Goal: Task Accomplishment & Management: Use online tool/utility

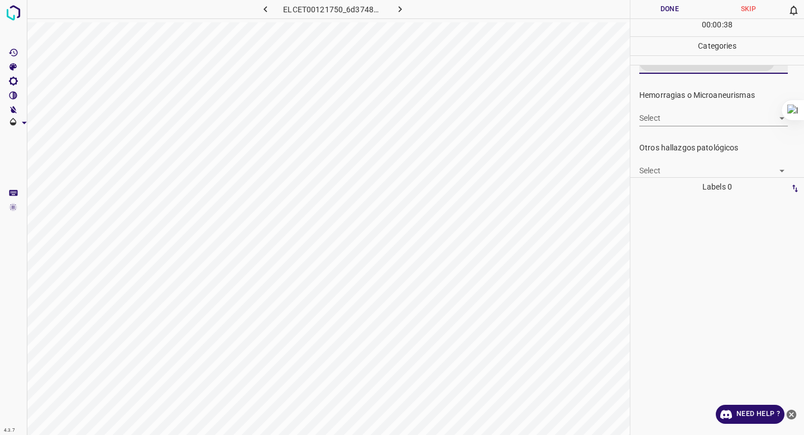
scroll to position [280, 0]
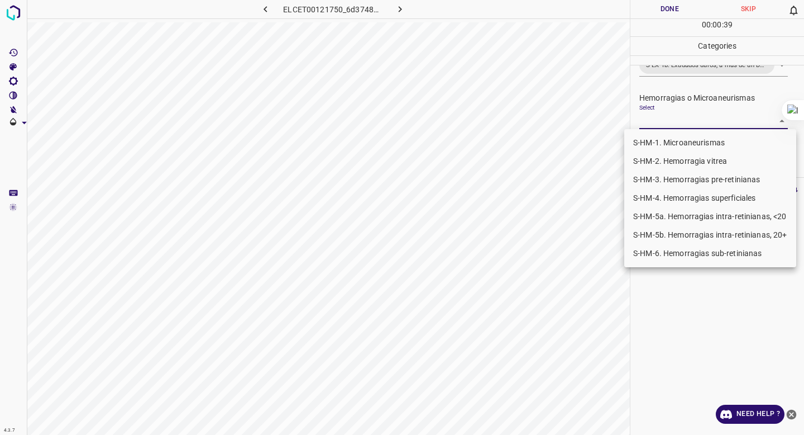
click at [697, 120] on body "4.3.7 ELCET00121750_6d374843c.jpg Done Skip 0 00 : 00 : 39 Categories 0. Sin ha…" at bounding box center [402, 217] width 804 height 435
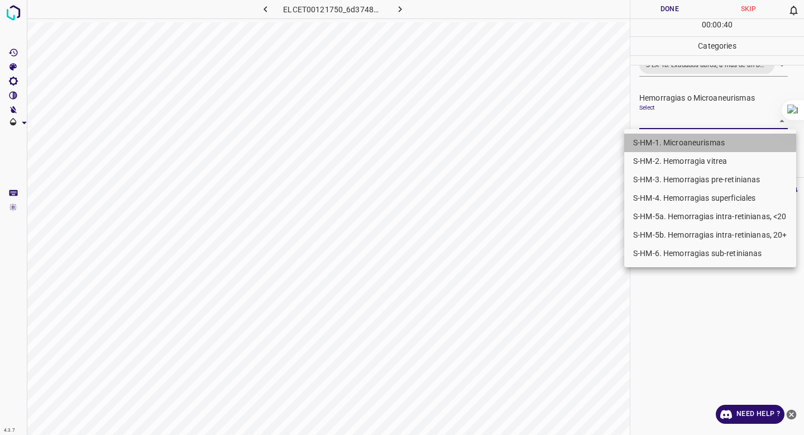
click at [675, 138] on li "S-HM-1. Microaneurismas" at bounding box center [710, 142] width 172 height 18
type input "S-HM-1. Microaneurismas"
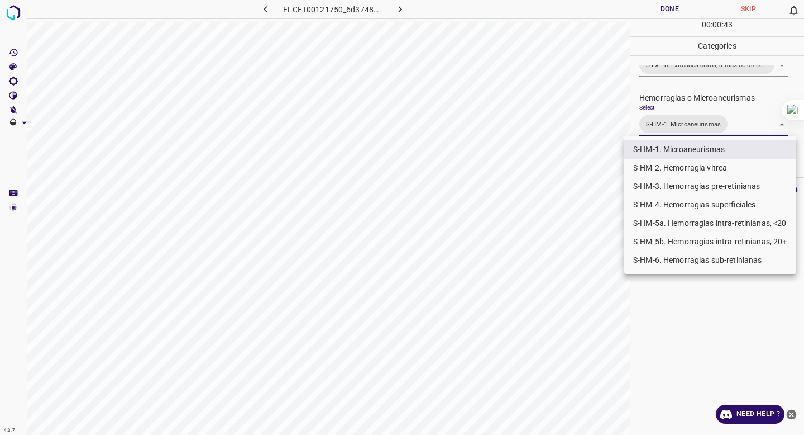
click at [676, 340] on div at bounding box center [402, 217] width 804 height 435
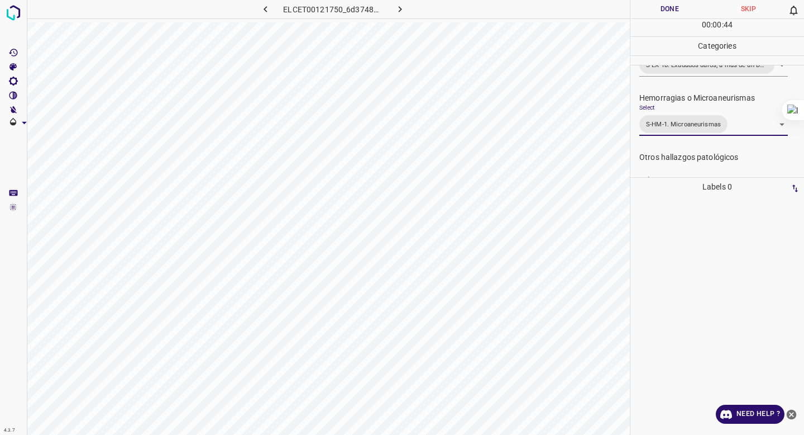
click at [658, 6] on button "Done" at bounding box center [670, 9] width 79 height 18
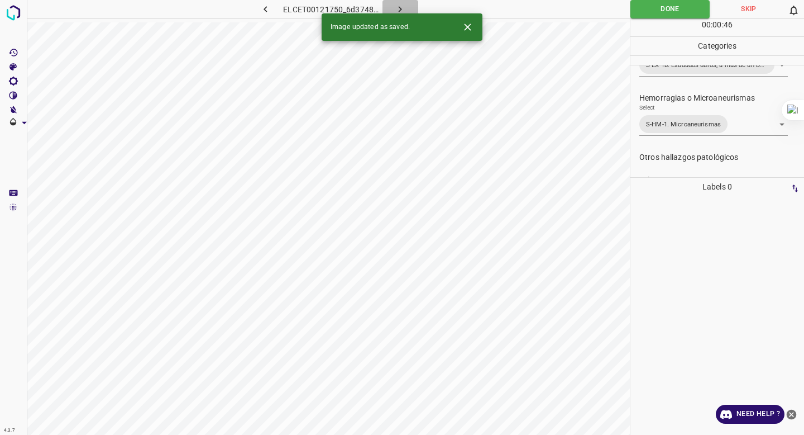
click at [408, 7] on button "button" at bounding box center [401, 9] width 36 height 18
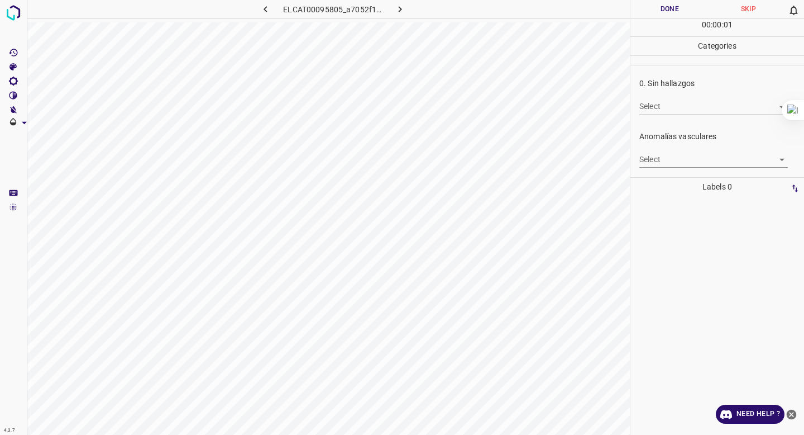
click at [660, 113] on body "4.3.7 ELCAT00095805_a7052f1ee.jpg Done Skip 0 00 : 00 : 01 Categories 0. Sin ha…" at bounding box center [402, 217] width 804 height 435
click at [658, 123] on li "True" at bounding box center [713, 129] width 149 height 18
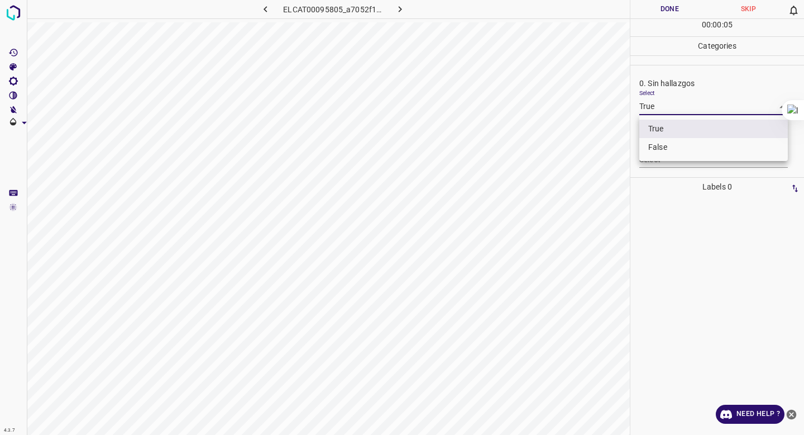
click at [661, 106] on body "4.3.7 ELCAT00095805_a7052f1ee.jpg Done Skip 0 00 : 00 : 05 Categories 0. Sin ha…" at bounding box center [402, 217] width 804 height 435
click at [654, 146] on li "False" at bounding box center [713, 147] width 149 height 18
type input "False"
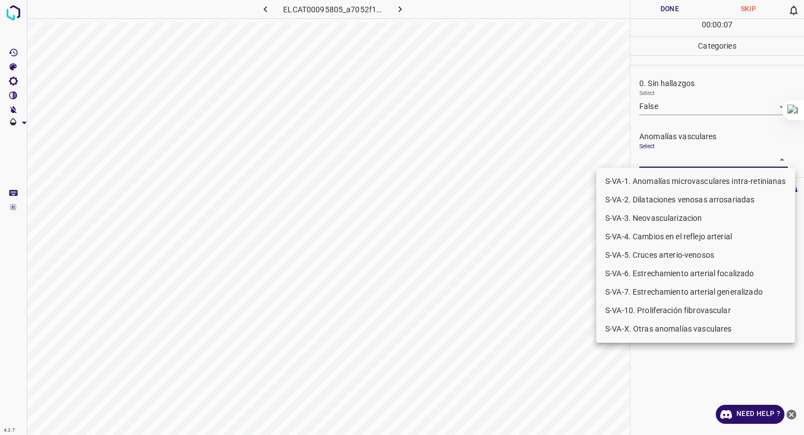
click at [663, 164] on body "4.3.7 ELCAT00095805_a7052f1ee.jpg Done Skip 0 00 : 00 : 07 Categories 0. Sin ha…" at bounding box center [402, 217] width 804 height 435
click at [648, 218] on li "S-VA-3. Neovascularizacion" at bounding box center [695, 218] width 199 height 18
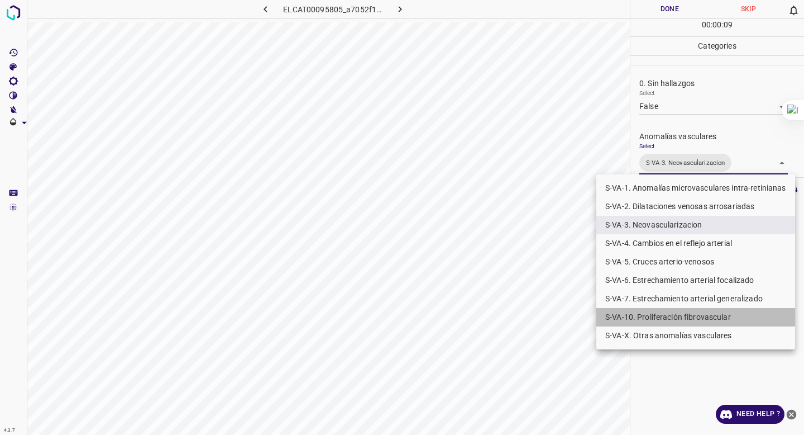
click at [637, 309] on li "S-VA-10. Proliferación fibrovascular" at bounding box center [695, 317] width 199 height 18
type input "S-VA-3. Neovascularizacion,S-VA-10. Proliferación fibrovascular"
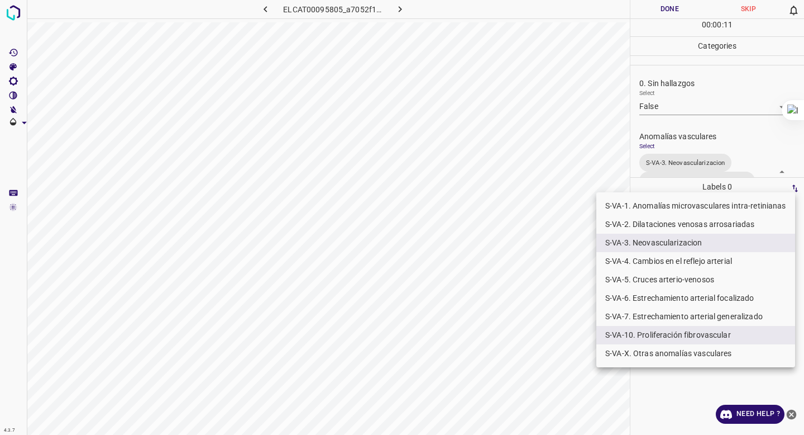
click at [653, 110] on div at bounding box center [402, 217] width 804 height 435
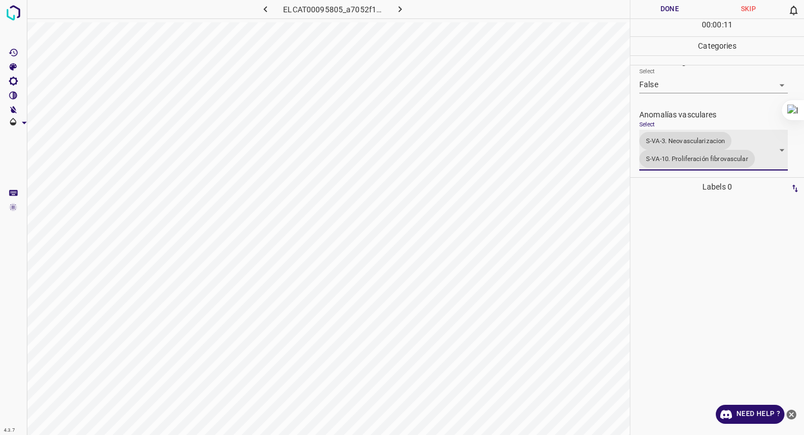
scroll to position [24, 0]
click at [653, 9] on button "Done" at bounding box center [670, 9] width 79 height 18
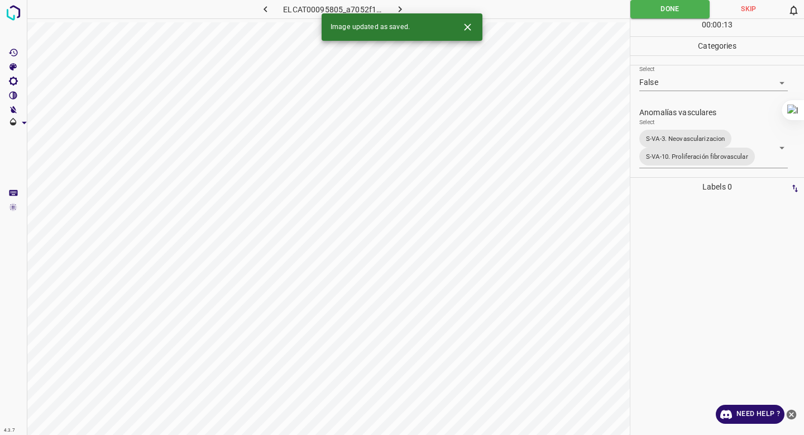
click at [398, 8] on icon "button" at bounding box center [400, 9] width 12 height 12
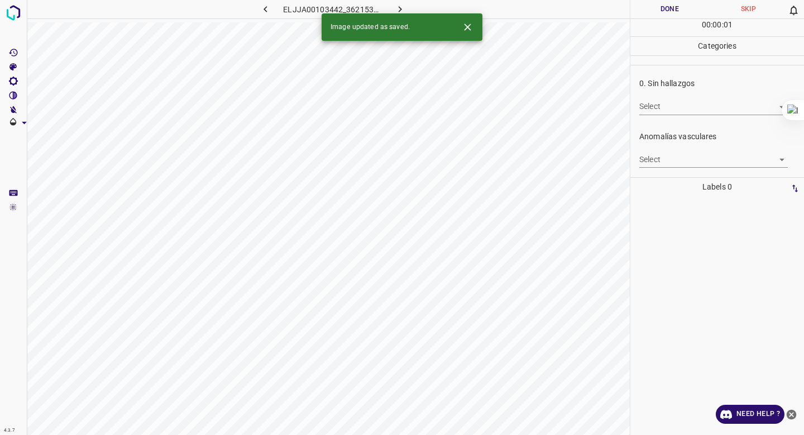
click at [664, 109] on body "4.3.7 ELJJA00103442_362153acc.jpg Done Skip 0 00 : 00 : 01 Categories 0. Sin ha…" at bounding box center [402, 217] width 804 height 435
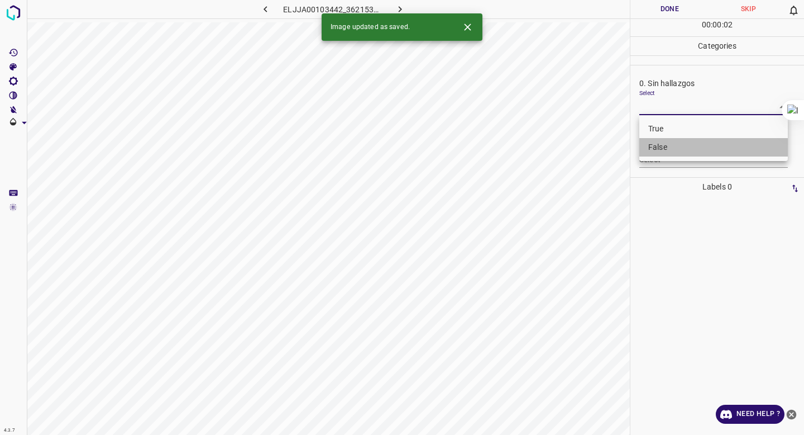
click at [659, 141] on li "False" at bounding box center [713, 147] width 149 height 18
type input "False"
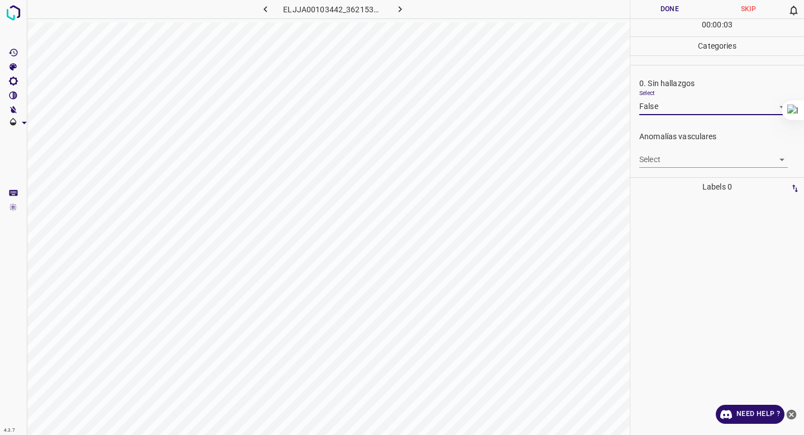
click at [656, 160] on body "4.3.7 ELJJA00103442_362153acc.jpg Done Skip 0 00 : 00 : 03 Categories 0. Sin ha…" at bounding box center [402, 217] width 804 height 435
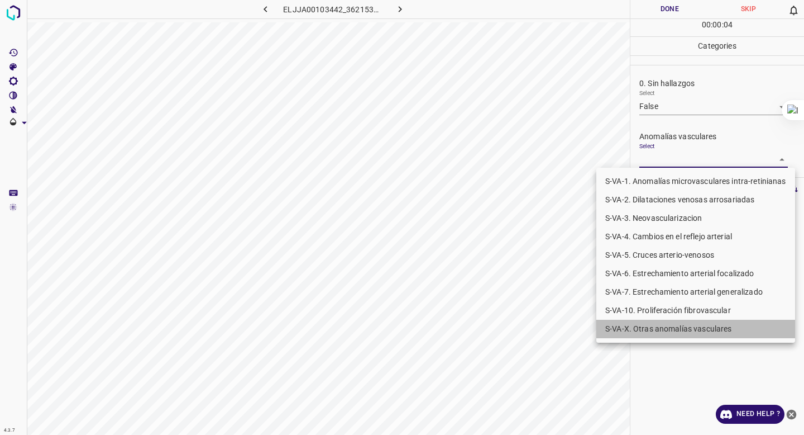
click at [649, 328] on li "S-VA-X. Otras anomalías vasculares" at bounding box center [695, 328] width 199 height 18
type input "S-VA-X. Otras anomalías vasculares"
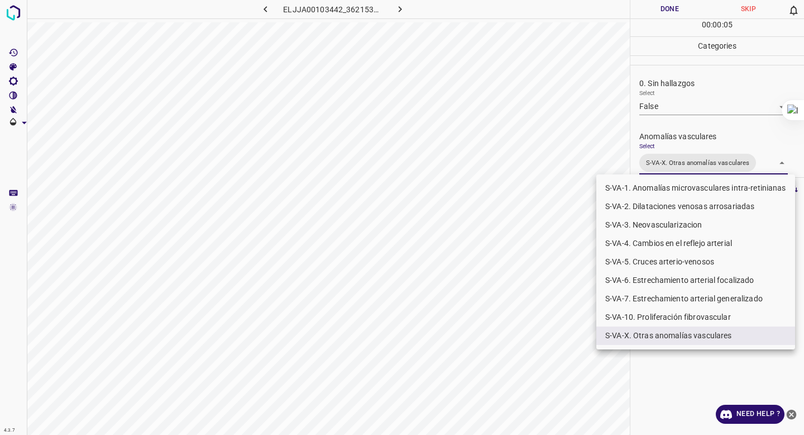
click at [710, 173] on div at bounding box center [402, 217] width 804 height 435
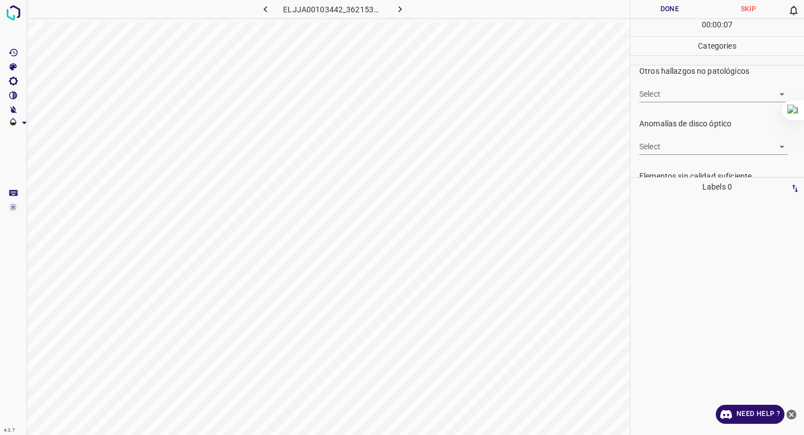
scroll to position [386, 0]
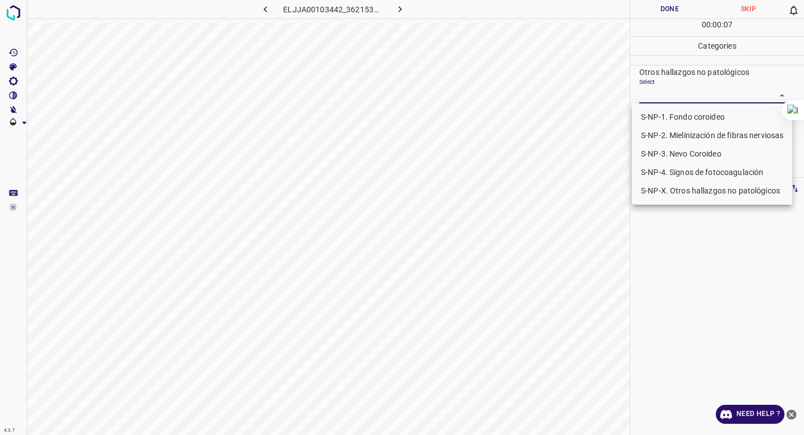
click at [696, 96] on body "4.3.7 ELJJA00103442_362153acc.jpg Done Skip 0 00 : 00 : 07 Categories 0. Sin ha…" at bounding box center [402, 217] width 804 height 435
click at [681, 169] on li "S-NP-4. Signos de fotocoagulación" at bounding box center [712, 172] width 160 height 18
type input "S-NP-4. Signos de fotocoagulación"
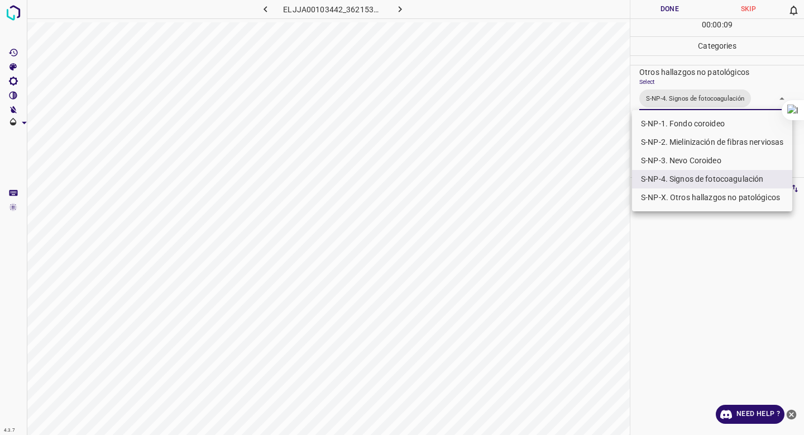
click at [678, 87] on div at bounding box center [402, 217] width 804 height 435
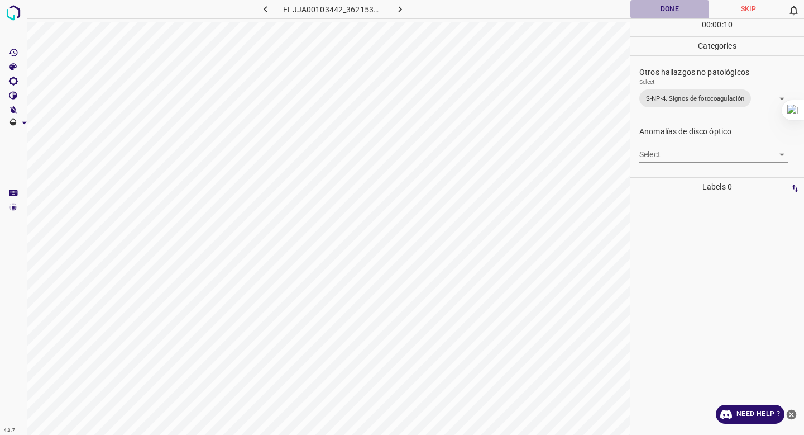
click at [662, 3] on button "Done" at bounding box center [670, 9] width 79 height 18
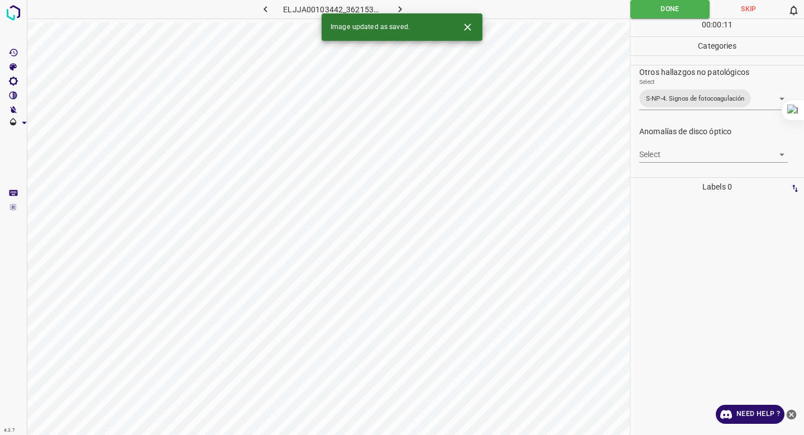
click at [399, 13] on div "Image updated as saved." at bounding box center [402, 26] width 161 height 27
click at [398, 11] on icon "button" at bounding box center [400, 9] width 12 height 12
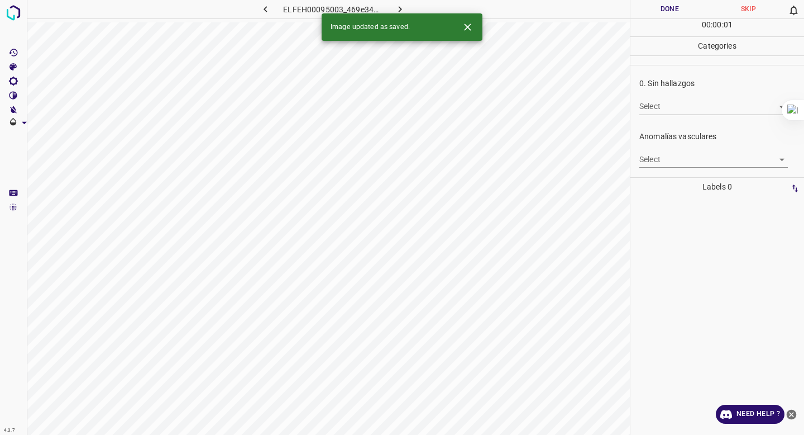
click at [667, 105] on body "4.3.7 ELFEH00095003_469e34995.jpg Done Skip 0 00 : 00 : 01 Categories 0. Sin ha…" at bounding box center [402, 217] width 804 height 435
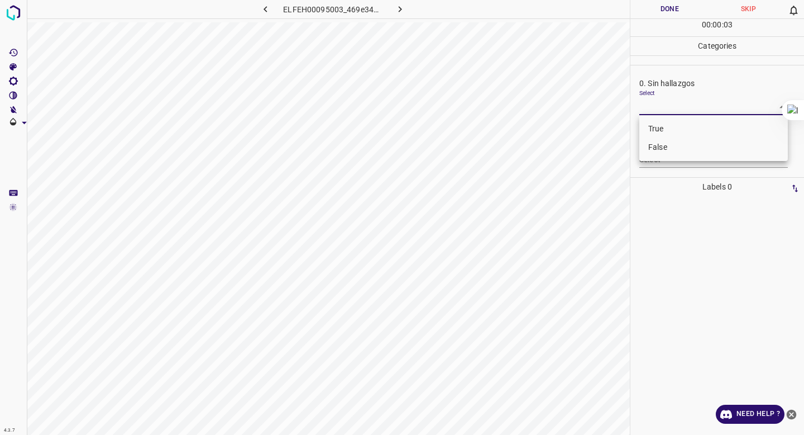
click at [661, 143] on li "False" at bounding box center [713, 147] width 149 height 18
type input "False"
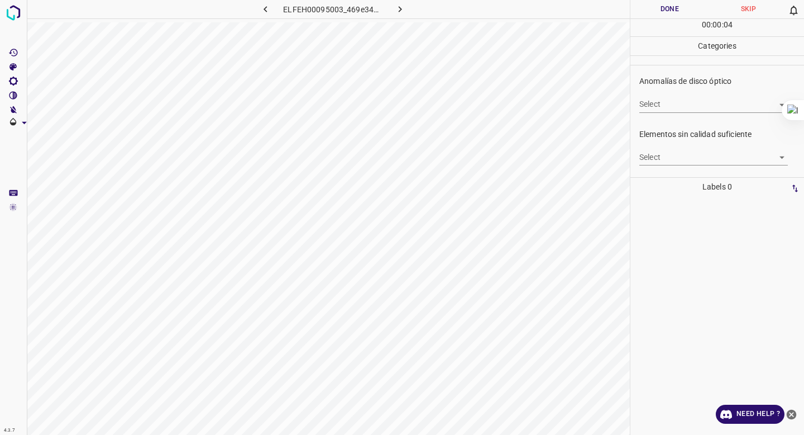
click at [654, 159] on body "4.3.7 ELFEH00095003_469e34995.jpg Done Skip 0 00 : 00 : 04 Categories 0. Sin ha…" at bounding box center [402, 217] width 804 height 435
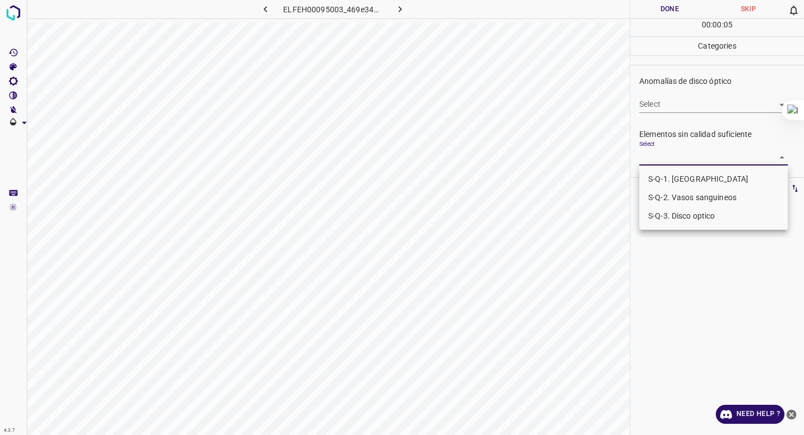
click at [655, 177] on li "S-Q-1. [GEOGRAPHIC_DATA]" at bounding box center [713, 179] width 149 height 18
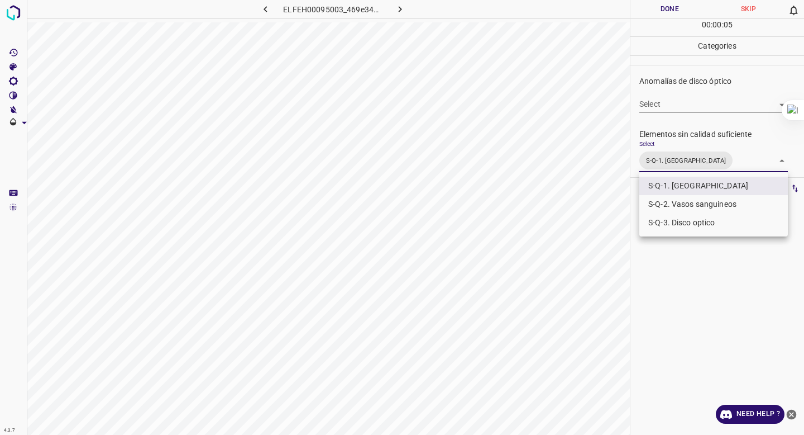
click at [655, 205] on li "S-Q-2. Vasos sanguineos" at bounding box center [713, 204] width 149 height 18
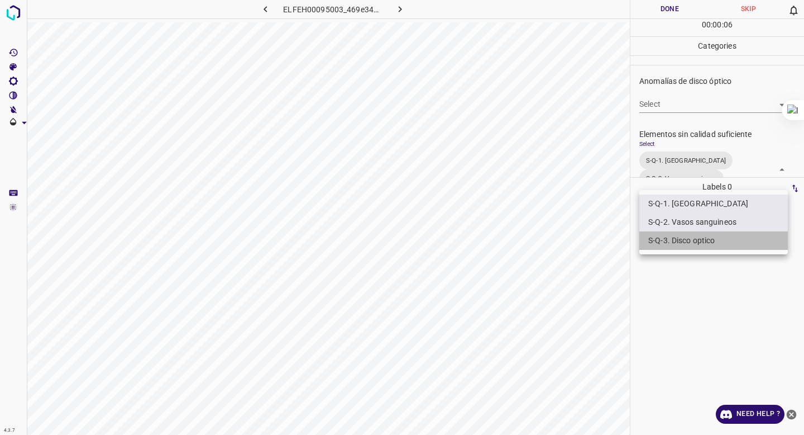
click at [653, 236] on li "S-Q-3. Disco optico" at bounding box center [713, 240] width 149 height 18
type input "S-Q-1. Macula,S-Q-2. Vasos sanguineos,S-Q-3. Disco optico"
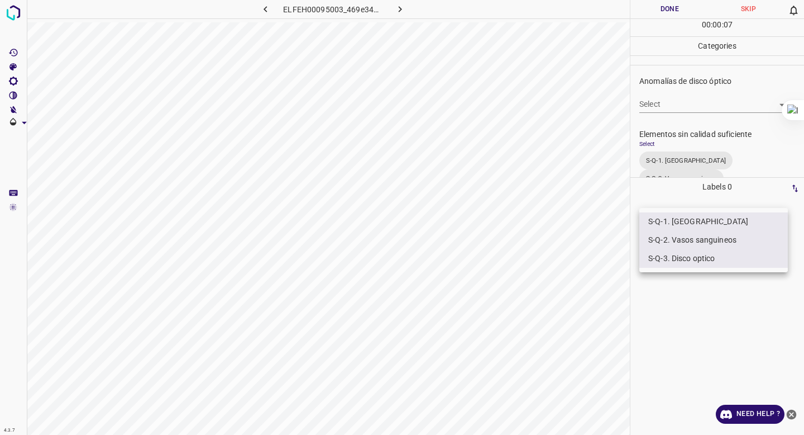
click at [691, 164] on div at bounding box center [402, 217] width 804 height 435
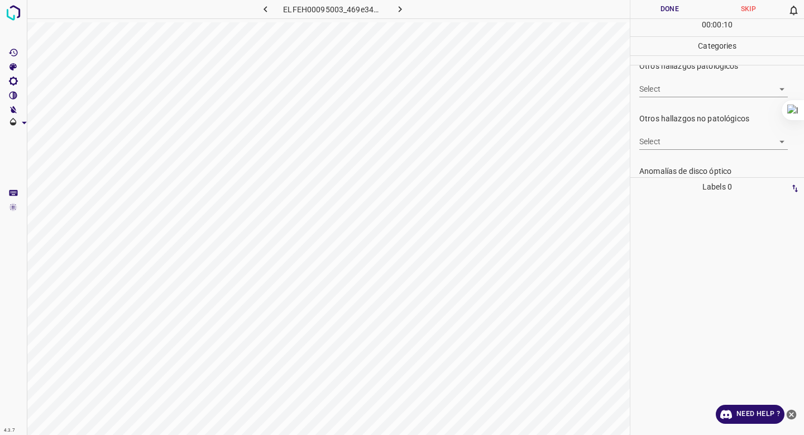
scroll to position [332, 0]
click at [690, 90] on body "4.3.7 ELFEH00095003_469e34995.jpg Done Skip 0 00 : 00 : 11 Categories 0. Sin ha…" at bounding box center [402, 217] width 804 height 435
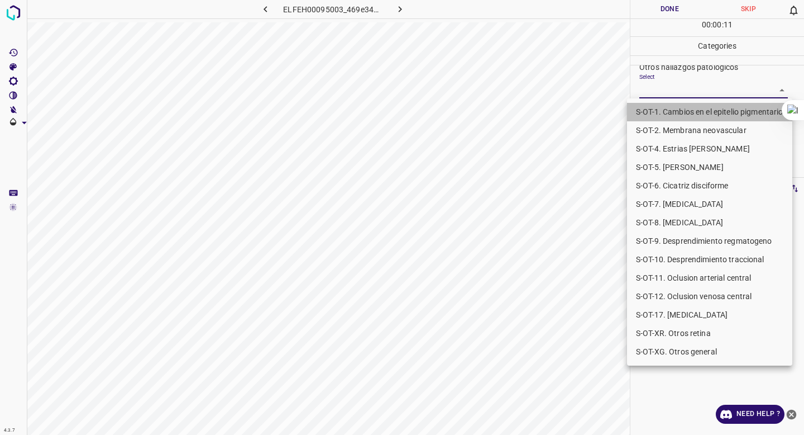
click at [685, 107] on li "S-OT-1. Cambios en el epitelio pigmentario" at bounding box center [709, 112] width 165 height 18
type input "S-OT-1. Cambios en el epitelio pigmentario"
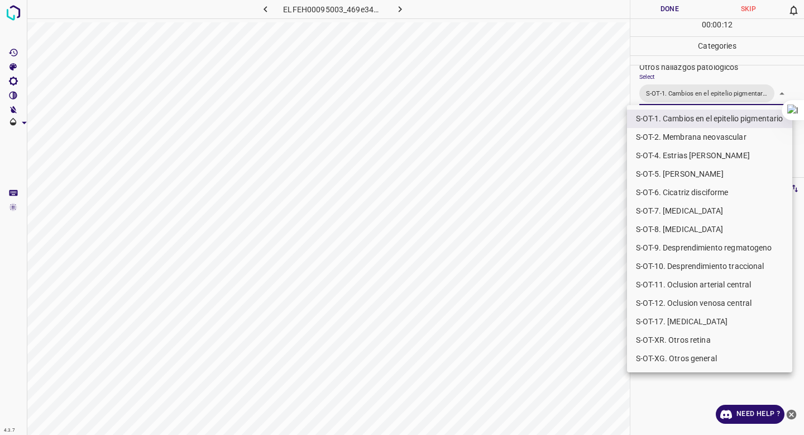
click at [698, 88] on div at bounding box center [402, 217] width 804 height 435
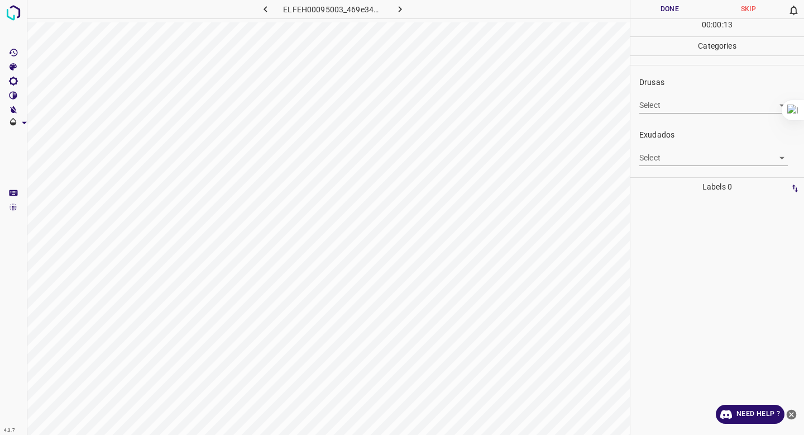
scroll to position [0, 0]
click at [660, 16] on button "Done" at bounding box center [670, 9] width 79 height 18
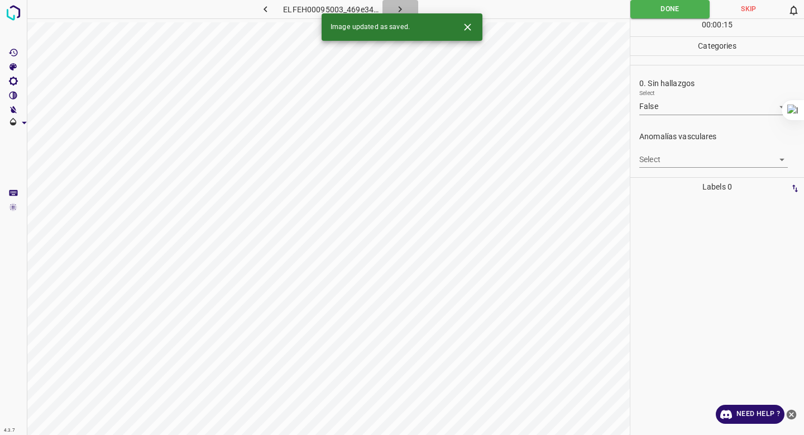
click at [399, 7] on icon "button" at bounding box center [400, 9] width 3 height 6
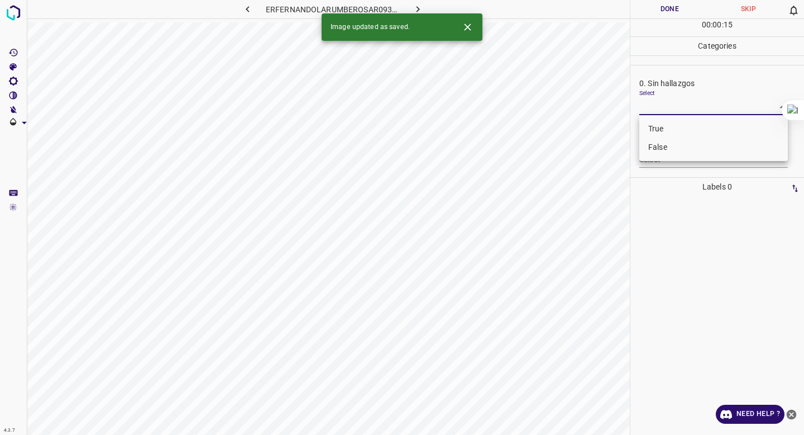
click at [646, 109] on body "4.3.7 ERFERNANDOLARUMBEROSAR093222_26236e547.jpg Done Skip 0 00 : 00 : 15 Categ…" at bounding box center [402, 217] width 804 height 435
click at [650, 145] on li "False" at bounding box center [713, 147] width 149 height 18
type input "False"
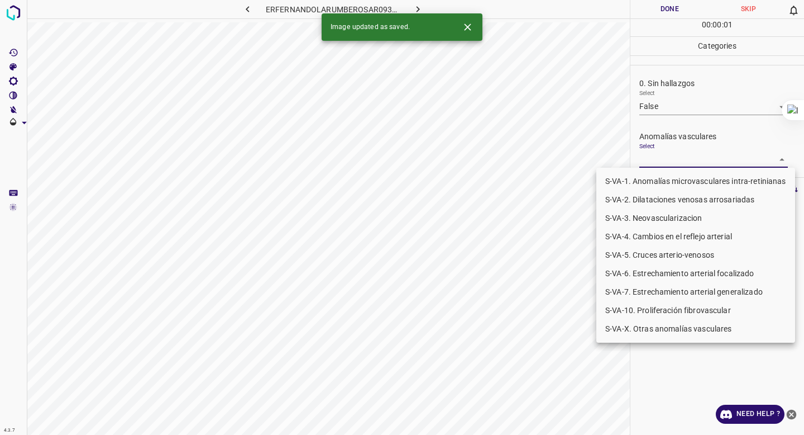
click at [654, 158] on body "4.3.7 ERFERNANDOLARUMBEROSAR093222_26236e547.jpg Done Skip 0 00 : 00 : 01 Categ…" at bounding box center [402, 217] width 804 height 435
click at [658, 220] on li "S-VA-3. Neovascularizacion" at bounding box center [695, 218] width 199 height 18
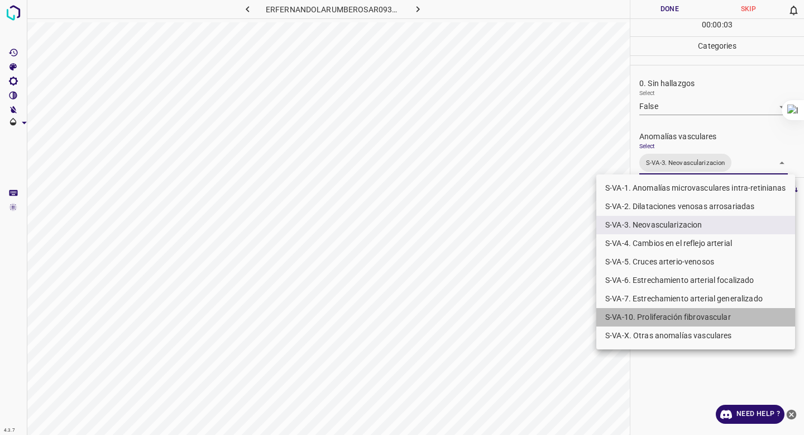
click at [656, 317] on li "S-VA-10. Proliferación fibrovascular" at bounding box center [695, 317] width 199 height 18
type input "S-VA-3. Neovascularizacion,S-VA-10. Proliferación fibrovascular"
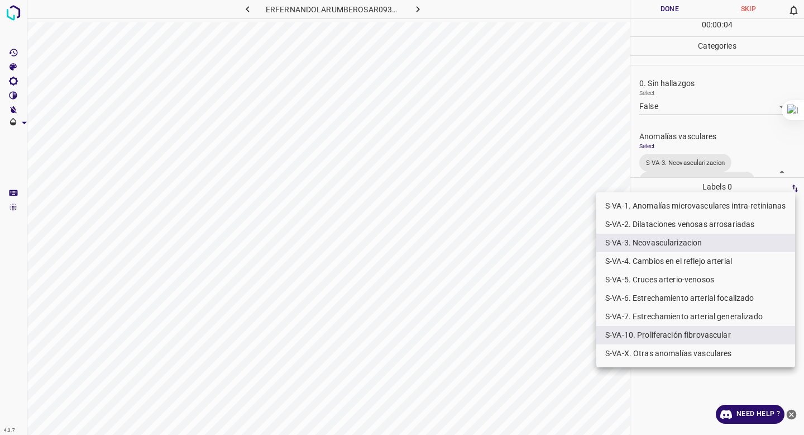
click at [708, 147] on div at bounding box center [402, 217] width 804 height 435
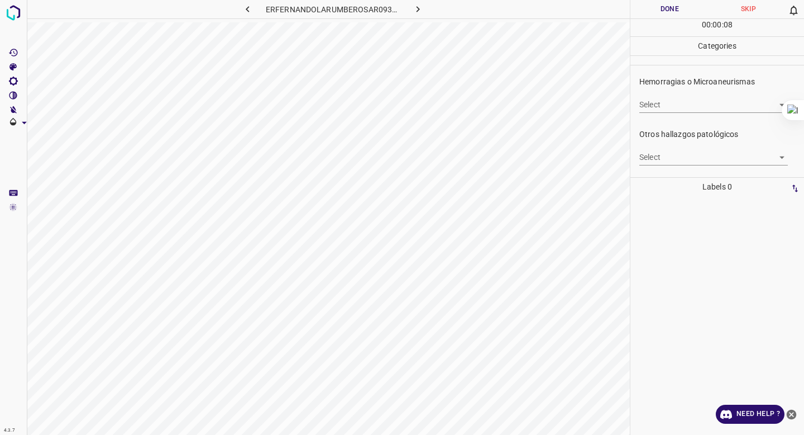
scroll to position [289, 0]
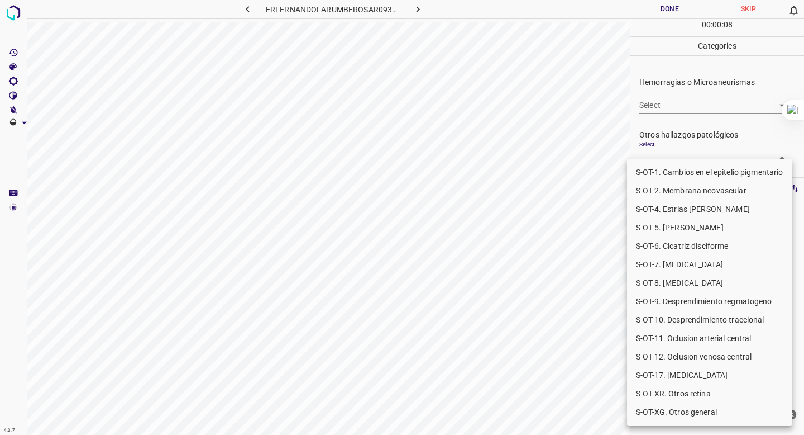
click at [688, 153] on body "4.3.7 ERFERNANDOLARUMBEROSAR093222_26236e547.jpg Done Skip 0 00 : 00 : 08 Categ…" at bounding box center [402, 217] width 804 height 435
click at [702, 315] on li "S-OT-10. Desprendimiento traccional" at bounding box center [709, 320] width 165 height 18
type input "S-OT-10. Desprendimiento traccional"
click at [720, 135] on div at bounding box center [402, 217] width 804 height 435
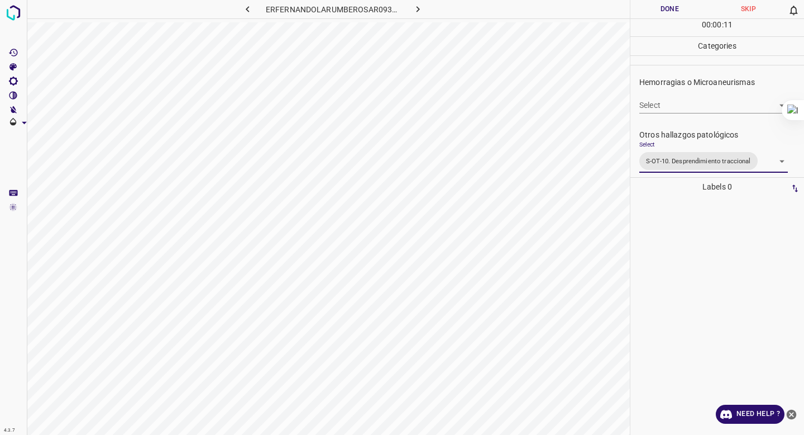
click at [702, 113] on div "Hemorragias o Microaneurismas Select ​" at bounding box center [718, 95] width 174 height 52
click at [701, 111] on body "4.3.7 ERFERNANDOLARUMBEROSAR093222_26236e547.jpg Done Skip 0 00 : 00 : 12 Categ…" at bounding box center [402, 217] width 804 height 435
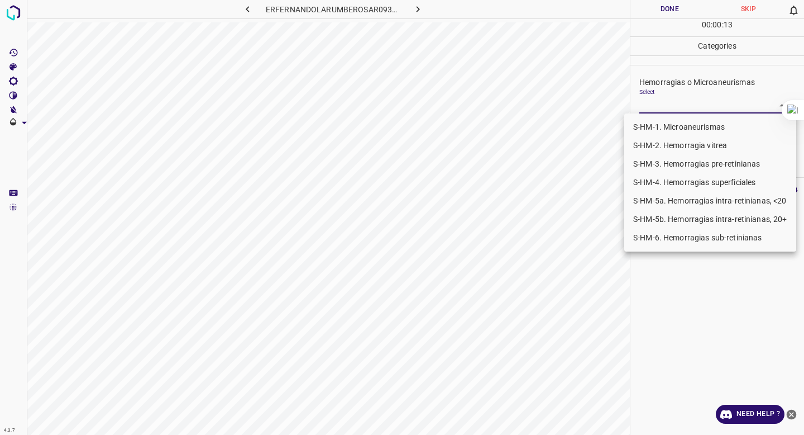
click at [676, 122] on li "S-HM-1. Microaneurismas" at bounding box center [710, 127] width 172 height 18
type input "S-HM-1. Microaneurismas"
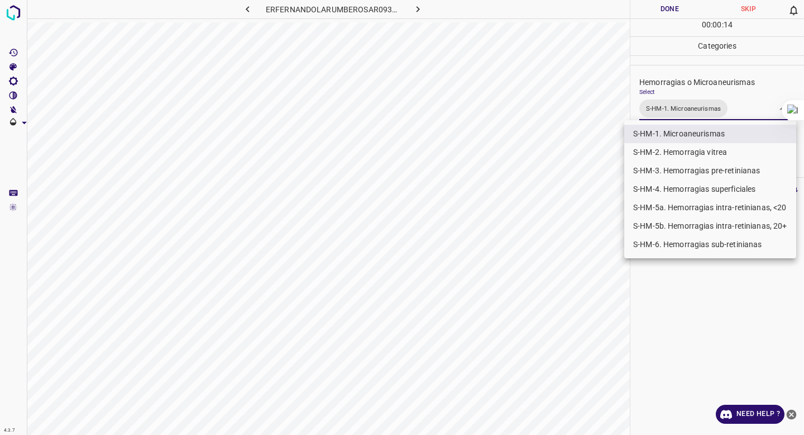
click at [675, 79] on div at bounding box center [402, 217] width 804 height 435
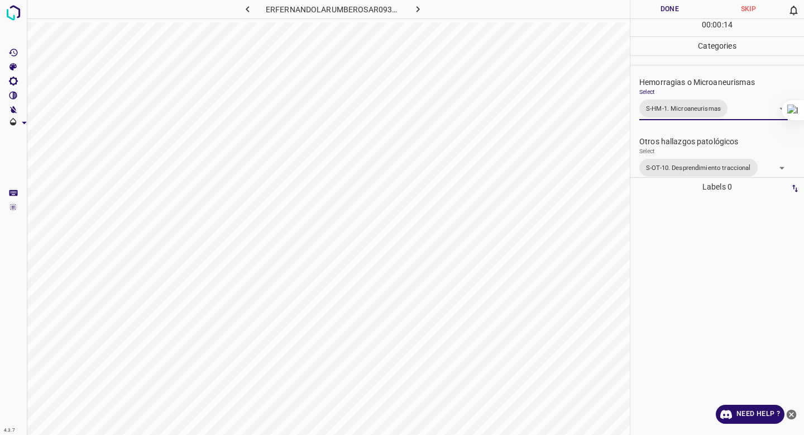
click at [669, 11] on button "Done" at bounding box center [670, 9] width 79 height 18
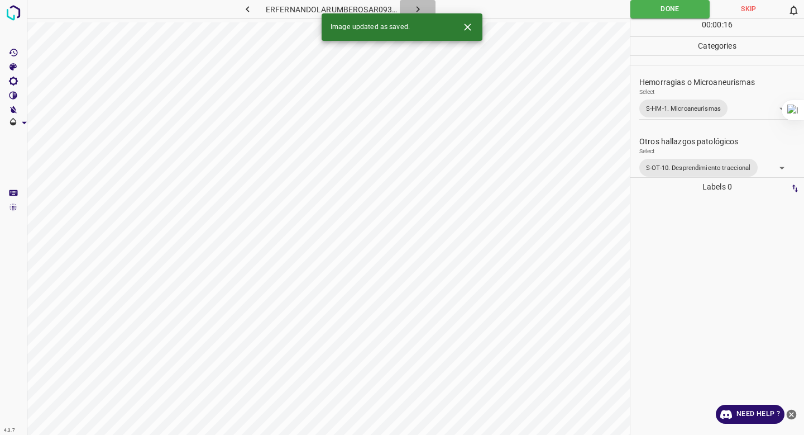
click at [423, 7] on icon "button" at bounding box center [418, 9] width 12 height 12
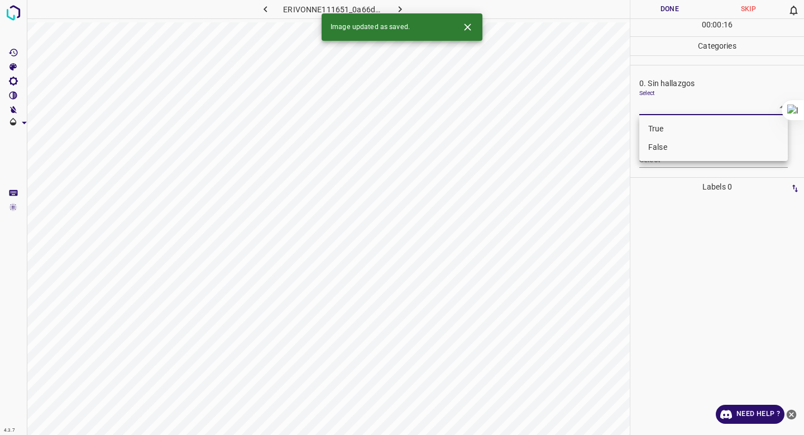
click at [660, 99] on body "4.3.7 ERIVONNE111651_0a66d4f60.jpg Done Skip 0 00 : 00 : 16 Categories 0. Sin h…" at bounding box center [402, 217] width 804 height 435
click at [660, 146] on li "False" at bounding box center [713, 147] width 149 height 18
type input "False"
click at [655, 159] on body "4.3.7 ERIVONNE111651_0a66d4f60.jpg Done Skip 0 00 : 00 : 01 Categories 0. Sin h…" at bounding box center [402, 217] width 804 height 435
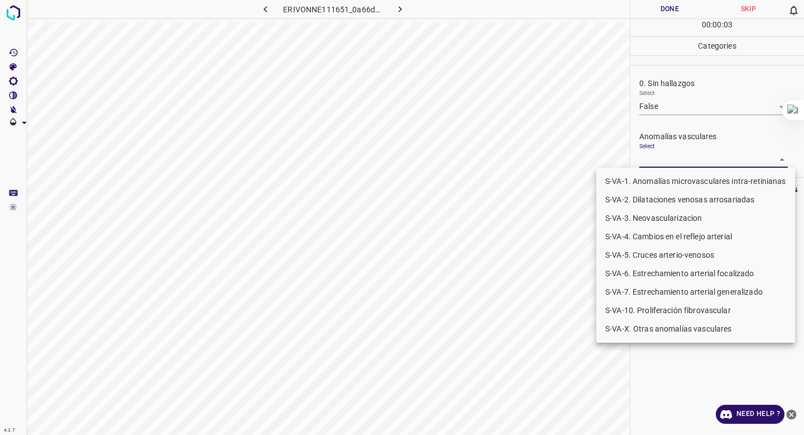
click at [641, 306] on li "S-VA-10. Proliferación fibrovascular" at bounding box center [695, 310] width 199 height 18
type input "S-VA-10. Proliferación fibrovascular"
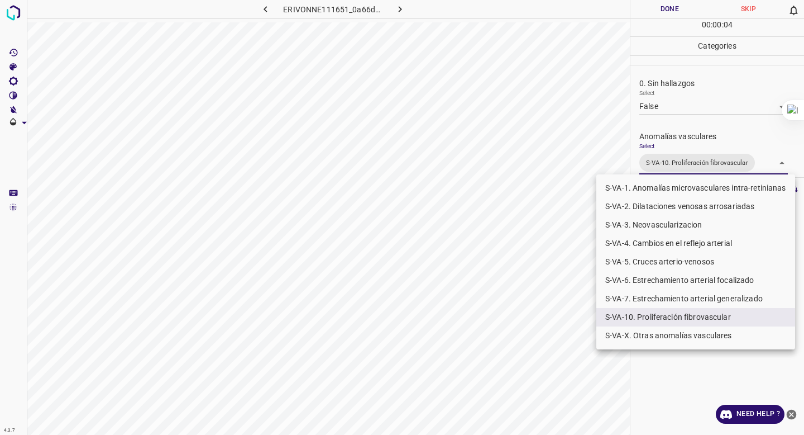
click at [667, 114] on div at bounding box center [402, 217] width 804 height 435
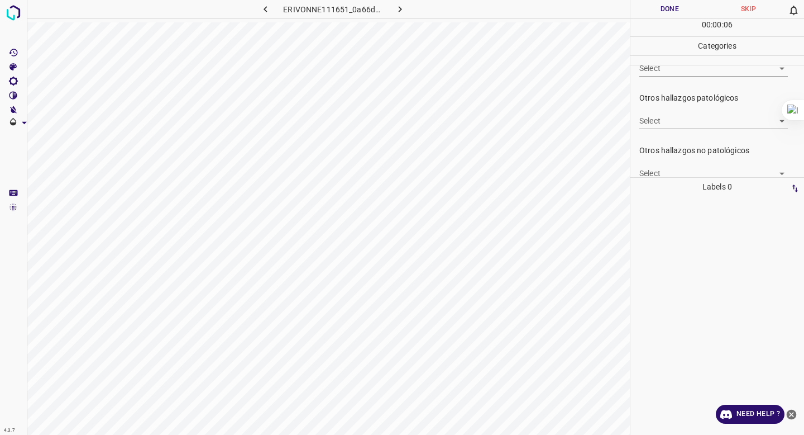
scroll to position [304, 0]
click at [668, 126] on body "4.3.7 ERIVONNE111651_0a66d4f60.jpg Done Skip 0 00 : 00 : 07 Categories 0. Sin h…" at bounding box center [402, 217] width 804 height 435
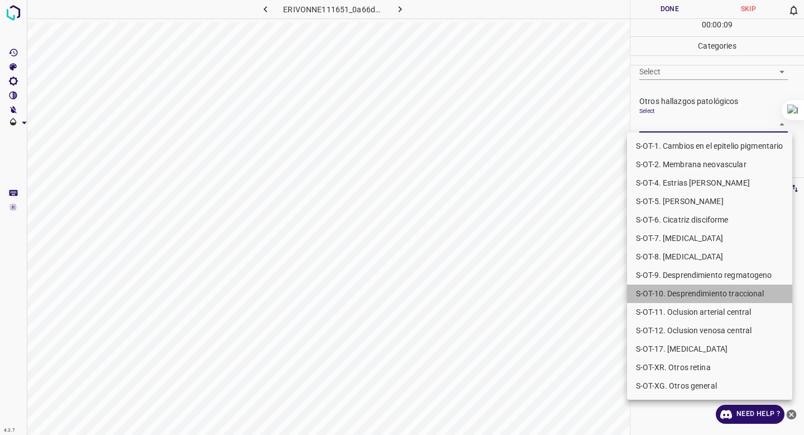
click at [689, 300] on li "S-OT-10. Desprendimiento traccional" at bounding box center [709, 293] width 165 height 18
type input "S-OT-10. Desprendimiento traccional"
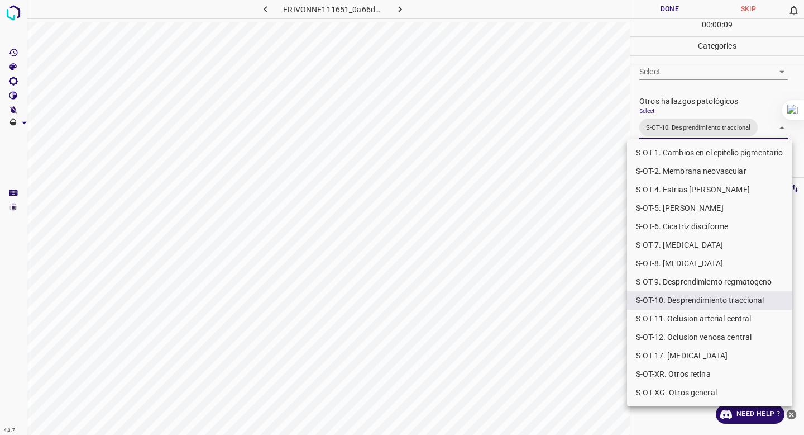
click at [609, 331] on div at bounding box center [402, 217] width 804 height 435
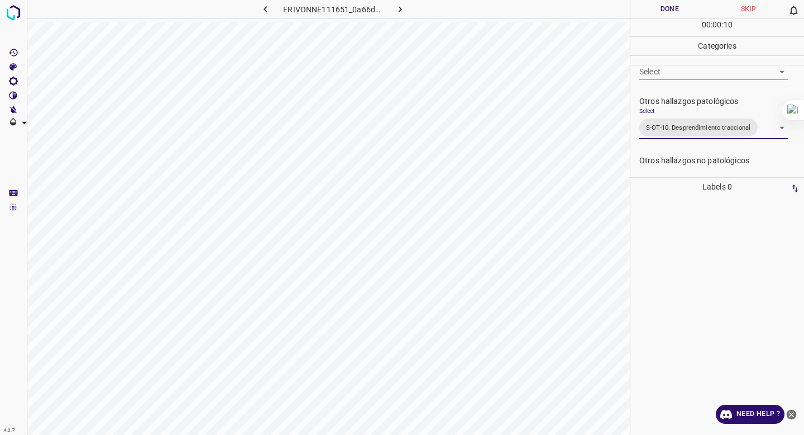
click at [675, 12] on button "Done" at bounding box center [670, 9] width 79 height 18
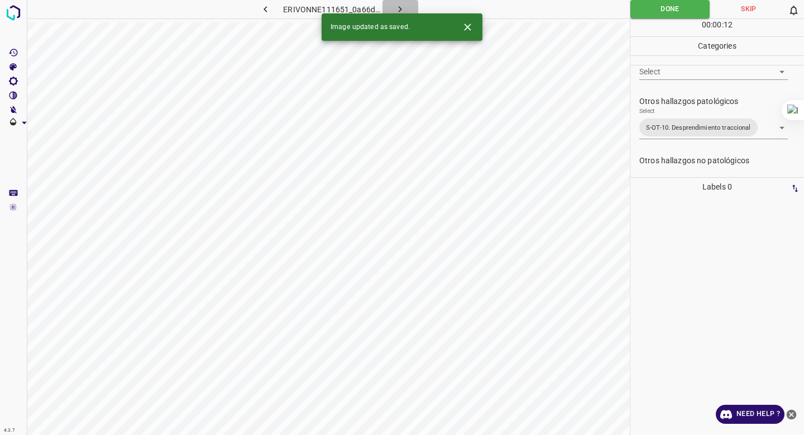
click at [397, 5] on icon "button" at bounding box center [400, 9] width 12 height 12
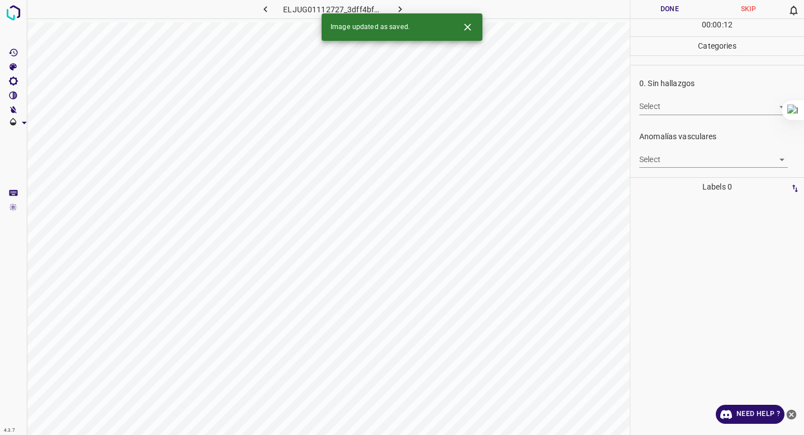
click at [687, 112] on body "4.3.7 ELJUG01112727_3dff4bf48.jpg Done Skip 0 00 : 00 : 12 Categories 0. Sin ha…" at bounding box center [402, 217] width 804 height 435
click at [679, 140] on li "False" at bounding box center [713, 147] width 149 height 18
type input "False"
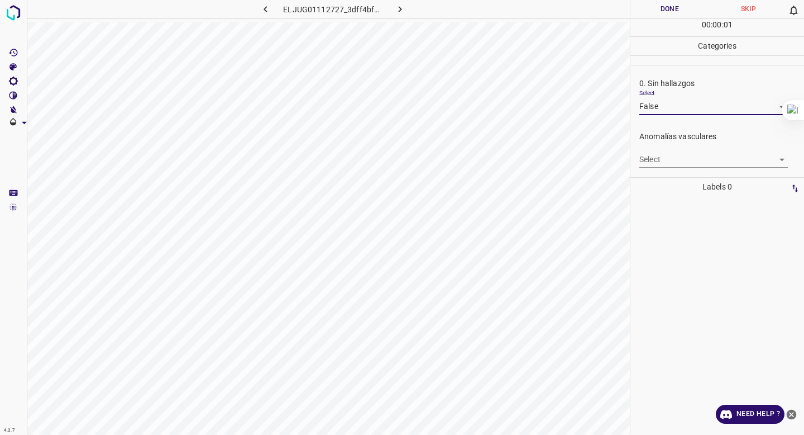
click at [674, 157] on body "4.3.7 ELJUG01112727_3dff4bf48.jpg Done Skip 0 00 : 00 : 01 Categories 0. Sin ha…" at bounding box center [402, 217] width 804 height 435
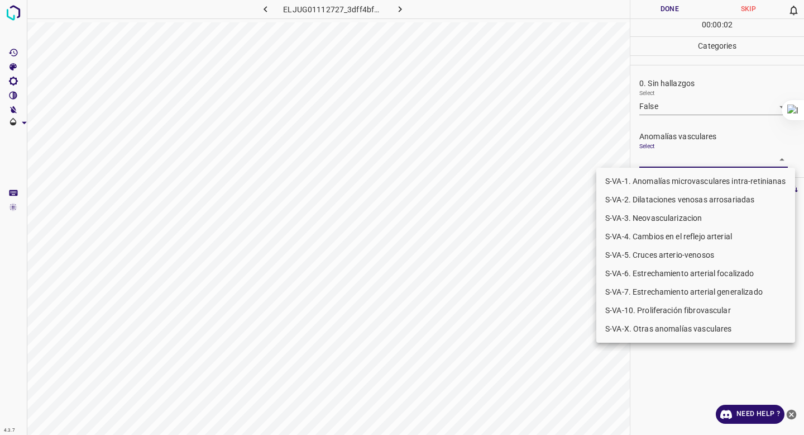
click at [662, 220] on li "S-VA-3. Neovascularizacion" at bounding box center [695, 218] width 199 height 18
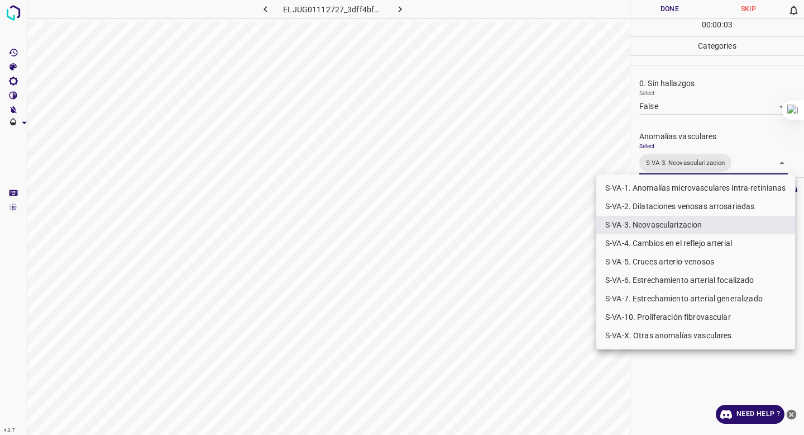
click at [650, 313] on li "S-VA-10. Proliferación fibrovascular" at bounding box center [695, 317] width 199 height 18
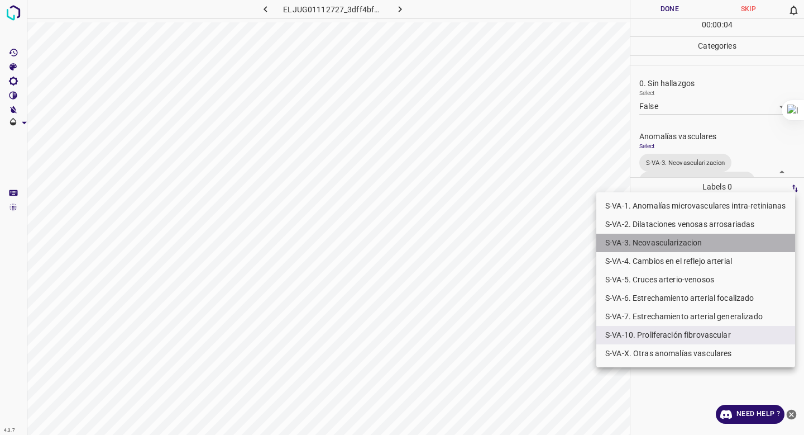
click at [651, 248] on li "S-VA-3. Neovascularizacion" at bounding box center [695, 242] width 199 height 18
type input "S-VA-10. Proliferación fibrovascular"
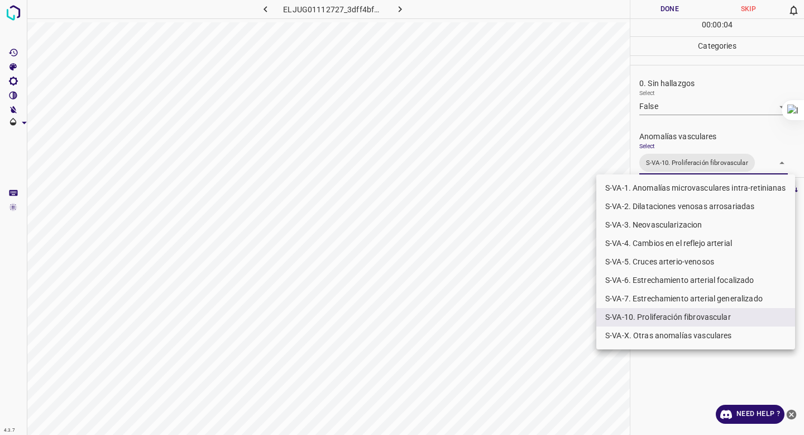
click at [689, 125] on div at bounding box center [402, 217] width 804 height 435
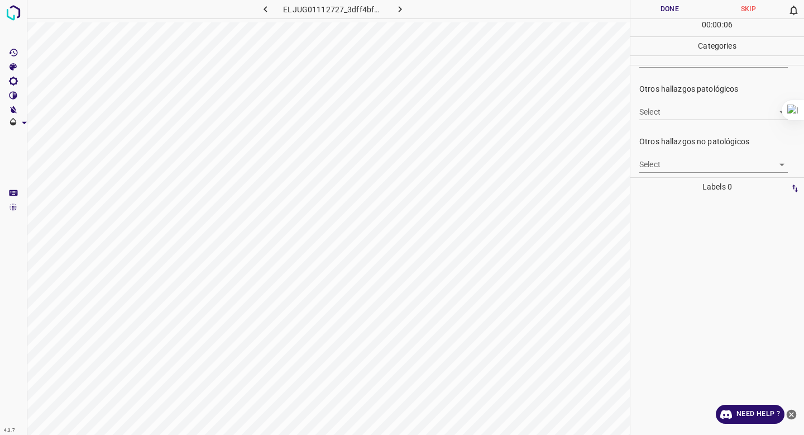
scroll to position [313, 0]
click at [691, 122] on body "4.3.7 ELJUG01112727_3dff4bf48.jpg Done Skip 0 00 : 00 : 07 Categories 0. Sin ha…" at bounding box center [402, 217] width 804 height 435
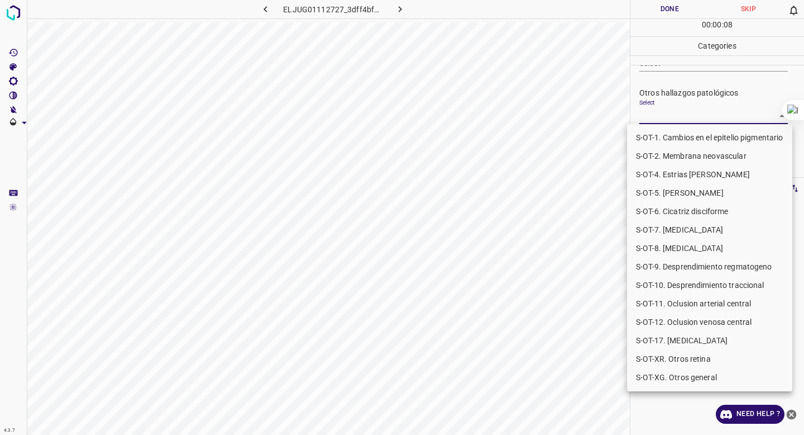
click at [699, 290] on li "S-OT-10. Desprendimiento traccional" at bounding box center [709, 285] width 165 height 18
type input "S-OT-10. Desprendimiento traccional"
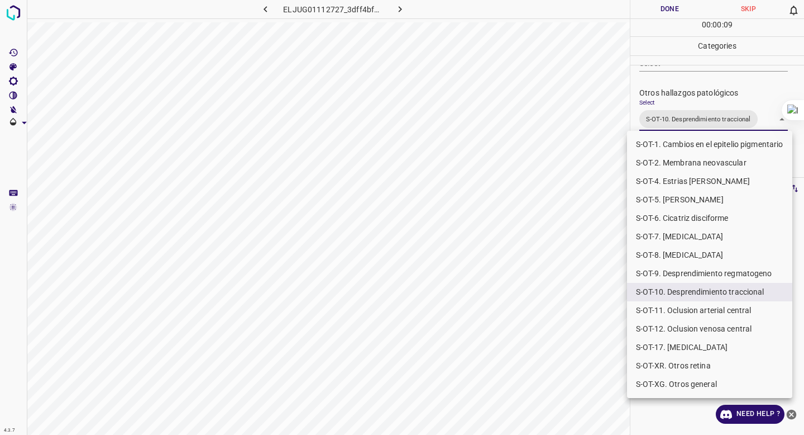
click at [562, 299] on div at bounding box center [402, 217] width 804 height 435
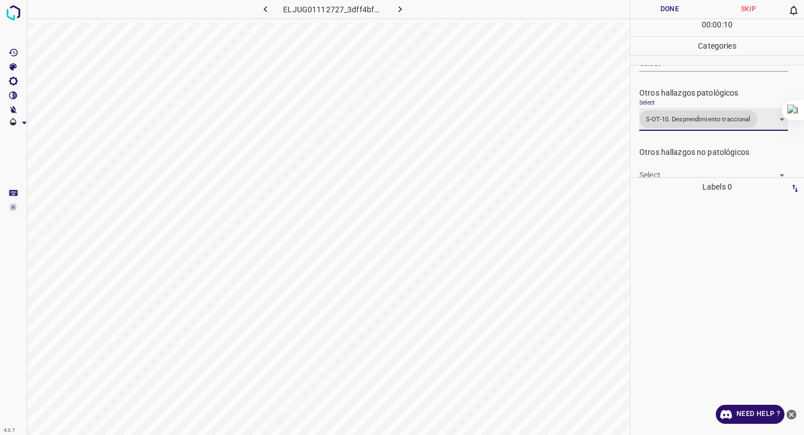
scroll to position [436, 0]
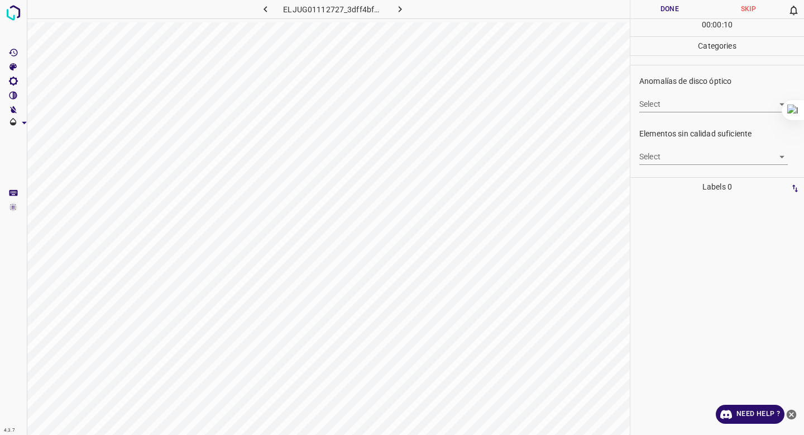
click at [657, 159] on body "4.3.7 ELJUG01112727_3dff4bf48.jpg Done Skip 0 00 : 00 : 10 Categories 0. Sin ha…" at bounding box center [402, 217] width 804 height 435
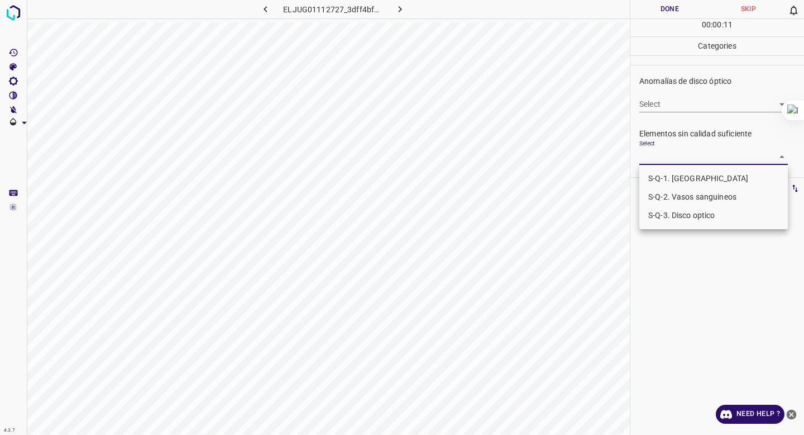
click at [657, 182] on li "S-Q-1. [GEOGRAPHIC_DATA]" at bounding box center [713, 178] width 149 height 18
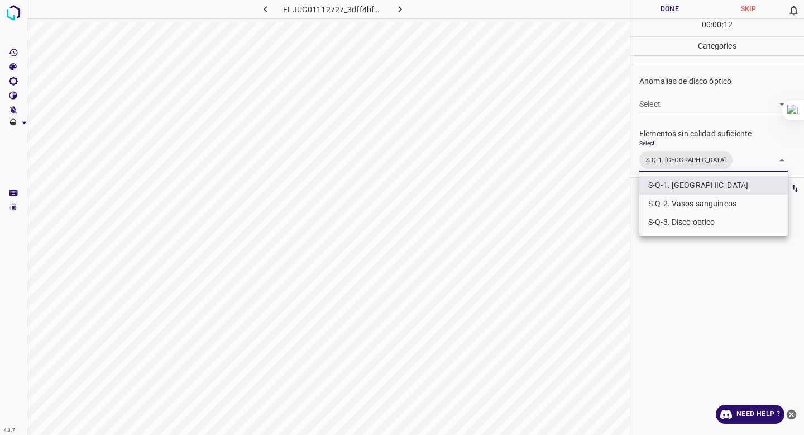
click at [667, 205] on li "S-Q-2. Vasos sanguineos" at bounding box center [713, 203] width 149 height 18
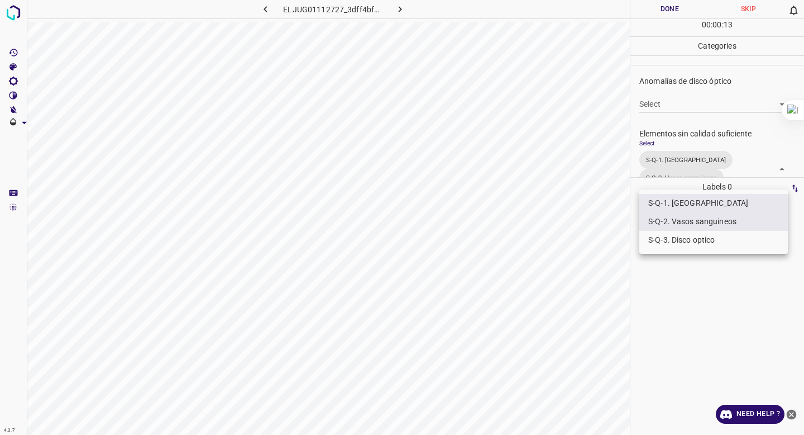
click at [671, 128] on div at bounding box center [402, 217] width 804 height 435
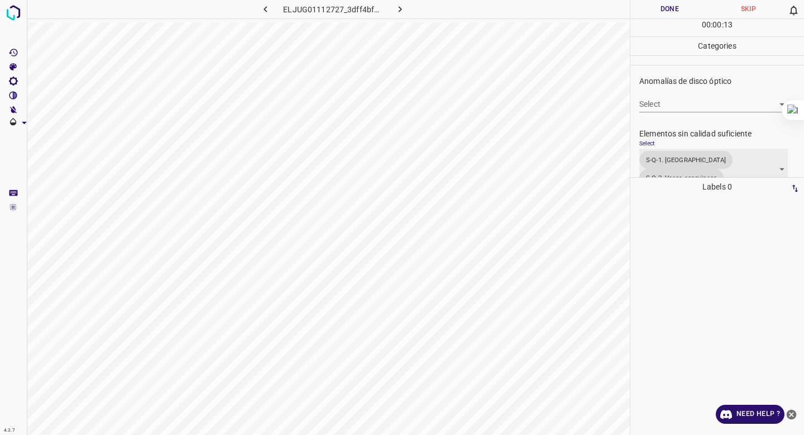
scroll to position [448, 0]
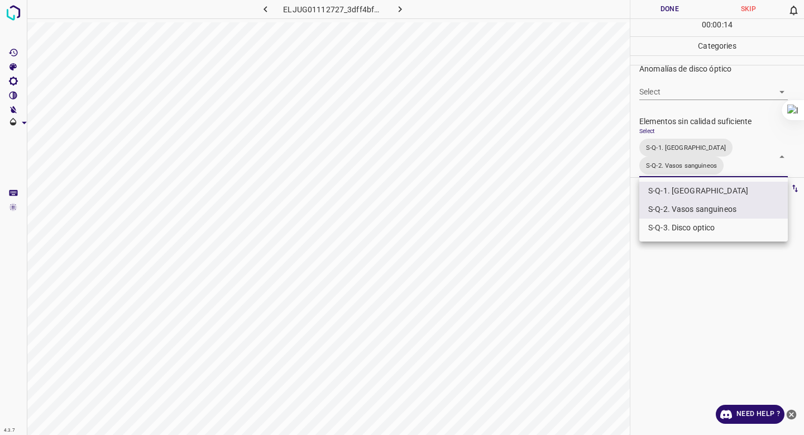
click at [655, 147] on body "4.3.7 ELJUG01112727_3dff4bf48.jpg Done Skip 0 00 : 00 : 14 Categories 0. Sin ha…" at bounding box center [402, 217] width 804 height 435
click at [657, 221] on li "S-Q-3. Disco optico" at bounding box center [713, 227] width 149 height 18
type input "S-Q-1. Macula,S-Q-2. Vasos sanguineos,S-Q-3. Disco optico"
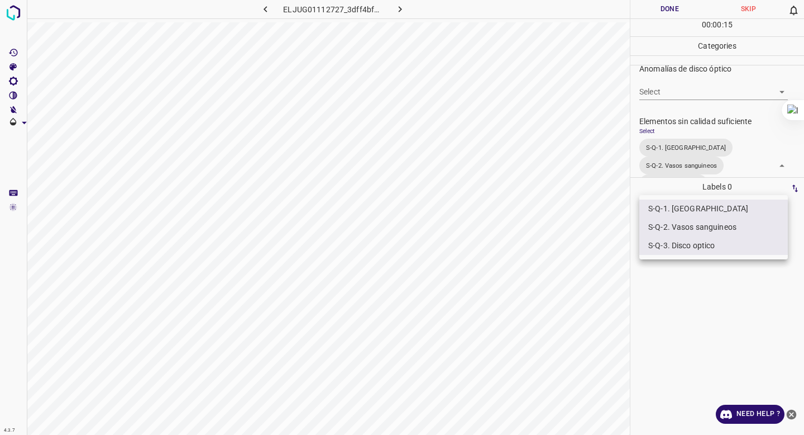
click at [670, 143] on div at bounding box center [402, 217] width 804 height 435
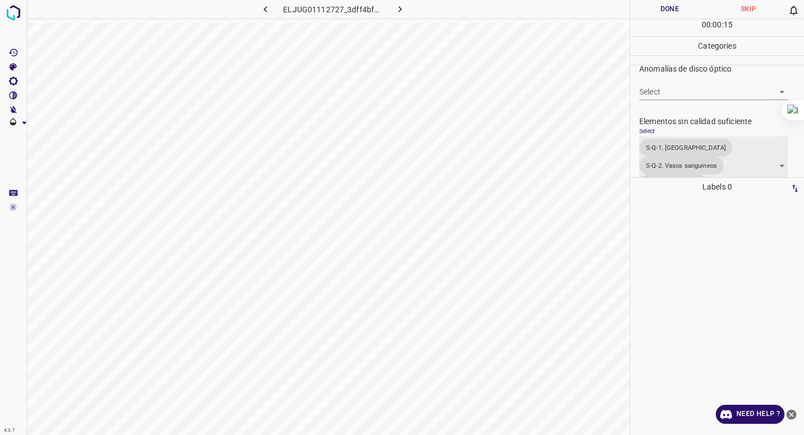
scroll to position [466, 0]
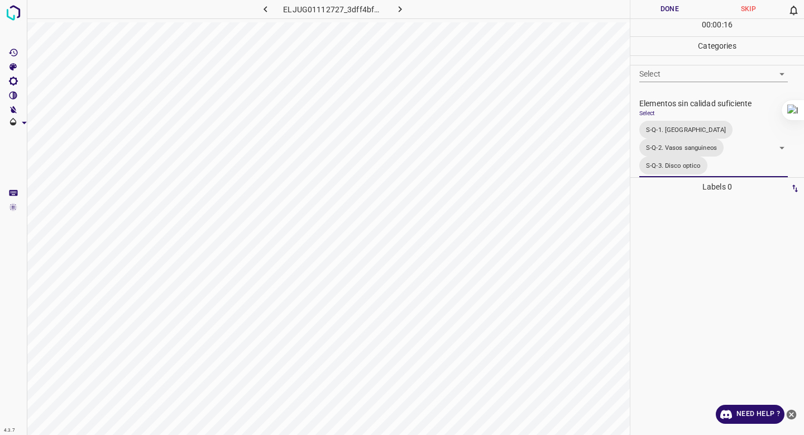
click at [664, 7] on button "Done" at bounding box center [670, 9] width 79 height 18
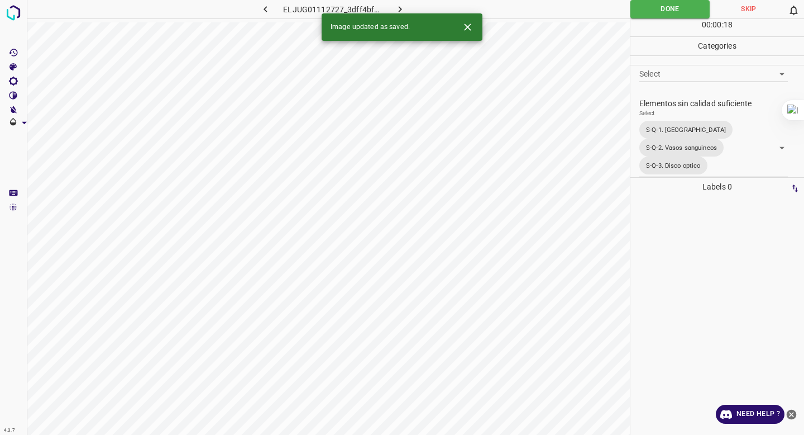
click at [399, 10] on icon "button" at bounding box center [400, 9] width 12 height 12
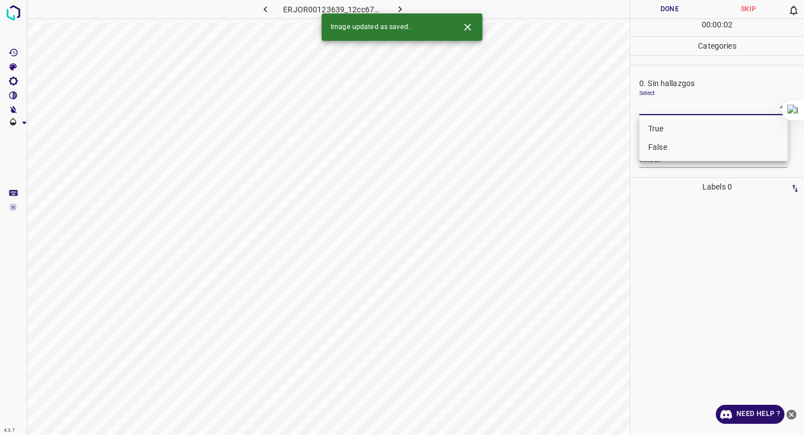
click at [676, 106] on body "4.3.7 ERJOR00123639_12cc67cf1.jpg Done Skip 0 00 : 00 : 02 Categories 0. Sin ha…" at bounding box center [402, 217] width 804 height 435
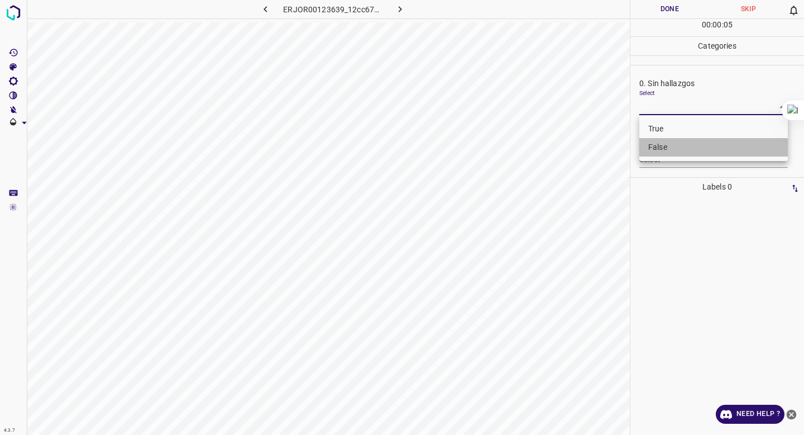
click at [653, 147] on li "False" at bounding box center [713, 147] width 149 height 18
type input "False"
click at [653, 161] on body "4.3.7 ERJOR00123639_12cc67cf1.jpg Done Skip 0 00 : 00 : 05 Categories 0. Sin ha…" at bounding box center [402, 217] width 804 height 435
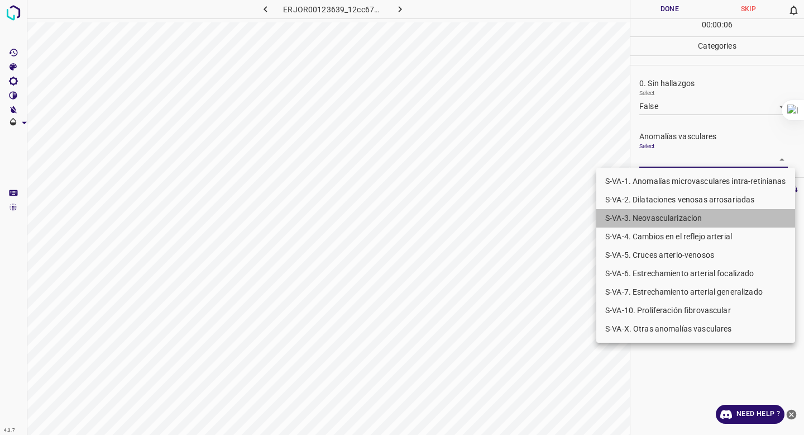
click at [647, 219] on li "S-VA-3. Neovascularizacion" at bounding box center [695, 218] width 199 height 18
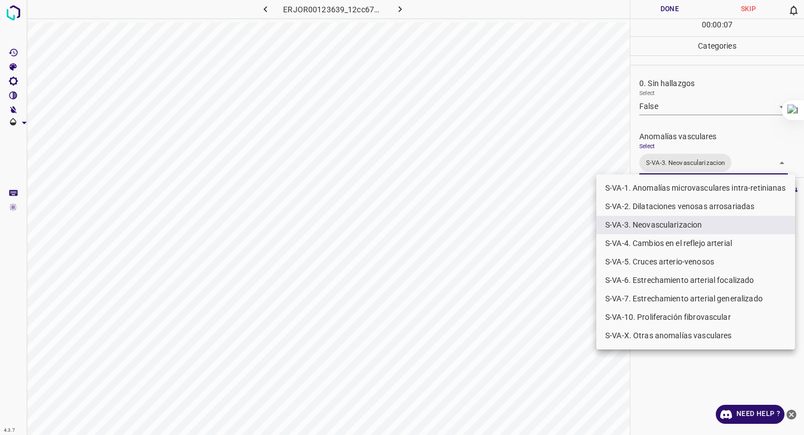
click at [637, 314] on li "S-VA-10. Proliferación fibrovascular" at bounding box center [695, 317] width 199 height 18
type input "S-VA-3. Neovascularizacion,S-VA-10. Proliferación fibrovascular"
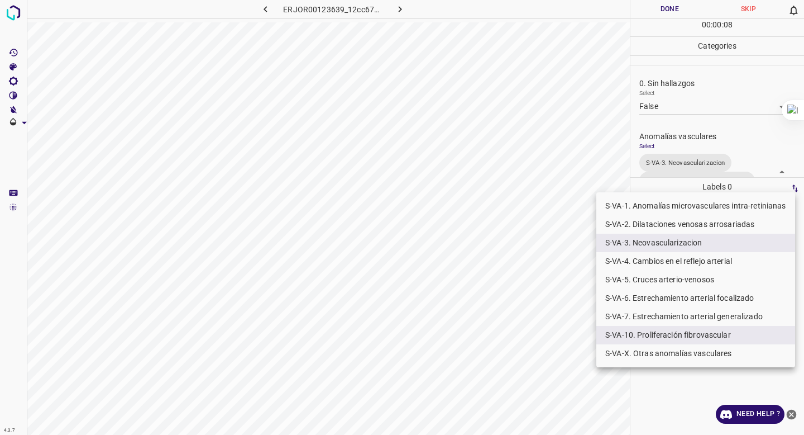
click at [689, 118] on div at bounding box center [402, 217] width 804 height 435
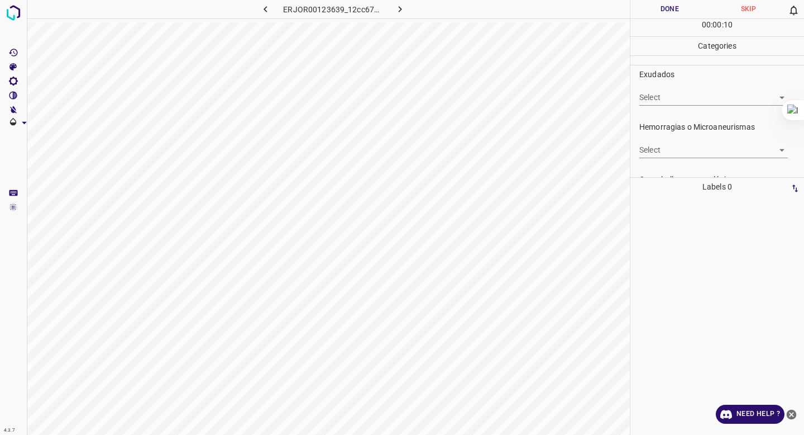
scroll to position [251, 0]
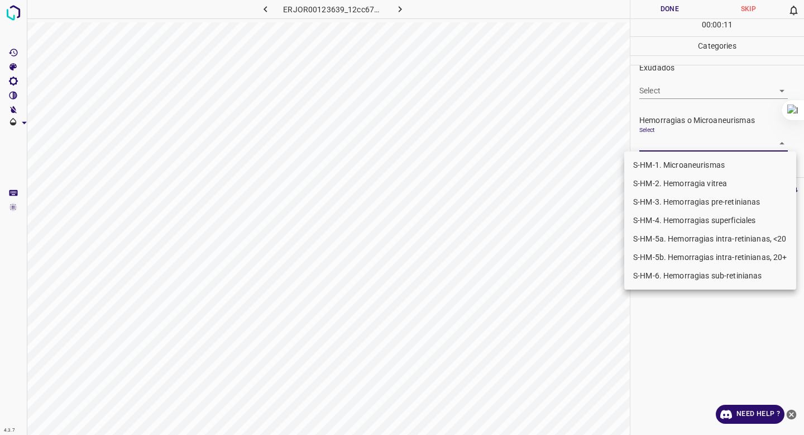
click at [664, 139] on body "4.3.7 ERJOR00123639_12cc67cf1.jpg Done Skip 0 00 : 00 : 11 Categories 0. Sin ha…" at bounding box center [402, 217] width 804 height 435
click at [659, 156] on li "S-HM-1. Microaneurismas" at bounding box center [710, 165] width 172 height 18
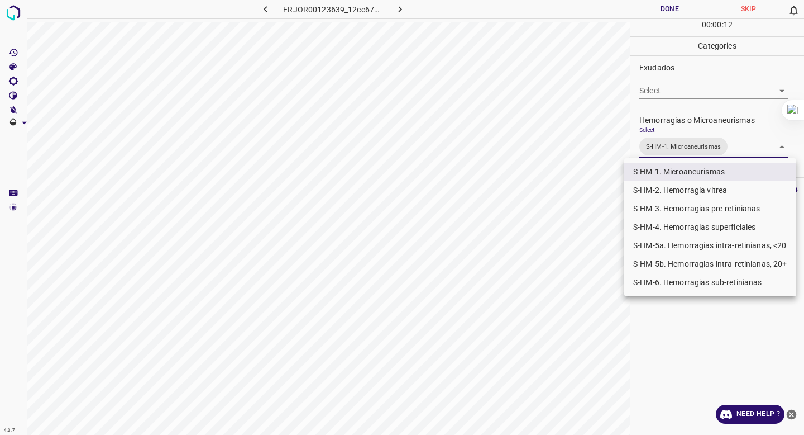
click at [665, 250] on li "S-HM-5a. Hemorragias intra-retinianas, <20" at bounding box center [710, 245] width 172 height 18
type input "S-HM-1. Microaneurismas,S-HM-5a. Hemorragias intra-retinianas, <20"
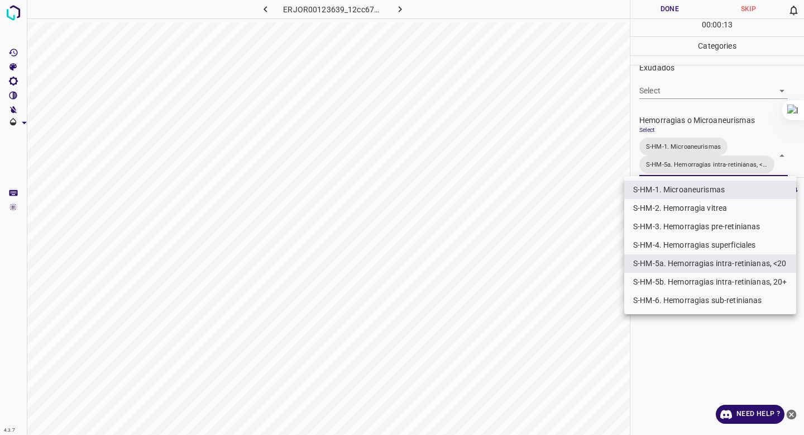
click at [705, 103] on div at bounding box center [402, 217] width 804 height 435
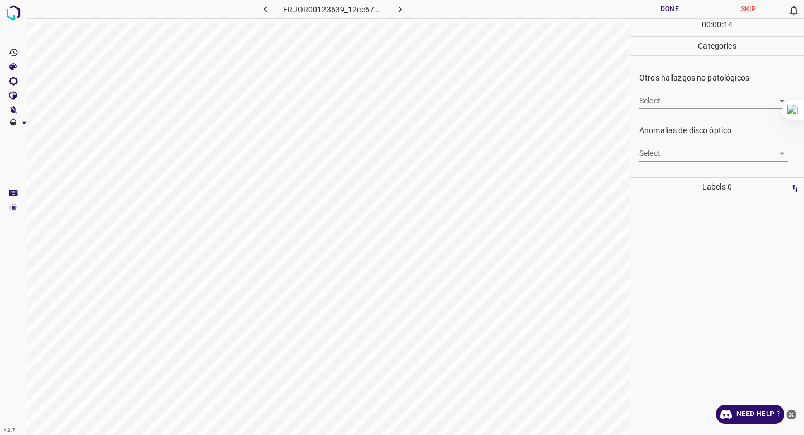
scroll to position [421, 0]
click at [705, 98] on body "4.3.7 ERJOR00123639_12cc67cf1.jpg Done Skip 0 00 : 00 : 14 Categories 0. Sin ha…" at bounding box center [402, 217] width 804 height 435
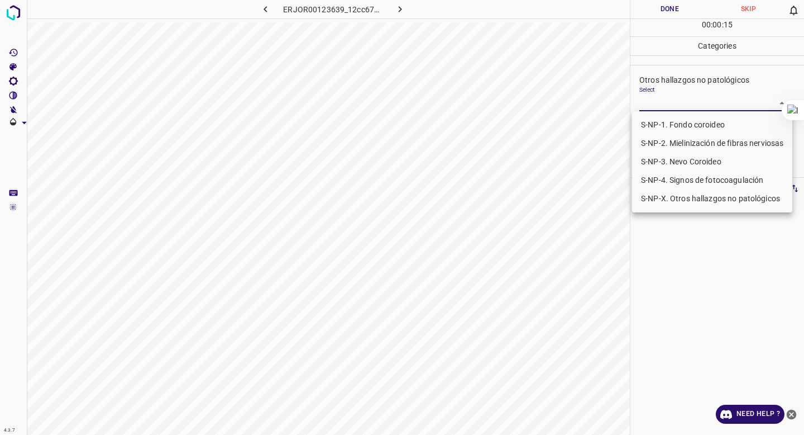
click at [680, 183] on li "S-NP-4. Signos de fotocoagulación" at bounding box center [712, 180] width 160 height 18
type input "S-NP-4. Signos de fotocoagulación"
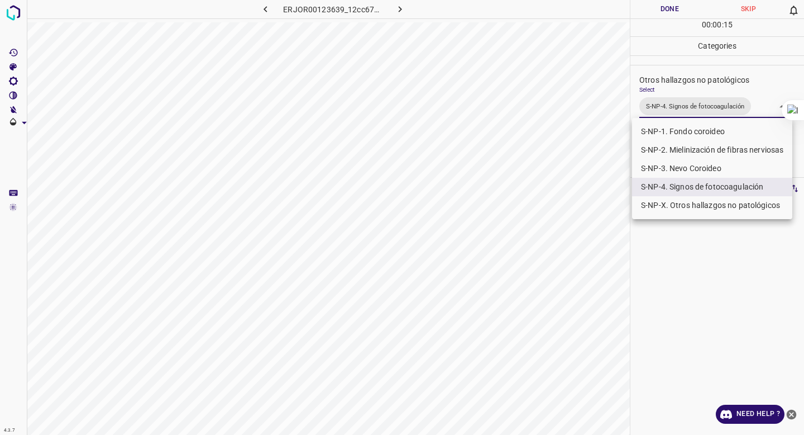
click at [697, 115] on div at bounding box center [402, 217] width 804 height 435
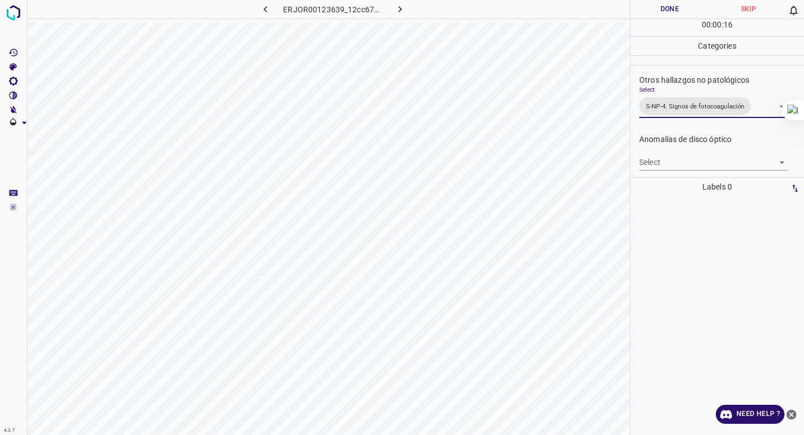
click at [671, 14] on button "Done" at bounding box center [670, 9] width 79 height 18
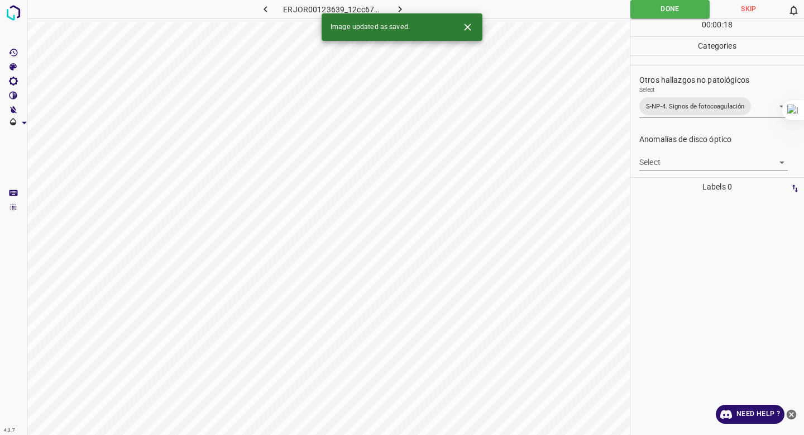
drag, startPoint x: 394, startPoint y: 4, endPoint x: 725, endPoint y: 154, distance: 363.2
click at [725, 153] on div "ERJOR00123639_12cc67cf1.jpg Done Skip 0 00 : 00 : 18 Categories 0. Sin hallazgo…" at bounding box center [402, 217] width 804 height 435
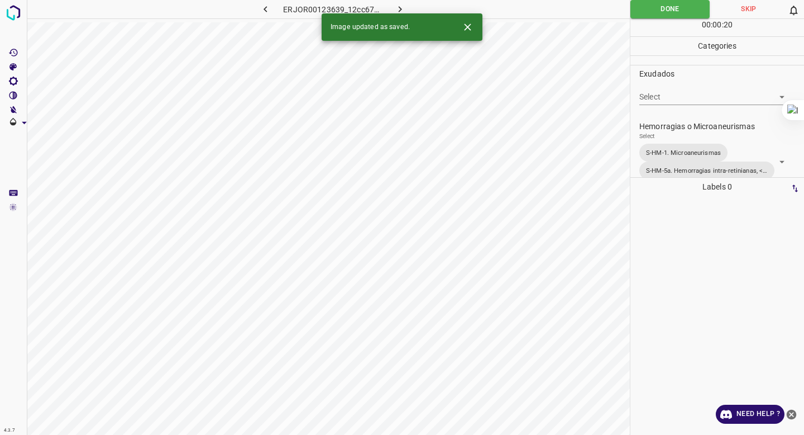
scroll to position [192, 0]
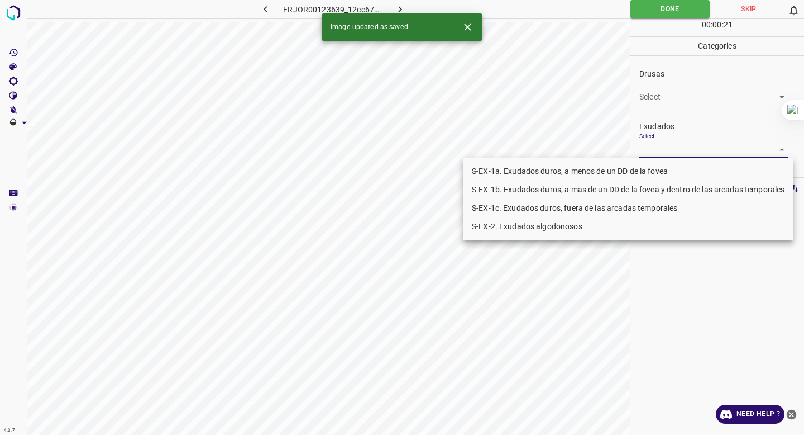
click at [725, 149] on body "4.3.7 ERJOR00123639_12cc67cf1.jpg Done Skip 0 00 : 00 : 21 Categories 0. Sin ha…" at bounding box center [402, 217] width 804 height 435
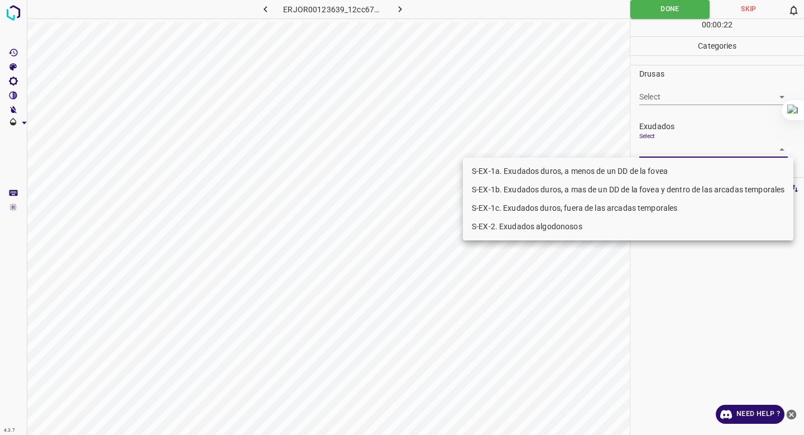
drag, startPoint x: 682, startPoint y: 178, endPoint x: 677, endPoint y: 193, distance: 15.4
click at [677, 193] on ul "S-EX-1a. Exudados duros, a menos de un DD de la fovea S-EX-1b. Exudados duros, …" at bounding box center [628, 198] width 331 height 83
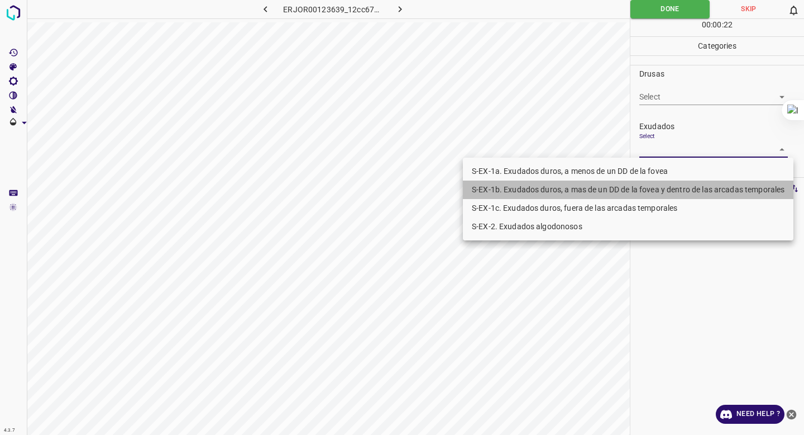
click at [677, 193] on li "S-EX-1b. Exudados duros, a mas de un DD de la fovea y dentro de las arcadas tem…" at bounding box center [628, 189] width 331 height 18
type input "S-EX-1b. Exudados duros, a mas de un DD de la fovea y dentro de las arcadas tem…"
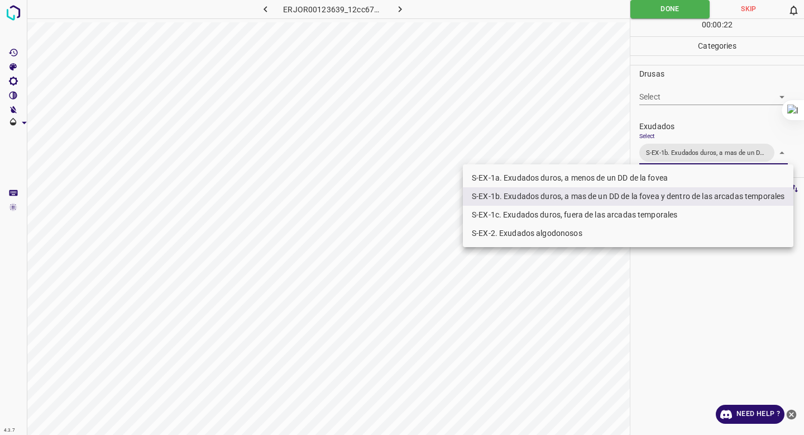
click at [699, 120] on div at bounding box center [402, 217] width 804 height 435
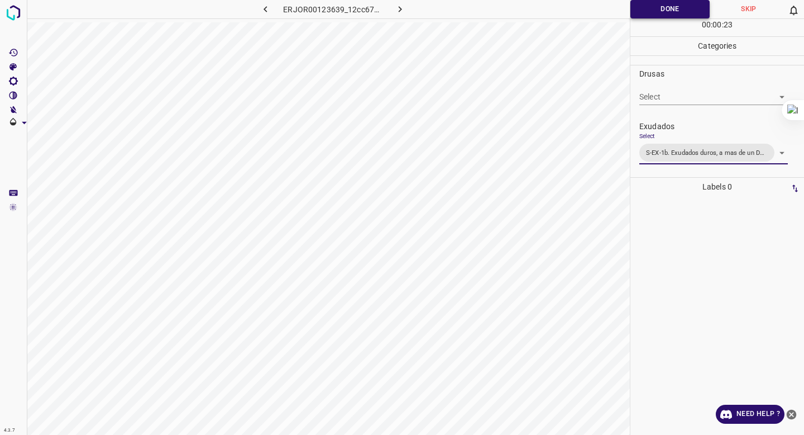
click at [662, 16] on button "Done" at bounding box center [670, 9] width 79 height 18
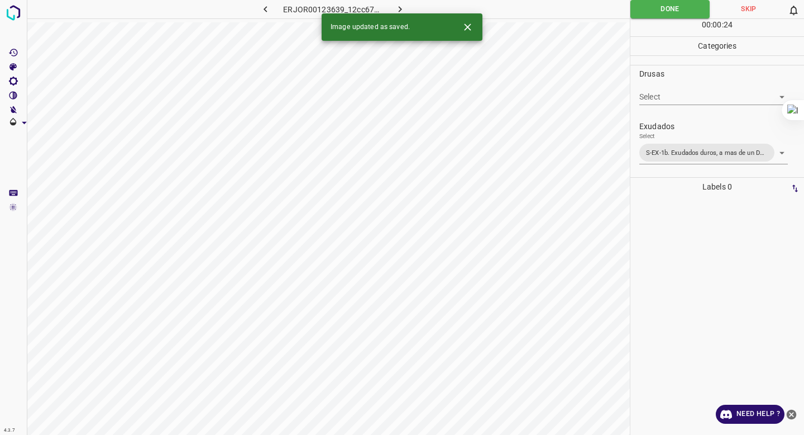
click at [400, 7] on icon "button" at bounding box center [400, 9] width 3 height 6
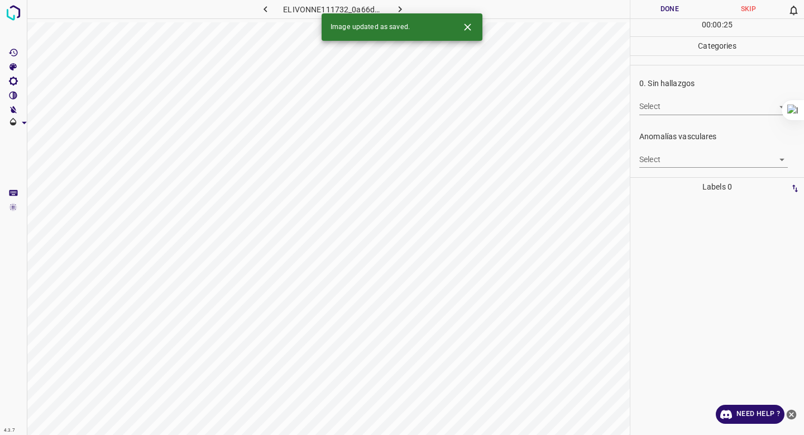
click at [695, 108] on body "4.3.7 ELIVONNE111732_0a66d4f60.jpg Done Skip 0 00 : 00 : 25 Categories 0. Sin h…" at bounding box center [402, 217] width 804 height 435
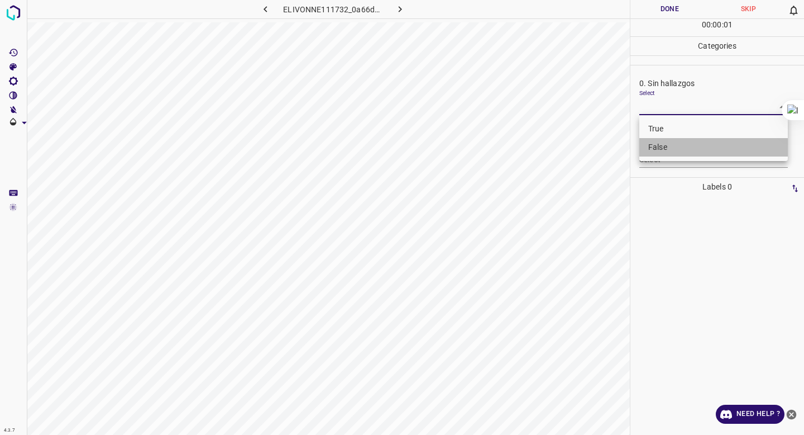
click at [677, 138] on li "False" at bounding box center [713, 147] width 149 height 18
type input "False"
click at [674, 161] on body "4.3.7 ELIVONNE111732_0a66d4f60.jpg Done Skip 0 00 : 00 : 02 Categories 0. Sin h…" at bounding box center [402, 217] width 804 height 435
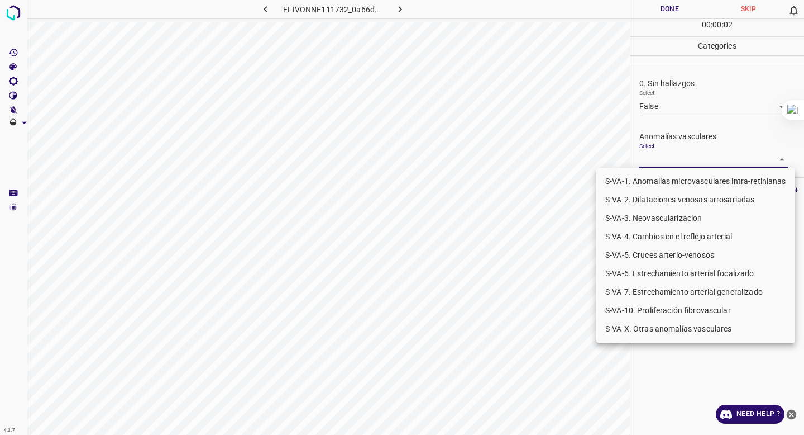
click at [652, 217] on li "S-VA-3. Neovascularizacion" at bounding box center [695, 218] width 199 height 18
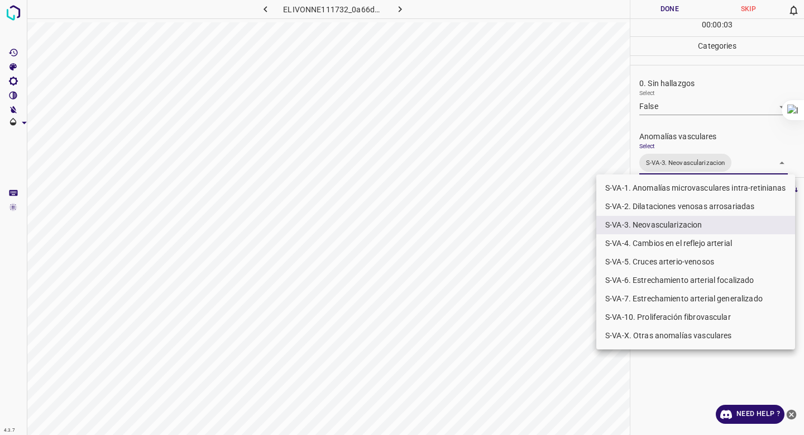
click at [643, 318] on li "S-VA-10. Proliferación fibrovascular" at bounding box center [695, 317] width 199 height 18
type input "S-VA-3. Neovascularizacion,S-VA-10. Proliferación fibrovascular"
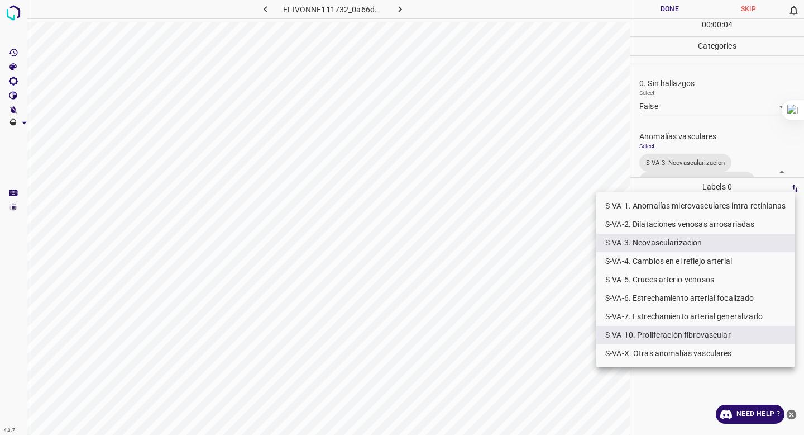
click at [697, 139] on div at bounding box center [402, 217] width 804 height 435
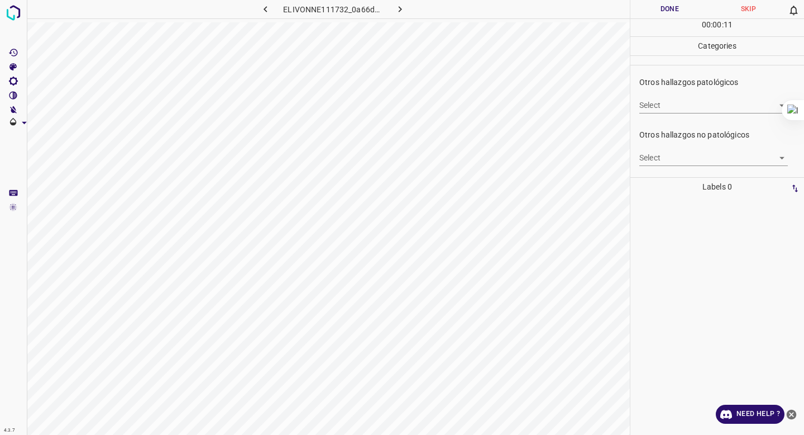
scroll to position [340, 0]
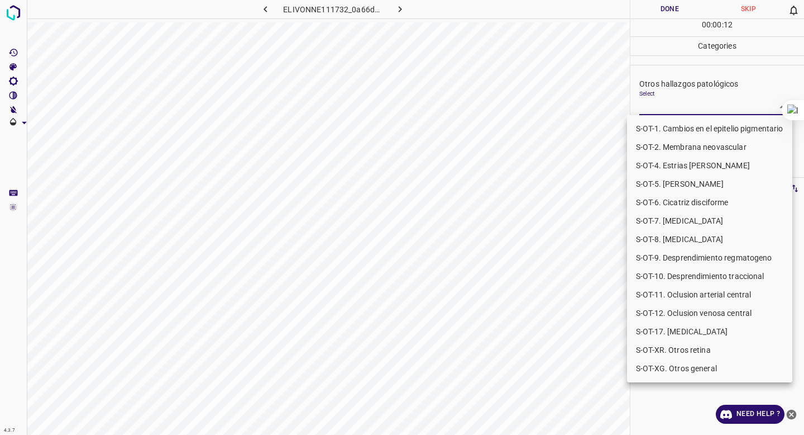
click at [663, 107] on body "4.3.7 ELIVONNE111732_0a66d4f60.jpg Done Skip 0 00 : 00 : 12 Categories 0. Sin h…" at bounding box center [402, 217] width 804 height 435
click at [691, 279] on li "S-OT-10. Desprendimiento traccional" at bounding box center [709, 276] width 165 height 18
type input "S-OT-10. Desprendimiento traccional"
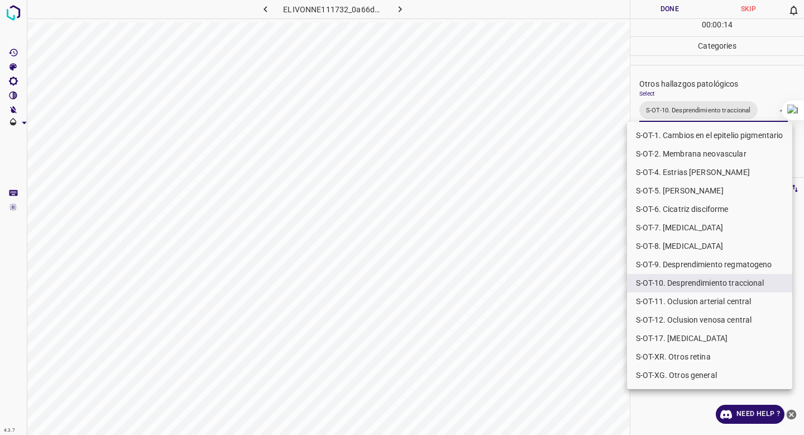
click at [547, 323] on div at bounding box center [402, 217] width 804 height 435
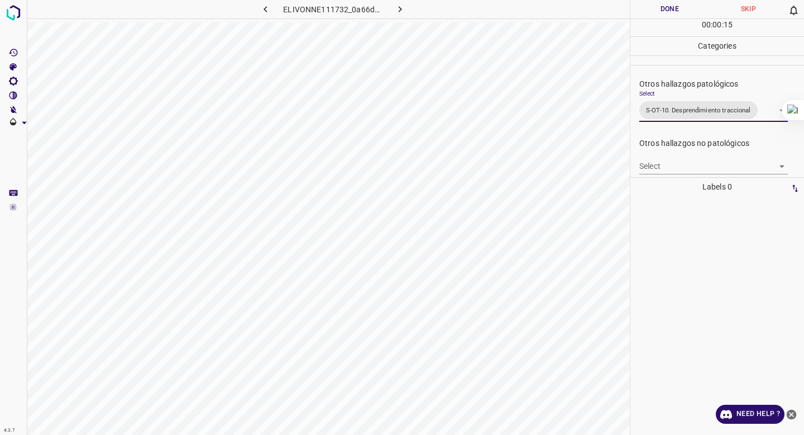
click at [662, 13] on button "Done" at bounding box center [670, 9] width 79 height 18
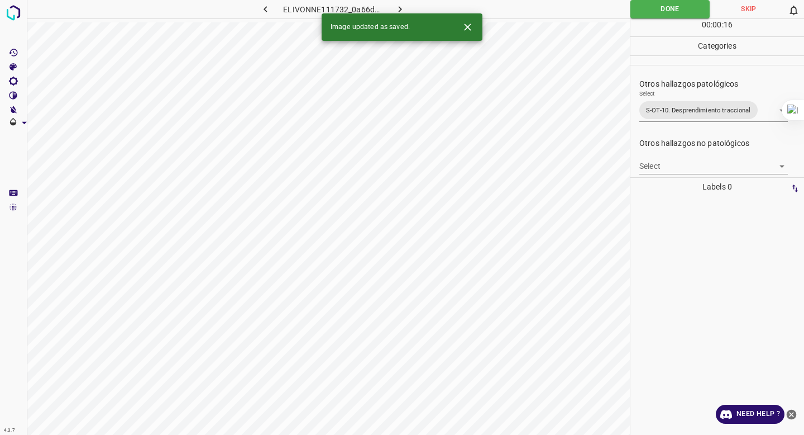
click at [396, 9] on icon "button" at bounding box center [400, 9] width 12 height 12
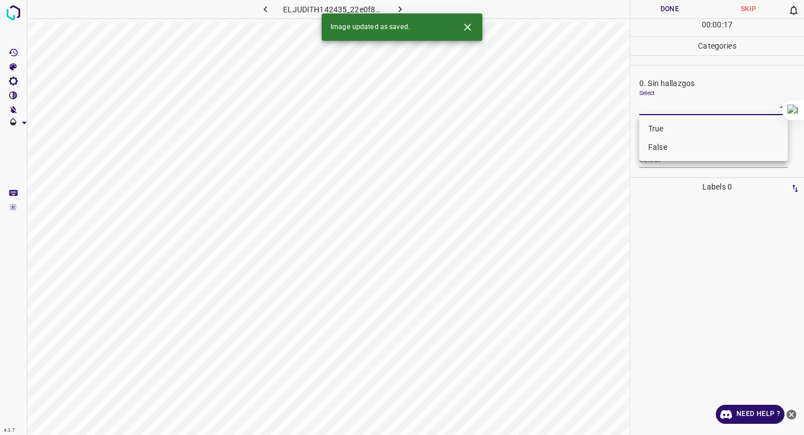
click at [659, 103] on body "4.3.7 ELJUDITH142435_22e0f8581.jpg Done Skip 0 00 : 00 : 17 Categories 0. Sin h…" at bounding box center [402, 217] width 804 height 435
click at [650, 152] on li "False" at bounding box center [713, 147] width 149 height 18
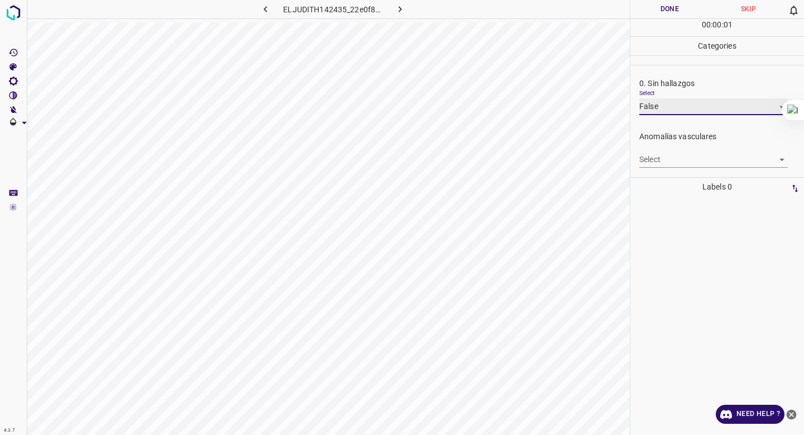
type input "False"
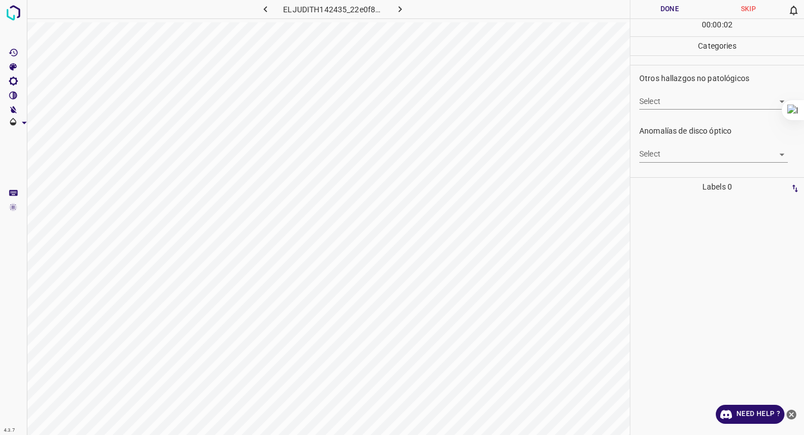
scroll to position [359, 0]
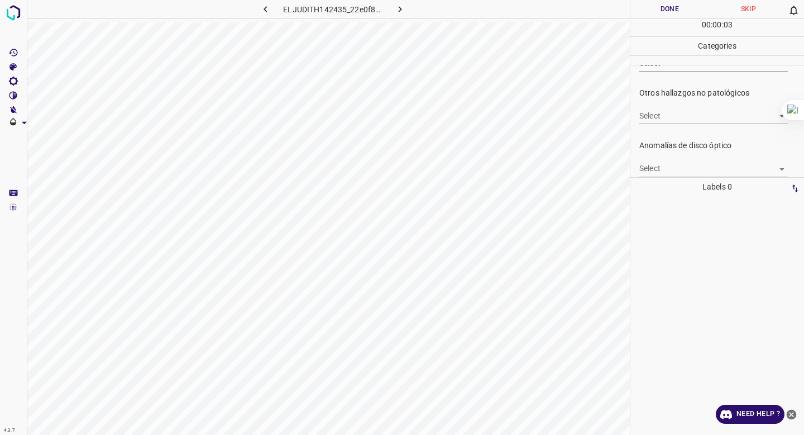
click at [674, 116] on body "4.3.7 ELJUDITH142435_22e0f8581.jpg Done Skip 0 00 : 00 : 03 Categories 0. Sin h…" at bounding box center [402, 217] width 804 height 435
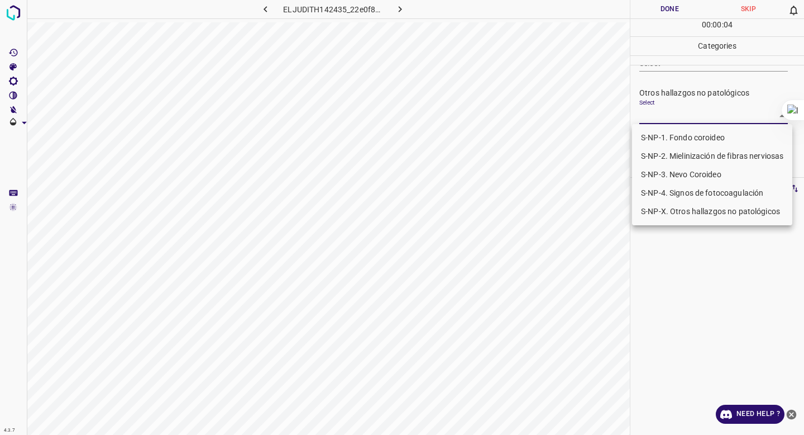
click at [662, 191] on li "S-NP-4. Signos de fotocoagulación" at bounding box center [712, 193] width 160 height 18
type input "S-NP-4. Signos de fotocoagulación"
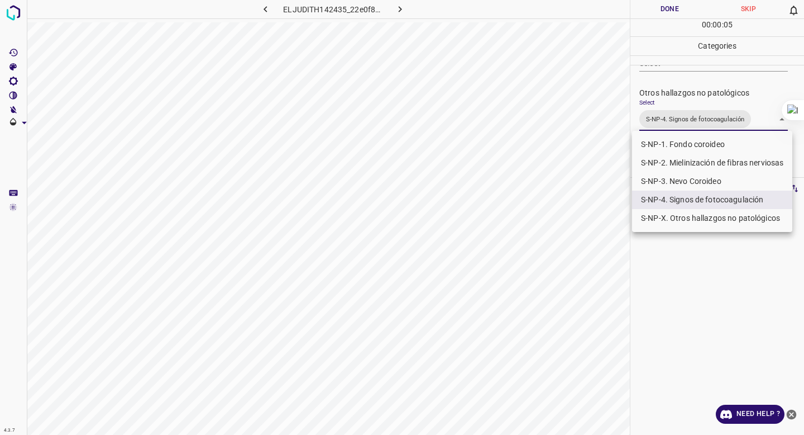
click at [712, 70] on div at bounding box center [402, 217] width 804 height 435
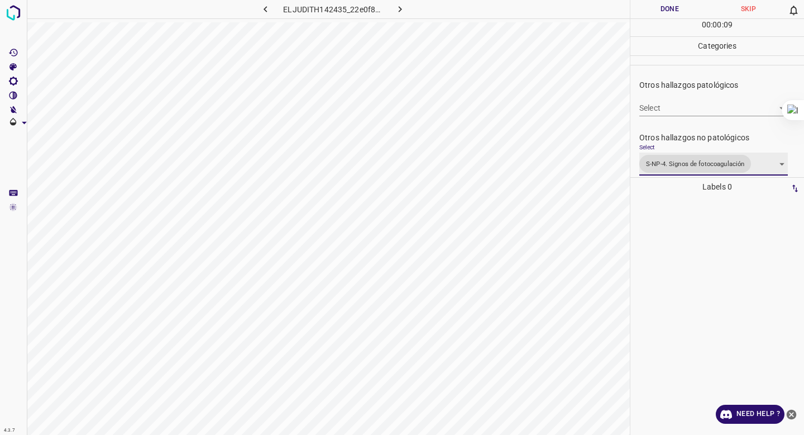
scroll to position [312, 0]
click at [653, 7] on button "Done" at bounding box center [670, 9] width 79 height 18
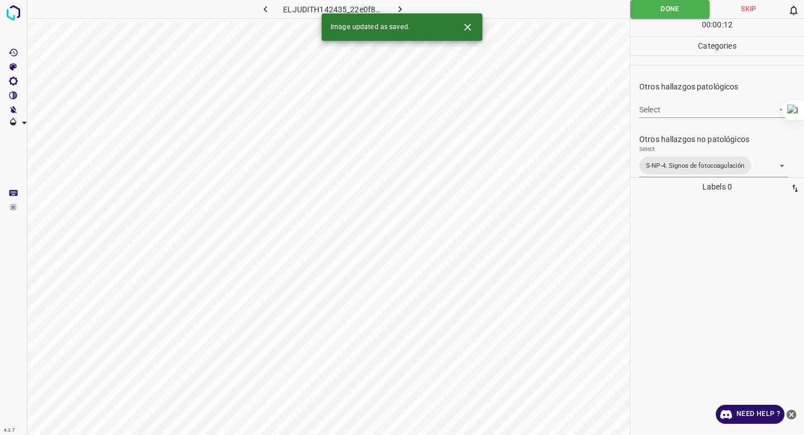
click at [648, 106] on body "4.3.7 ELJUDITH142435_22e0f8581.jpg Done Skip 0 00 : 00 : 12 Categories 0. Sin h…" at bounding box center [402, 217] width 804 height 435
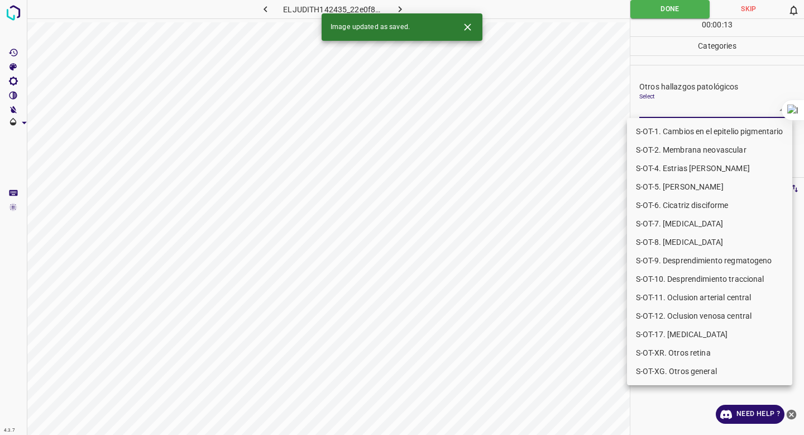
click at [645, 130] on li "S-OT-1. Cambios en el epitelio pigmentario" at bounding box center [709, 131] width 165 height 18
type input "S-OT-1. Cambios en el epitelio pigmentario"
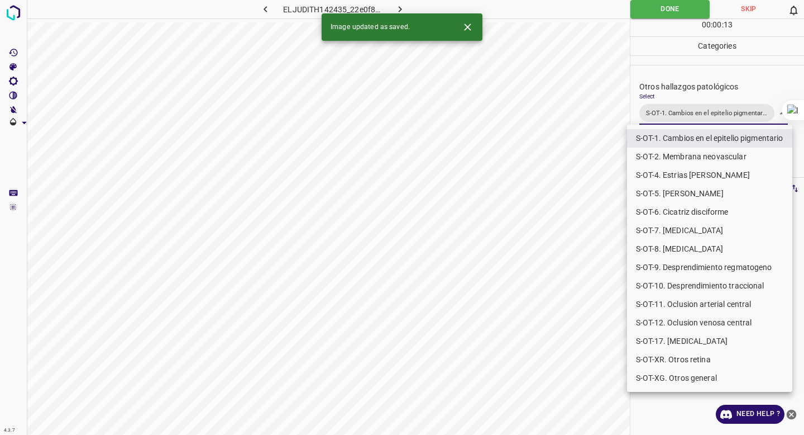
click at [666, 86] on div at bounding box center [402, 217] width 804 height 435
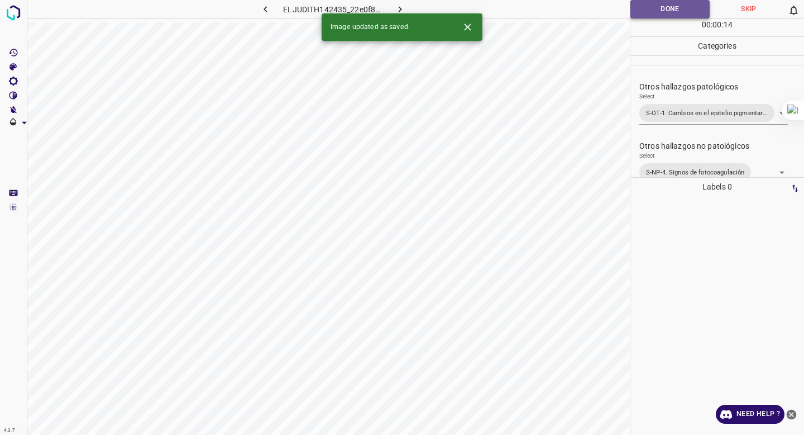
click at [648, 16] on button "Done" at bounding box center [670, 9] width 79 height 18
click at [399, 4] on icon "button" at bounding box center [400, 9] width 12 height 12
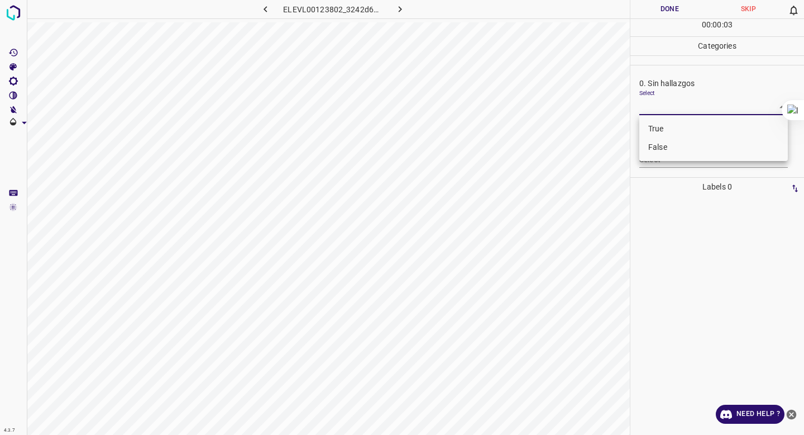
click at [653, 104] on body "4.3.7 ELEVL00123802_3242d6df0.jpg Done Skip 0 00 : 00 : 03 Categories 0. Sin ha…" at bounding box center [402, 217] width 804 height 435
click at [654, 152] on li "False" at bounding box center [713, 147] width 149 height 18
type input "False"
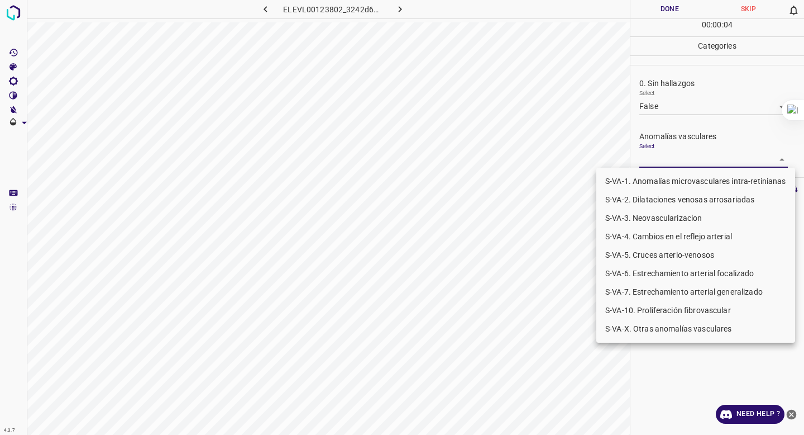
click at [654, 161] on body "4.3.7 ELEVL00123802_3242d6df0.jpg Done Skip 0 00 : 00 : 04 Categories 0. Sin ha…" at bounding box center [402, 217] width 804 height 435
click at [642, 312] on li "S-VA-10. Proliferación fibrovascular" at bounding box center [695, 310] width 199 height 18
type input "S-VA-10. Proliferación fibrovascular"
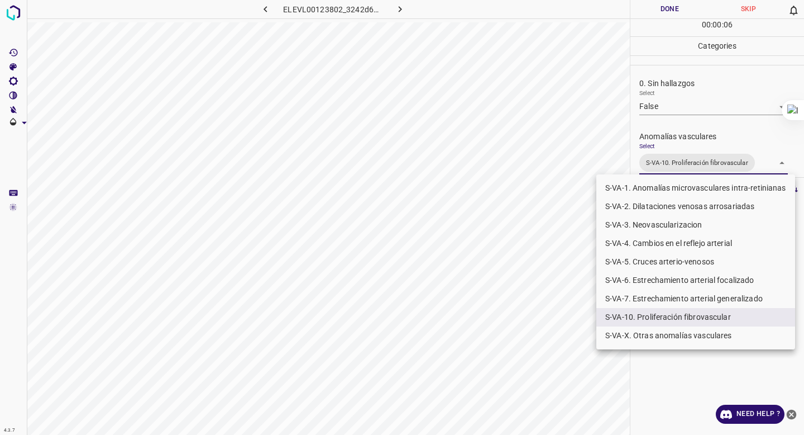
click at [718, 76] on div at bounding box center [402, 217] width 804 height 435
click at [658, 158] on body "4.3.7 ELEVL00123802_3242d6df0.jpg Done Skip 0 00 : 00 : 07 Categories 0. Sin ha…" at bounding box center [402, 217] width 804 height 435
click at [691, 99] on div at bounding box center [402, 217] width 804 height 435
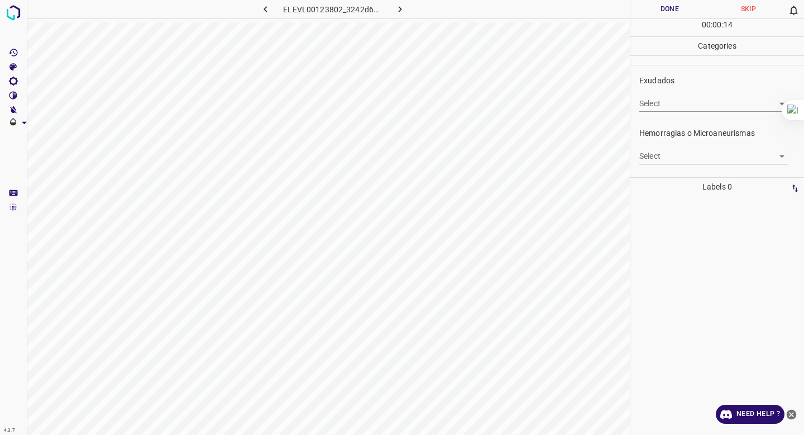
scroll to position [224, 0]
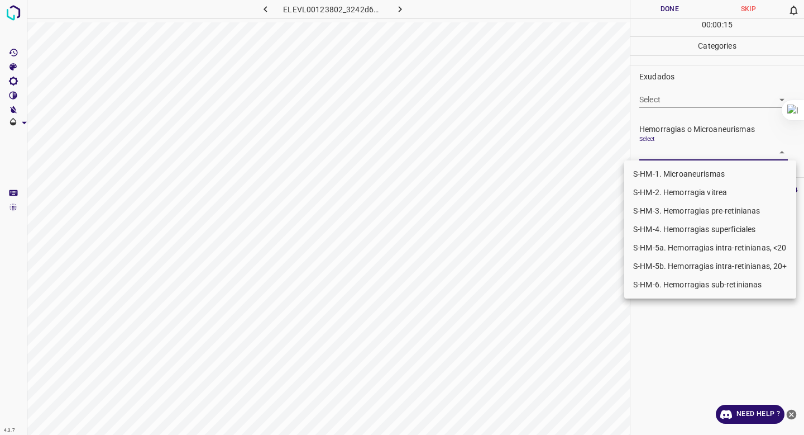
click at [658, 152] on body "4.3.7 ELEVL00123802_3242d6df0.jpg Done Skip 0 00 : 00 : 15 Categories 0. Sin ha…" at bounding box center [402, 217] width 804 height 435
click at [653, 173] on li "S-HM-1. Microaneurismas" at bounding box center [710, 174] width 172 height 18
type input "S-HM-1. Microaneurismas"
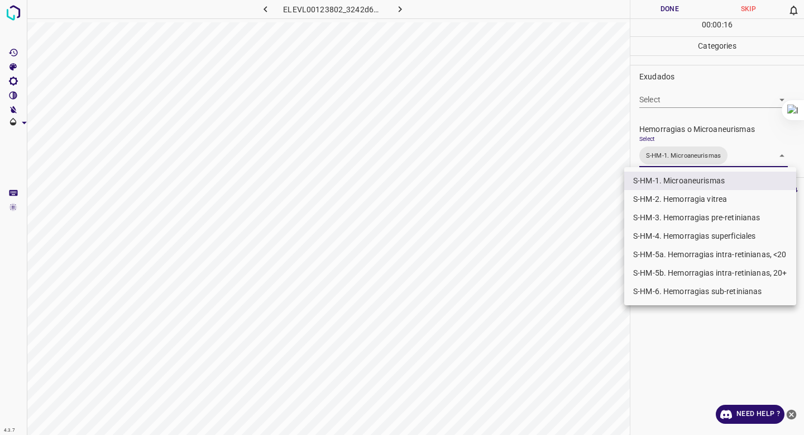
click at [688, 140] on div at bounding box center [402, 217] width 804 height 435
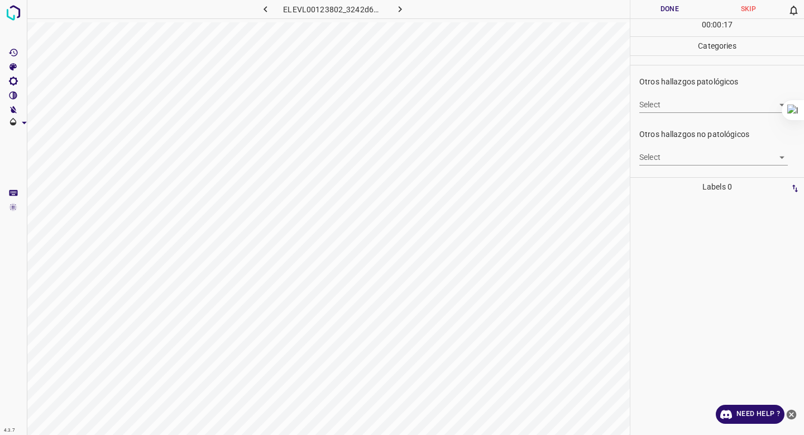
scroll to position [344, 0]
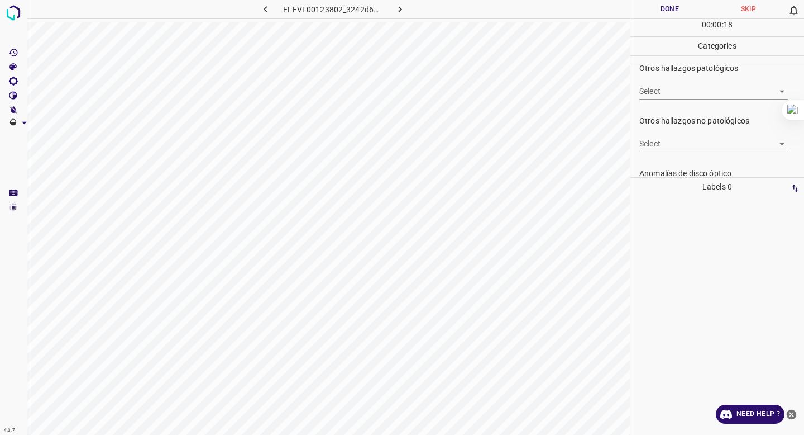
click at [684, 142] on body "4.3.7 ELEVL00123802_3242d6df0.jpg Done Skip 0 00 : 00 : 18 Categories 0. Sin ha…" at bounding box center [402, 217] width 804 height 435
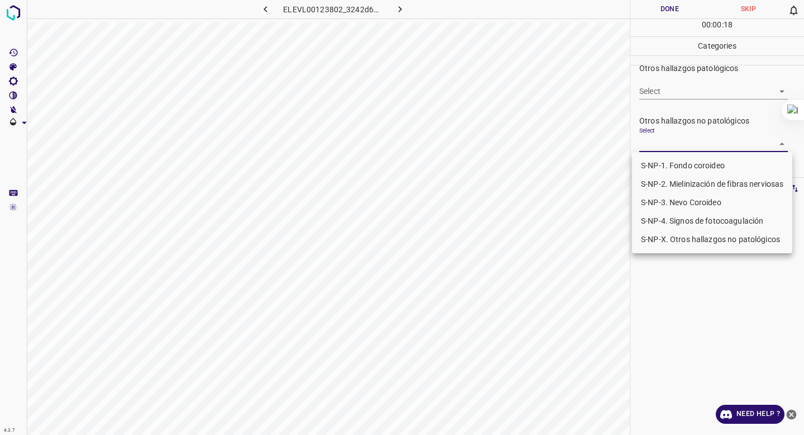
click at [677, 221] on li "S-NP-4. Signos de fotocoagulación" at bounding box center [712, 221] width 160 height 18
type input "S-NP-4. Signos de fotocoagulación"
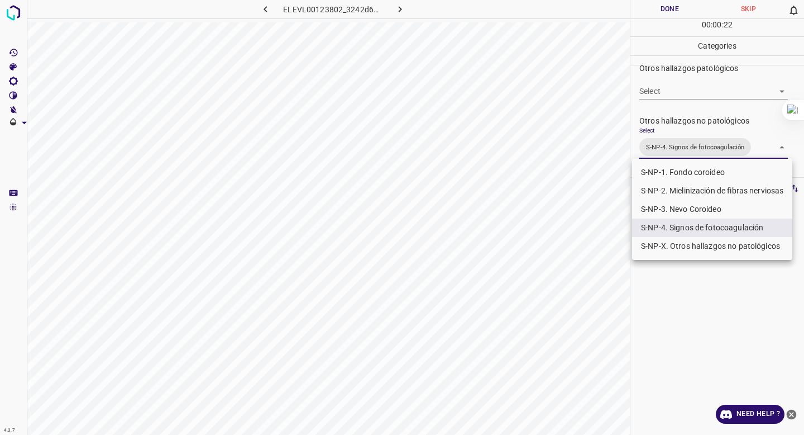
click at [653, 6] on div at bounding box center [402, 217] width 804 height 435
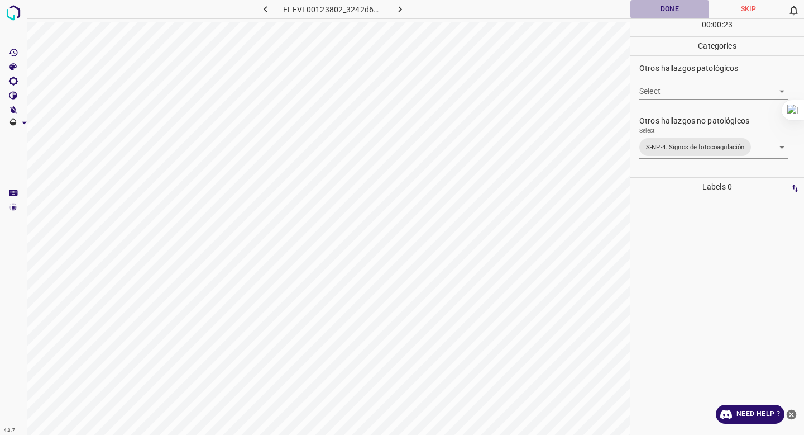
click at [666, 8] on button "Done" at bounding box center [670, 9] width 79 height 18
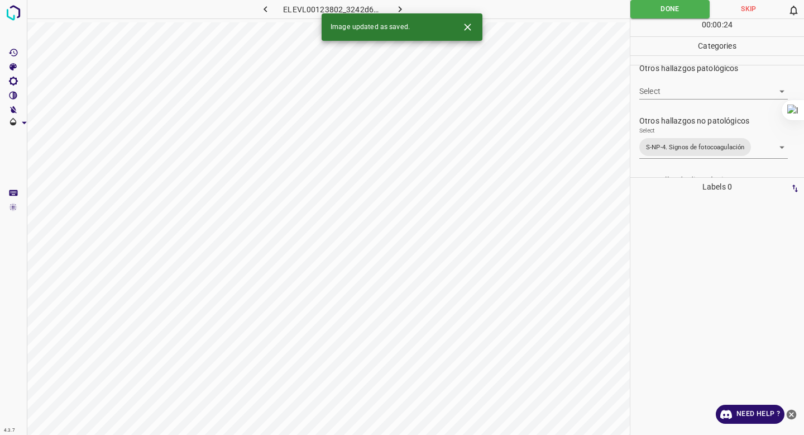
click at [397, 9] on icon "button" at bounding box center [400, 9] width 12 height 12
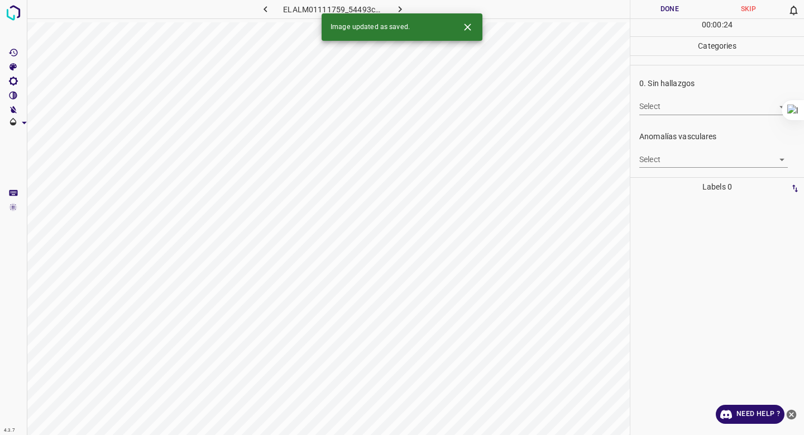
click at [657, 107] on body "4.3.7 ELALM01111759_54493c117.jpg Done Skip 0 00 : 00 : 24 Categories 0. Sin ha…" at bounding box center [402, 217] width 804 height 435
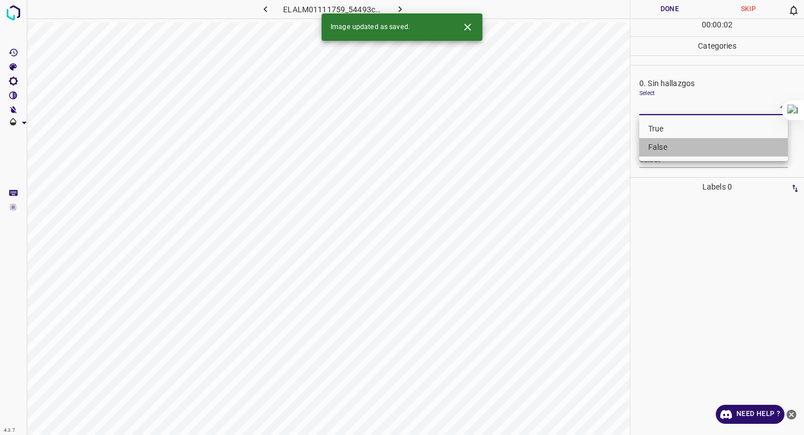
click at [658, 146] on li "False" at bounding box center [713, 147] width 149 height 18
type input "False"
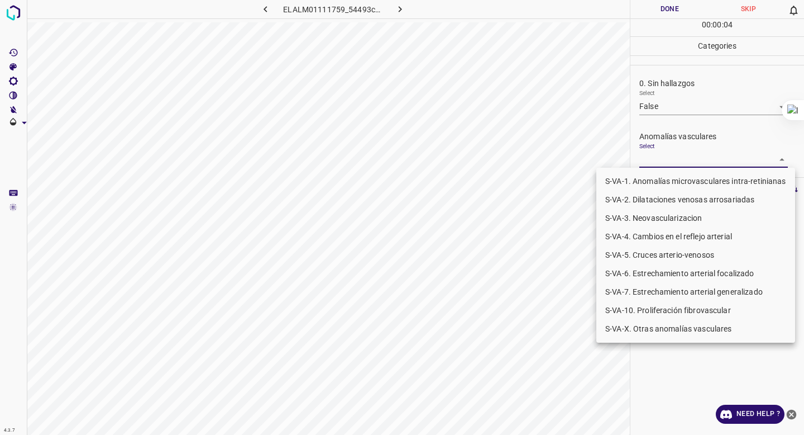
click at [652, 157] on body "4.3.7 ELALM01111759_54493c117.jpg Done Skip 0 00 : 00 : 04 Categories 0. Sin ha…" at bounding box center [402, 217] width 804 height 435
click at [623, 310] on li "S-VA-10. Proliferación fibrovascular" at bounding box center [695, 310] width 199 height 18
type input "S-VA-10. Proliferación fibrovascular"
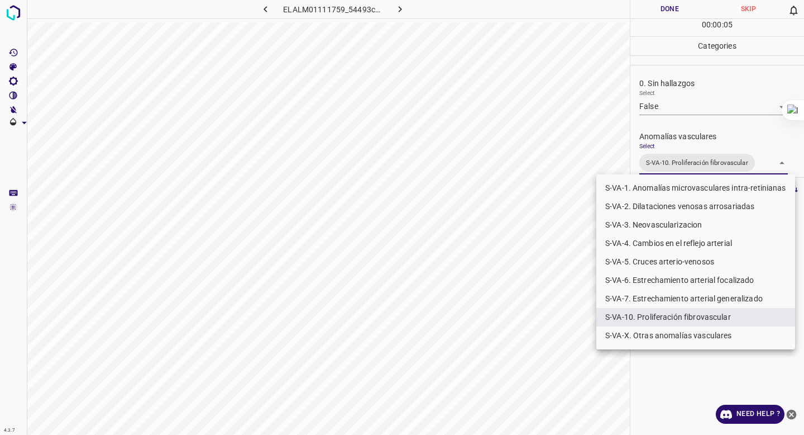
click at [691, 159] on div at bounding box center [402, 217] width 804 height 435
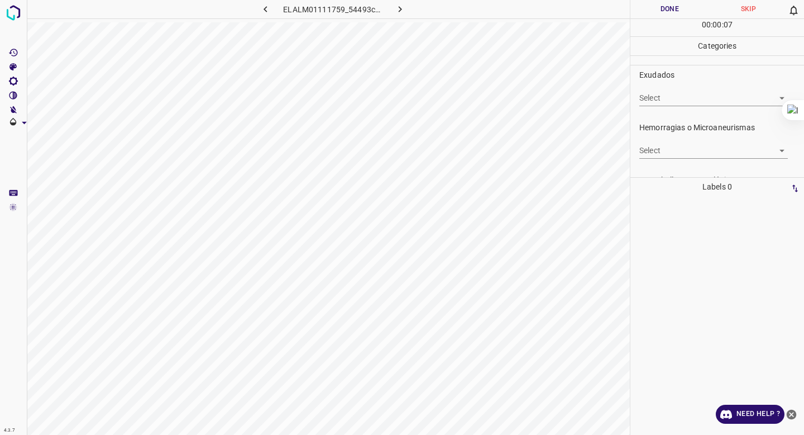
scroll to position [231, 0]
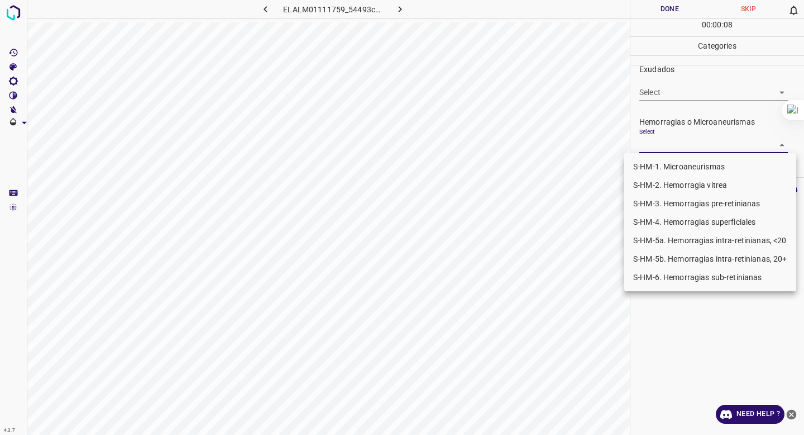
click at [691, 147] on body "4.3.7 ELALM01111759_54493c117.jpg Done Skip 0 00 : 00 : 08 Categories 0. Sin ha…" at bounding box center [402, 217] width 804 height 435
click at [667, 184] on li "S-HM-2. Hemorragia vitrea" at bounding box center [710, 185] width 172 height 18
type input "S-HM-2. Hemorragia vitrea"
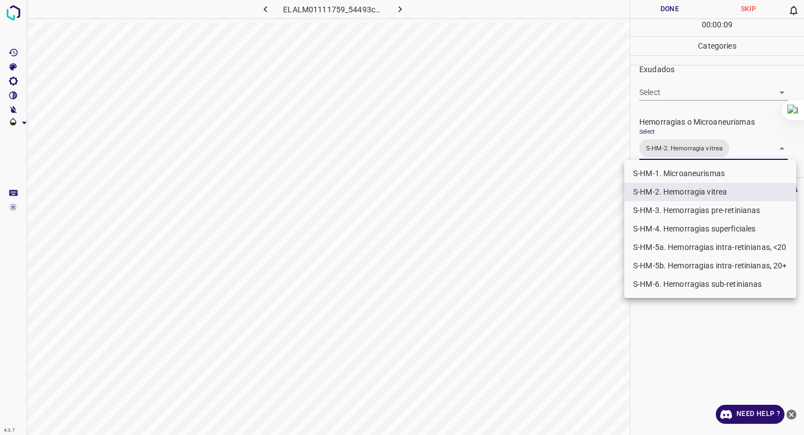
click at [701, 128] on div at bounding box center [402, 217] width 804 height 435
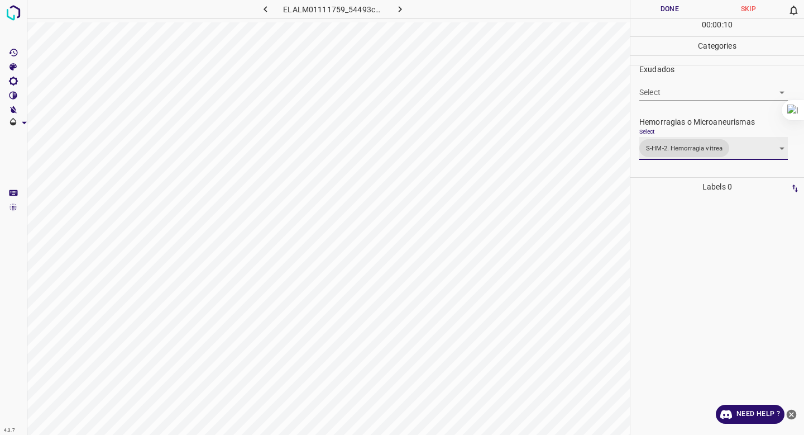
scroll to position [214, 0]
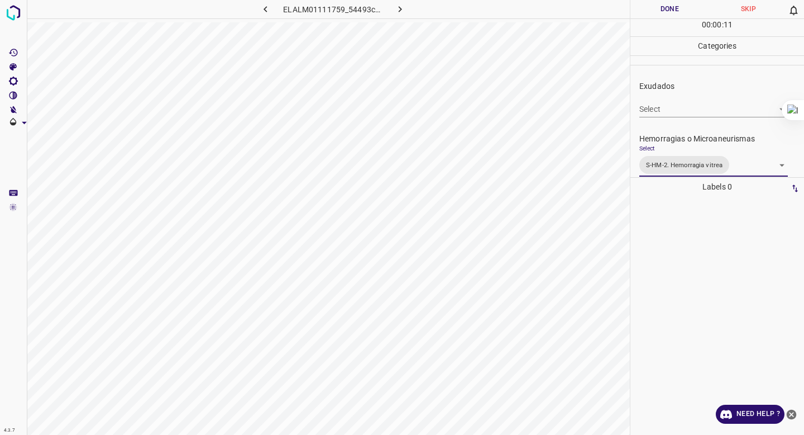
click at [707, 103] on body "4.3.7 ELALM01111759_54493c117.jpg Done Skip 0 00 : 00 : 11 Categories 0. Sin ha…" at bounding box center [402, 217] width 804 height 435
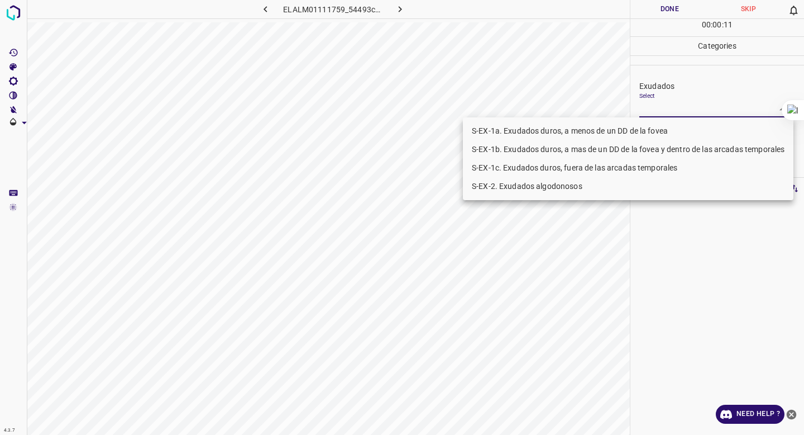
click at [668, 130] on li "S-EX-1a. Exudados duros, a menos de un DD de la fovea" at bounding box center [628, 131] width 331 height 18
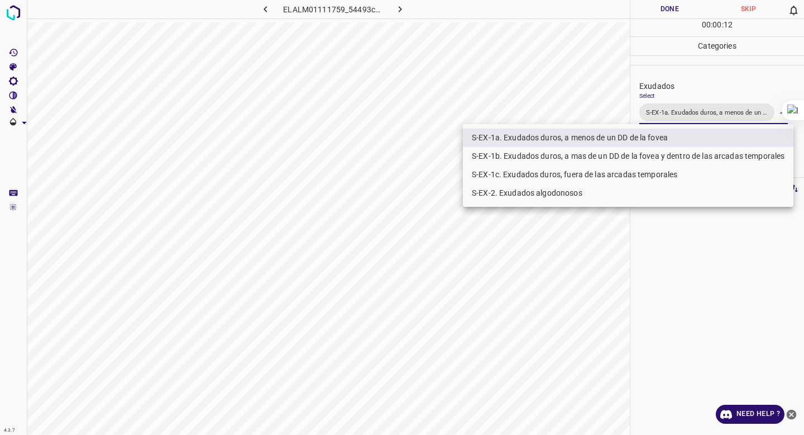
click at [655, 155] on li "S-EX-1b. Exudados duros, a mas de un DD de la fovea y dentro de las arcadas tem…" at bounding box center [628, 156] width 331 height 18
type input "S-EX-1a. Exudados duros, a menos de un DD de la fovea,S-EX-1b. Exudados duros, …"
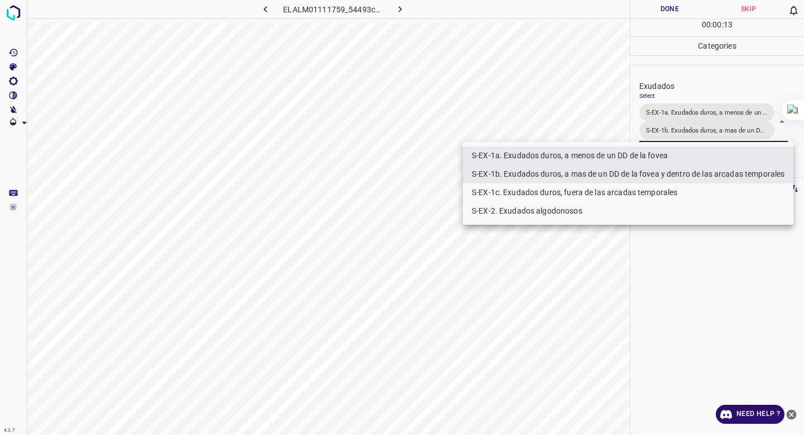
click at [693, 101] on div at bounding box center [402, 217] width 804 height 435
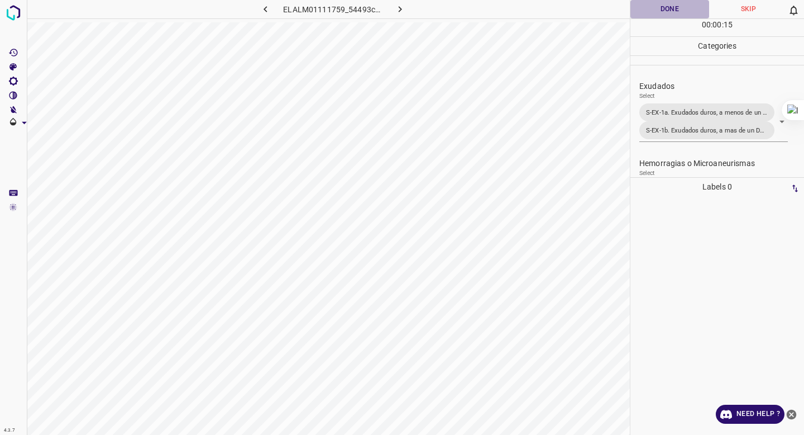
click at [670, 8] on button "Done" at bounding box center [670, 9] width 79 height 18
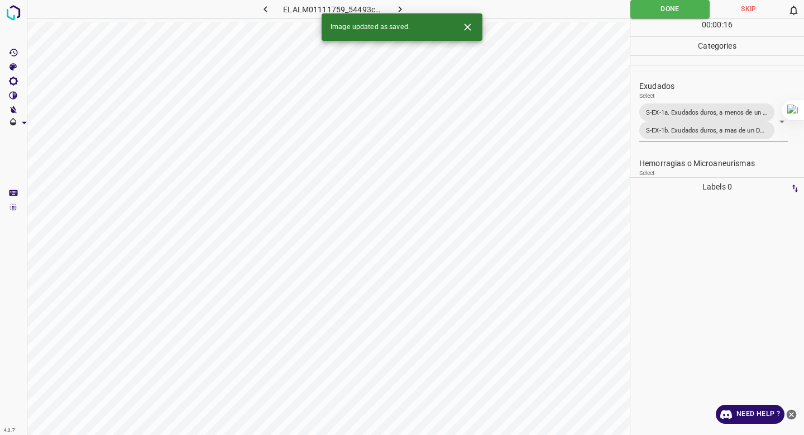
click at [395, 1] on button "button" at bounding box center [401, 9] width 36 height 18
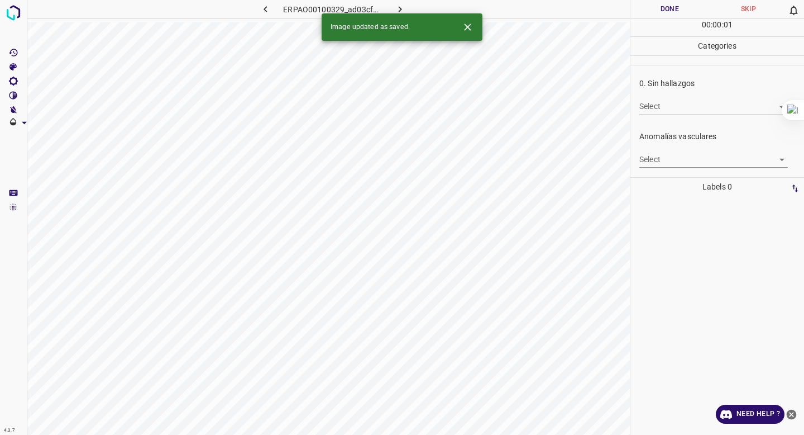
click at [676, 103] on body "4.3.7 ERPAO00100329_ad03cfd8b.jpg Done Skip 0 00 : 00 : 01 Categories 0. Sin ha…" at bounding box center [402, 217] width 804 height 435
click at [662, 142] on li "False" at bounding box center [713, 147] width 149 height 18
type input "False"
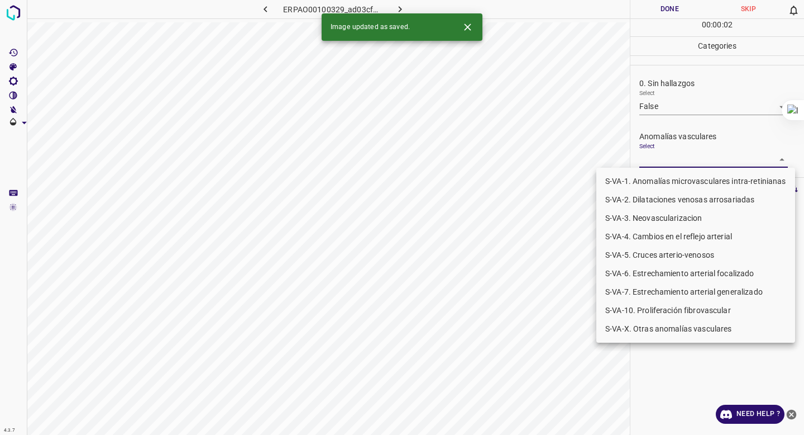
click at [650, 156] on body "4.3.7 ERPAO00100329_ad03cfd8b.jpg Done Skip 0 00 : 00 : 02 Categories 0. Sin ha…" at bounding box center [402, 217] width 804 height 435
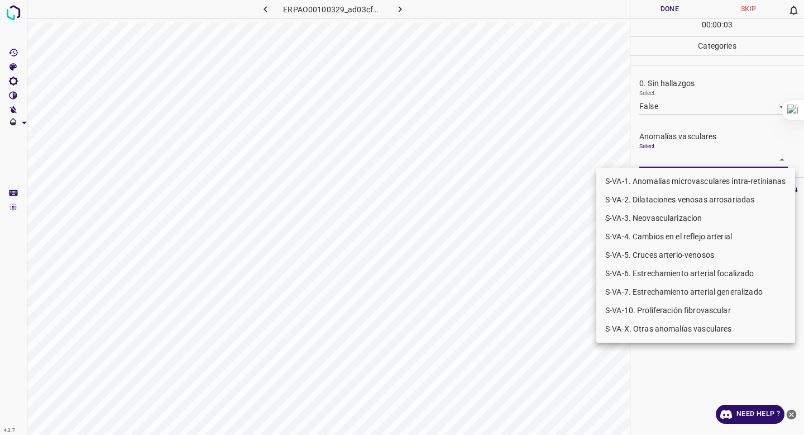
drag, startPoint x: 643, startPoint y: 300, endPoint x: 641, endPoint y: 309, distance: 9.4
click at [641, 308] on ul "S-VA-1. Anomalías microvasculares intra-retinianas S-VA-2. Dilataciones venosas…" at bounding box center [695, 255] width 199 height 175
click at [641, 309] on li "S-VA-10. Proliferación fibrovascular" at bounding box center [695, 310] width 199 height 18
type input "S-VA-10. Proliferación fibrovascular"
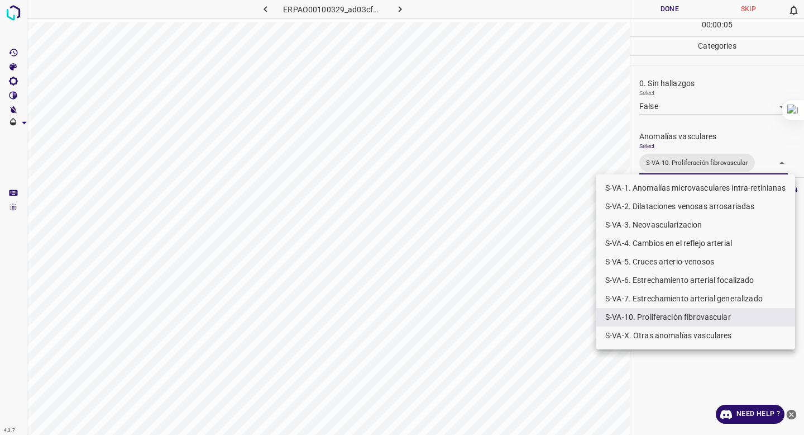
click at [683, 154] on div at bounding box center [402, 217] width 804 height 435
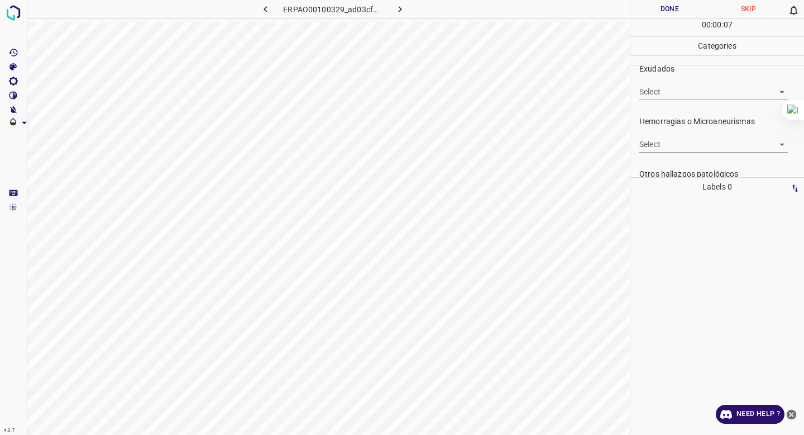
scroll to position [233, 0]
click at [689, 141] on body "4.3.7 ERPAO00100329_ad03cfd8b.jpg Done Skip 0 00 : 00 : 08 Categories 0. Sin ha…" at bounding box center [402, 217] width 804 height 435
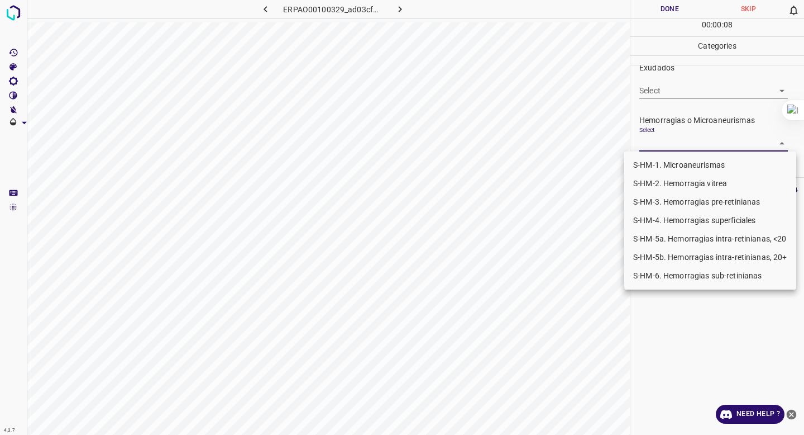
click at [664, 166] on li "S-HM-1. Microaneurismas" at bounding box center [710, 165] width 172 height 18
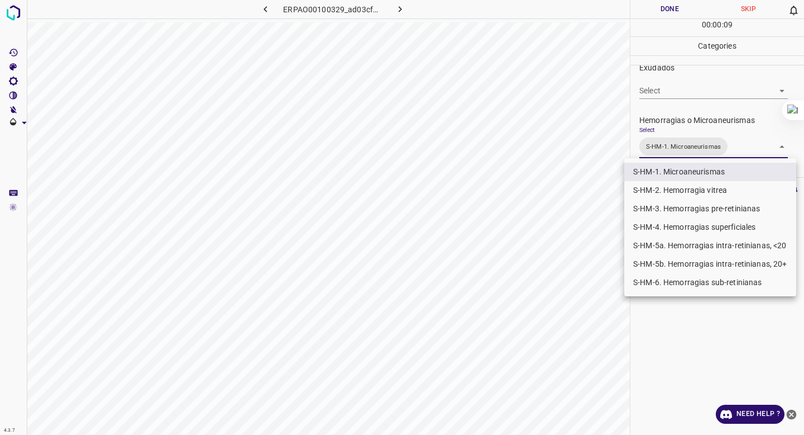
click at [665, 214] on li "S-HM-3. Hemorragias pre-retinianas" at bounding box center [710, 208] width 172 height 18
type input "S-HM-1. Microaneurismas,S-HM-3. Hemorragias pre-retinianas"
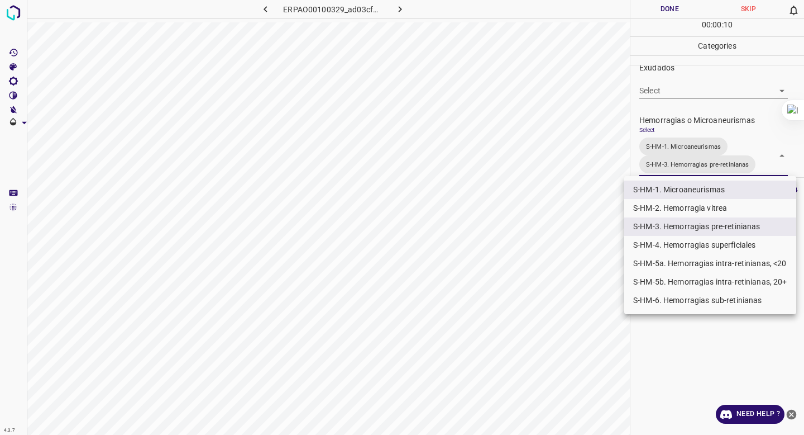
click at [679, 90] on div at bounding box center [402, 217] width 804 height 435
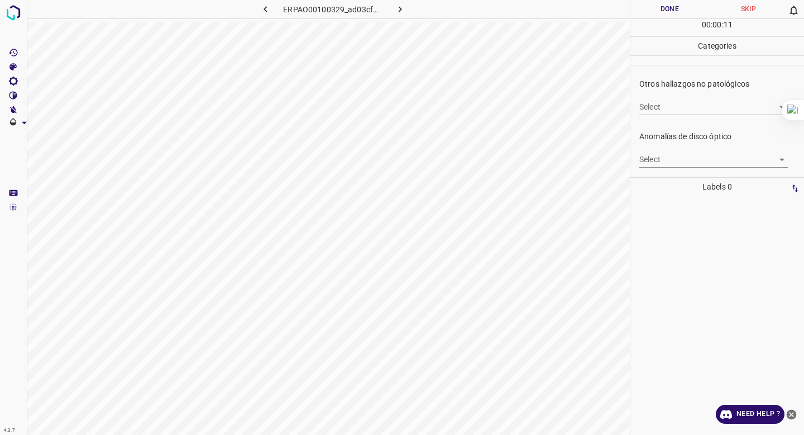
scroll to position [395, 0]
click at [671, 103] on body "4.3.7 ERPAO00100329_ad03cfd8b.jpg Done Skip 0 00 : 00 : 12 Categories 0. Sin ha…" at bounding box center [402, 217] width 804 height 435
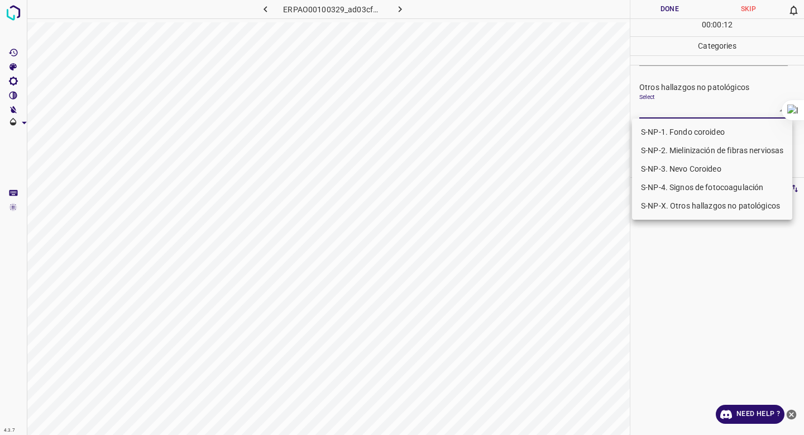
click at [652, 185] on li "S-NP-4. Signos de fotocoagulación" at bounding box center [712, 187] width 160 height 18
type input "S-NP-4. Signos de fotocoagulación"
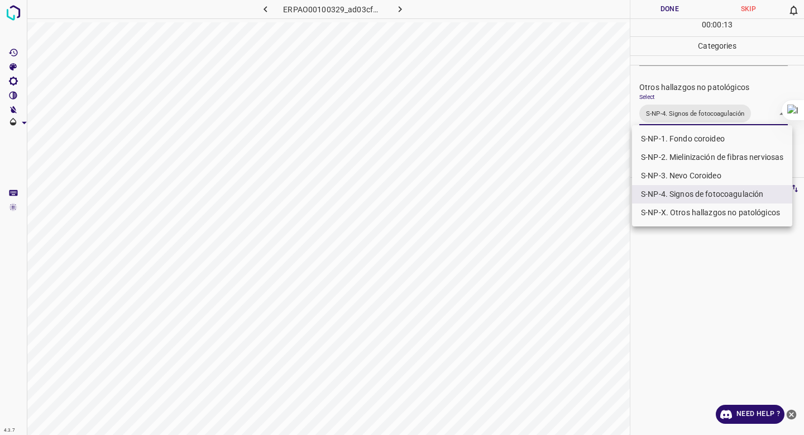
click at [676, 114] on div at bounding box center [402, 217] width 804 height 435
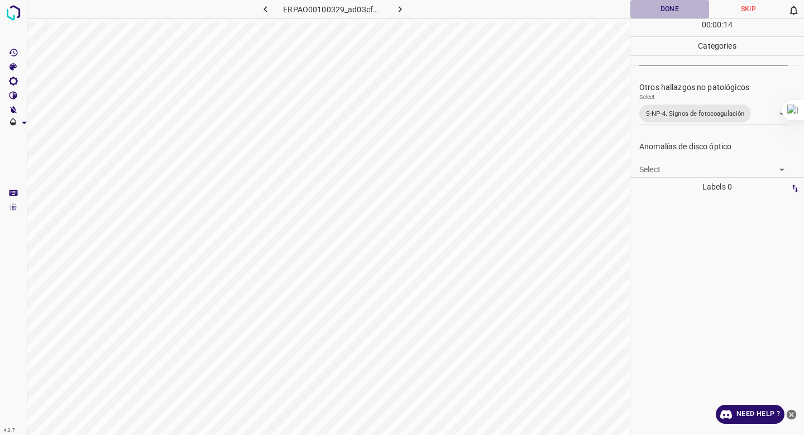
click at [651, 8] on button "Done" at bounding box center [670, 9] width 79 height 18
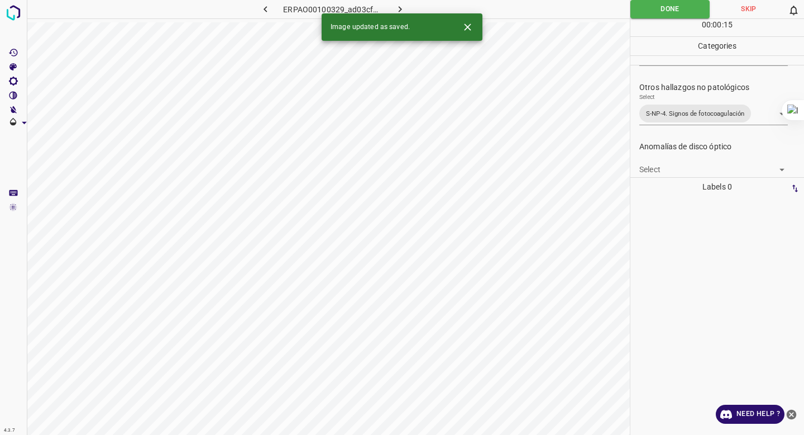
click at [396, 5] on icon "button" at bounding box center [400, 9] width 12 height 12
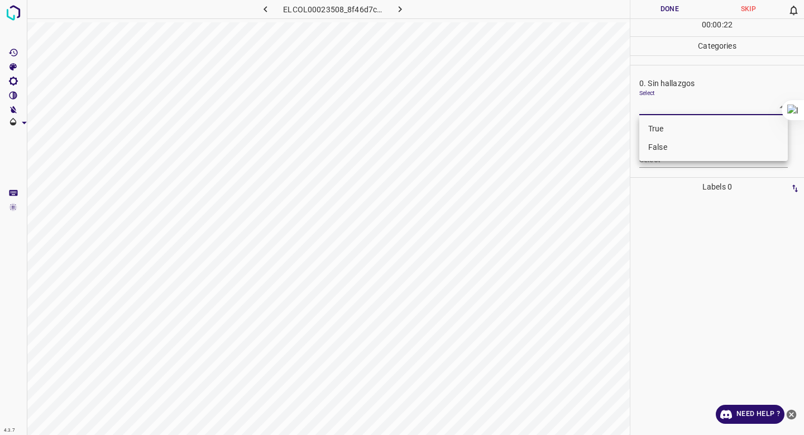
click at [705, 106] on body "4.3.7 ELCOL00023508_8f46d7caa.jpg Done Skip 0 00 : 00 : 22 Categories 0. Sin ha…" at bounding box center [402, 217] width 804 height 435
click at [684, 145] on li "False" at bounding box center [713, 147] width 149 height 18
type input "False"
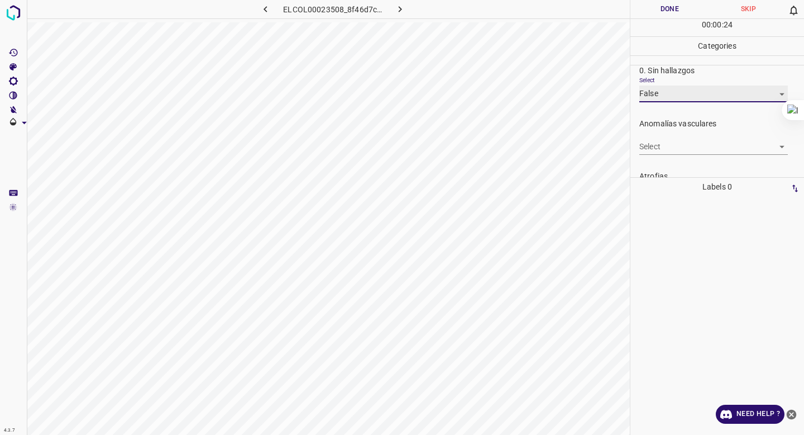
scroll to position [15, 0]
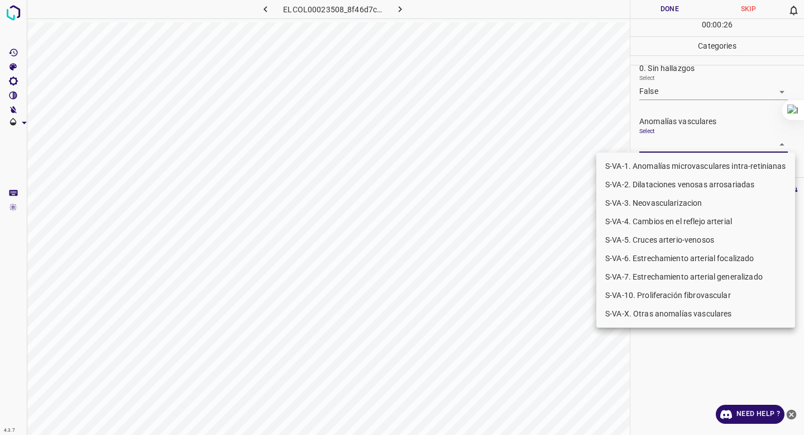
click at [681, 139] on body "4.3.7 ELCOL00023508_8f46d7caa.jpg Done Skip 0 00 : 00 : 26 Categories 0. Sin ha…" at bounding box center [402, 217] width 804 height 435
click at [636, 289] on li "S-VA-10. Proliferación fibrovascular" at bounding box center [695, 295] width 199 height 18
type input "S-VA-10. Proliferación fibrovascular"
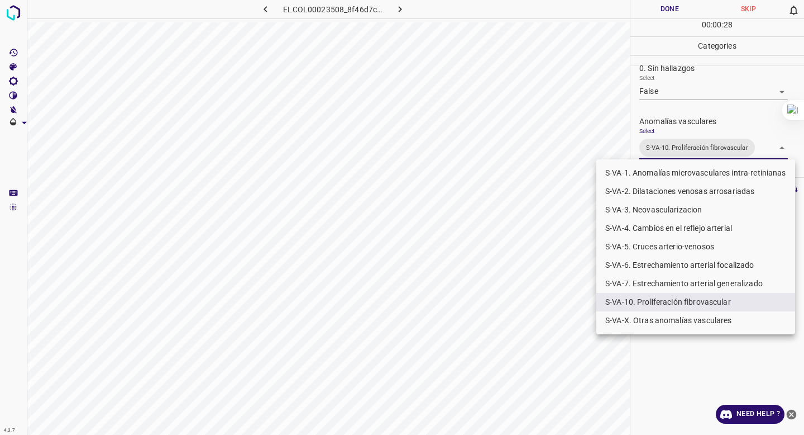
click at [722, 62] on div at bounding box center [402, 217] width 804 height 435
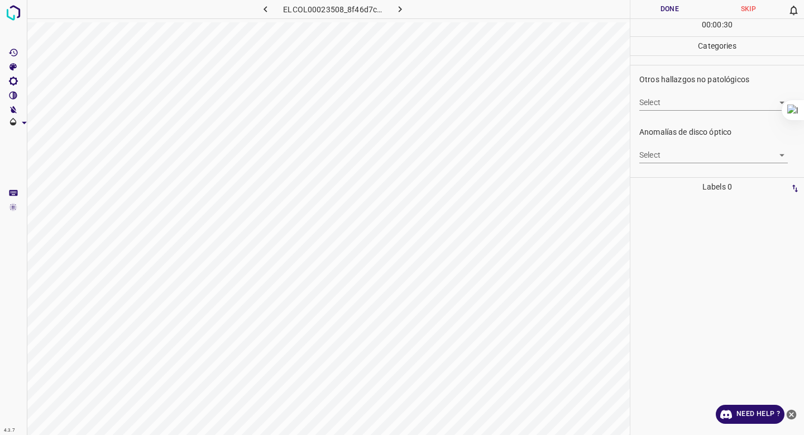
scroll to position [360, 0]
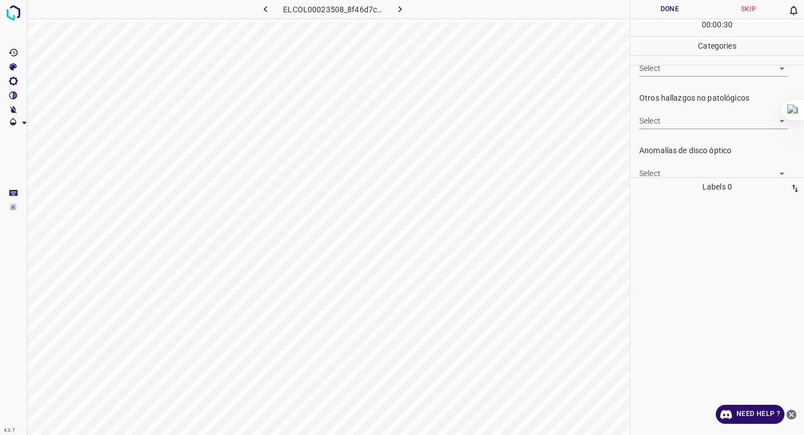
click at [696, 124] on body "4.3.7 ELCOL00023508_8f46d7caa.jpg Done Skip 0 00 : 00 : 30 Categories 0. Sin ha…" at bounding box center [402, 217] width 804 height 435
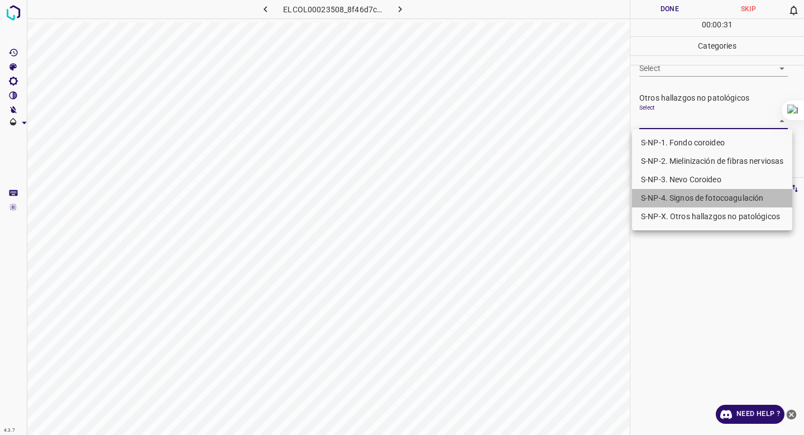
click at [690, 202] on li "S-NP-4. Signos de fotocoagulación" at bounding box center [712, 198] width 160 height 18
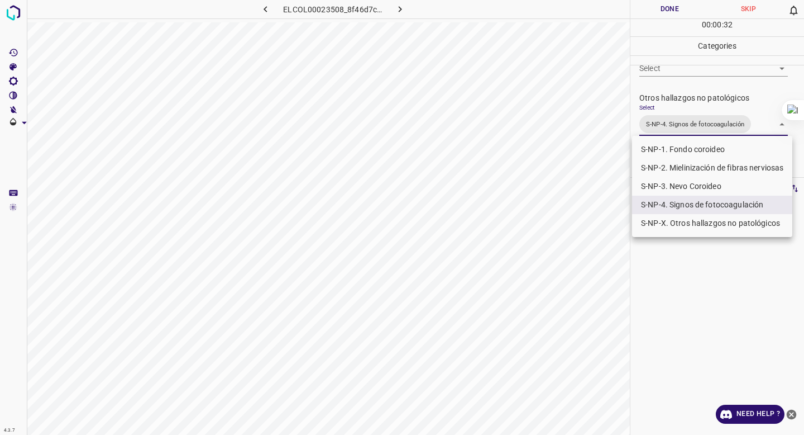
click at [696, 145] on li "S-NP-1. Fondo coroideo" at bounding box center [712, 149] width 160 height 18
type input "S-NP-4. Signos de fotocoagulación,S-NP-1. Fondo coroideo"
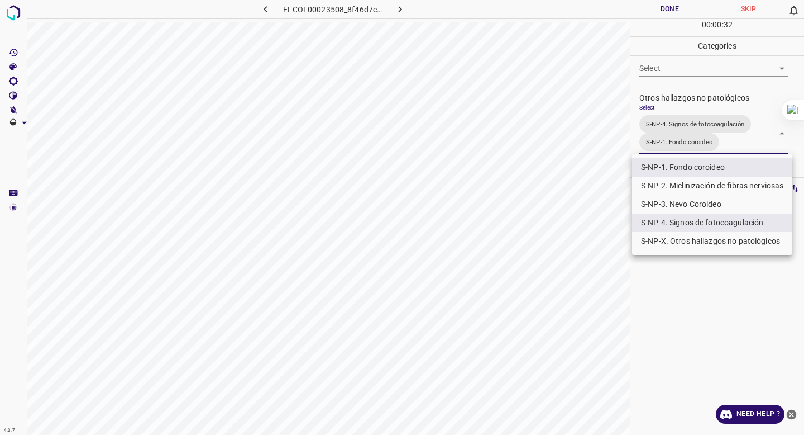
click at [719, 71] on div at bounding box center [402, 217] width 804 height 435
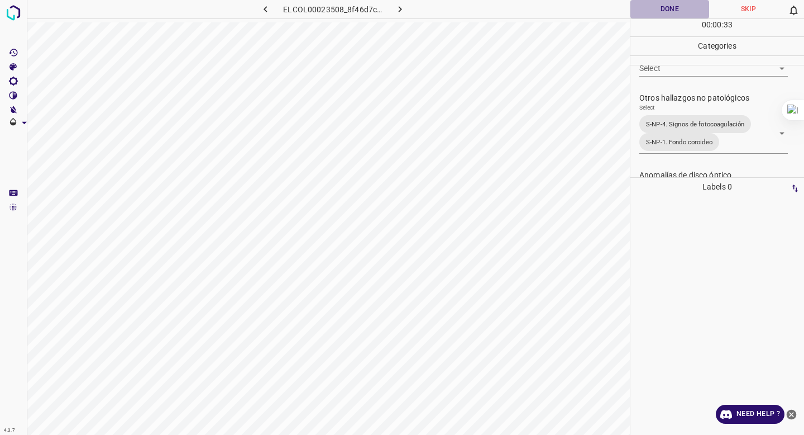
click at [671, 12] on button "Done" at bounding box center [670, 9] width 79 height 18
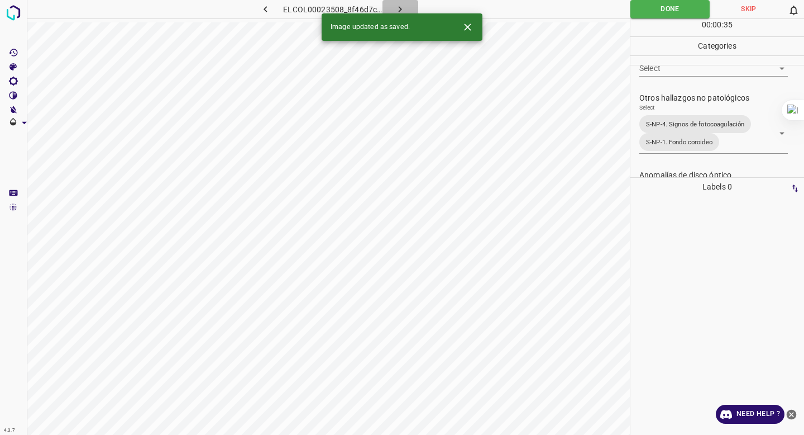
click at [397, 7] on icon "button" at bounding box center [400, 9] width 12 height 12
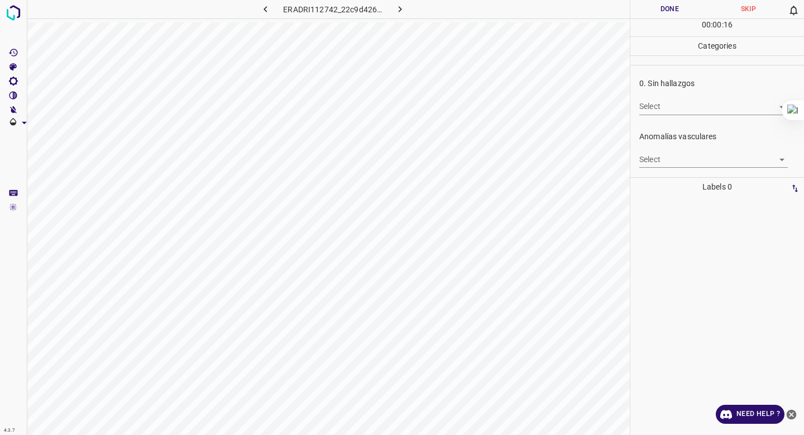
click at [682, 108] on body "4.3.7 ERADRI112742_22c9d426d.jpg Done Skip 0 00 : 00 : 16 Categories 0. Sin hal…" at bounding box center [402, 217] width 804 height 435
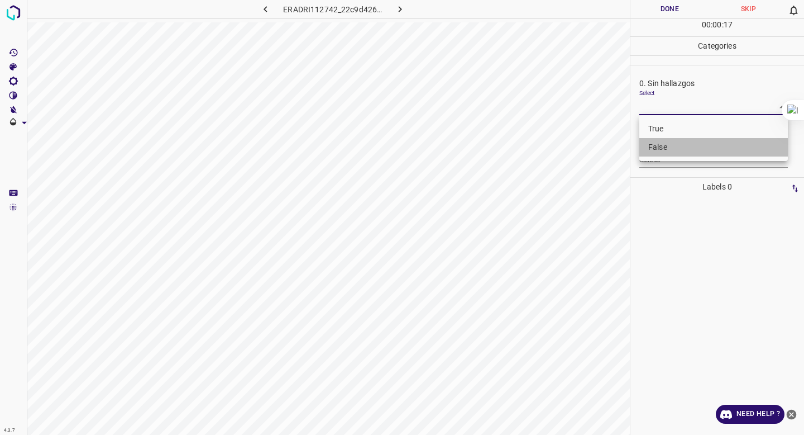
click at [668, 144] on li "False" at bounding box center [713, 147] width 149 height 18
type input "False"
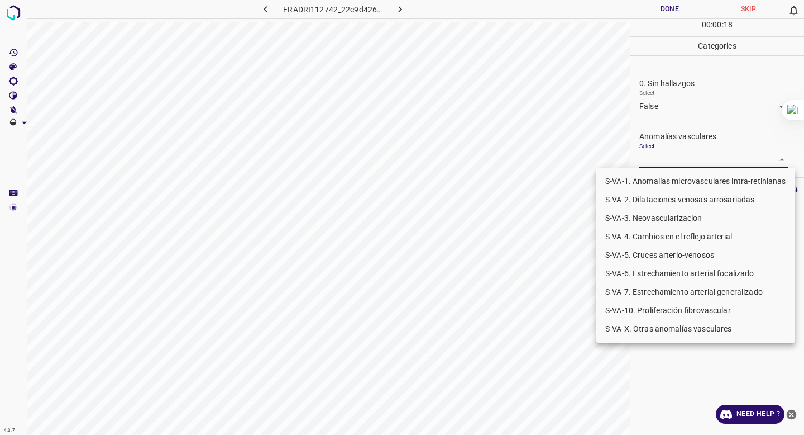
click at [662, 159] on body "4.3.7 ERADRI112742_22c9d426d.jpg Done Skip 0 00 : 00 : 18 Categories 0. Sin hal…" at bounding box center [402, 217] width 804 height 435
click at [667, 324] on li "S-VA-X. Otras anomalías vasculares" at bounding box center [695, 328] width 199 height 18
type input "S-VA-X. Otras anomalías vasculares"
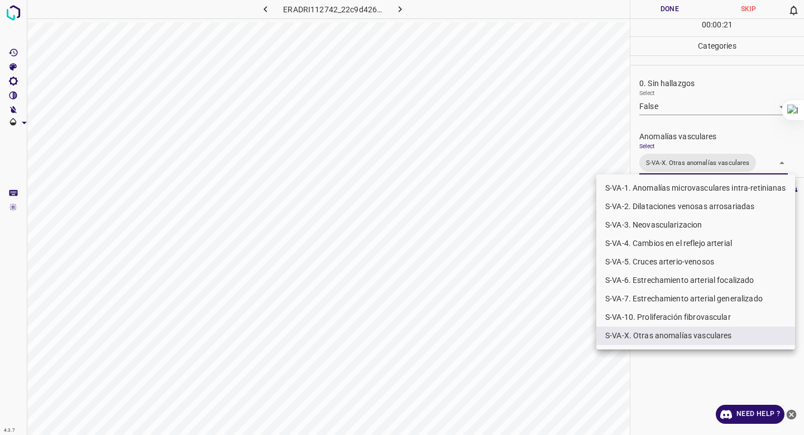
click at [679, 120] on div at bounding box center [402, 217] width 804 height 435
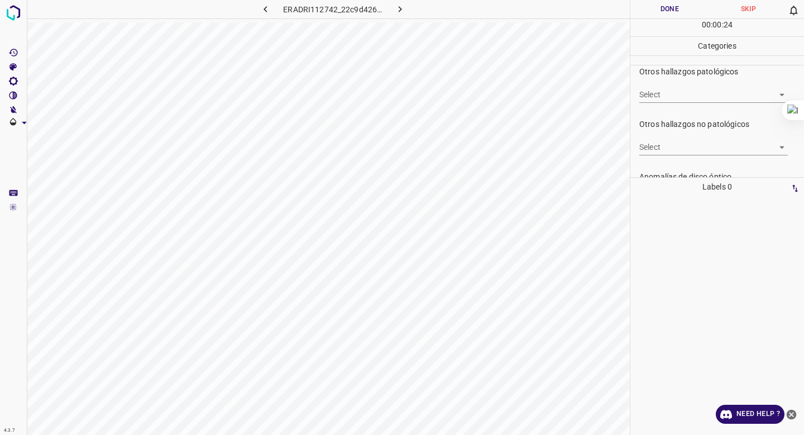
scroll to position [330, 0]
click at [657, 153] on body "4.3.7 ERADRI112742_22c9d426d.jpg Done Skip 0 00 : 00 : 24 Categories 0. Sin hal…" at bounding box center [402, 217] width 804 height 435
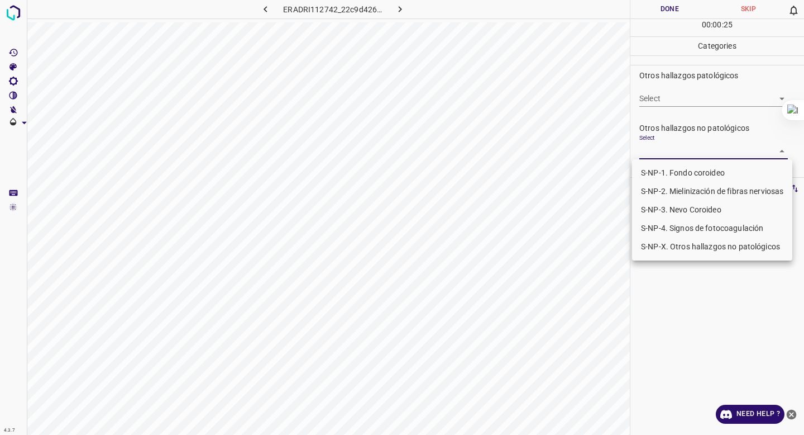
click at [646, 227] on li "S-NP-4. Signos de fotocoagulación" at bounding box center [712, 228] width 160 height 18
type input "S-NP-4. Signos de fotocoagulación"
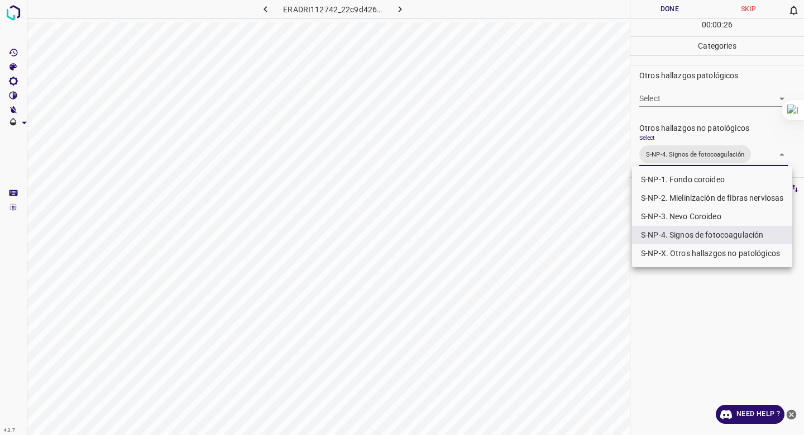
click at [660, 63] on div at bounding box center [402, 217] width 804 height 435
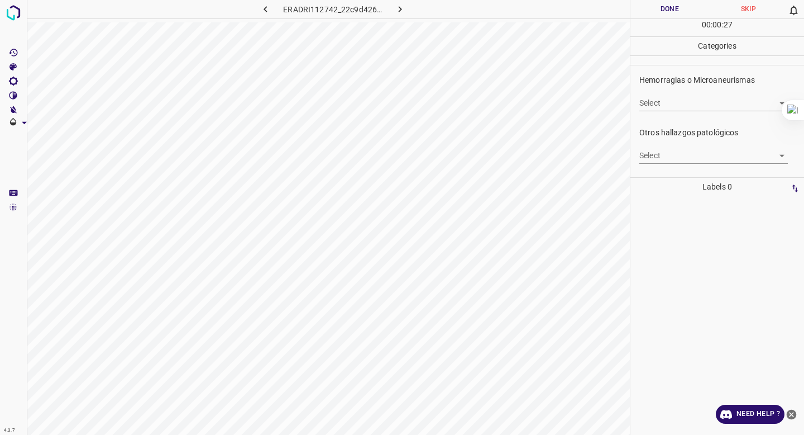
scroll to position [268, 0]
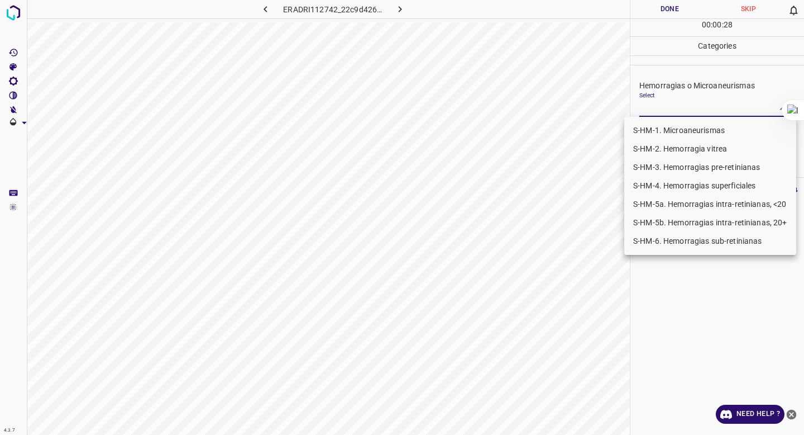
click at [647, 106] on body "4.3.7 ERADRI112742_22c9d426d.jpg Done Skip 0 00 : 00 : 28 Categories 0. Sin hal…" at bounding box center [402, 217] width 804 height 435
click at [642, 131] on li "S-HM-1. Microaneurismas" at bounding box center [710, 130] width 172 height 18
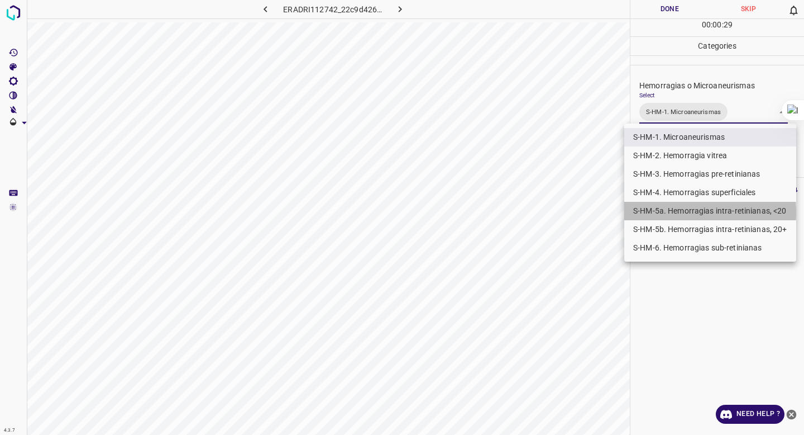
click at [648, 212] on li "S-HM-5a. Hemorragias intra-retinianas, <20" at bounding box center [710, 211] width 172 height 18
type input "S-HM-1. Microaneurismas,S-HM-5a. Hemorragias intra-retinianas, <20"
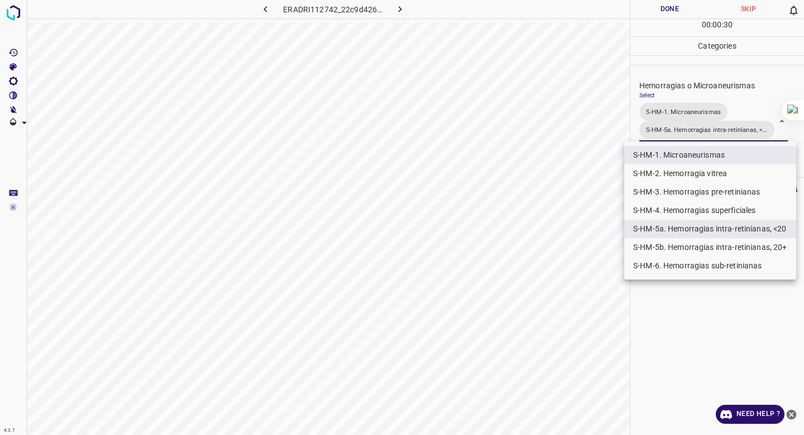
click at [697, 91] on div at bounding box center [402, 217] width 804 height 435
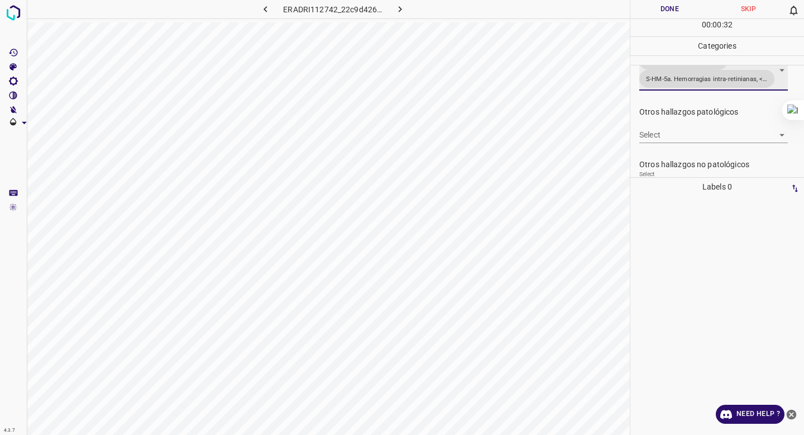
scroll to position [319, 0]
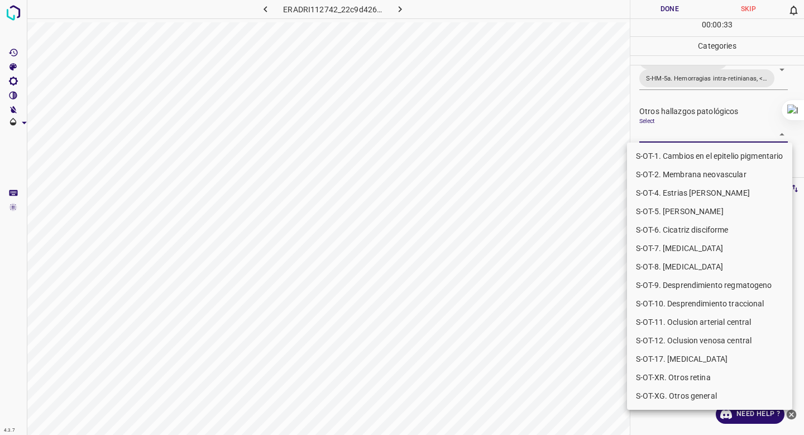
click at [661, 140] on body "4.3.7 ERADRI112742_22c9d426d.jpg Done Skip 0 00 : 00 : 33 Categories 0. Sin hal…" at bounding box center [402, 217] width 804 height 435
click at [658, 254] on li "S-OT-7. [MEDICAL_DATA]" at bounding box center [709, 248] width 165 height 18
type input "S-OT-7. [MEDICAL_DATA]"
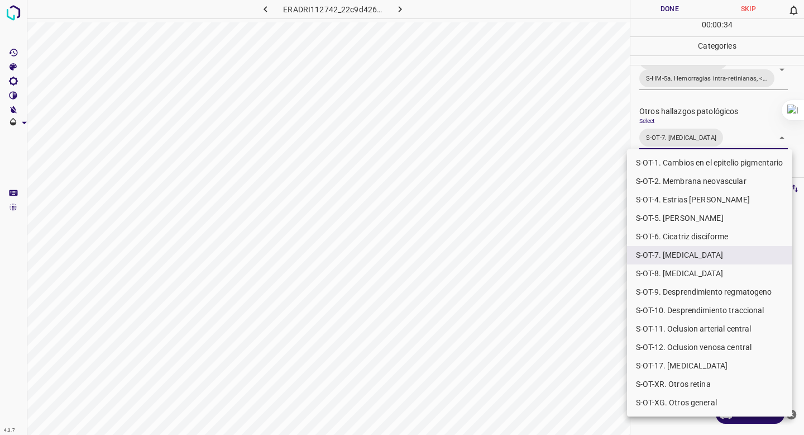
click at [686, 97] on div at bounding box center [402, 217] width 804 height 435
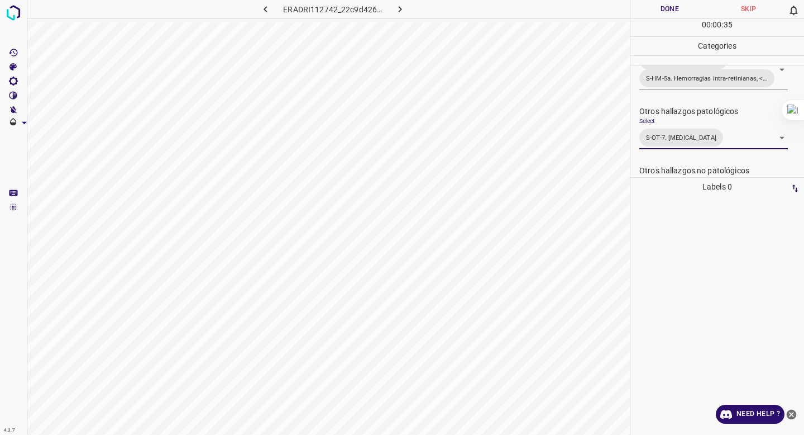
click at [654, 4] on button "Done" at bounding box center [670, 9] width 79 height 18
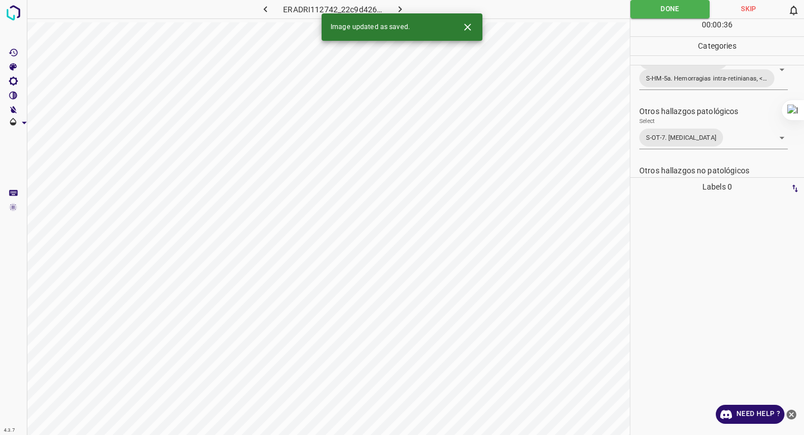
click at [398, 7] on icon "button" at bounding box center [400, 9] width 12 height 12
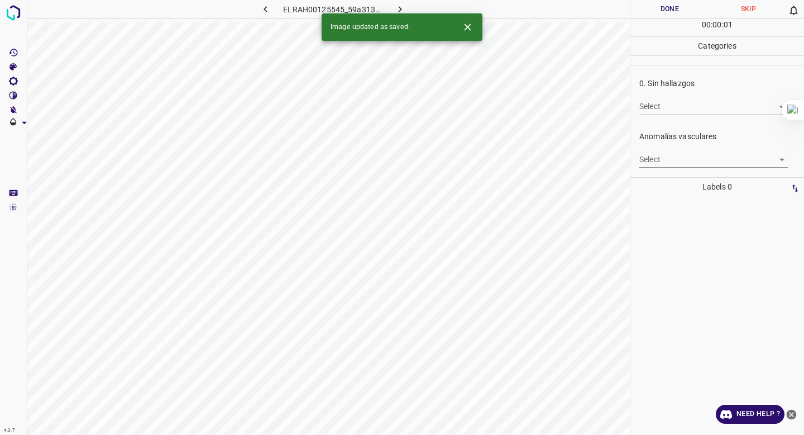
click at [696, 104] on body "4.3.7 ELRAH00125545_59a313384.jpg Done Skip 0 00 : 00 : 01 Categories 0. Sin ha…" at bounding box center [402, 217] width 804 height 435
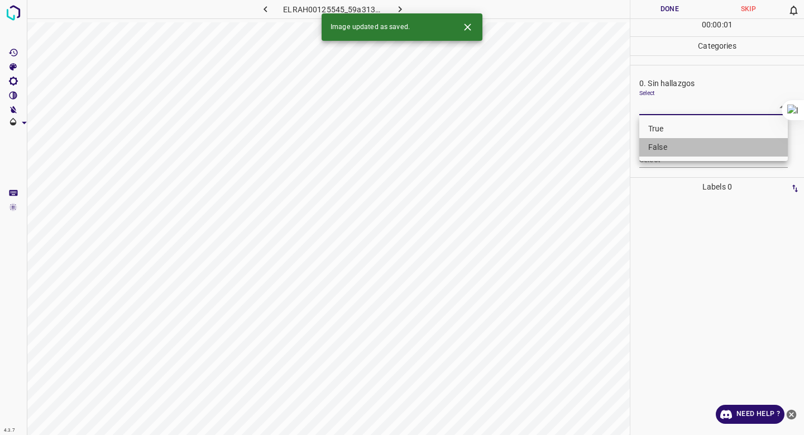
click at [688, 145] on li "False" at bounding box center [713, 147] width 149 height 18
type input "False"
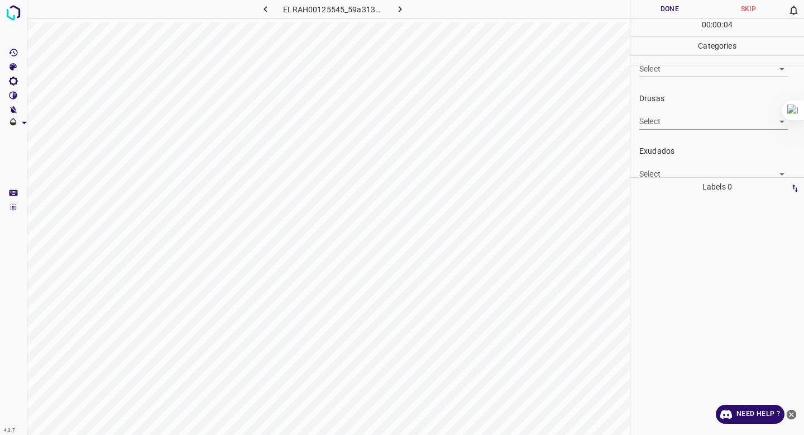
scroll to position [147, 0]
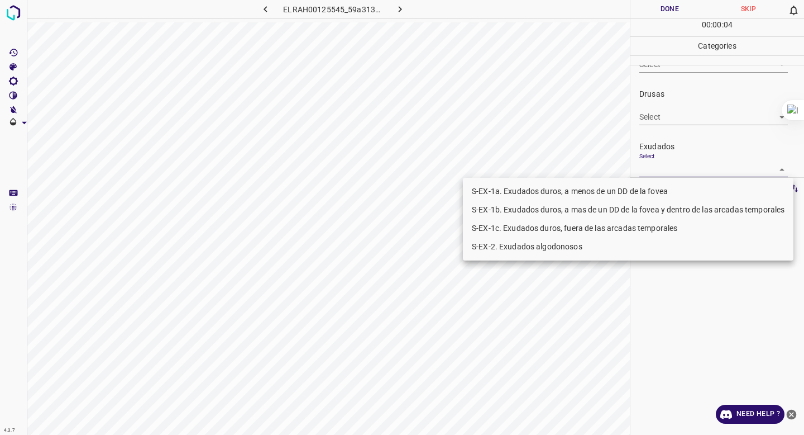
click at [667, 168] on body "4.3.7 ELRAH00125545_59a313384.jpg Done Skip 0 00 : 00 : 04 Categories 0. Sin ha…" at bounding box center [402, 217] width 804 height 435
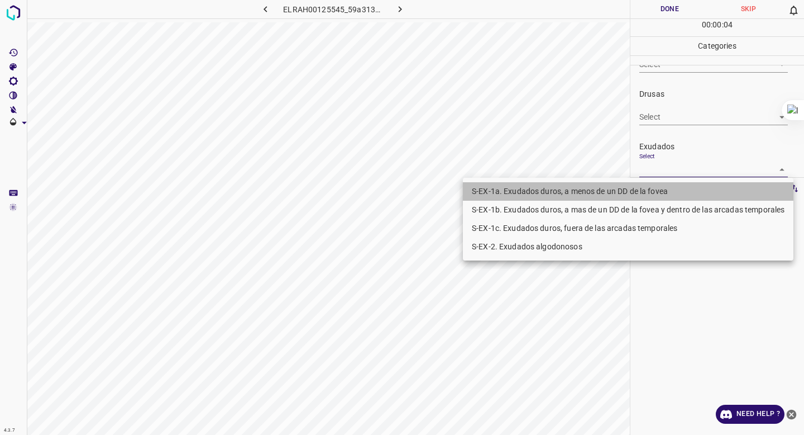
click at [653, 189] on li "S-EX-1a. Exudados duros, a menos de un DD de la fovea" at bounding box center [628, 191] width 331 height 18
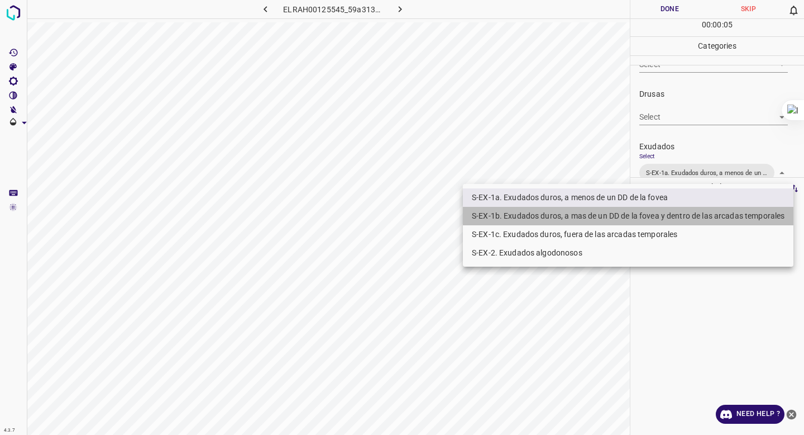
click at [643, 214] on li "S-EX-1b. Exudados duros, a mas de un DD de la fovea y dentro de las arcadas tem…" at bounding box center [628, 216] width 331 height 18
type input "S-EX-1a. Exudados duros, a menos de un DD de la fovea,S-EX-1b. Exudados duros, …"
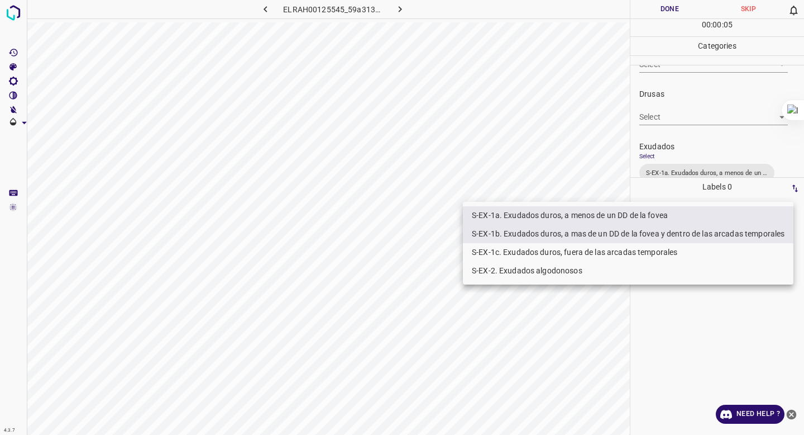
click at [714, 109] on div at bounding box center [402, 217] width 804 height 435
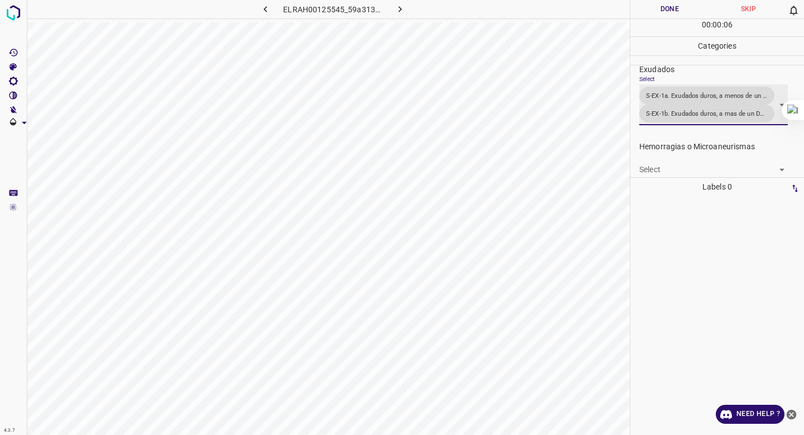
scroll to position [242, 0]
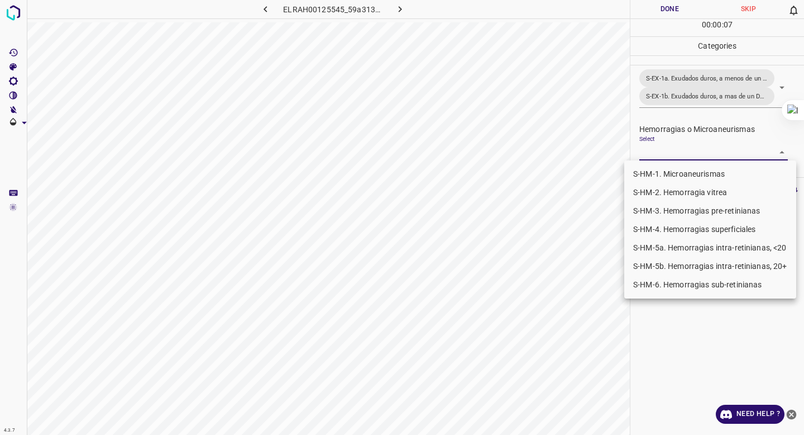
click at [693, 152] on body "4.3.7 ELRAH00125545_59a313384.jpg Done Skip 0 00 : 00 : 07 Categories 0. Sin ha…" at bounding box center [402, 217] width 804 height 435
click at [683, 176] on li "S-HM-1. Microaneurismas" at bounding box center [710, 174] width 172 height 18
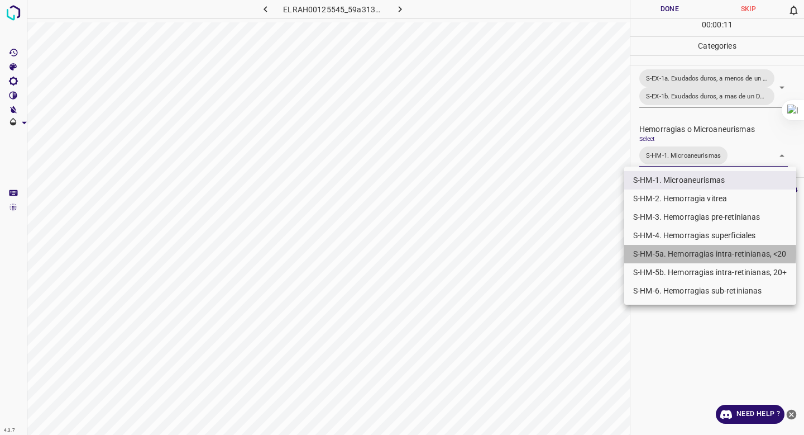
click at [664, 252] on li "S-HM-5a. Hemorragias intra-retinianas, <20" at bounding box center [710, 254] width 172 height 18
type input "S-HM-1. Microaneurismas,S-HM-5a. Hemorragias intra-retinianas, <20"
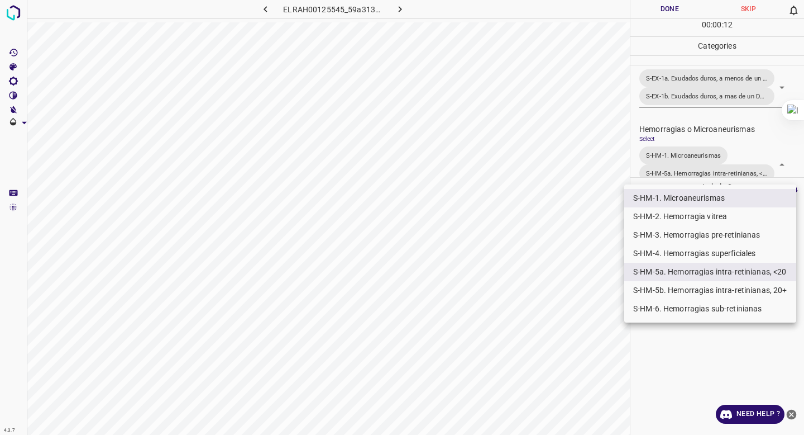
click at [700, 132] on div at bounding box center [402, 217] width 804 height 435
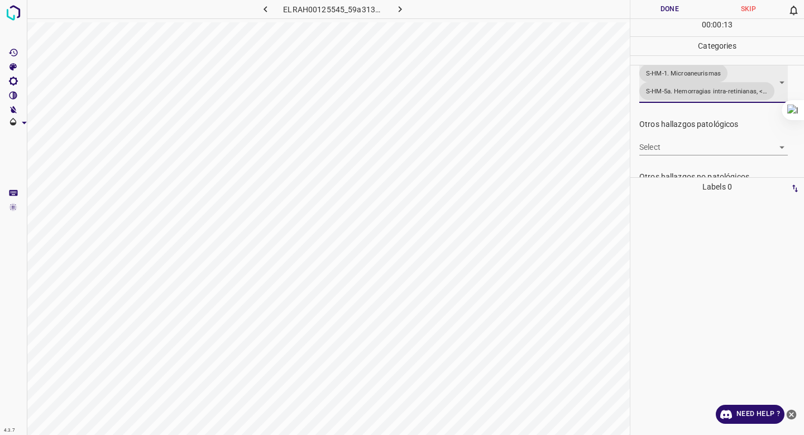
scroll to position [323, 0]
click at [681, 146] on body "4.3.7 ELRAH00125545_59a313384.jpg Done Skip 0 00 : 00 : 14 Categories 0. Sin ha…" at bounding box center [402, 217] width 804 height 435
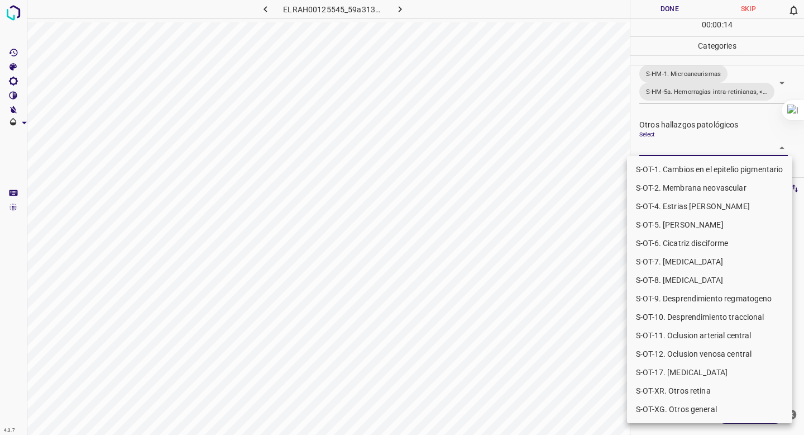
click at [681, 146] on div at bounding box center [402, 217] width 804 height 435
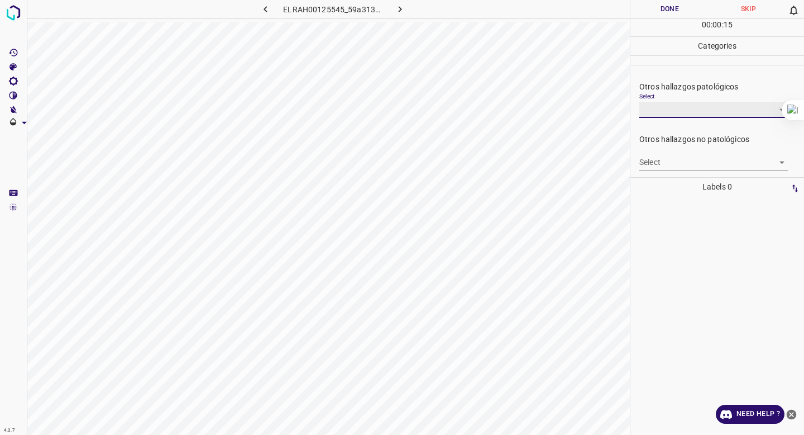
scroll to position [369, 0]
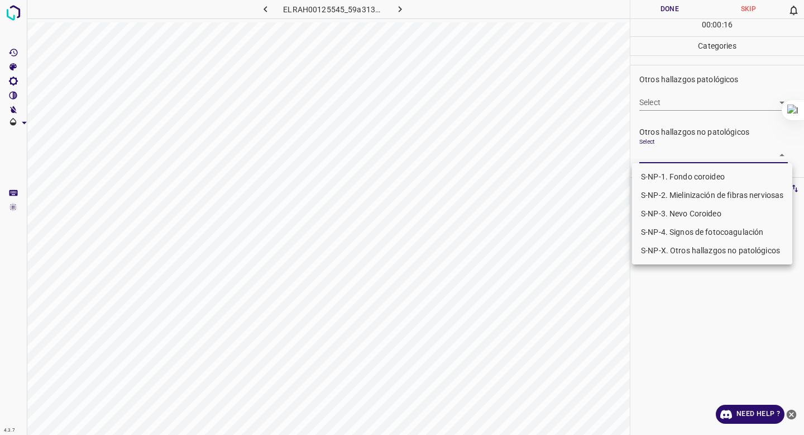
click at [666, 154] on body "4.3.7 ELRAH00125545_59a313384.jpg Done Skip 0 00 : 00 : 16 Categories 0. Sin ha…" at bounding box center [402, 217] width 804 height 435
click at [656, 232] on li "S-NP-4. Signos de fotocoagulación" at bounding box center [712, 232] width 160 height 18
type input "S-NP-4. Signos de fotocoagulación"
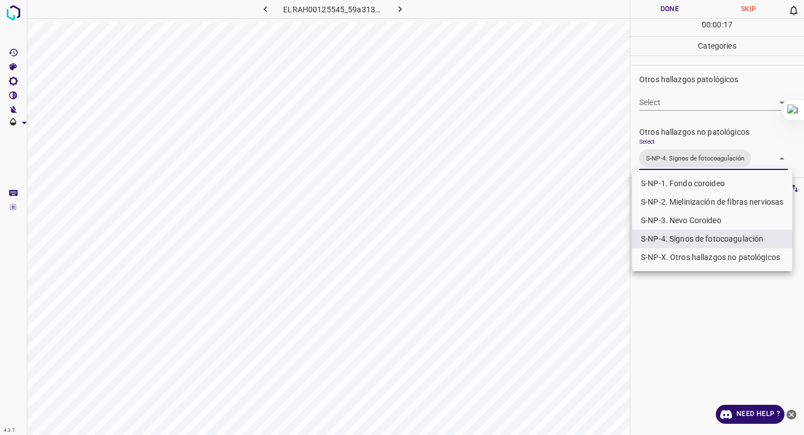
click at [699, 67] on div at bounding box center [402, 217] width 804 height 435
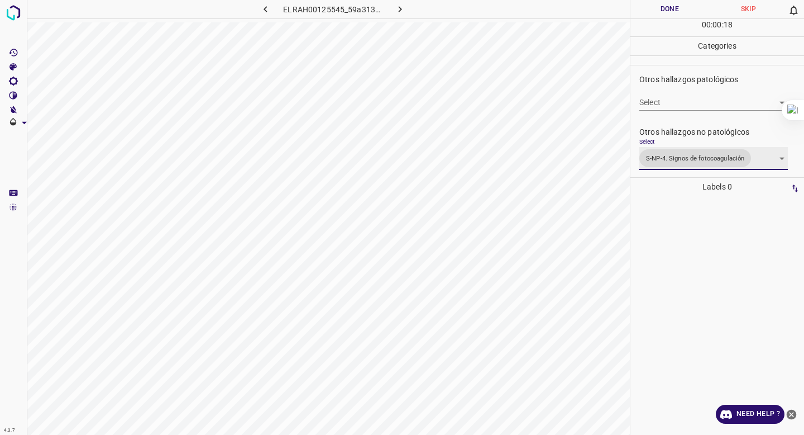
scroll to position [0, 0]
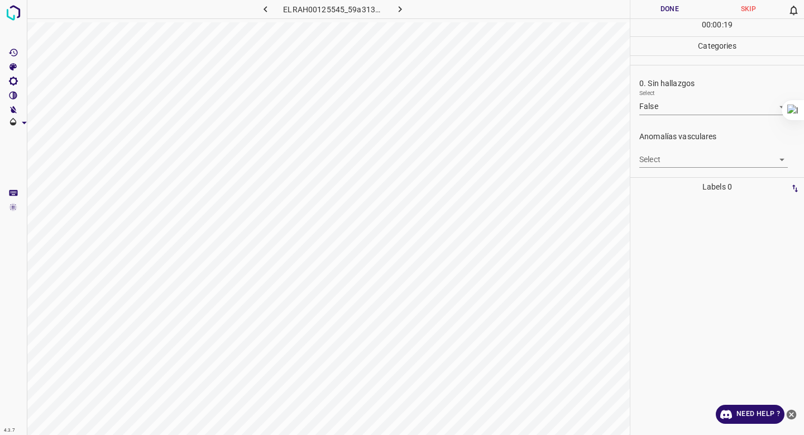
click at [664, 168] on div "Anomalías vasculares Select ​" at bounding box center [718, 149] width 174 height 52
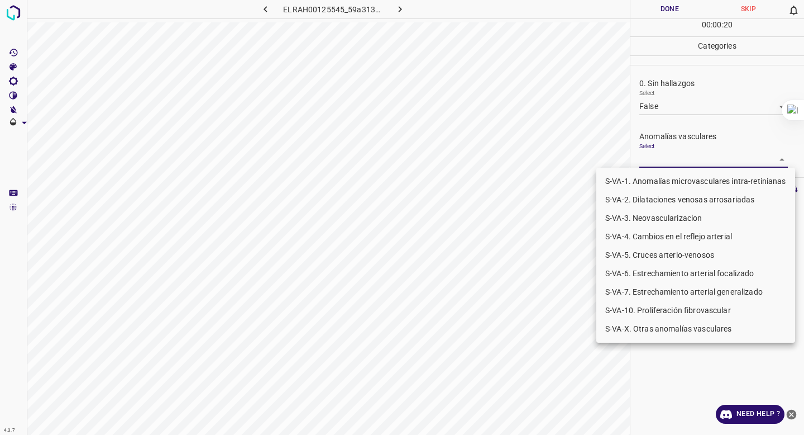
click at [673, 157] on body "4.3.7 ELRAH00125545_59a313384.jpg Done Skip 0 00 : 00 : 20 Categories 0. Sin ha…" at bounding box center [402, 217] width 804 height 435
click at [641, 333] on li "S-VA-X. Otras anomalías vasculares" at bounding box center [695, 328] width 199 height 18
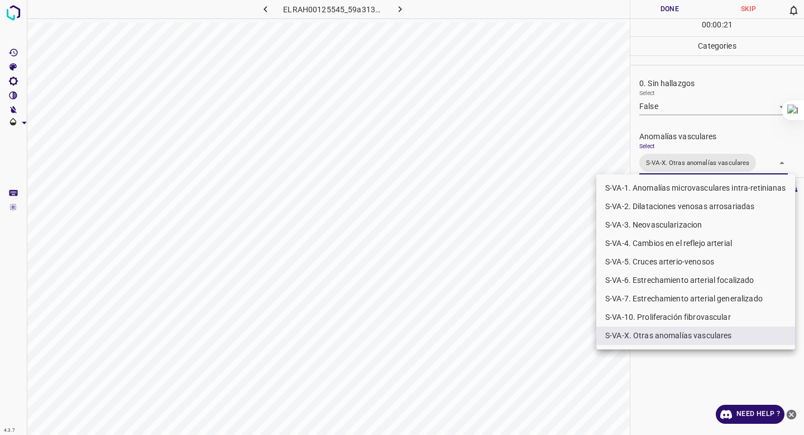
click at [671, 134] on div at bounding box center [402, 217] width 804 height 435
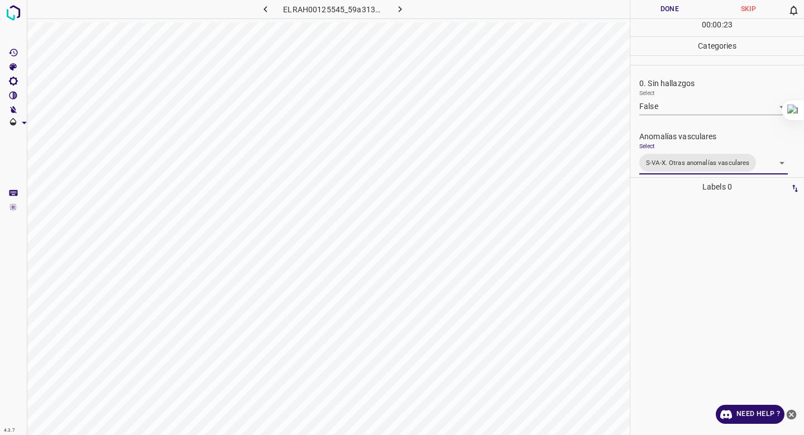
click at [653, 164] on body "4.3.7 ELRAH00125545_59a313384.jpg Done Skip 0 00 : 00 : 23 Categories 0. Sin ha…" at bounding box center [402, 217] width 804 height 435
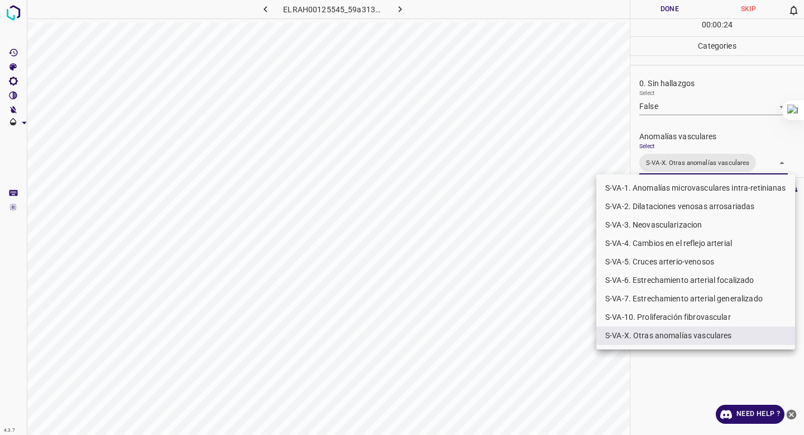
click at [676, 247] on li "S-VA-4. Cambios en el reflejo arterial" at bounding box center [695, 243] width 199 height 18
type input "S-VA-X. Otras anomalías vasculares,S-VA-4. Cambios en el reflejo arterial"
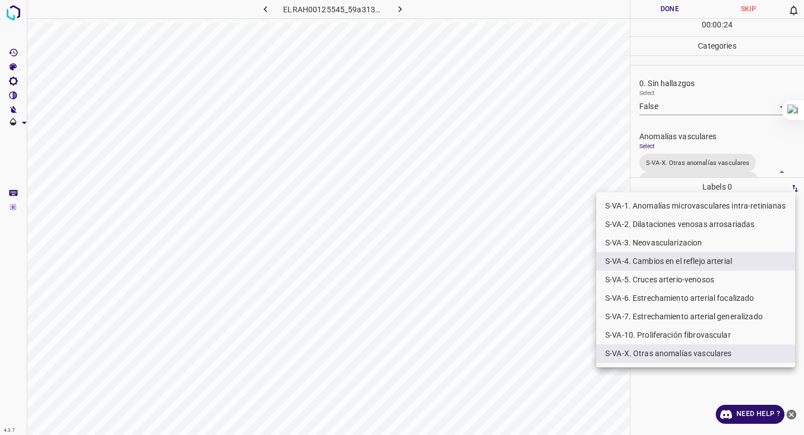
click at [686, 116] on div at bounding box center [402, 217] width 804 height 435
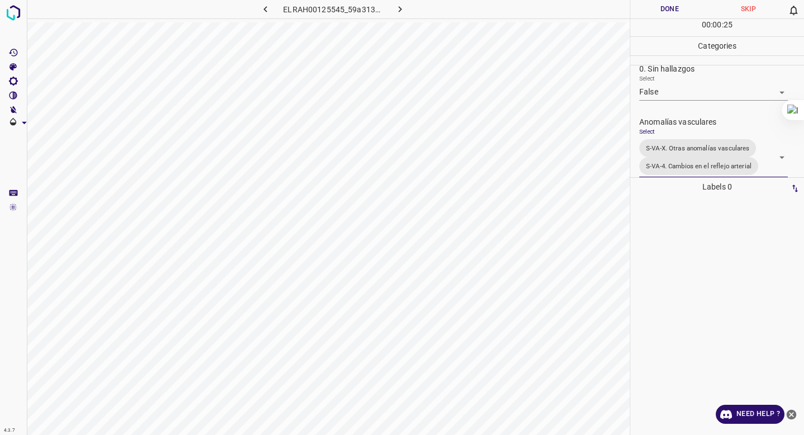
click at [660, 13] on button "Done" at bounding box center [670, 9] width 79 height 18
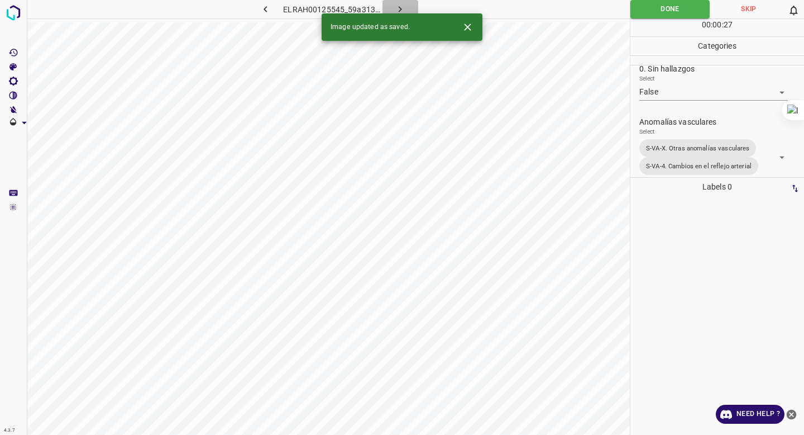
click at [394, 9] on icon "button" at bounding box center [400, 9] width 12 height 12
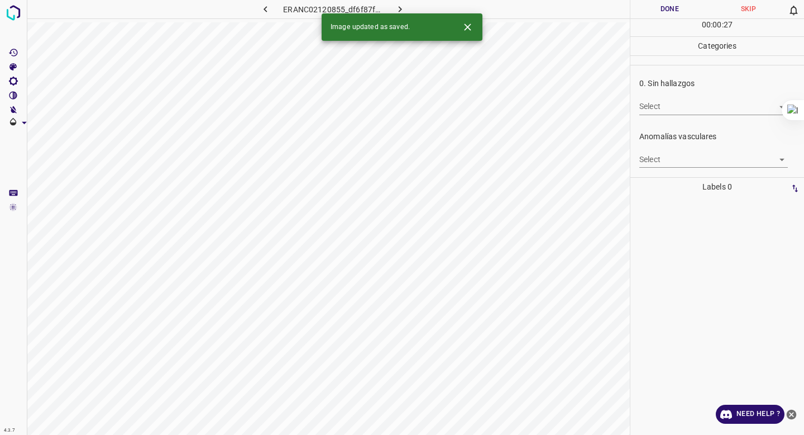
click at [680, 107] on body "4.3.7 ERANC02120855_df6f87fb2.jpg Done Skip 0 00 : 00 : 27 Categories 0. Sin ha…" at bounding box center [402, 217] width 804 height 435
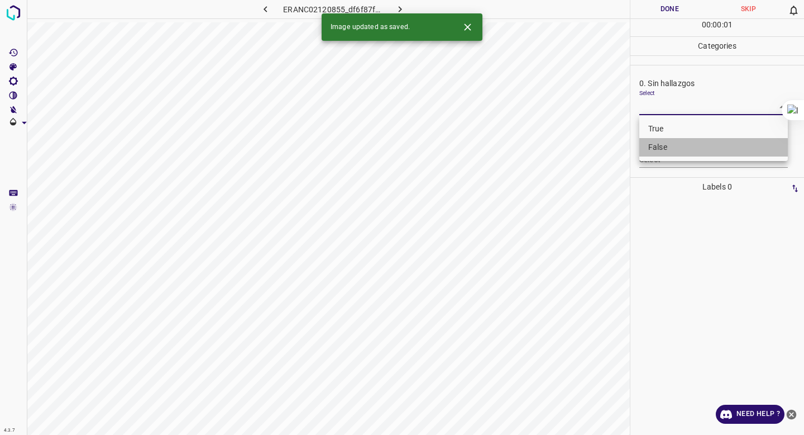
click at [670, 149] on li "False" at bounding box center [713, 147] width 149 height 18
type input "False"
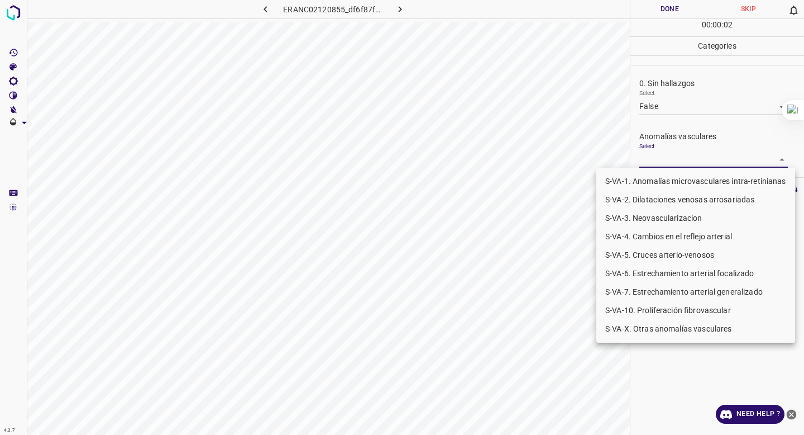
click at [667, 163] on body "4.3.7 ERANC02120855_df6f87fb2.jpg Done Skip 0 00 : 00 : 02 Categories 0. Sin ha…" at bounding box center [402, 217] width 804 height 435
click at [638, 308] on li "S-VA-10. Proliferación fibrovascular" at bounding box center [695, 310] width 199 height 18
type input "S-VA-10. Proliferación fibrovascular"
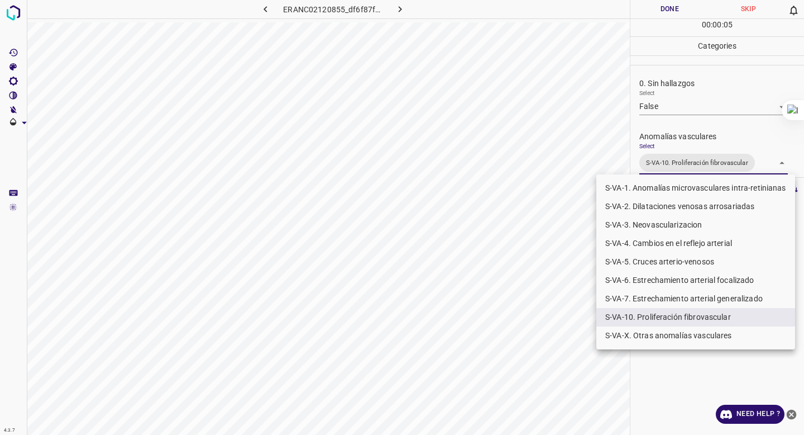
click at [695, 122] on div at bounding box center [402, 217] width 804 height 435
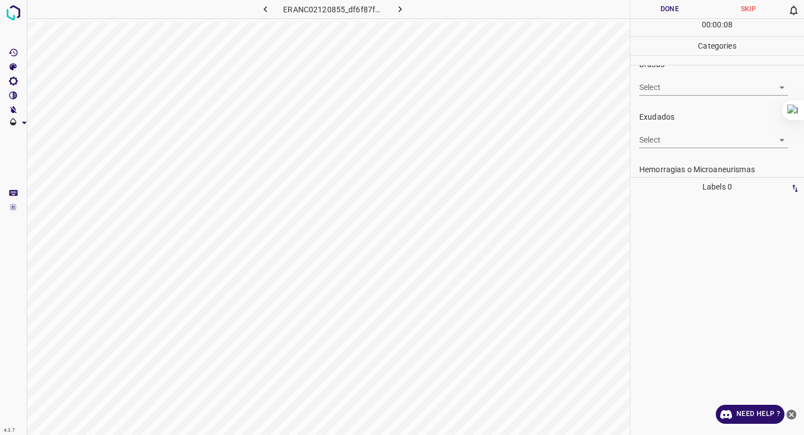
scroll to position [191, 0]
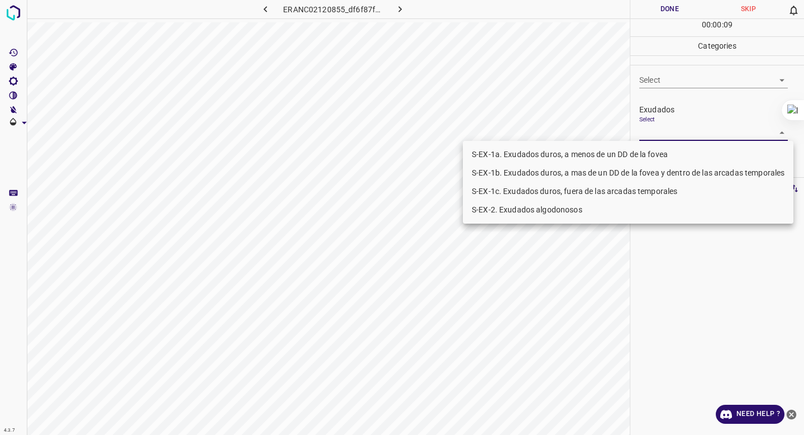
click at [682, 131] on body "4.3.7 ERANC02120855_df6f87fb2.jpg Done Skip 0 00 : 00 : 09 Categories 0. Sin ha…" at bounding box center [402, 217] width 804 height 435
click at [652, 173] on li "S-EX-1b. Exudados duros, a mas de un DD de la fovea y dentro de las arcadas tem…" at bounding box center [628, 173] width 331 height 18
type input "S-EX-1b. Exudados duros, a mas de un DD de la fovea y dentro de las arcadas tem…"
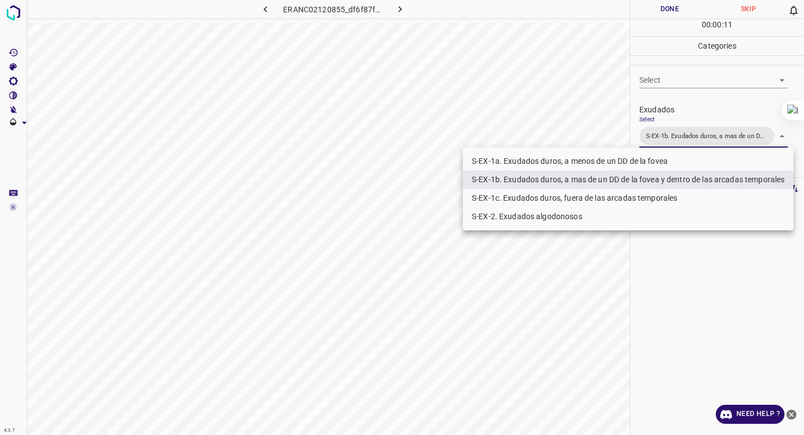
click at [674, 93] on div at bounding box center [402, 217] width 804 height 435
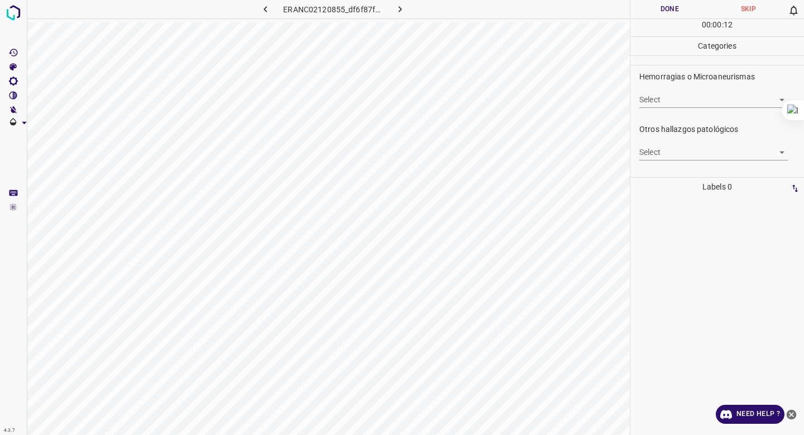
scroll to position [287, 0]
click at [650, 150] on body "4.3.7 ERANC02120855_df6f87fb2.jpg Done Skip 0 00 : 00 : 13 Categories 0. Sin ha…" at bounding box center [402, 217] width 804 height 435
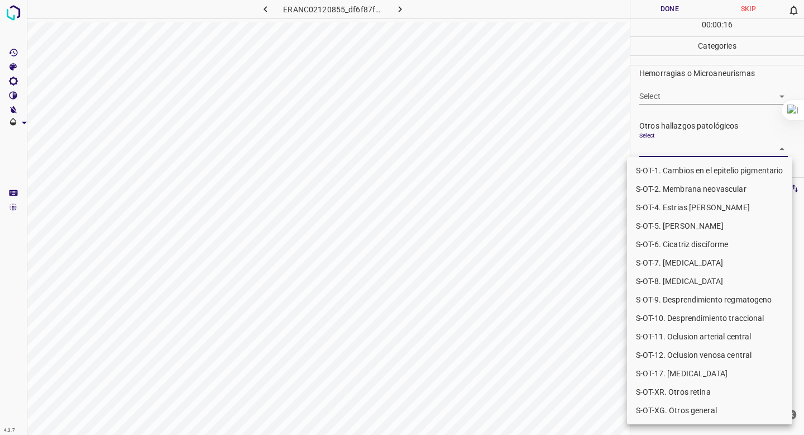
click at [701, 315] on li "S-OT-10. Desprendimiento traccional" at bounding box center [709, 318] width 165 height 18
type input "S-OT-10. Desprendimiento traccional"
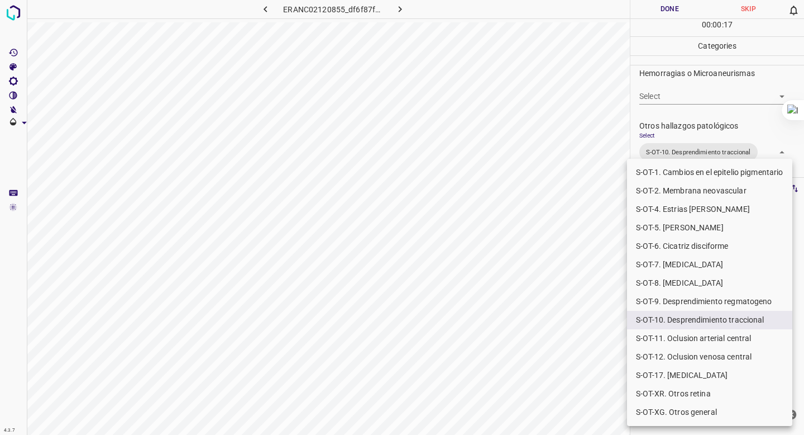
click at [711, 85] on div at bounding box center [402, 217] width 804 height 435
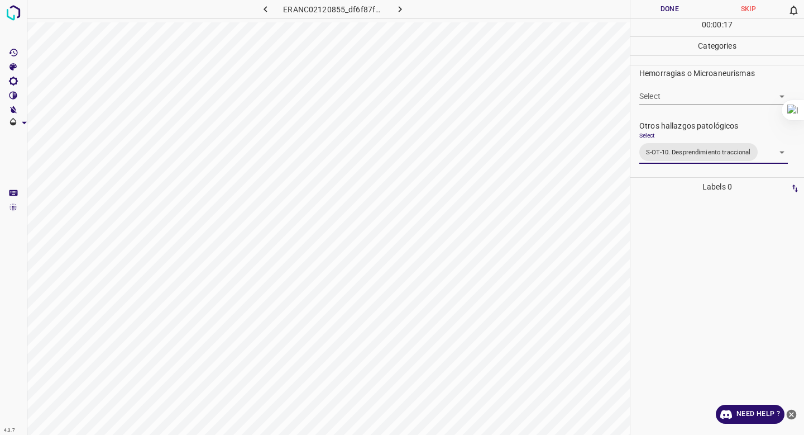
click at [662, 14] on button "Done" at bounding box center [670, 9] width 79 height 18
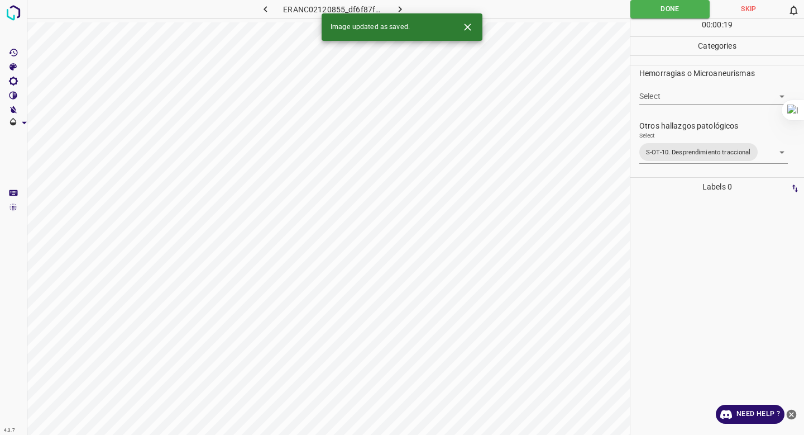
click at [395, 8] on icon "button" at bounding box center [400, 9] width 12 height 12
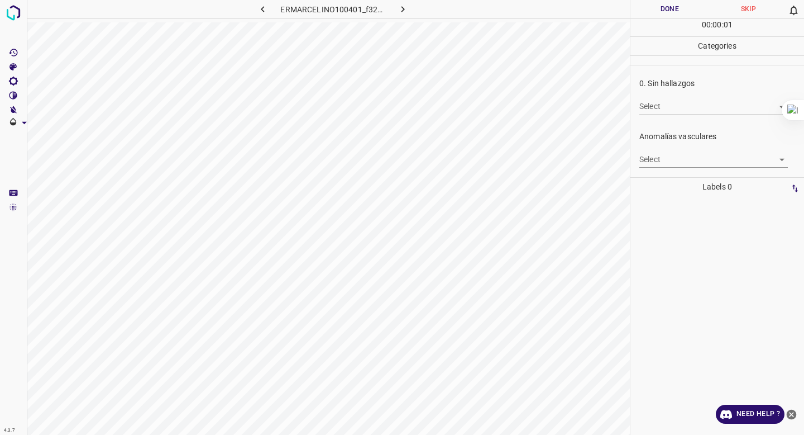
click at [688, 106] on body "4.3.7 ERMARCELINO100401_f32111bda.jpg Done Skip 0 00 : 00 : 01 Categories 0. Si…" at bounding box center [402, 217] width 804 height 435
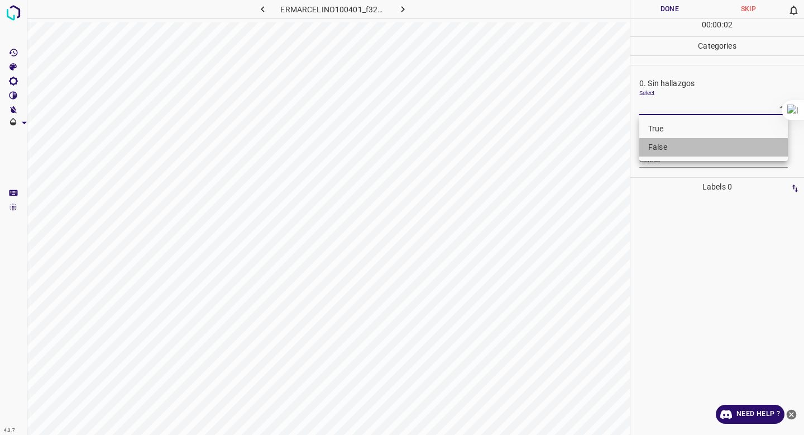
click at [665, 149] on li "False" at bounding box center [713, 147] width 149 height 18
type input "False"
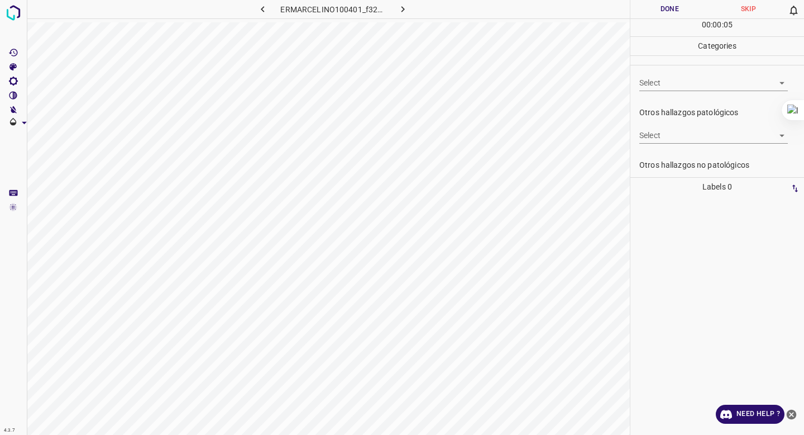
scroll to position [289, 0]
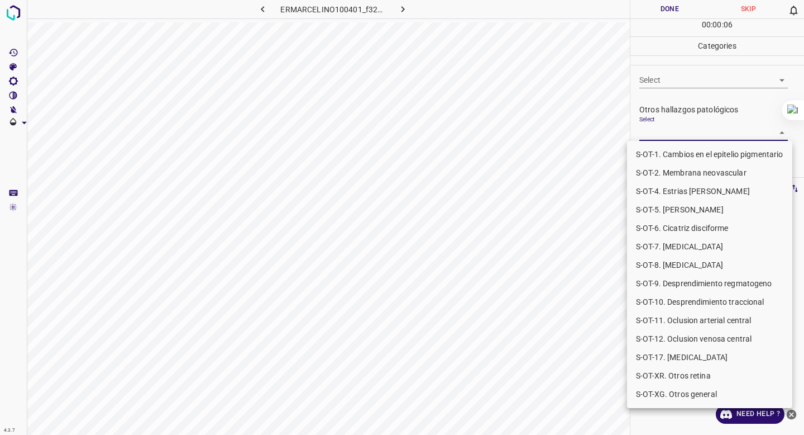
click at [669, 130] on body "4.3.7 ERMARCELINO100401_f32111bda.jpg Done Skip 0 00 : 00 : 06 Categories 0. Si…" at bounding box center [402, 217] width 804 height 435
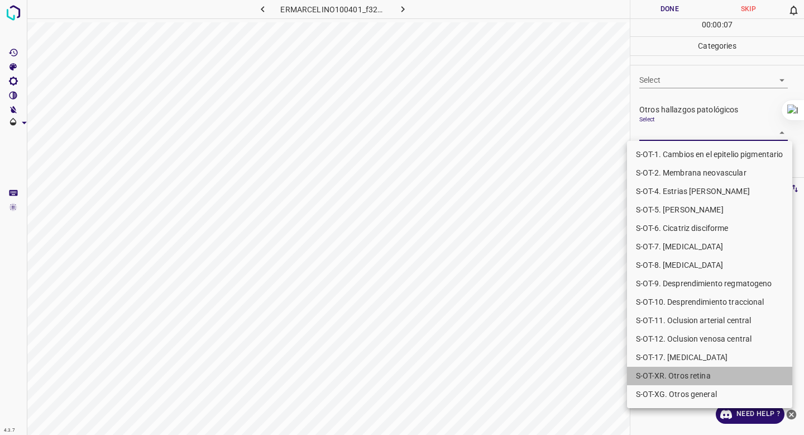
click at [656, 370] on li "S-OT-XR. Otros retina" at bounding box center [709, 375] width 165 height 18
type input "S-OT-XR. Otros retina"
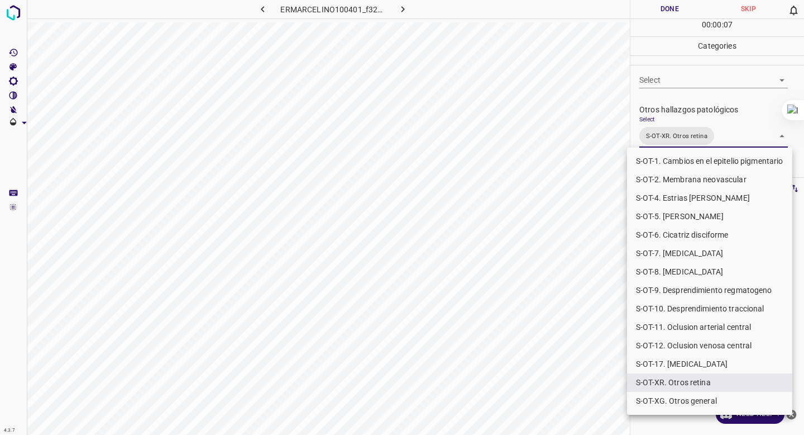
click at [534, 376] on div at bounding box center [402, 217] width 804 height 435
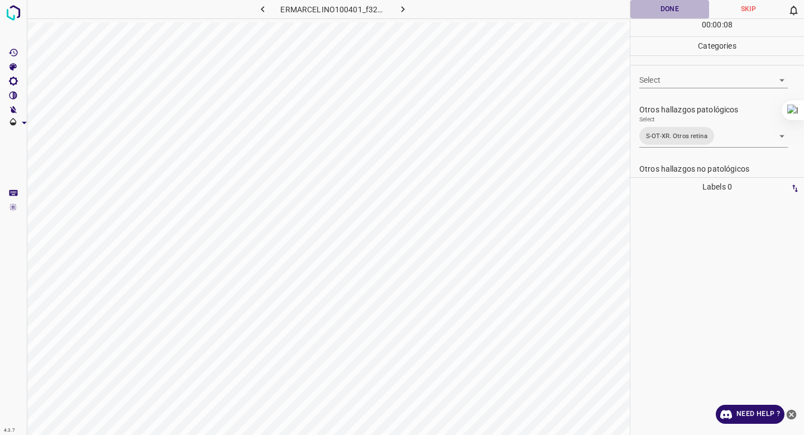
click at [644, 16] on button "Done" at bounding box center [670, 9] width 79 height 18
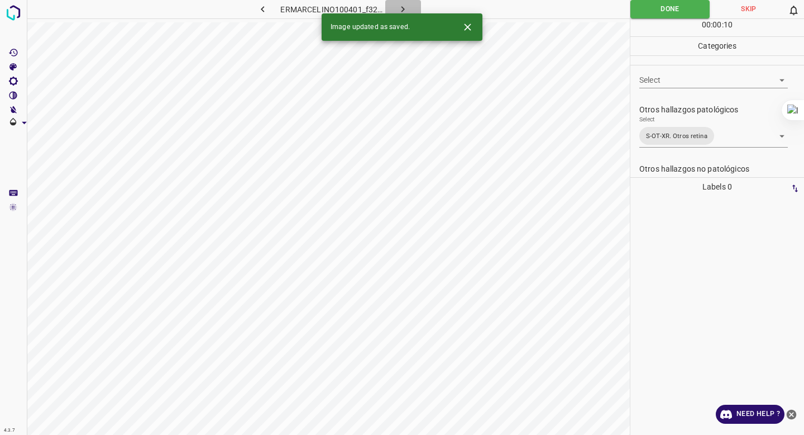
click at [400, 4] on icon "button" at bounding box center [403, 9] width 12 height 12
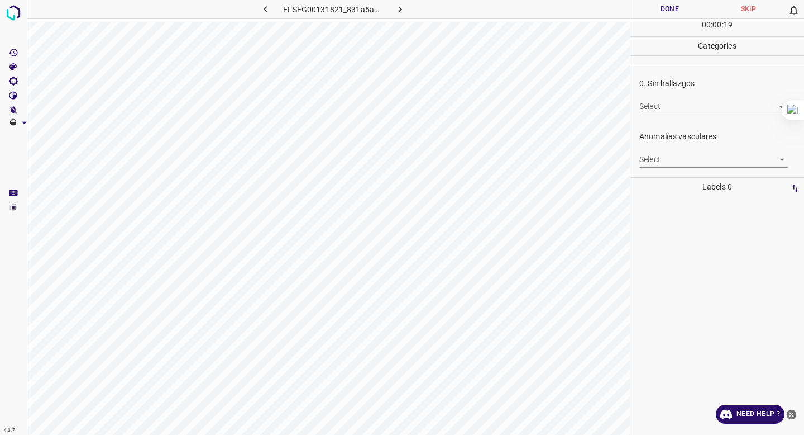
click at [684, 108] on body "4.3.7 ELSEG00131821_831a5a8fc.jpg Done Skip 0 00 : 00 : 19 Categories 0. Sin ha…" at bounding box center [402, 217] width 804 height 435
click at [680, 144] on li "False" at bounding box center [713, 147] width 149 height 18
type input "False"
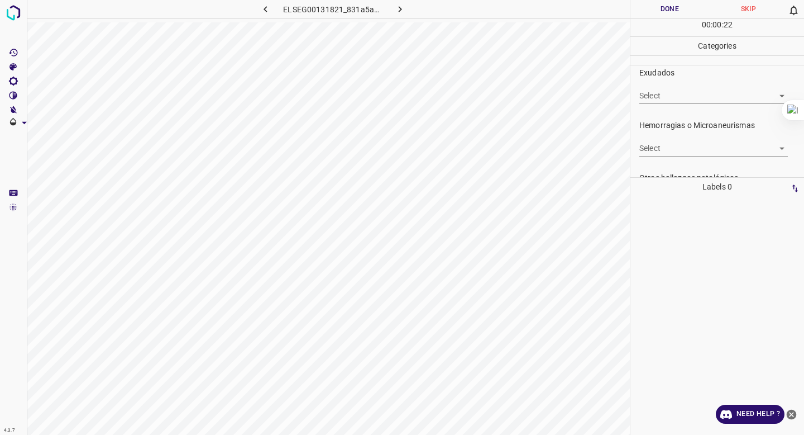
scroll to position [222, 0]
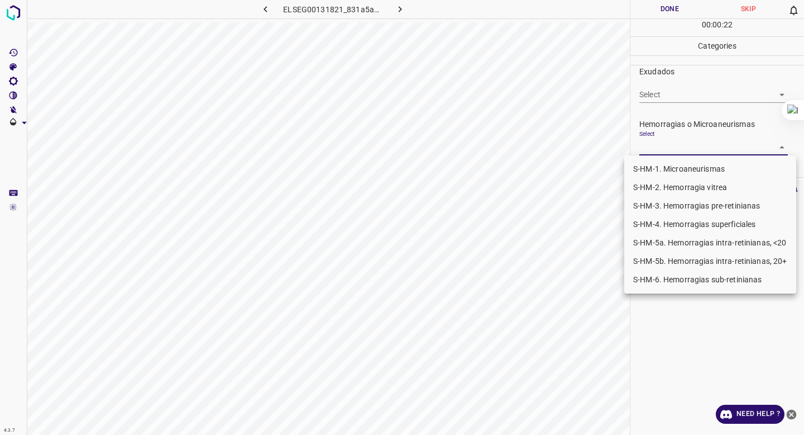
click at [680, 144] on body "4.3.7 ELSEG00131821_831a5a8fc.jpg Done Skip 0 00 : 00 : 22 Categories 0. Sin ha…" at bounding box center [402, 217] width 804 height 435
click at [675, 219] on li "S-HM-4. Hemorragias superficiales" at bounding box center [710, 224] width 172 height 18
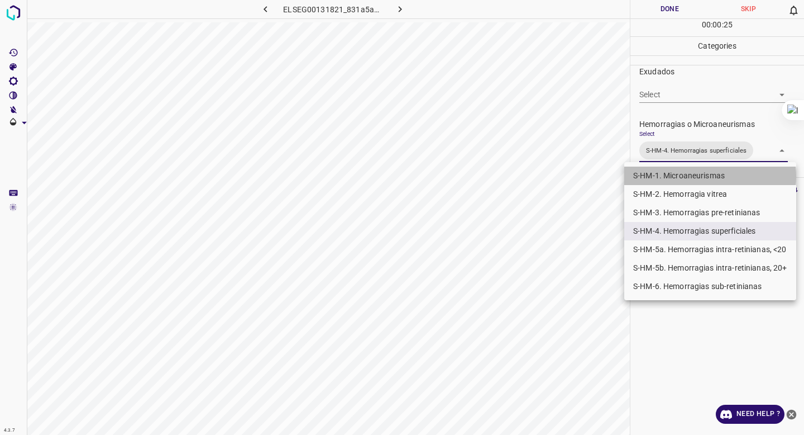
click at [680, 176] on li "S-HM-1. Microaneurismas" at bounding box center [710, 175] width 172 height 18
type input "S-HM-4. Hemorragias superficiales,S-HM-1. Microaneurismas"
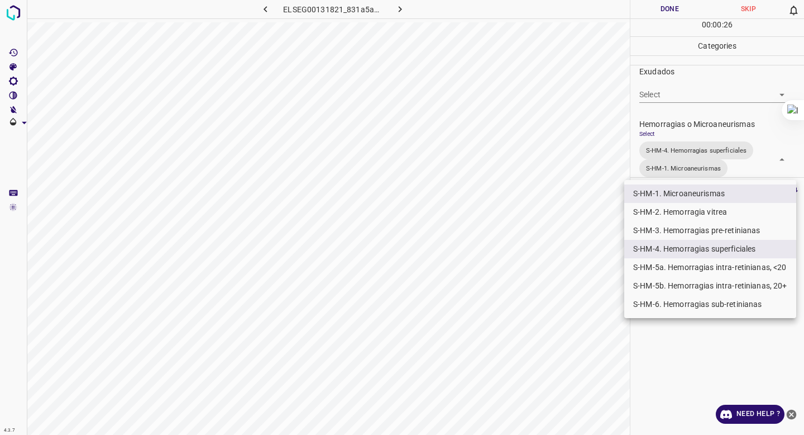
click at [704, 154] on div at bounding box center [402, 217] width 804 height 435
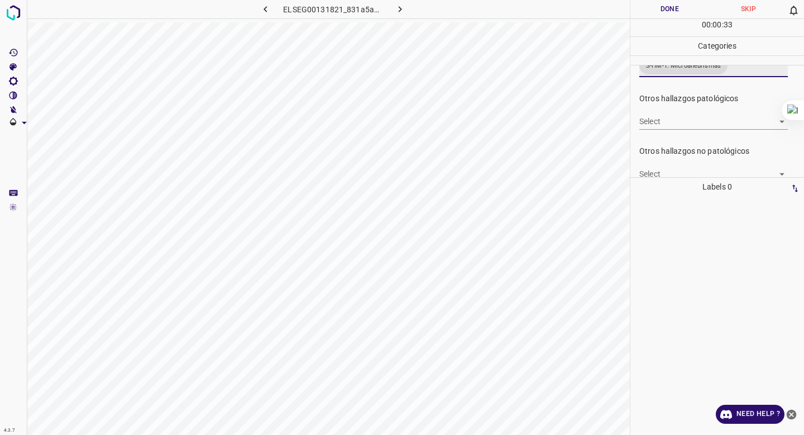
scroll to position [326, 0]
click at [671, 118] on body "4.3.7 ELSEG00131821_831a5a8fc.jpg Done Skip 0 00 : 00 : 34 Categories 0. Sin ha…" at bounding box center [402, 217] width 804 height 435
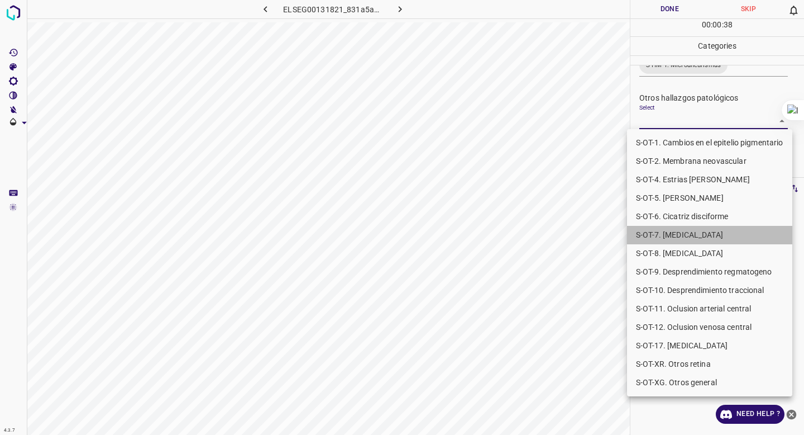
click at [665, 236] on li "S-OT-7. [MEDICAL_DATA]" at bounding box center [709, 235] width 165 height 18
type input "S-OT-7. [MEDICAL_DATA]"
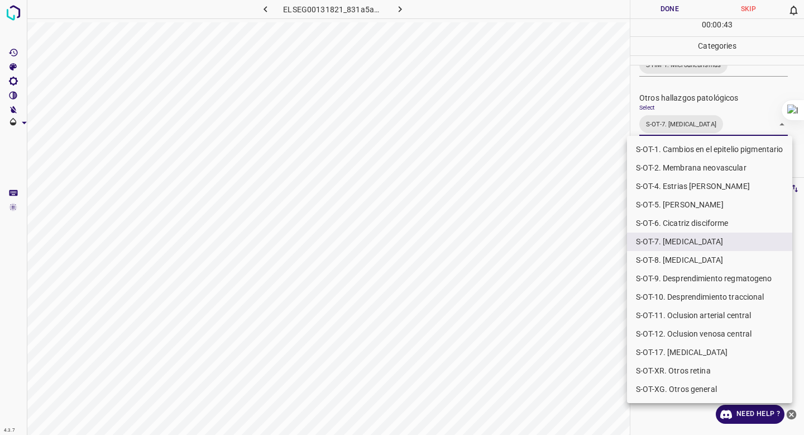
click at [685, 108] on div at bounding box center [402, 217] width 804 height 435
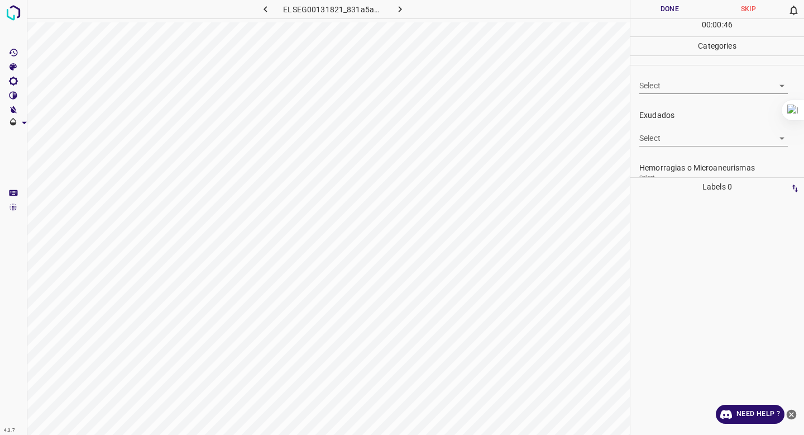
scroll to position [175, 0]
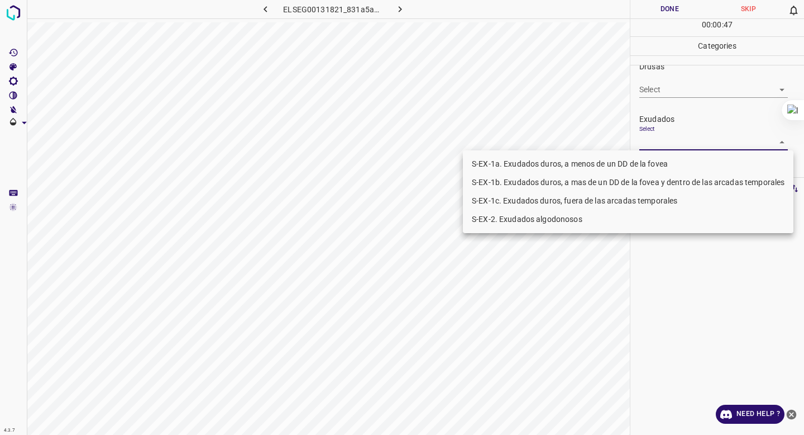
click at [661, 143] on body "4.3.7 ELSEG00131821_831a5a8fc.jpg Done Skip 0 00 : 00 : 47 Categories 0. Sin ha…" at bounding box center [402, 217] width 804 height 435
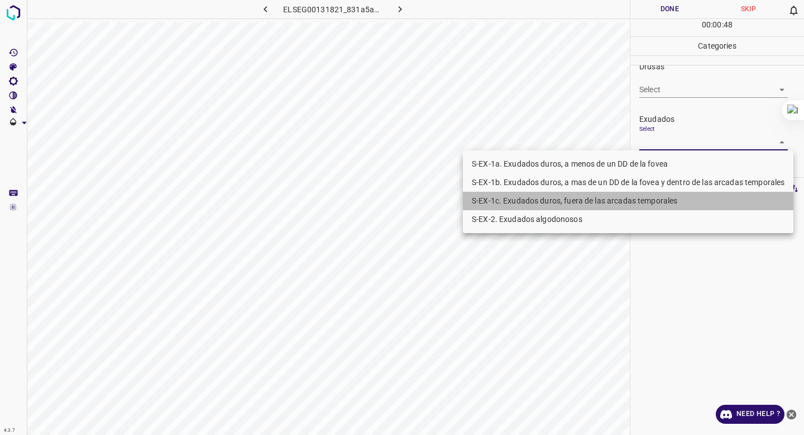
click at [638, 200] on li "S-EX-1c. Exudados duros, fuera de las arcadas temporales" at bounding box center [628, 201] width 331 height 18
type input "S-EX-1c. Exudados duros, fuera de las arcadas temporales"
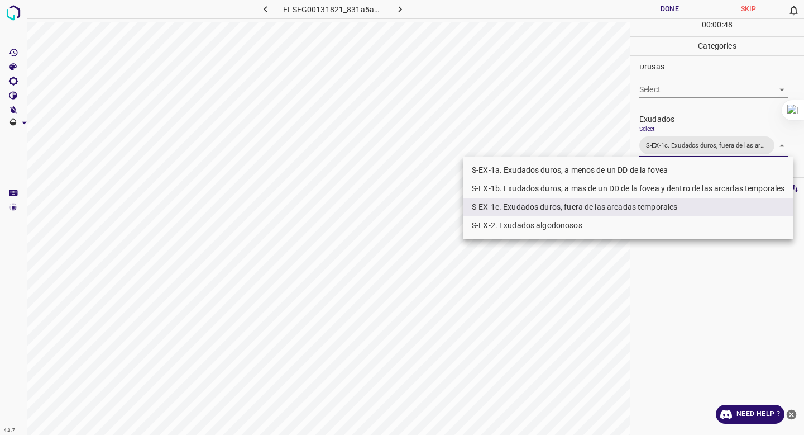
click at [710, 112] on div at bounding box center [402, 217] width 804 height 435
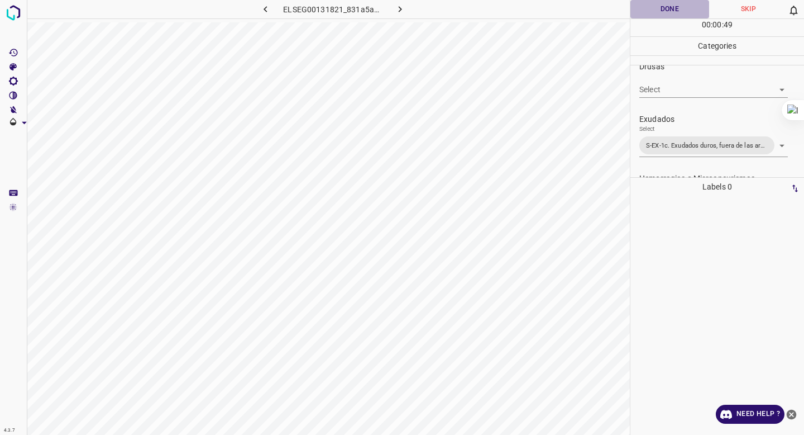
click at [675, 11] on button "Done" at bounding box center [670, 9] width 79 height 18
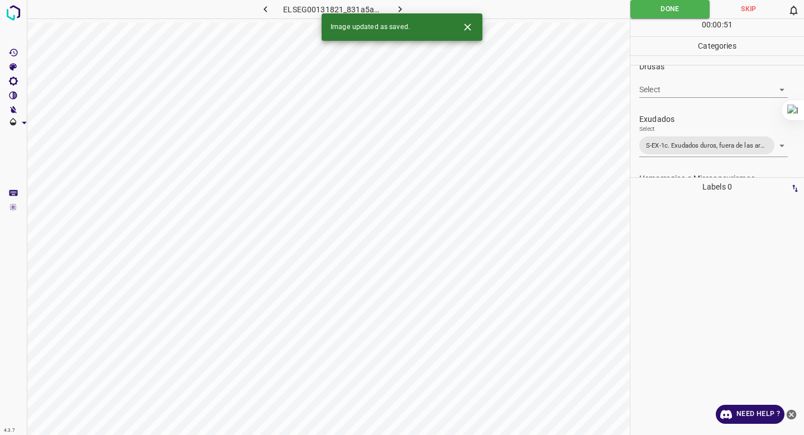
click at [402, 7] on icon "button" at bounding box center [400, 9] width 12 height 12
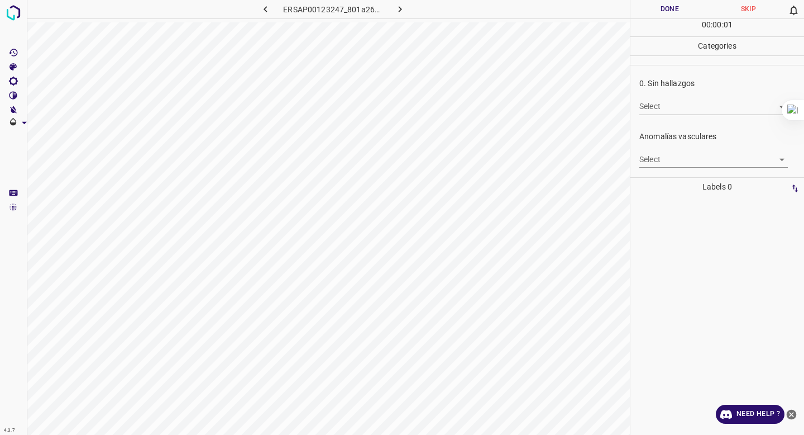
click at [718, 116] on div "0. Sin hallazgos Select ​" at bounding box center [718, 96] width 174 height 52
click at [717, 113] on body "4.3.7 ERSAP00123247_801a26762.jpg Done Skip 0 00 : 00 : 01 Categories 0. Sin ha…" at bounding box center [402, 217] width 804 height 435
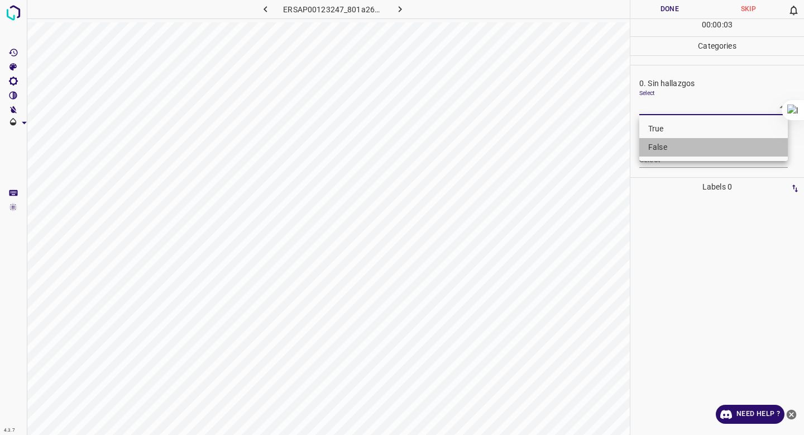
click at [699, 149] on li "False" at bounding box center [713, 147] width 149 height 18
type input "False"
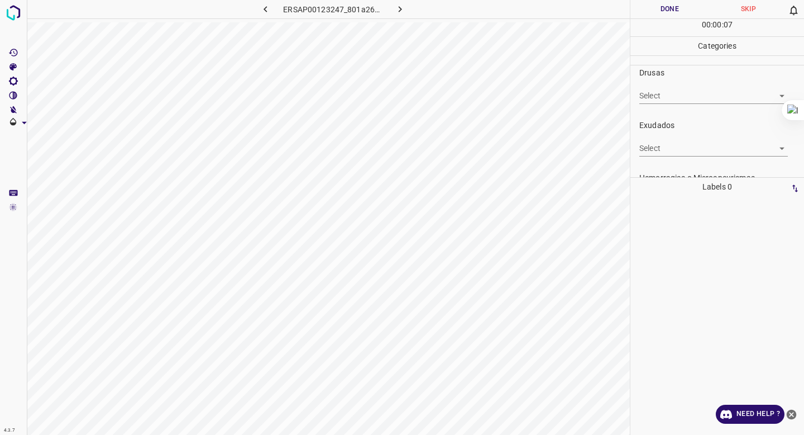
scroll to position [179, 0]
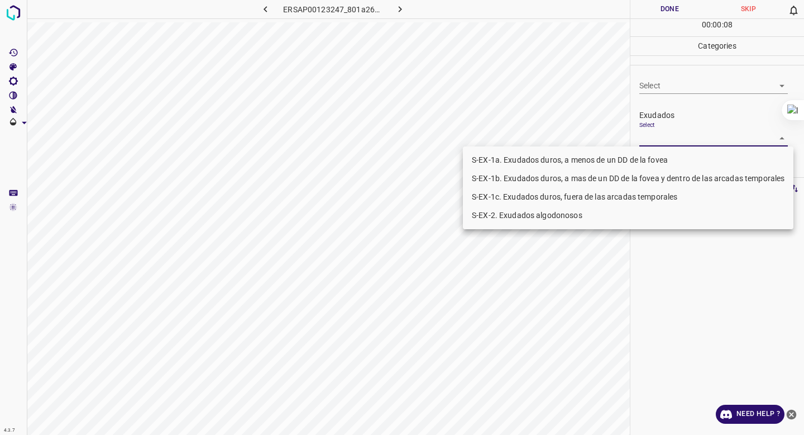
click at [656, 137] on body "4.3.7 ERSAP00123247_801a26762.jpg Done Skip 0 00 : 00 : 08 Categories 0. Sin ha…" at bounding box center [402, 217] width 804 height 435
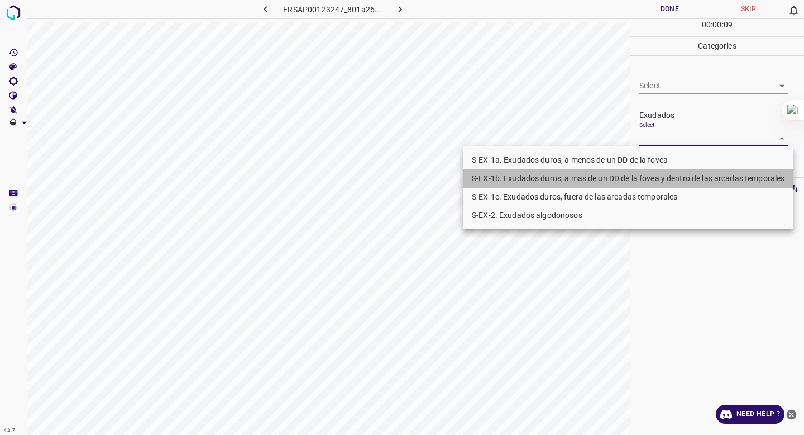
click at [632, 178] on li "S-EX-1b. Exudados duros, a mas de un DD de la fovea y dentro de las arcadas tem…" at bounding box center [628, 178] width 331 height 18
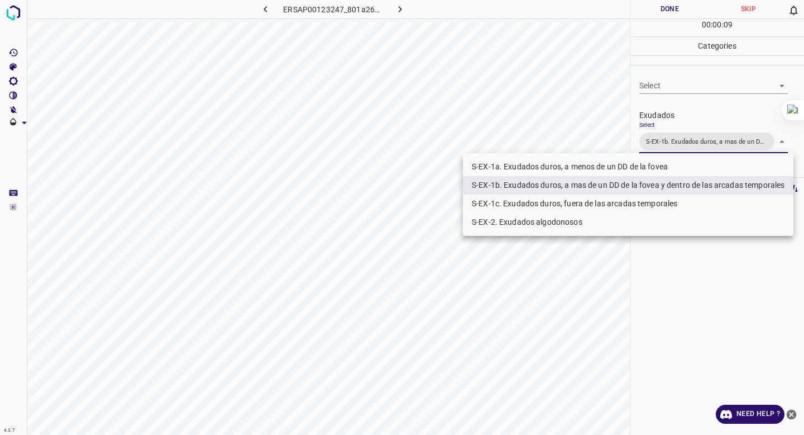
click at [618, 201] on li "S-EX-1c. Exudados duros, fuera de las arcadas temporales" at bounding box center [628, 203] width 331 height 18
type input "S-EX-1b. Exudados duros, a mas de un DD de la fovea y dentro de las arcadas tem…"
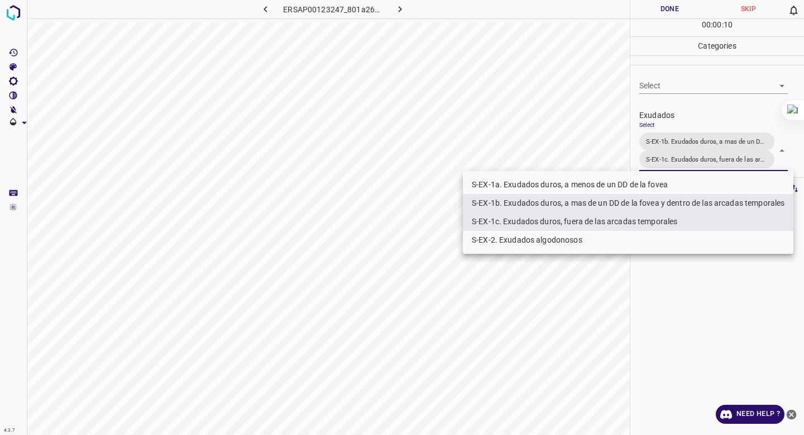
click at [676, 121] on div at bounding box center [402, 217] width 804 height 435
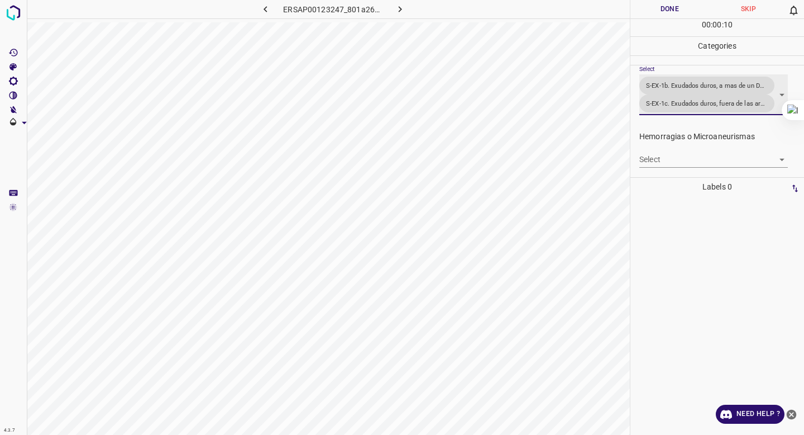
scroll to position [237, 0]
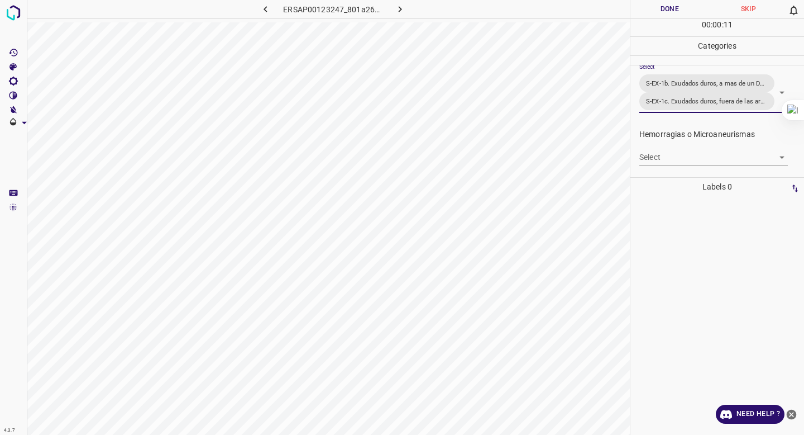
click at [654, 153] on body "4.3.7 ERSAP00123247_801a26762.jpg Done Skip 0 00 : 00 : 11 Categories 0. Sin ha…" at bounding box center [402, 217] width 804 height 435
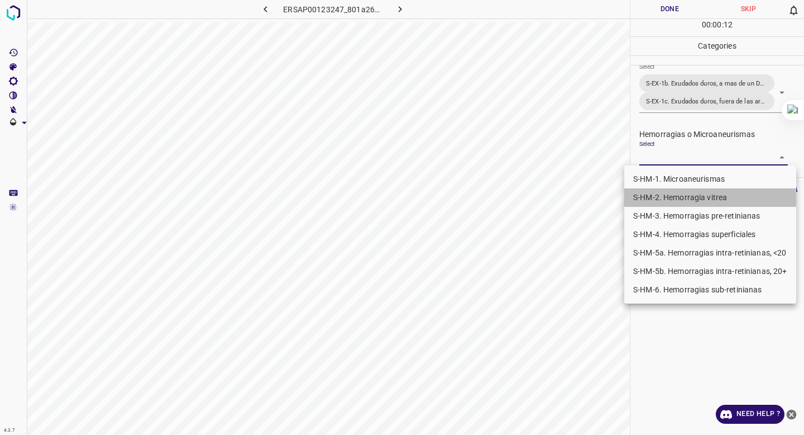
click at [651, 201] on li "S-HM-2. Hemorragia vitrea" at bounding box center [710, 197] width 172 height 18
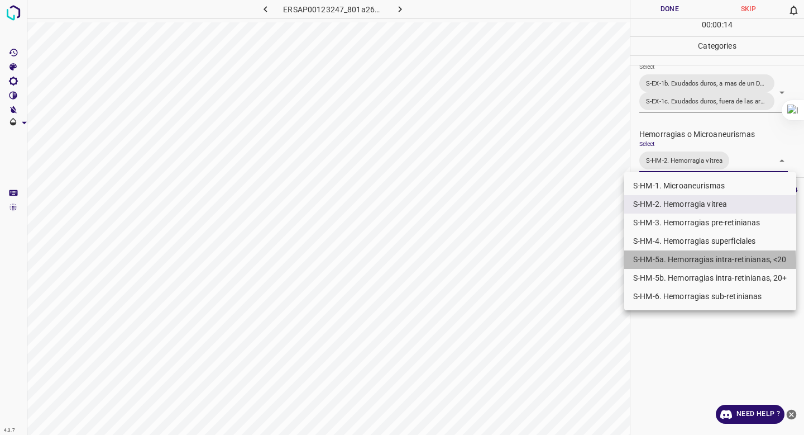
click at [654, 262] on li "S-HM-5a. Hemorragias intra-retinianas, <20" at bounding box center [710, 259] width 172 height 18
type input "S-HM-2. Hemorragia vitrea,S-HM-5a. Hemorragias intra-retinianas, <20"
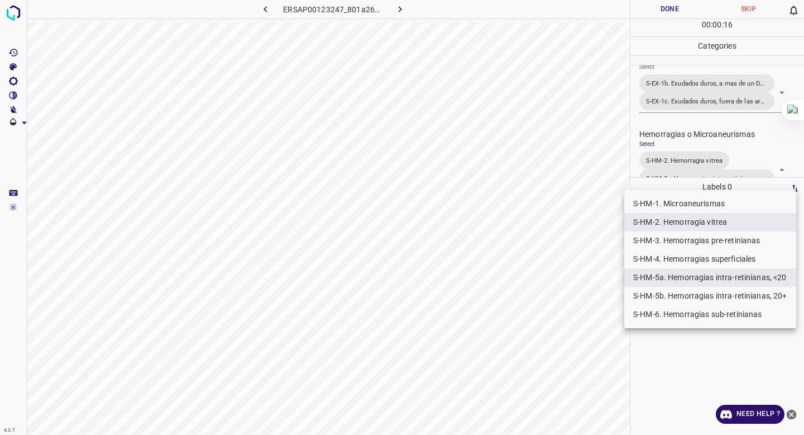
click at [671, 172] on div at bounding box center [402, 217] width 804 height 435
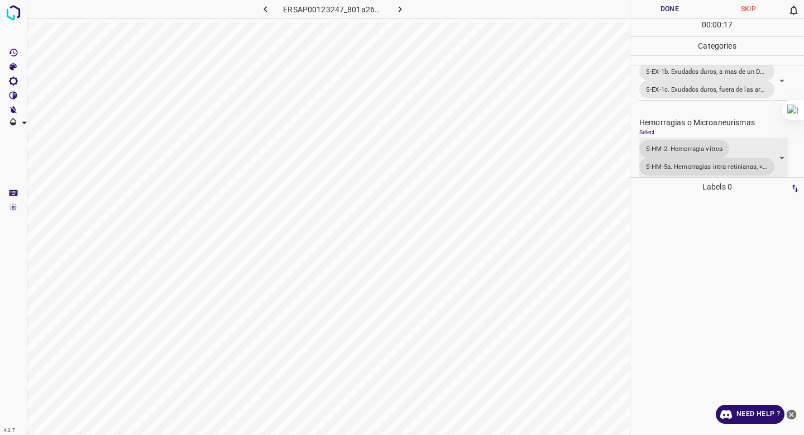
scroll to position [249, 0]
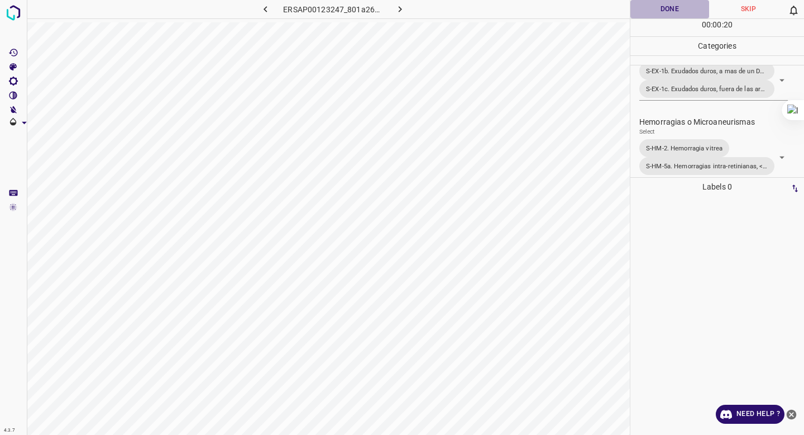
click at [651, 9] on button "Done" at bounding box center [670, 9] width 79 height 18
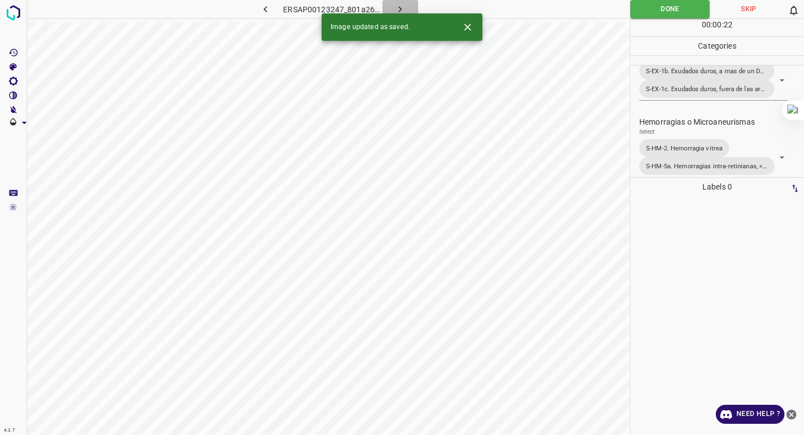
click at [403, 11] on icon "button" at bounding box center [400, 9] width 12 height 12
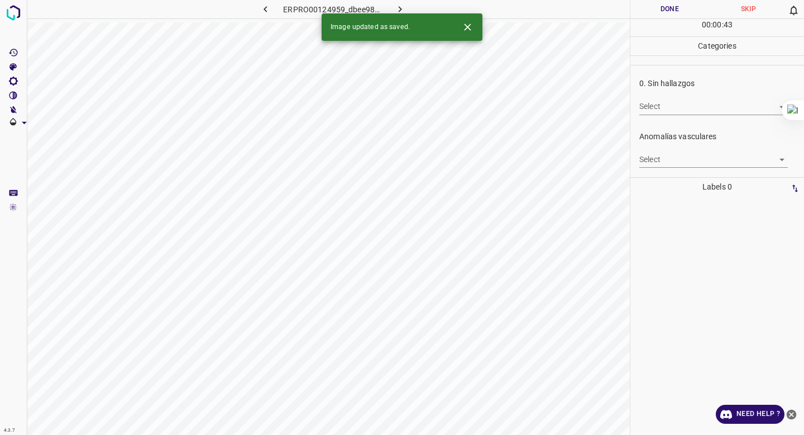
click at [663, 113] on body "4.3.7 ERPRO00124959_dbee98d90.jpg Done Skip 0 00 : 00 : 43 Categories 0. Sin ha…" at bounding box center [402, 217] width 804 height 435
click at [656, 152] on li "False" at bounding box center [713, 147] width 149 height 18
type input "False"
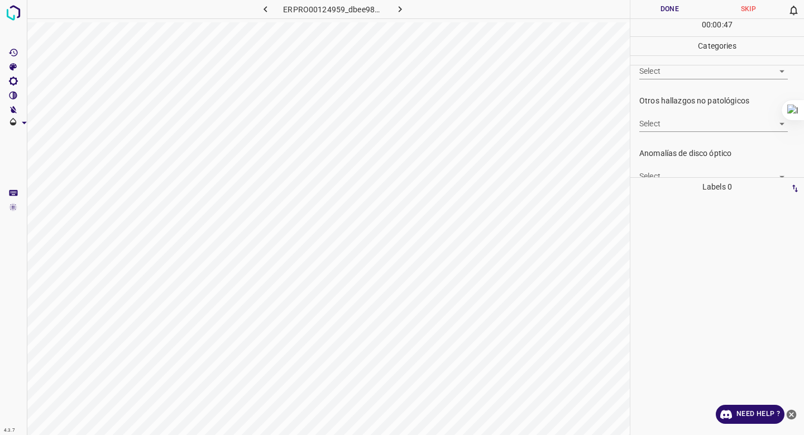
scroll to position [343, 0]
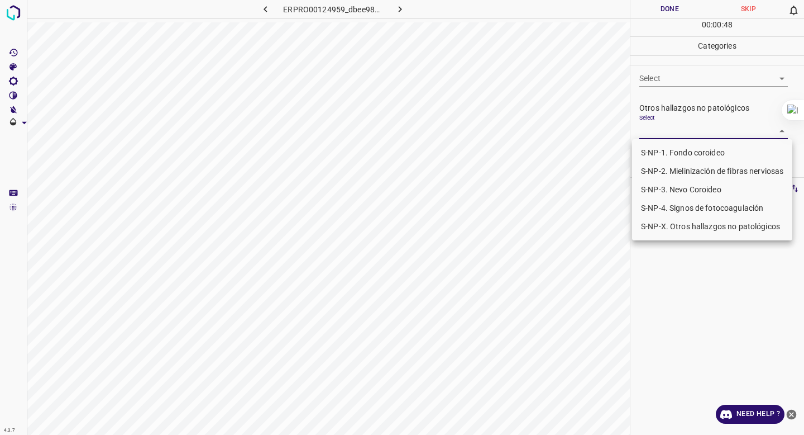
click at [665, 127] on body "4.3.7 ERPRO00124959_dbee98d90.jpg Done Skip 0 00 : 00 : 48 Categories 0. Sin ha…" at bounding box center [402, 217] width 804 height 435
click at [680, 226] on li "S-NP-X. Otros hallazgos no patológicos" at bounding box center [712, 226] width 160 height 18
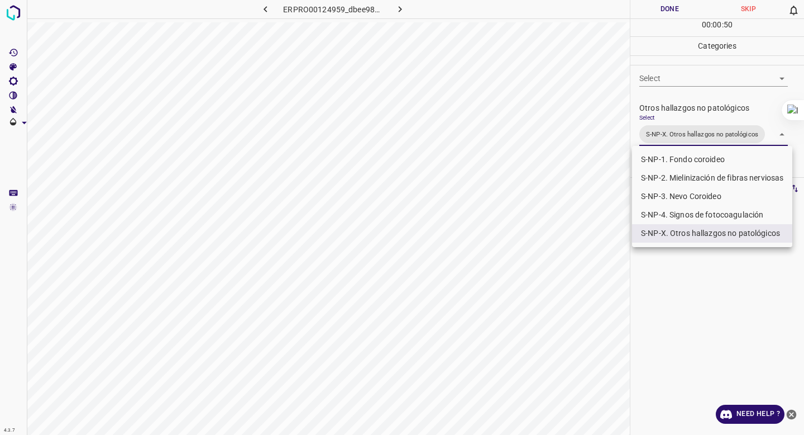
click at [677, 124] on div at bounding box center [402, 217] width 804 height 435
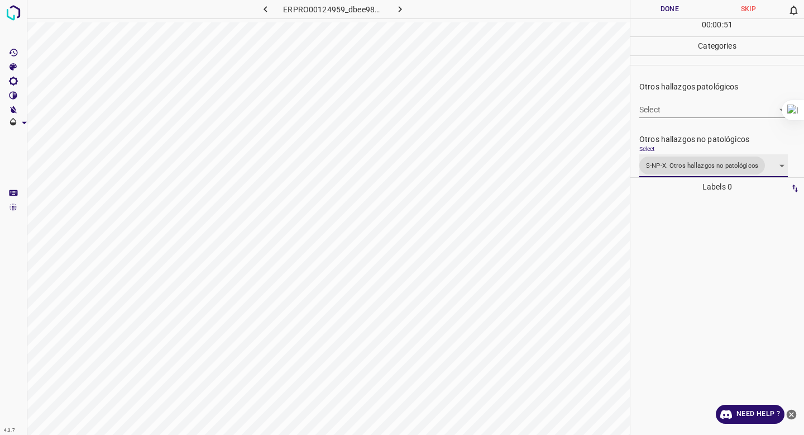
scroll to position [312, 0]
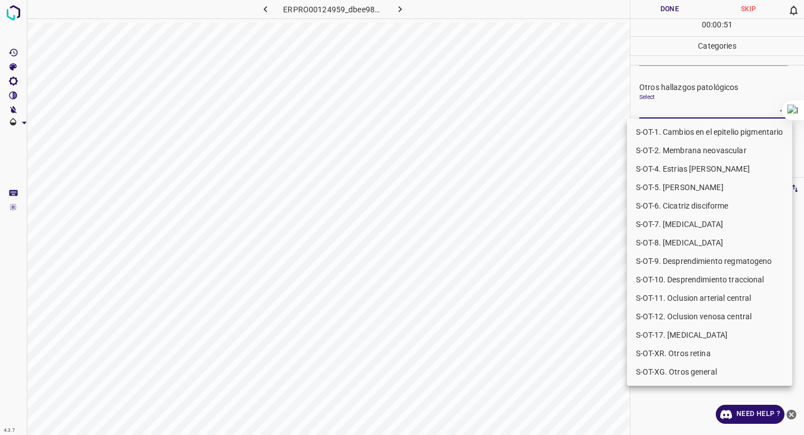
click at [677, 111] on body "4.3.7 ERPRO00124959_dbee98d90.jpg Done Skip 0 00 : 00 : 51 Categories 0. Sin ha…" at bounding box center [402, 217] width 804 height 435
click at [682, 114] on div at bounding box center [402, 217] width 804 height 435
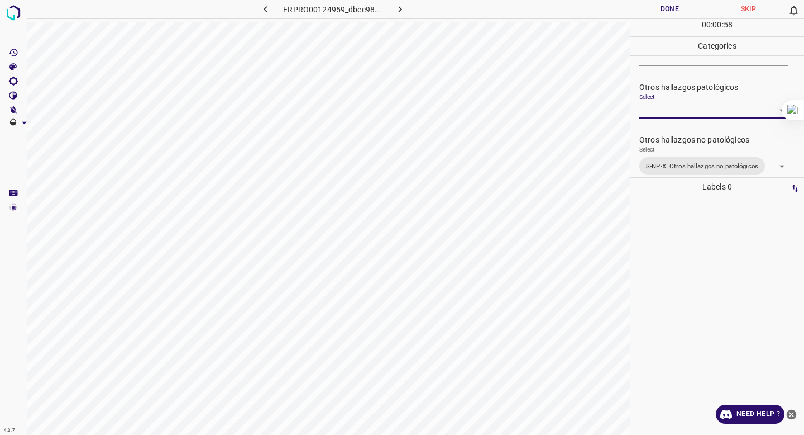
scroll to position [312, 0]
click at [664, 160] on body "4.3.7 ERPRO00124959_dbee98d90.jpg Done Skip 0 00 : 00 : 58 Categories 0. Sin ha…" at bounding box center [402, 217] width 804 height 435
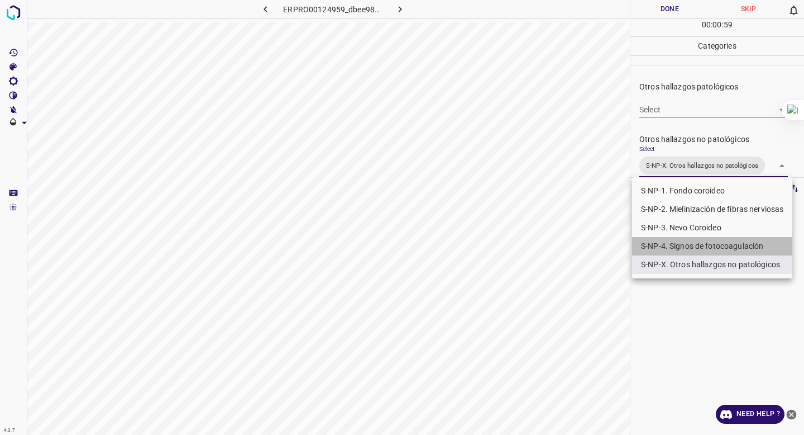
click at [658, 246] on li "S-NP-4. Signos de fotocoagulación" at bounding box center [712, 246] width 160 height 18
type input "S-NP-X. Otros hallazgos no patológicos,S-NP-4. Signos de fotocoagulación"
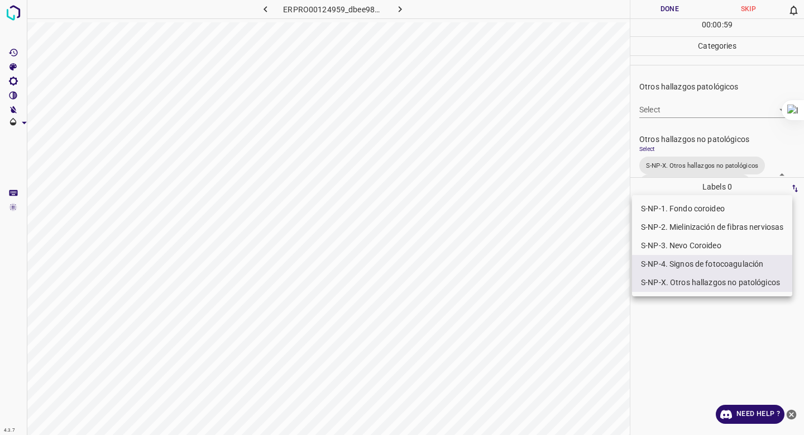
drag, startPoint x: 683, startPoint y: 44, endPoint x: 679, endPoint y: 49, distance: 6.7
click at [682, 44] on div at bounding box center [402, 217] width 804 height 435
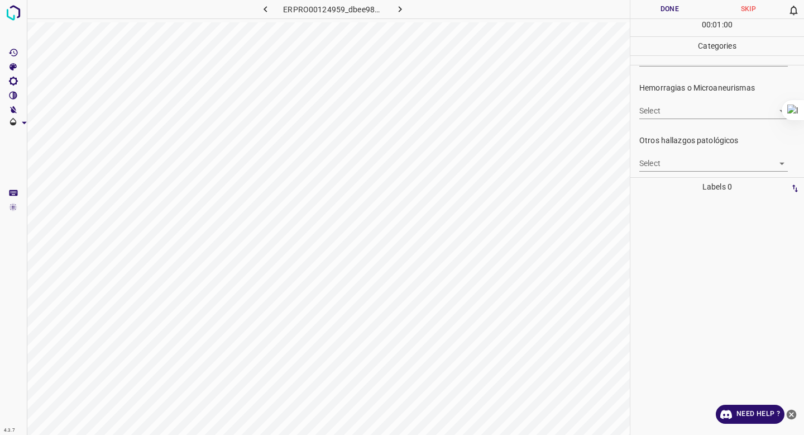
scroll to position [256, 0]
click at [660, 110] on body "4.3.7 ERPRO00124959_dbee98d90.jpg Done Skip 0 00 : 01 : 01 Categories 0. Sin ha…" at bounding box center [402, 217] width 804 height 435
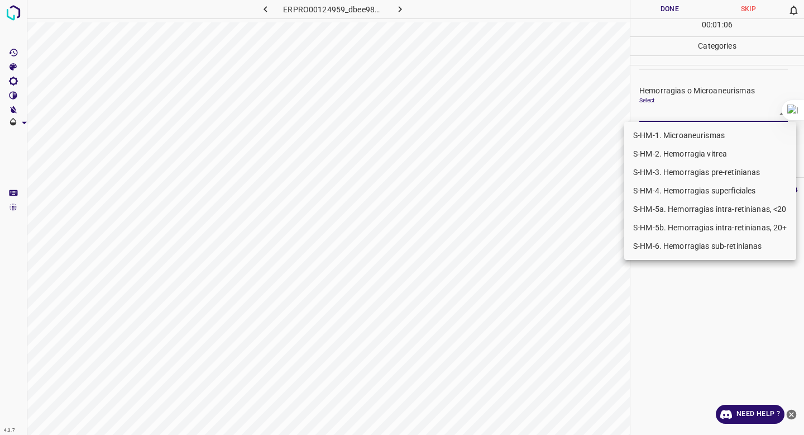
click at [672, 204] on li "S-HM-5a. Hemorragias intra-retinianas, <20" at bounding box center [710, 209] width 172 height 18
type input "S-HM-5a. Hemorragias intra-retinianas, <20"
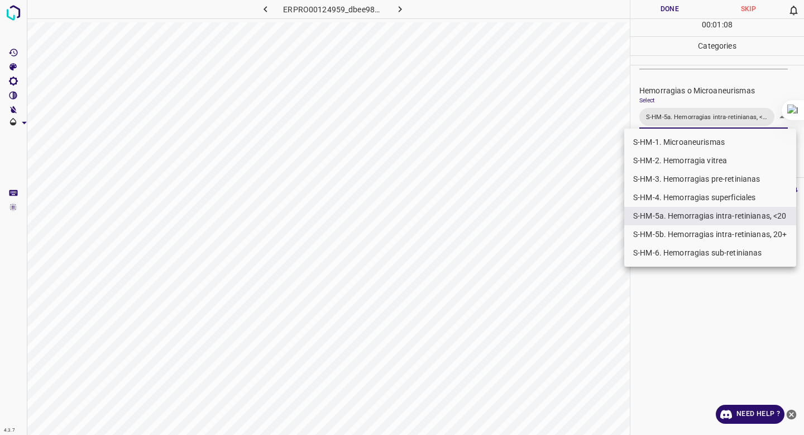
click at [662, 72] on div at bounding box center [402, 217] width 804 height 435
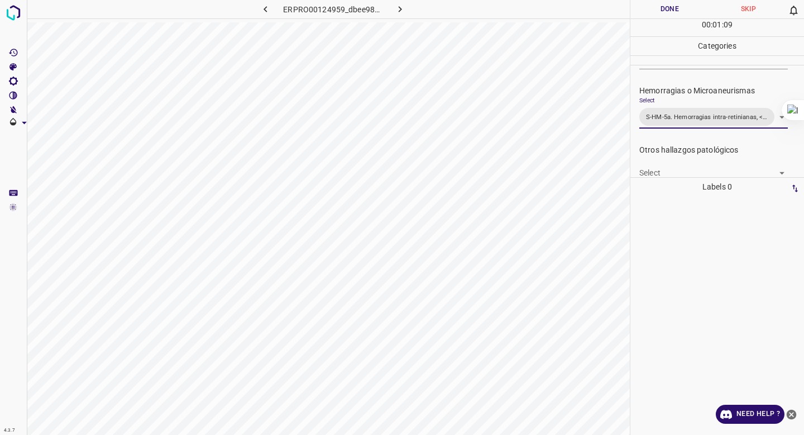
click at [660, 18] on button "Done" at bounding box center [670, 9] width 79 height 18
click at [395, 7] on icon "button" at bounding box center [400, 9] width 12 height 12
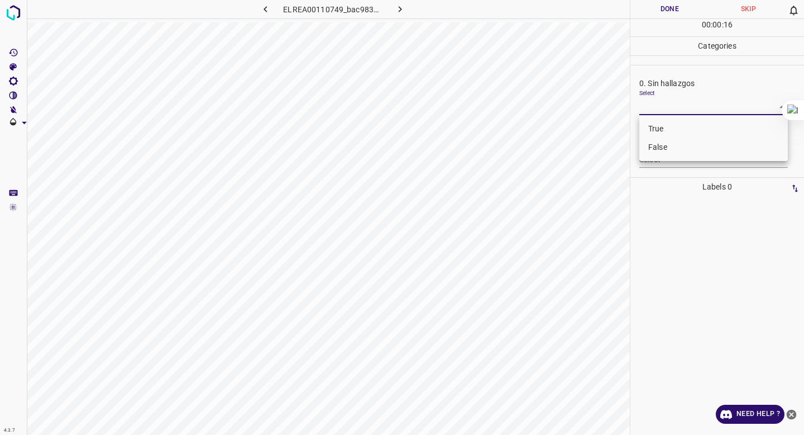
click at [665, 111] on body "4.3.7 ELREA00110749_bac9834cf.jpg Done Skip 0 00 : 00 : 16 Categories 0. Sin ha…" at bounding box center [402, 217] width 804 height 435
click at [660, 139] on li "False" at bounding box center [713, 147] width 149 height 18
type input "False"
click at [660, 156] on body "4.3.7 ELREA00110749_bac9834cf.jpg Done Skip 0 00 : 00 : 17 Categories 0. Sin ha…" at bounding box center [402, 217] width 804 height 435
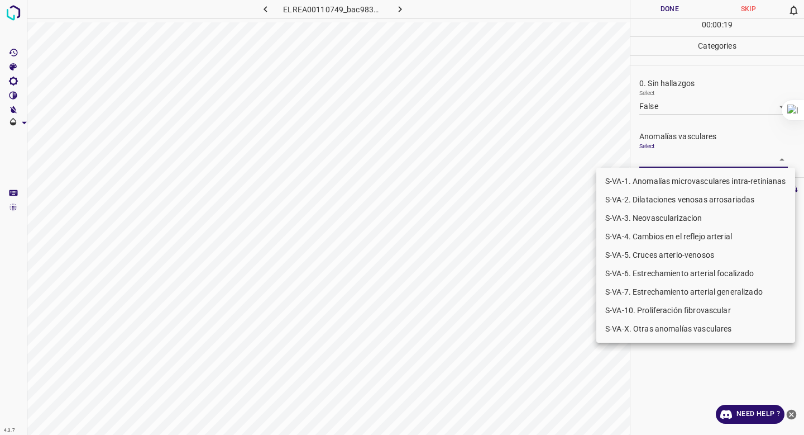
drag, startPoint x: 658, startPoint y: 312, endPoint x: 657, endPoint y: 332, distance: 20.2
click at [657, 333] on ul "S-VA-1. Anomalías microvasculares intra-retinianas S-VA-2. Dilataciones venosas…" at bounding box center [695, 255] width 199 height 175
click at [657, 332] on li "S-VA-X. Otras anomalías vasculares" at bounding box center [695, 328] width 199 height 18
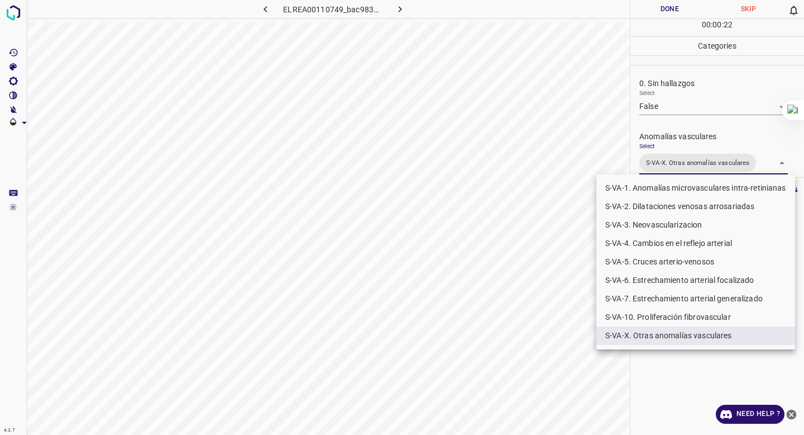
click at [665, 240] on li "S-VA-4. Cambios en el reflejo arterial" at bounding box center [695, 243] width 199 height 18
type input "S-VA-X. Otras anomalías vasculares,S-VA-4. Cambios en el reflejo arterial"
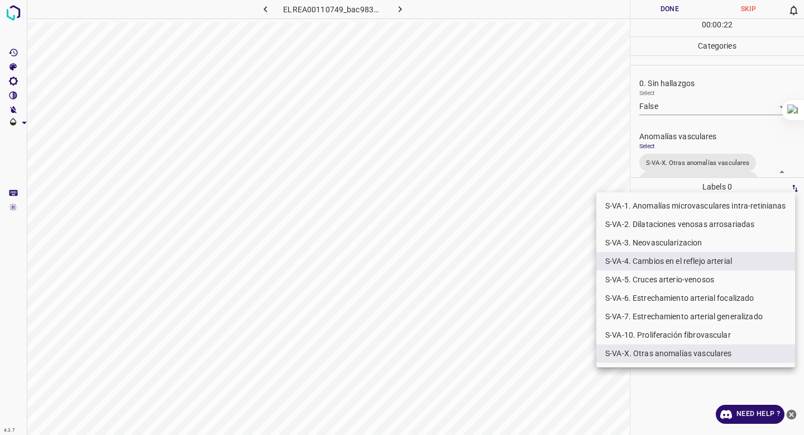
click at [699, 109] on div at bounding box center [402, 217] width 804 height 435
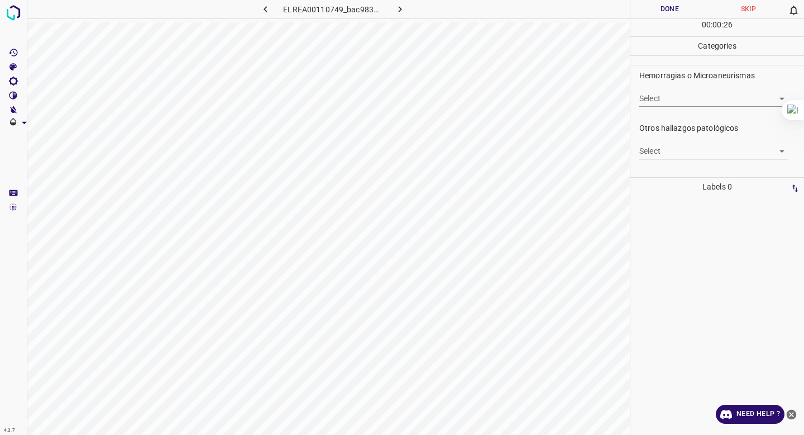
scroll to position [292, 0]
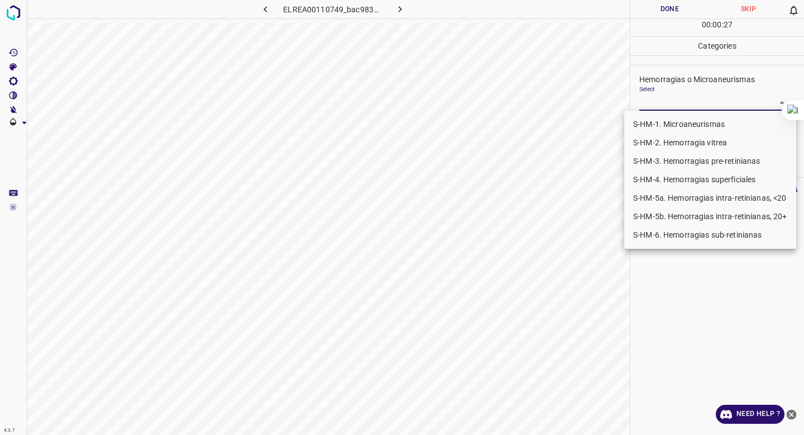
click at [667, 108] on body "4.3.7 ELREA00110749_bac9834cf.jpg Done Skip 0 00 : 00 : 27 Categories 0. Sin ha…" at bounding box center [402, 217] width 804 height 435
click at [667, 172] on li "S-HM-4. Hemorragias superficiales" at bounding box center [710, 179] width 172 height 18
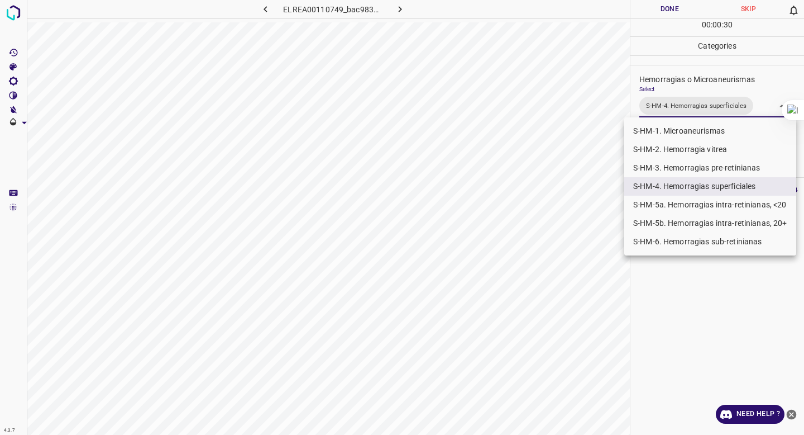
click at [683, 137] on li "S-HM-1. Microaneurismas" at bounding box center [710, 131] width 172 height 18
type input "S-HM-4. Hemorragias superficiales,S-HM-1. Microaneurismas"
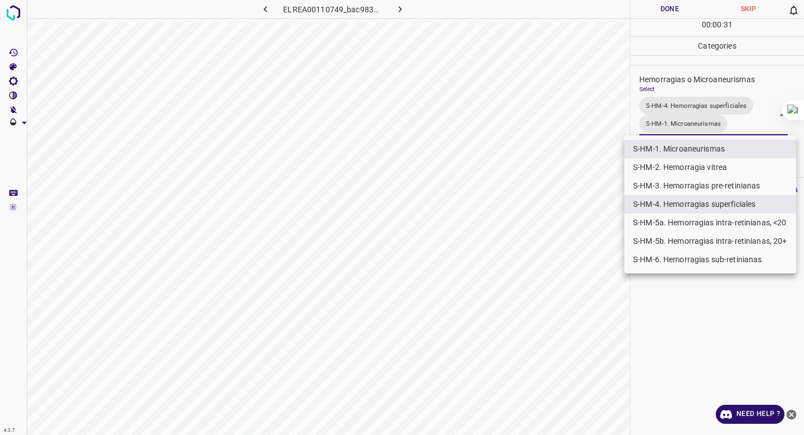
click at [688, 90] on div at bounding box center [402, 217] width 804 height 435
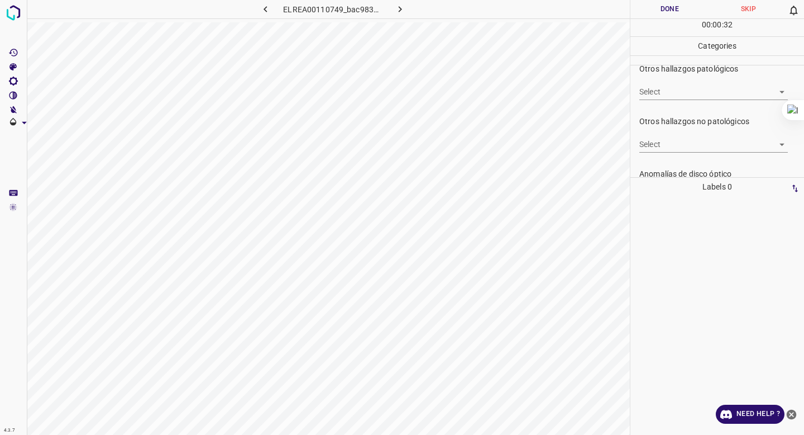
scroll to position [383, 0]
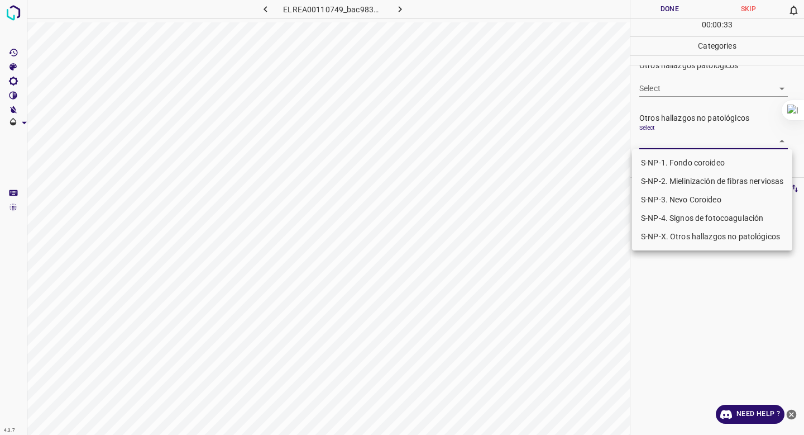
click at [660, 142] on body "4.3.7 ELREA00110749_bac9834cf.jpg Done Skip 0 00 : 00 : 33 Categories 0. Sin ha…" at bounding box center [402, 217] width 804 height 435
click at [661, 213] on li "S-NP-4. Signos de fotocoagulación" at bounding box center [712, 218] width 160 height 18
type input "S-NP-4. Signos de fotocoagulación"
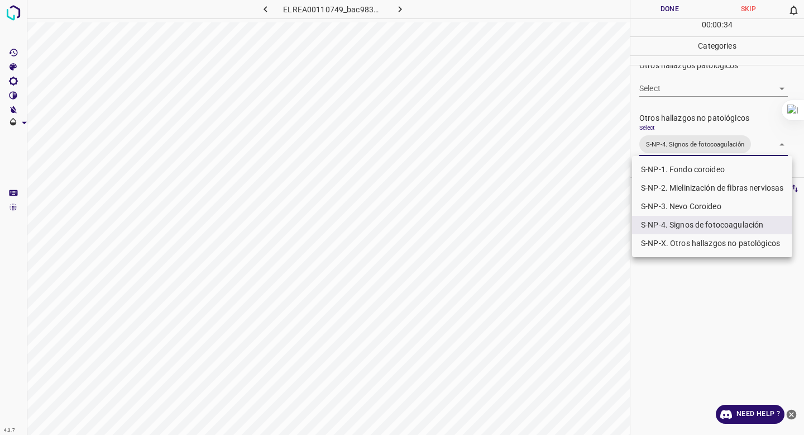
click at [672, 92] on div at bounding box center [402, 217] width 804 height 435
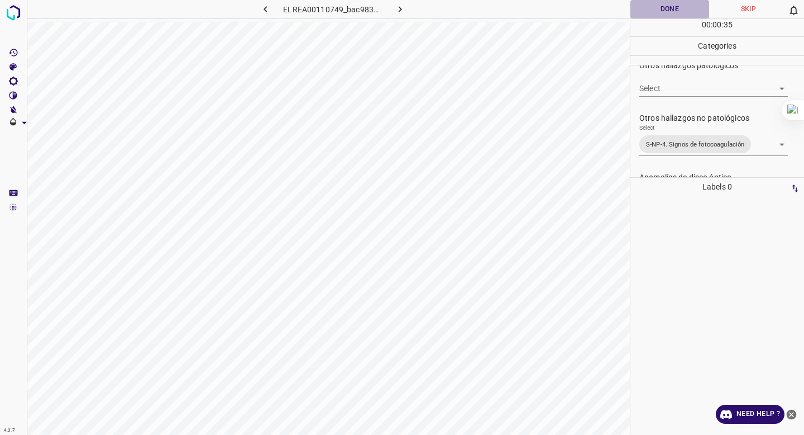
click at [664, 13] on button "Done" at bounding box center [670, 9] width 79 height 18
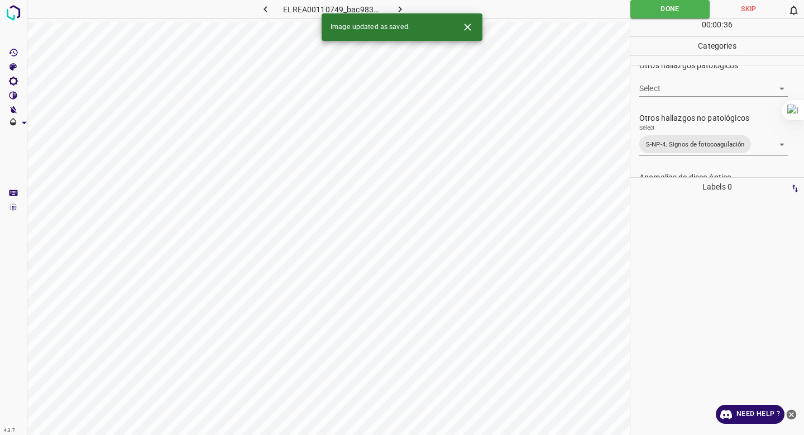
click at [413, 6] on button "button" at bounding box center [401, 9] width 36 height 18
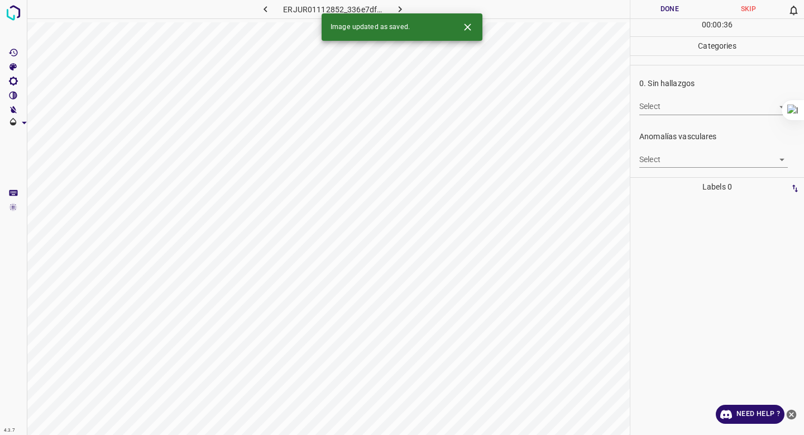
click at [661, 109] on body "4.3.7 ERJUR01112852_336e7df7a.jpg Done Skip 0 00 : 00 : 36 Categories 0. Sin ha…" at bounding box center [402, 217] width 804 height 435
click at [658, 139] on li "False" at bounding box center [713, 147] width 149 height 18
type input "False"
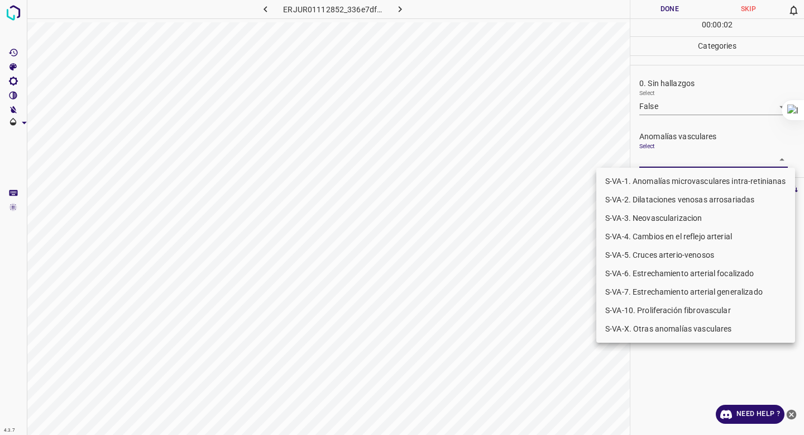
click at [653, 164] on body "4.3.7 ERJUR01112852_336e7df7a.jpg Done Skip 0 00 : 00 : 02 Categories 0. Sin ha…" at bounding box center [402, 217] width 804 height 435
click at [642, 304] on li "S-VA-10. Proliferación fibrovascular" at bounding box center [695, 310] width 199 height 18
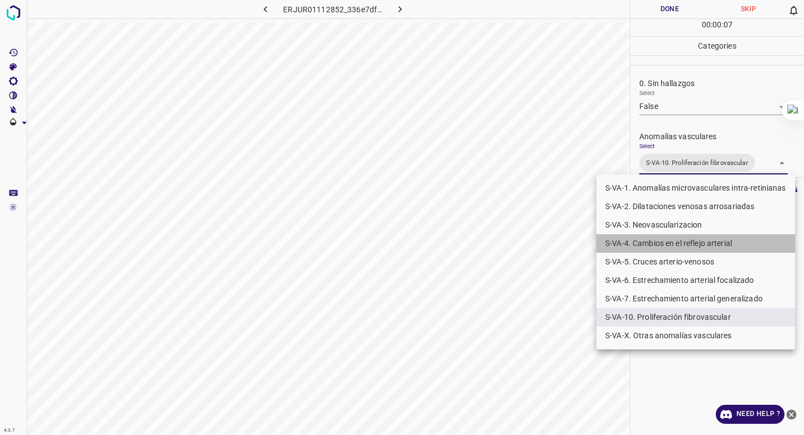
click at [666, 247] on li "S-VA-4. Cambios en el reflejo arterial" at bounding box center [695, 243] width 199 height 18
type input "S-VA-10. Proliferación fibrovascular,S-VA-4. Cambios en el reflejo arterial"
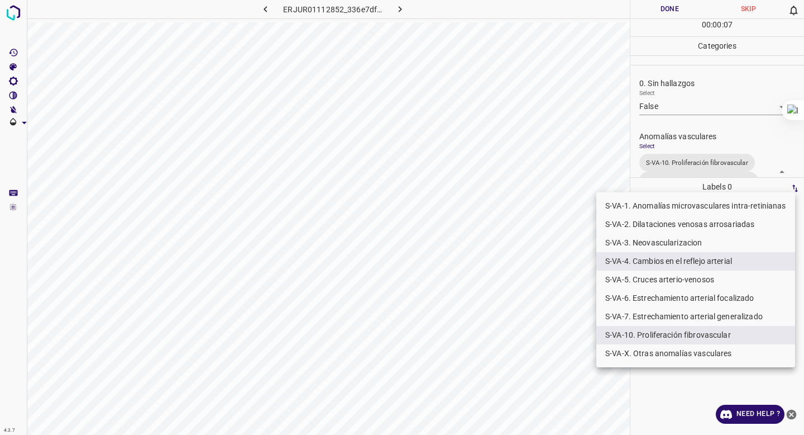
click at [698, 151] on div at bounding box center [402, 217] width 804 height 435
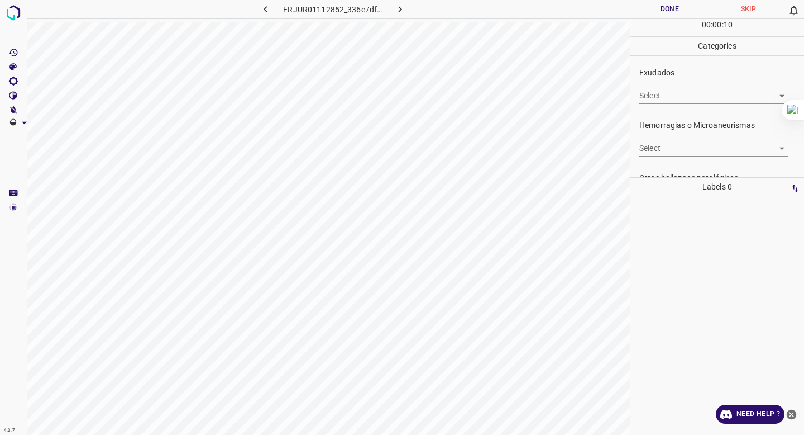
scroll to position [246, 0]
click at [691, 152] on body "4.3.7 ERJUR01112852_336e7df7a.jpg Done Skip 0 00 : 00 : 10 Categories 0. Sin ha…" at bounding box center [402, 217] width 804 height 435
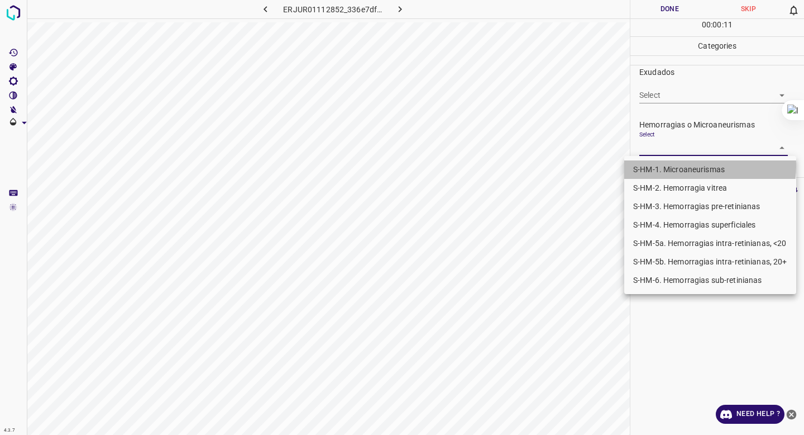
click at [682, 166] on li "S-HM-1. Microaneurismas" at bounding box center [710, 169] width 172 height 18
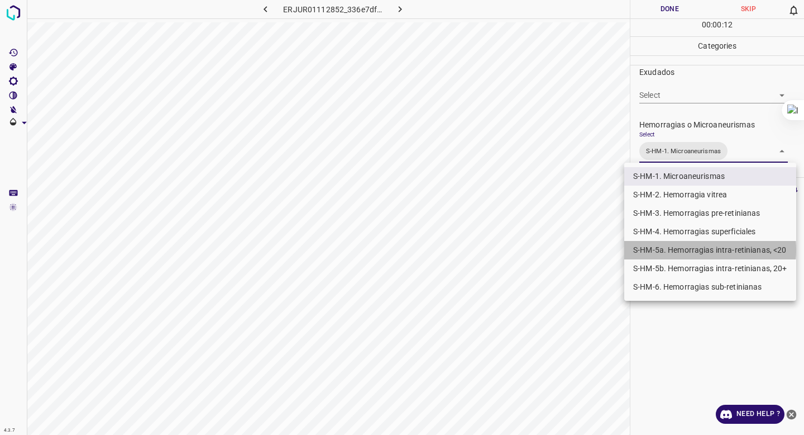
click at [668, 250] on li "S-HM-5a. Hemorragias intra-retinianas, <20" at bounding box center [710, 250] width 172 height 18
type input "S-HM-1. Microaneurismas,S-HM-5a. Hemorragias intra-retinianas, <20"
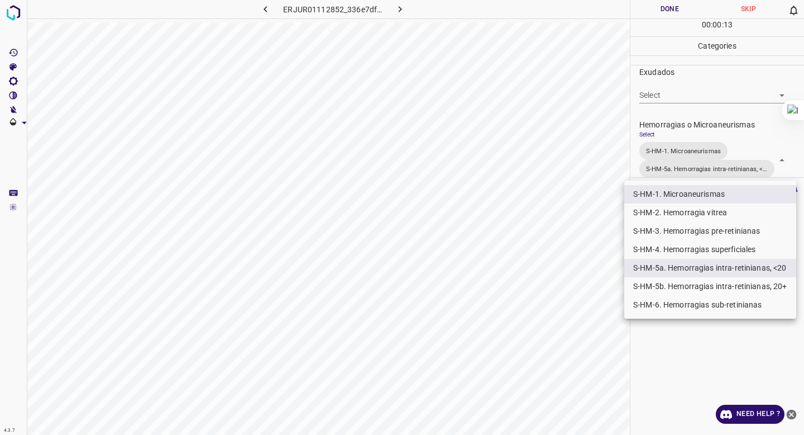
click at [709, 90] on div at bounding box center [402, 217] width 804 height 435
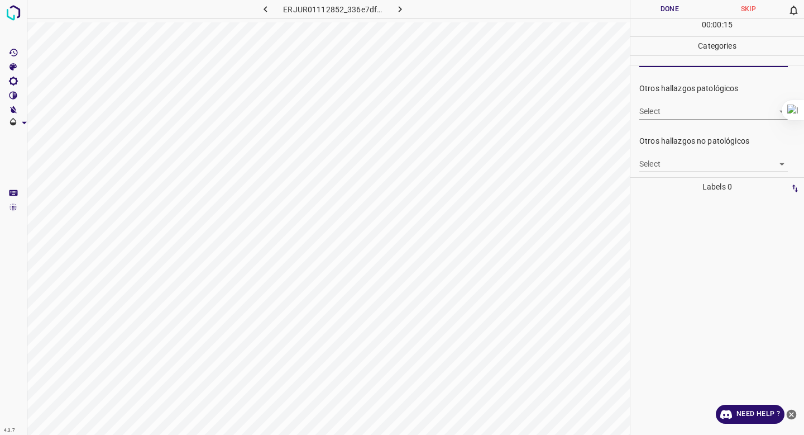
scroll to position [359, 0]
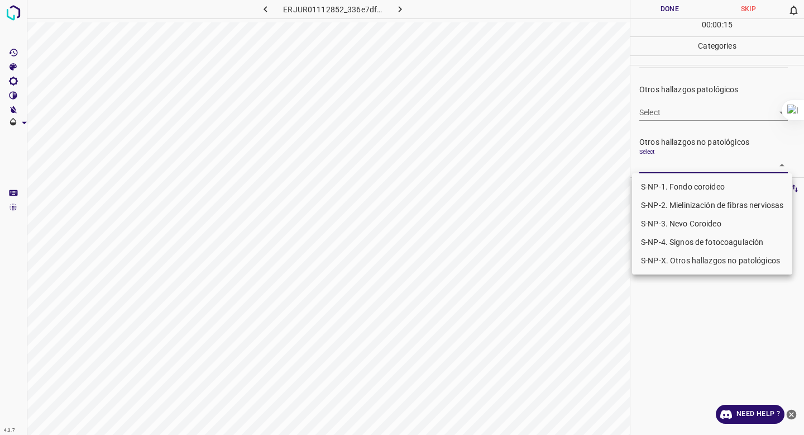
click at [669, 161] on body "4.3.7 ERJUR01112852_336e7df7a.jpg Done Skip 0 00 : 00 : 15 Categories 0. Sin ha…" at bounding box center [402, 217] width 804 height 435
click at [661, 236] on li "S-NP-4. Signos de fotocoagulación" at bounding box center [712, 242] width 160 height 18
type input "S-NP-4. Signos de fotocoagulación"
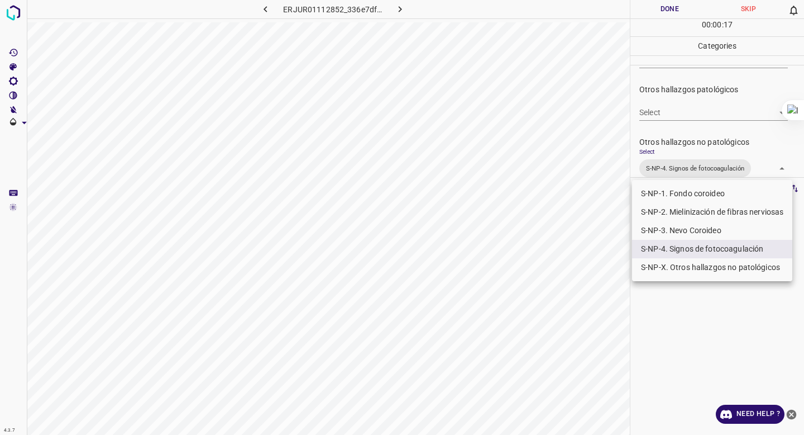
click at [688, 121] on div at bounding box center [402, 217] width 804 height 435
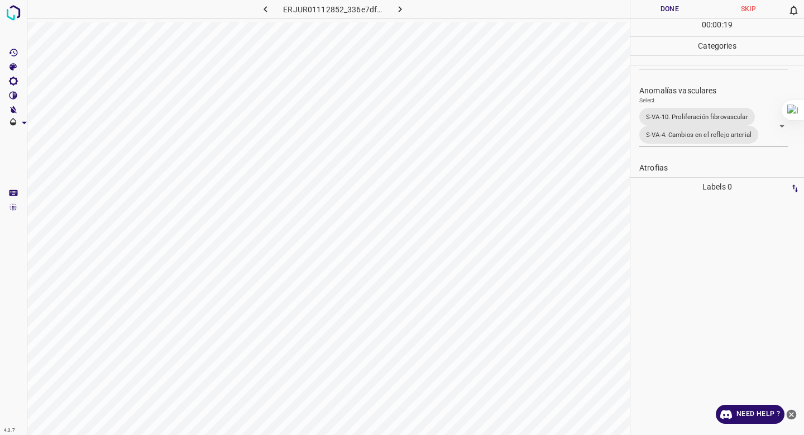
scroll to position [46, 0]
click at [666, 10] on button "Done" at bounding box center [670, 9] width 79 height 18
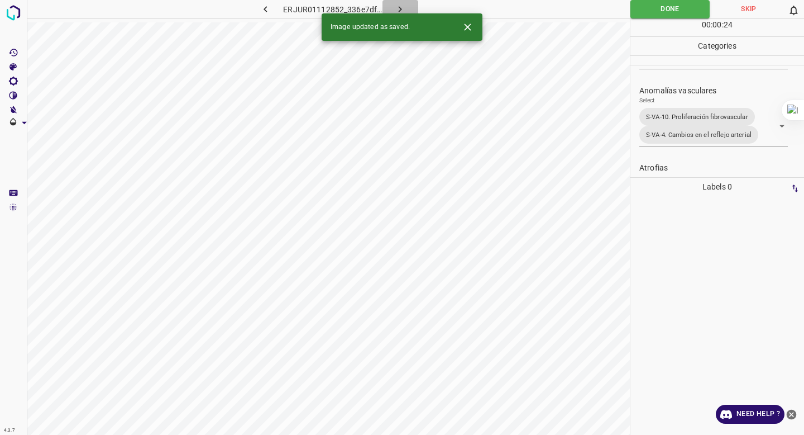
click at [393, 3] on button "button" at bounding box center [401, 9] width 36 height 18
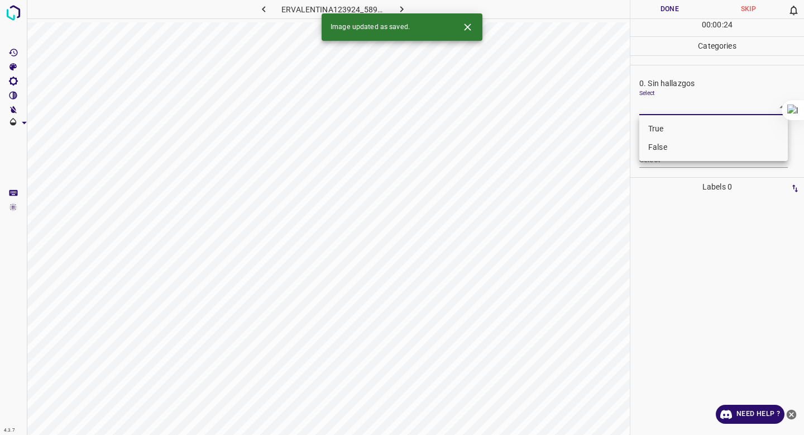
click at [689, 107] on body "4.3.7 ERVALENTINA123924_589fc0eba.jpg Done Skip 0 00 : 00 : 24 Categories 0. Si…" at bounding box center [402, 217] width 804 height 435
click at [670, 143] on li "False" at bounding box center [713, 147] width 149 height 18
type input "False"
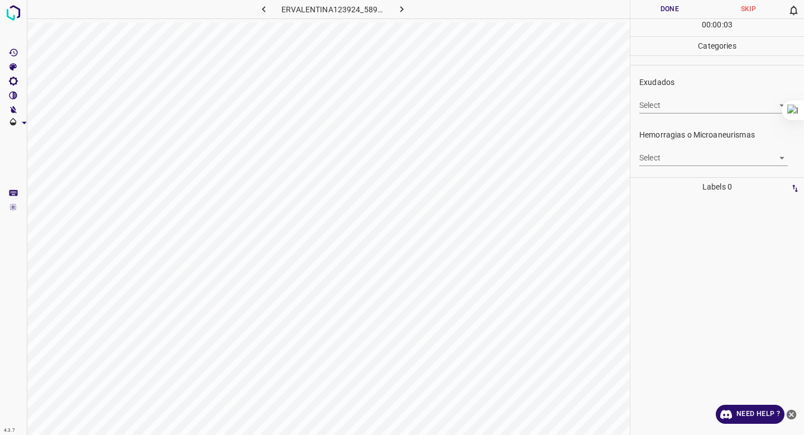
scroll to position [214, 0]
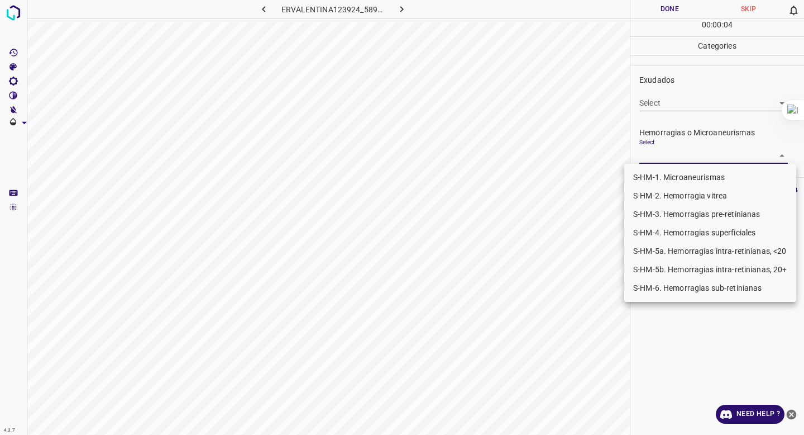
click at [667, 149] on body "4.3.7 ERVALENTINA123924_589fc0eba.jpg Done Skip 0 00 : 00 : 04 Categories 0. Si…" at bounding box center [402, 217] width 804 height 435
click at [660, 169] on li "S-HM-1. Microaneurismas" at bounding box center [710, 177] width 172 height 18
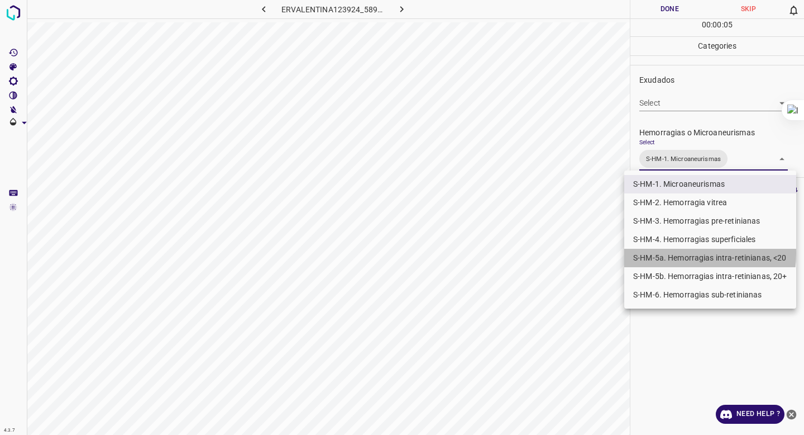
click at [664, 253] on li "S-HM-5a. Hemorragias intra-retinianas, <20" at bounding box center [710, 258] width 172 height 18
type input "S-HM-1. Microaneurismas,S-HM-5a. Hemorragias intra-retinianas, <20"
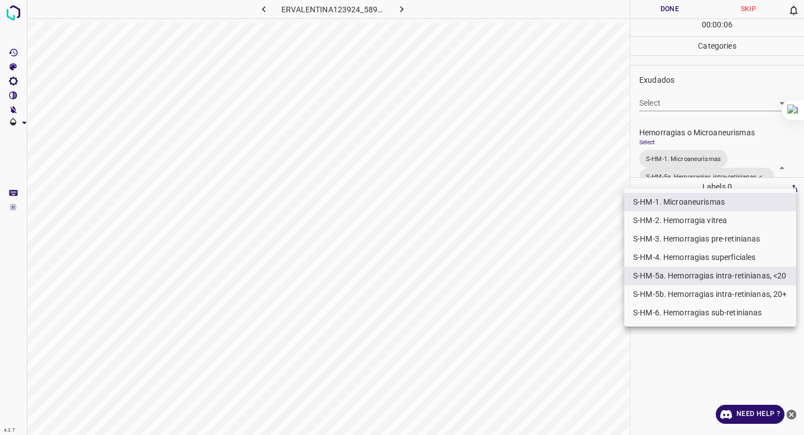
click at [701, 146] on div at bounding box center [402, 217] width 804 height 435
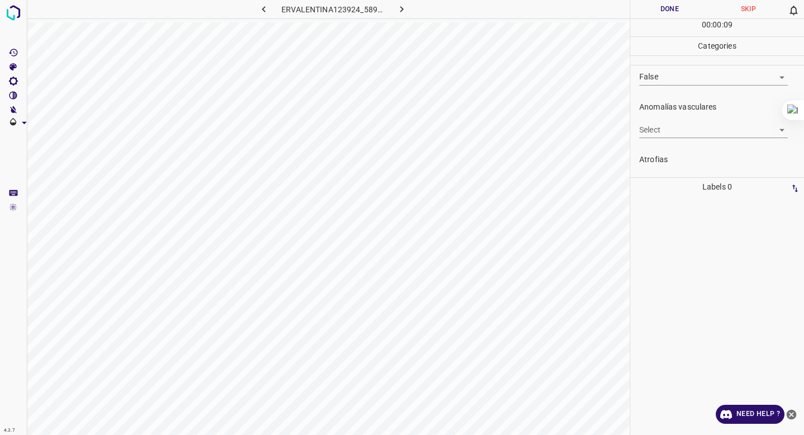
scroll to position [26, 0]
click at [708, 124] on div "Select ​" at bounding box center [713, 129] width 149 height 25
click at [703, 133] on body "4.3.7 ERVALENTINA123924_589fc0eba.jpg Done Skip 0 00 : 00 : 10 Categories 0. Si…" at bounding box center [402, 217] width 804 height 435
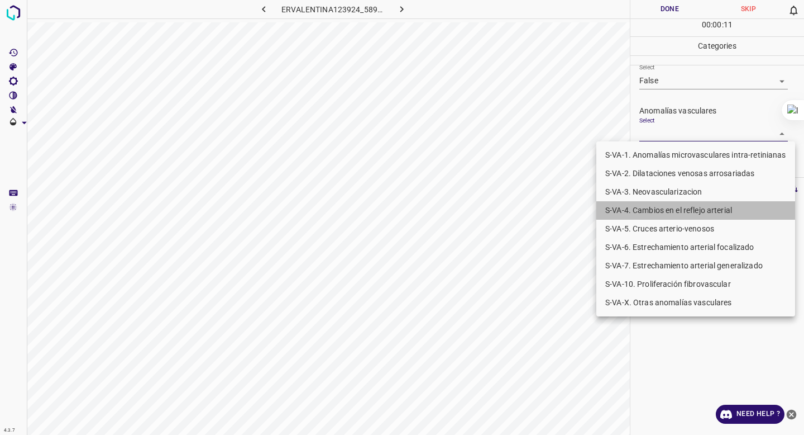
click at [688, 207] on li "S-VA-4. Cambios en el reflejo arterial" at bounding box center [695, 210] width 199 height 18
type input "S-VA-4. Cambios en el reflejo arterial"
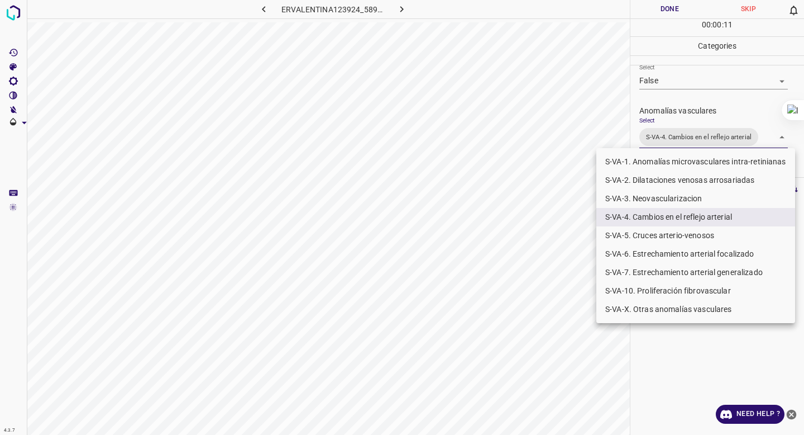
click at [731, 69] on div at bounding box center [402, 217] width 804 height 435
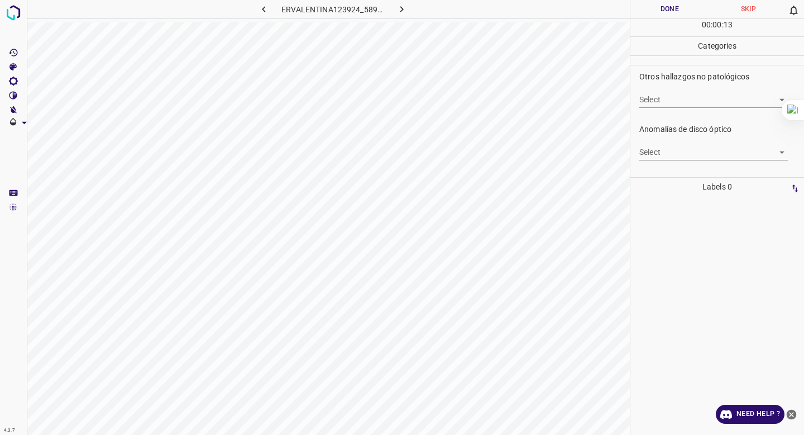
scroll to position [403, 0]
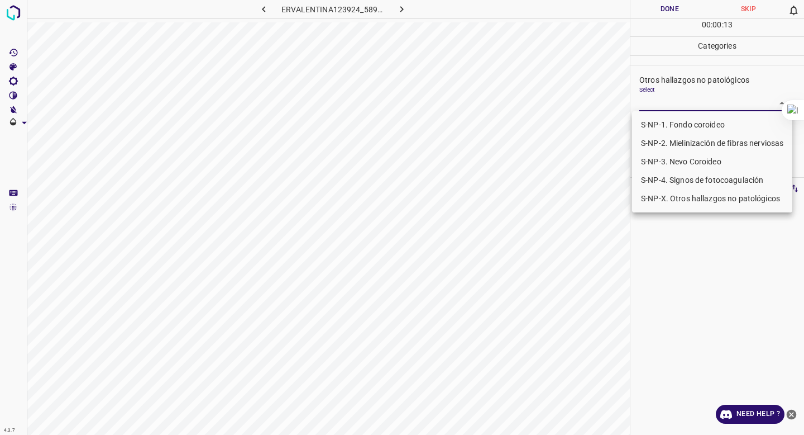
click at [715, 105] on body "4.3.7 ERVALENTINA123924_589fc0eba.jpg Done Skip 0 00 : 00 : 13 Categories 0. Si…" at bounding box center [402, 217] width 804 height 435
click at [692, 179] on li "S-NP-4. Signos de fotocoagulación" at bounding box center [712, 180] width 160 height 18
type input "S-NP-4. Signos de fotocoagulación"
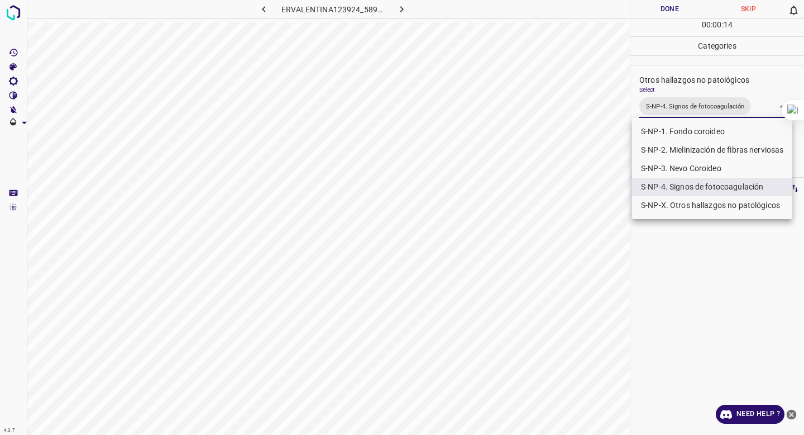
click at [703, 88] on div at bounding box center [402, 217] width 804 height 435
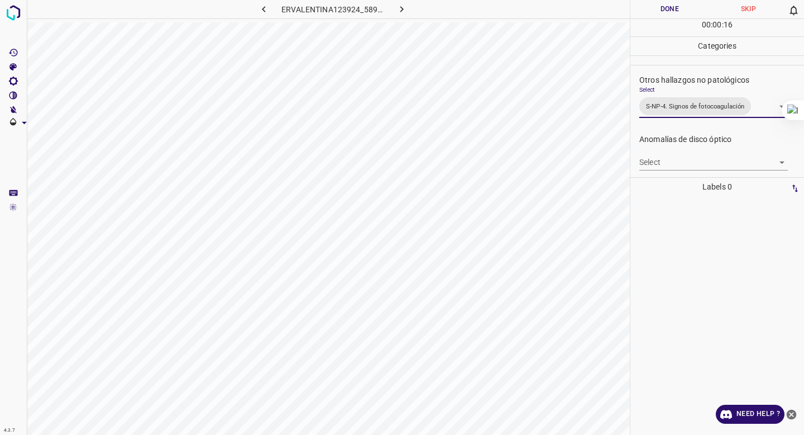
click at [668, 11] on button "Done" at bounding box center [670, 9] width 79 height 18
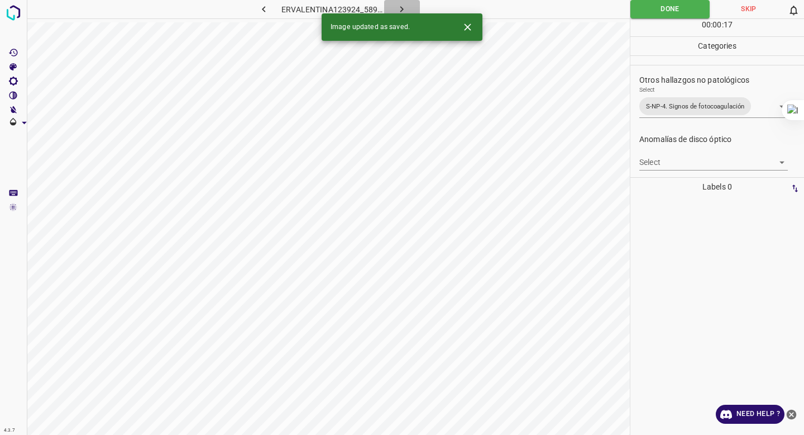
click at [397, 4] on icon "button" at bounding box center [402, 9] width 12 height 12
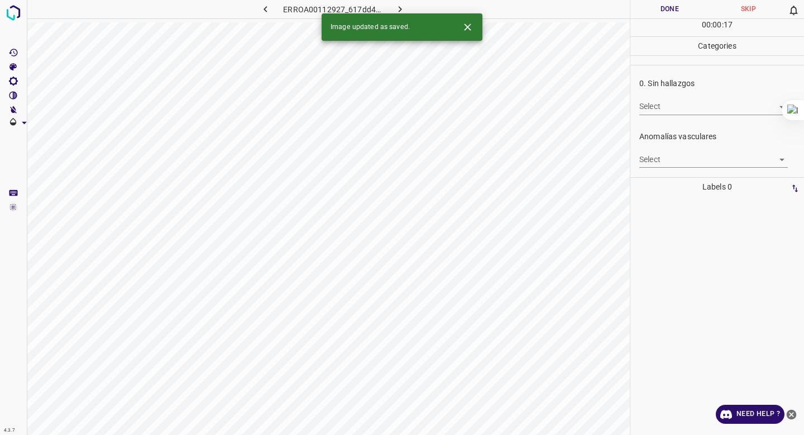
click at [676, 104] on body "4.3.7 ERROA00112927_617dd4643.jpg Done Skip 0 00 : 00 : 17 Categories 0. Sin ha…" at bounding box center [402, 217] width 804 height 435
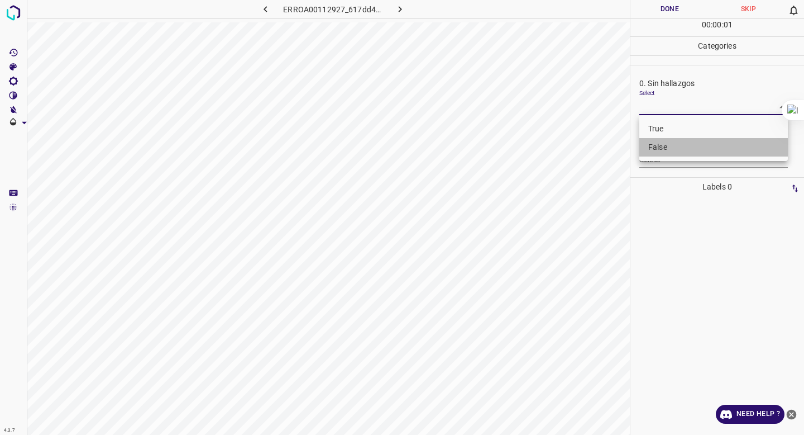
click at [670, 145] on li "False" at bounding box center [713, 147] width 149 height 18
type input "False"
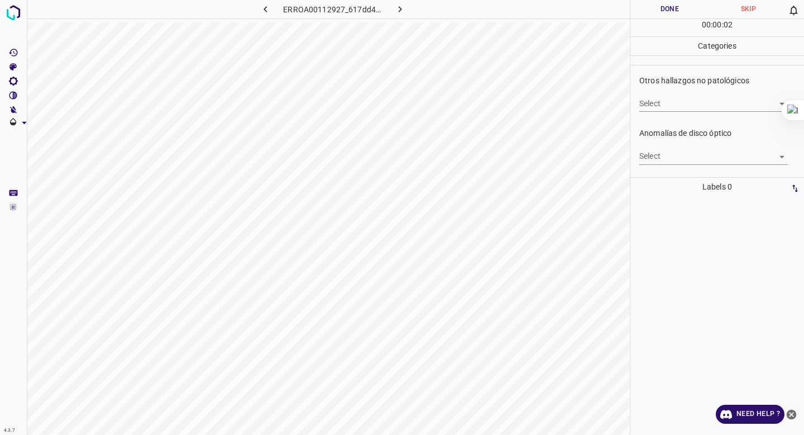
scroll to position [370, 0]
click at [675, 106] on body "4.3.7 ERROA00112927_617dd4643.jpg Done Skip 0 00 : 00 : 03 Categories 0. Sin ha…" at bounding box center [402, 217] width 804 height 435
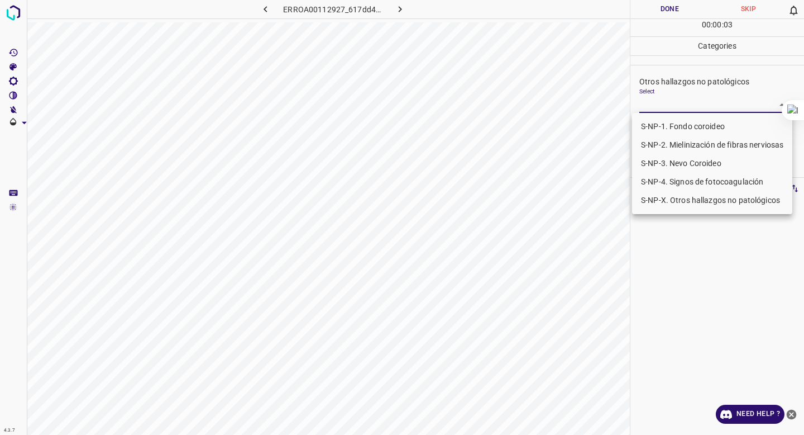
click at [660, 180] on li "S-NP-4. Signos de fotocoagulación" at bounding box center [712, 182] width 160 height 18
type input "S-NP-4. Signos de fotocoagulación"
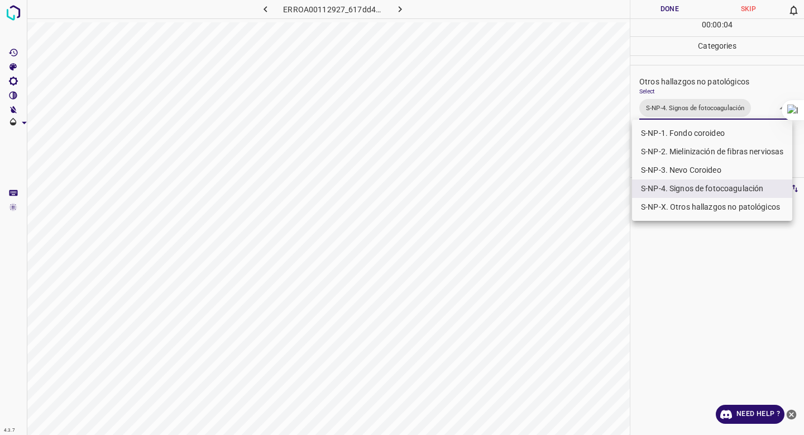
click at [689, 99] on div at bounding box center [402, 217] width 804 height 435
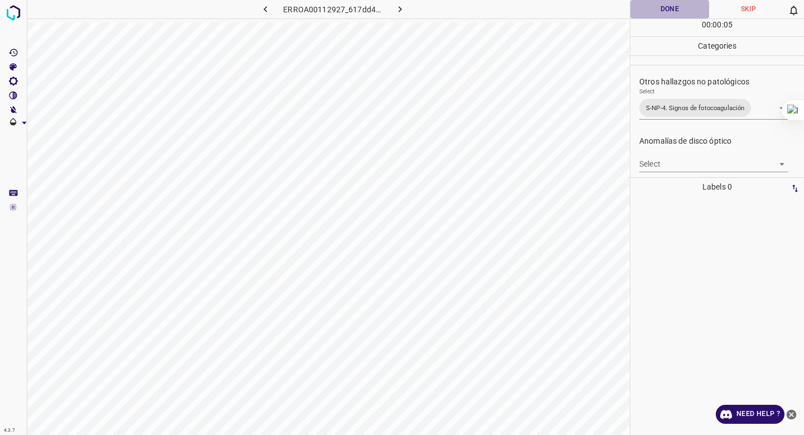
click at [658, 15] on button "Done" at bounding box center [670, 9] width 79 height 18
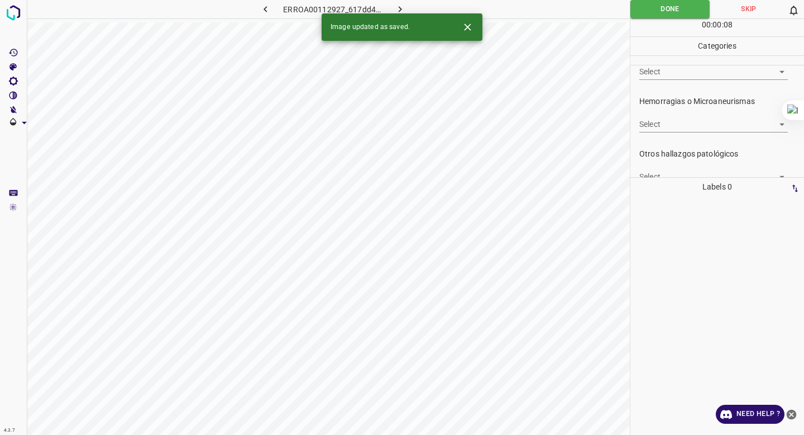
scroll to position [207, 0]
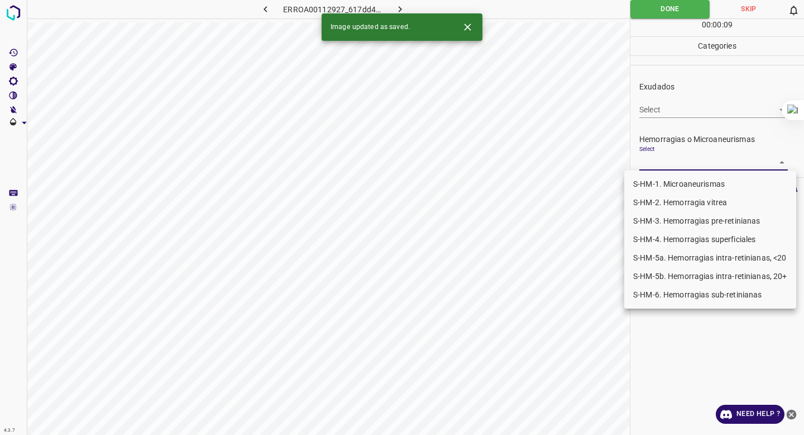
click at [670, 155] on body "4.3.7 ERROA00112927_617dd4643.jpg Done Skip 0 00 : 00 : 09 Categories 0. Sin ha…" at bounding box center [402, 217] width 804 height 435
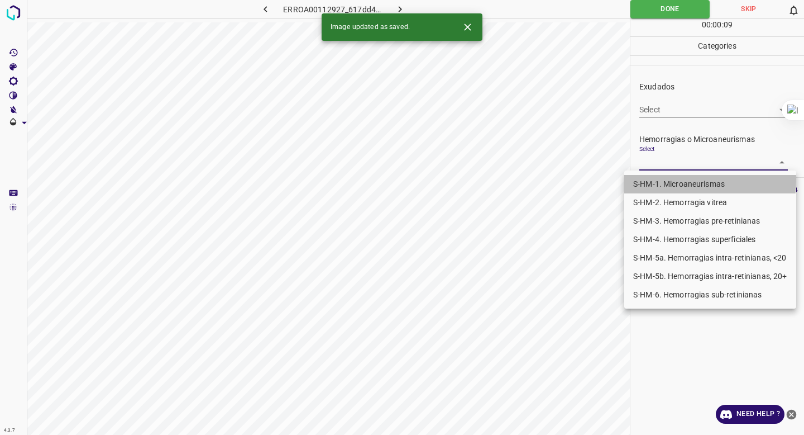
click at [662, 179] on li "S-HM-1. Microaneurismas" at bounding box center [710, 184] width 172 height 18
type input "S-HM-1. Microaneurismas"
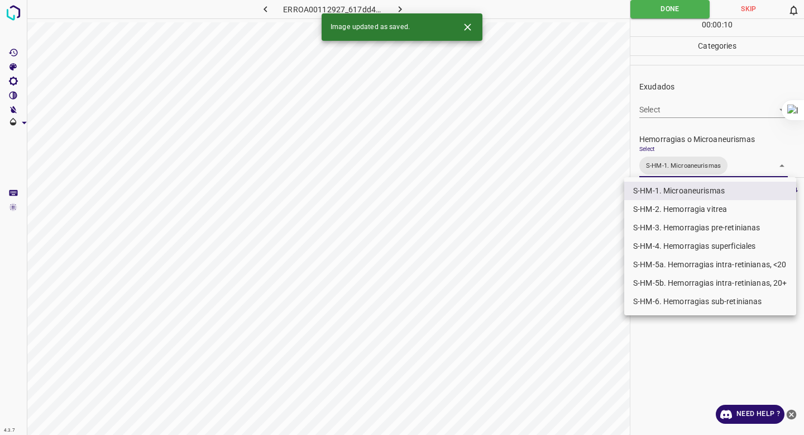
click at [685, 102] on div at bounding box center [402, 217] width 804 height 435
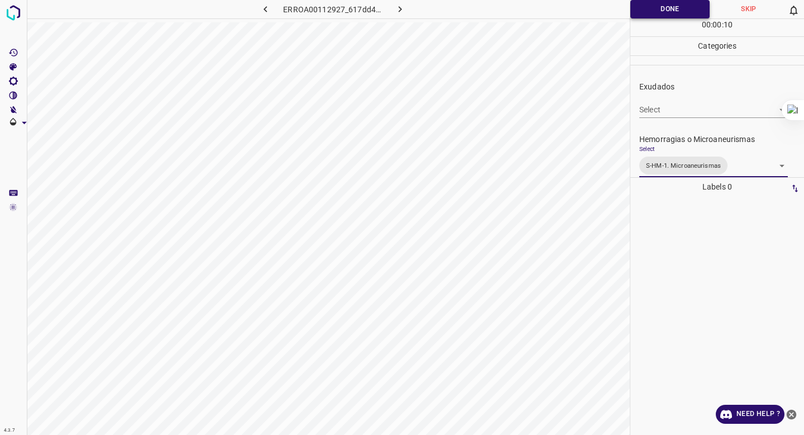
click at [650, 9] on button "Done" at bounding box center [670, 9] width 79 height 18
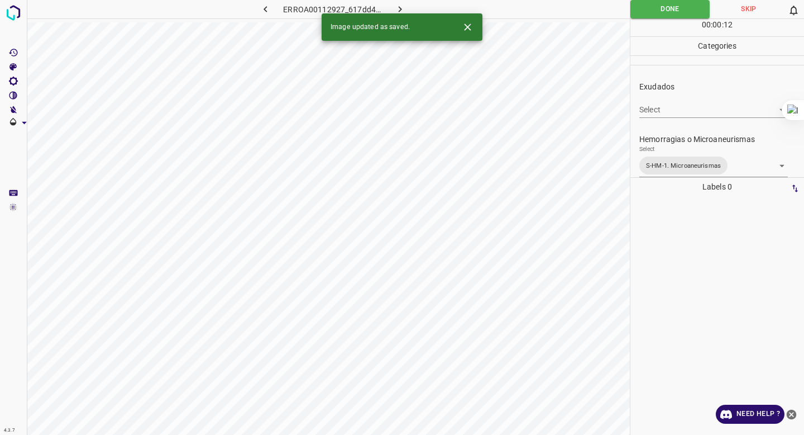
click at [394, 4] on button "button" at bounding box center [401, 9] width 36 height 18
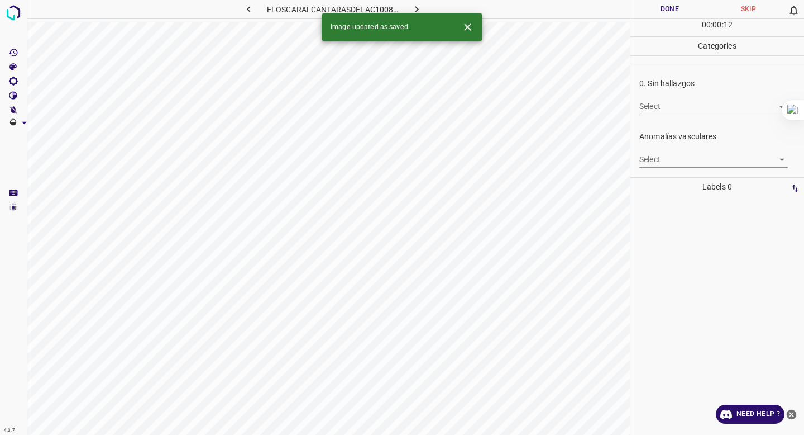
click at [684, 105] on body "4.3.7 ELOSCARALCANTARASDELAC100840_34c657663.jpg Done Skip 0 00 : 00 : 12 Categ…" at bounding box center [402, 217] width 804 height 435
click at [661, 129] on li "True" at bounding box center [713, 129] width 149 height 18
type input "True"
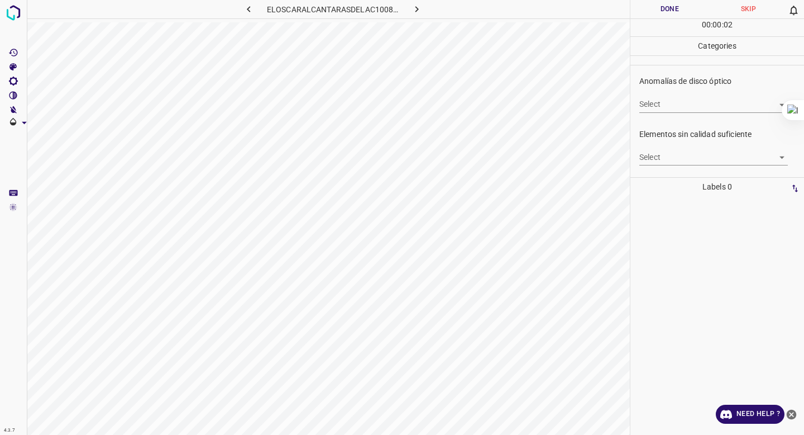
click at [657, 159] on body "4.3.7 ELOSCARALCANTARASDELAC100840_34c657663.jpg Done Skip 0 00 : 00 : 02 Categ…" at bounding box center [402, 217] width 804 height 435
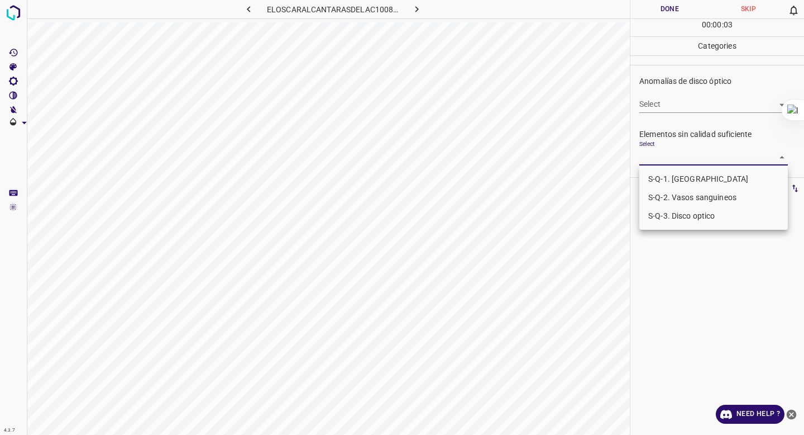
click at [653, 174] on li "S-Q-1. [GEOGRAPHIC_DATA]" at bounding box center [713, 179] width 149 height 18
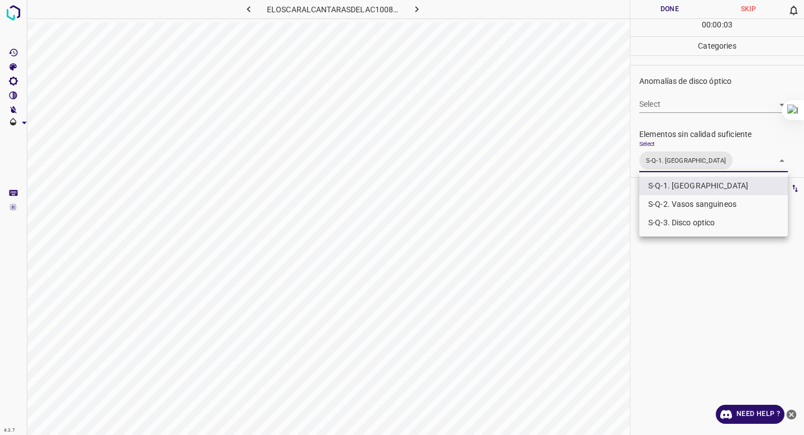
click at [653, 199] on li "S-Q-2. Vasos sanguineos" at bounding box center [713, 204] width 149 height 18
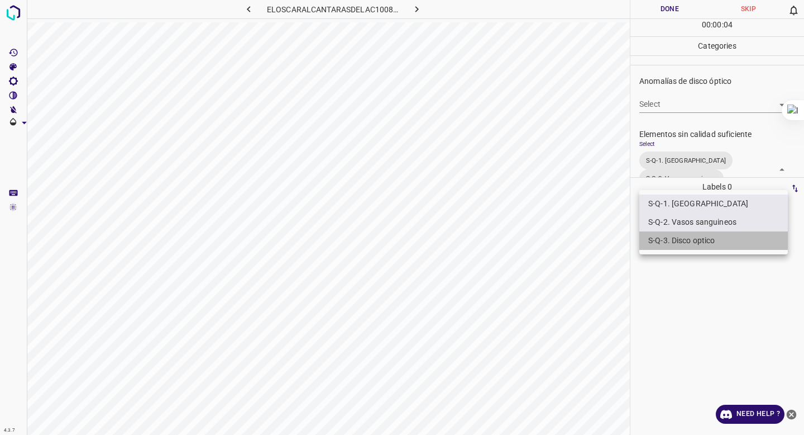
click at [653, 236] on li "S-Q-3. Disco optico" at bounding box center [713, 240] width 149 height 18
type input "S-Q-1. Macula,S-Q-2. Vasos sanguineos,S-Q-3. Disco optico"
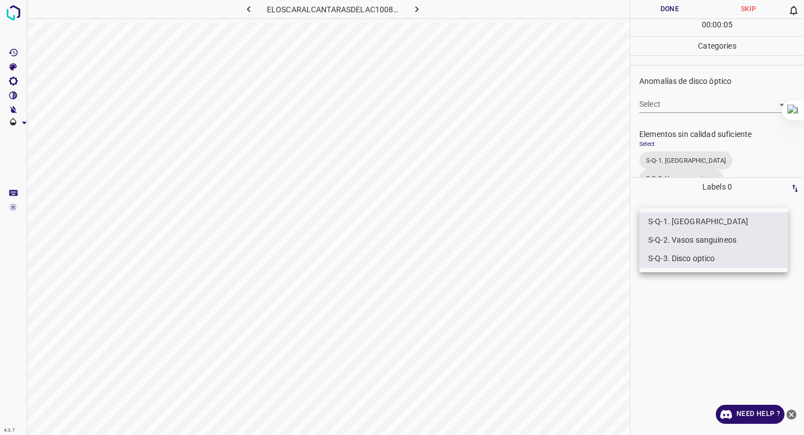
click at [675, 62] on div at bounding box center [402, 217] width 804 height 435
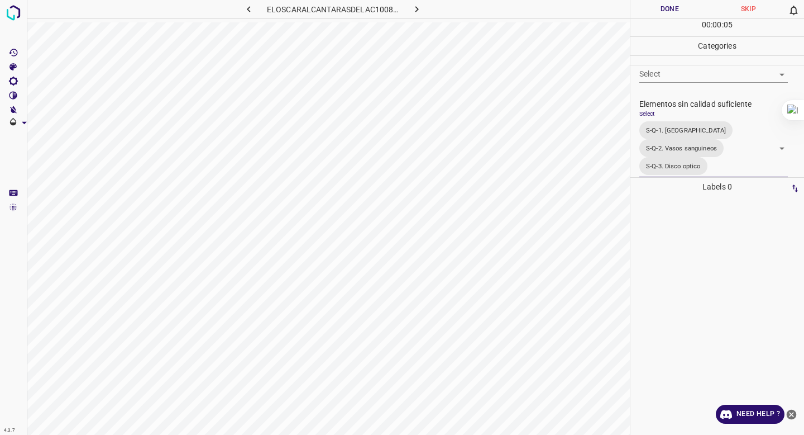
click at [666, 14] on button "Done" at bounding box center [670, 9] width 79 height 18
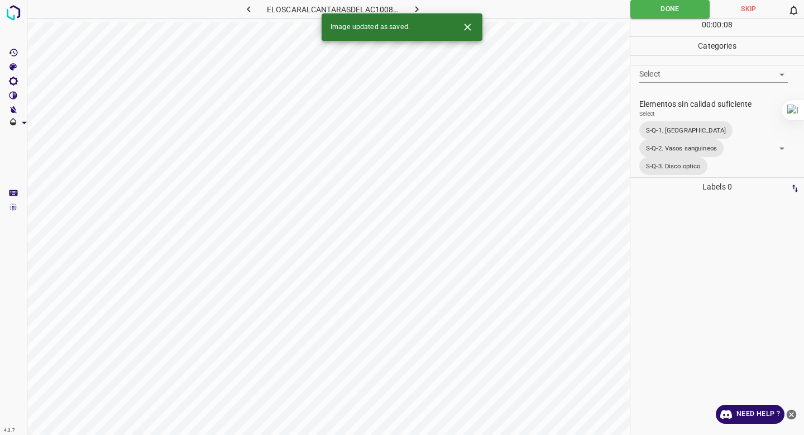
click at [417, 7] on icon "button" at bounding box center [417, 9] width 12 height 12
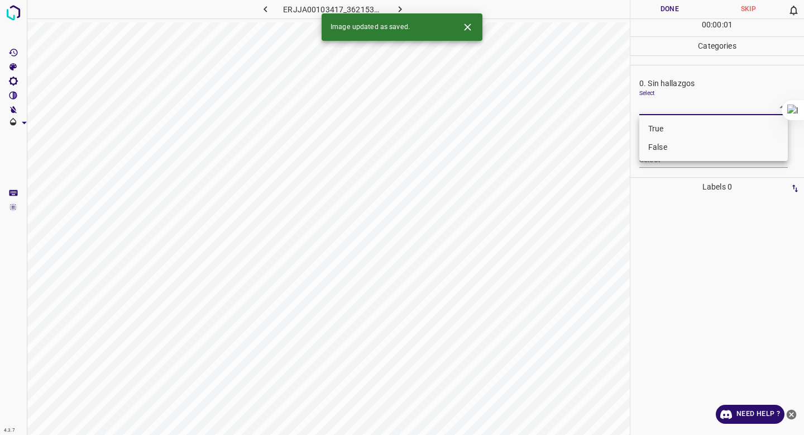
click at [674, 113] on body "4.3.7 ERJJA00103417_362153acc.jpg Done Skip 0 00 : 00 : 01 Categories 0. Sin ha…" at bounding box center [402, 217] width 804 height 435
click at [677, 146] on li "False" at bounding box center [713, 147] width 149 height 18
type input "False"
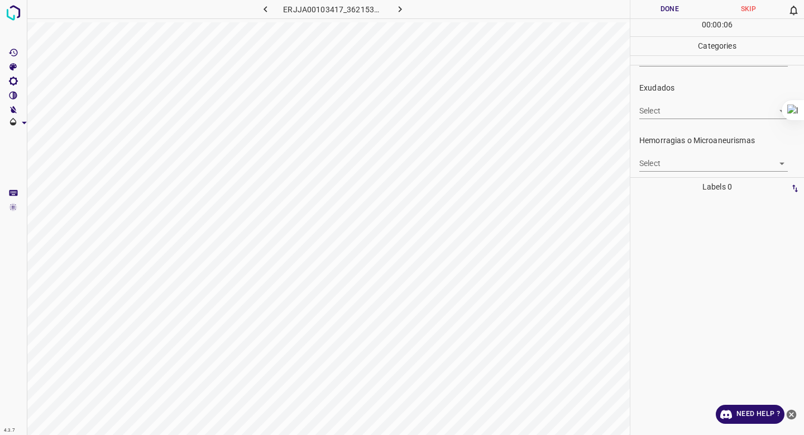
scroll to position [207, 0]
click at [667, 169] on body "4.3.7 ERJJA00103417_362153acc.jpg Done Skip 0 00 : 00 : 06 Categories 0. Sin ha…" at bounding box center [402, 217] width 804 height 435
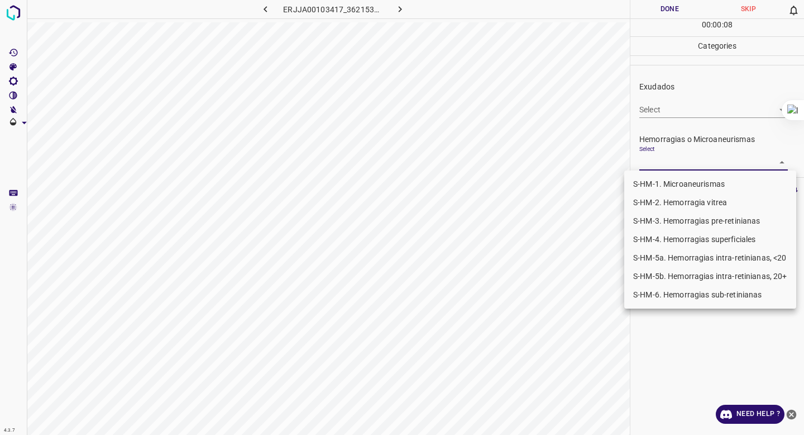
click at [703, 221] on li "S-HM-3. Hemorragias pre-retinianas" at bounding box center [710, 221] width 172 height 18
type input "S-HM-3. Hemorragias pre-retinianas"
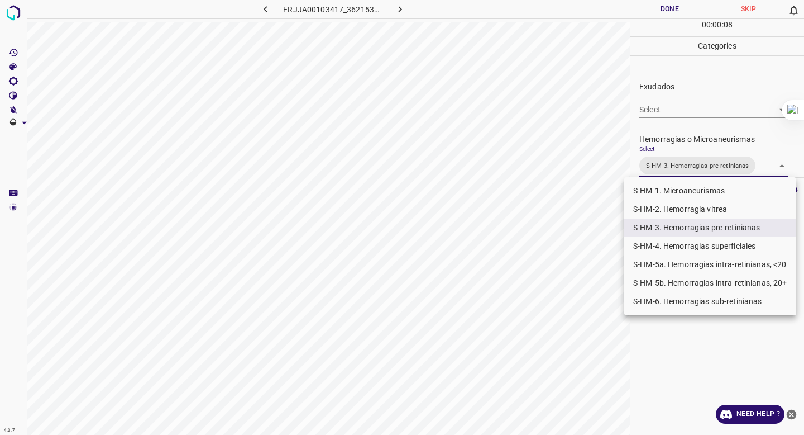
click at [724, 128] on div at bounding box center [402, 217] width 804 height 435
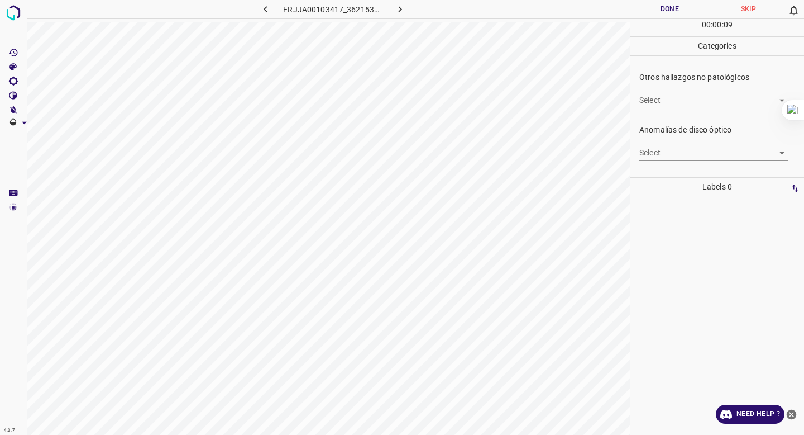
scroll to position [379, 0]
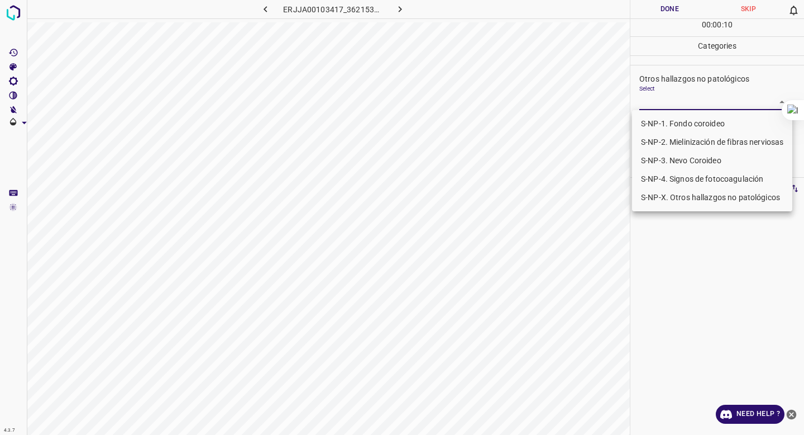
click at [721, 99] on body "4.3.7 ERJJA00103417_362153acc.jpg Done Skip 0 00 : 00 : 10 Categories 0. Sin ha…" at bounding box center [402, 217] width 804 height 435
click at [685, 182] on li "S-NP-4. Signos de fotocoagulación" at bounding box center [712, 179] width 160 height 18
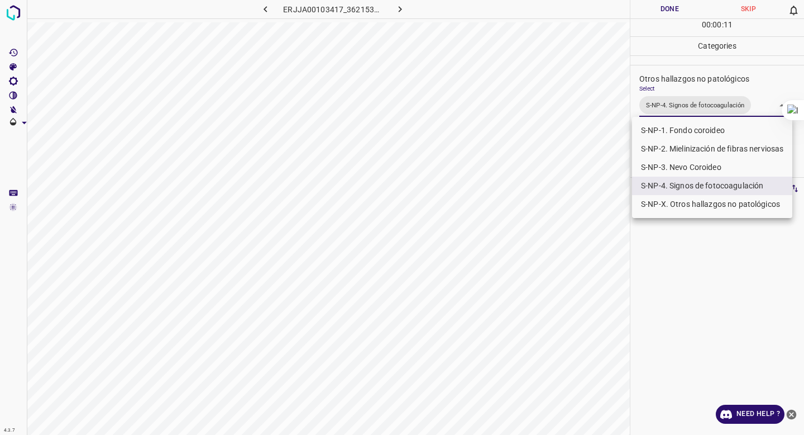
type input "S-NP-4. Signos de fotocoagulación"
drag, startPoint x: 715, startPoint y: 98, endPoint x: 705, endPoint y: 88, distance: 13.8
click at [713, 94] on div at bounding box center [402, 217] width 804 height 435
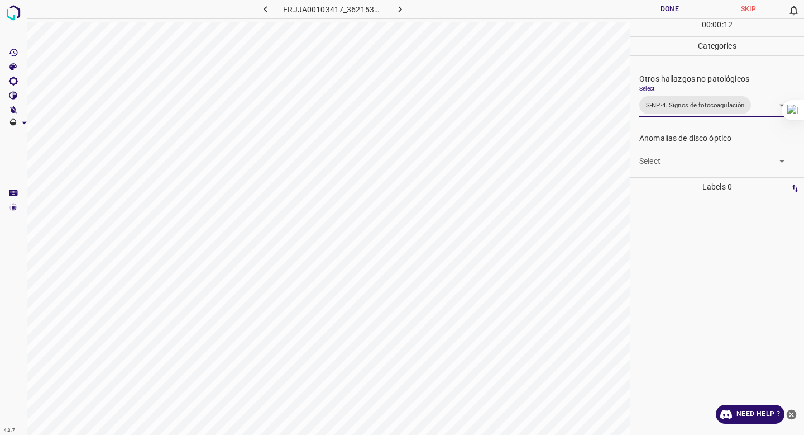
click at [674, 12] on button "Done" at bounding box center [670, 9] width 79 height 18
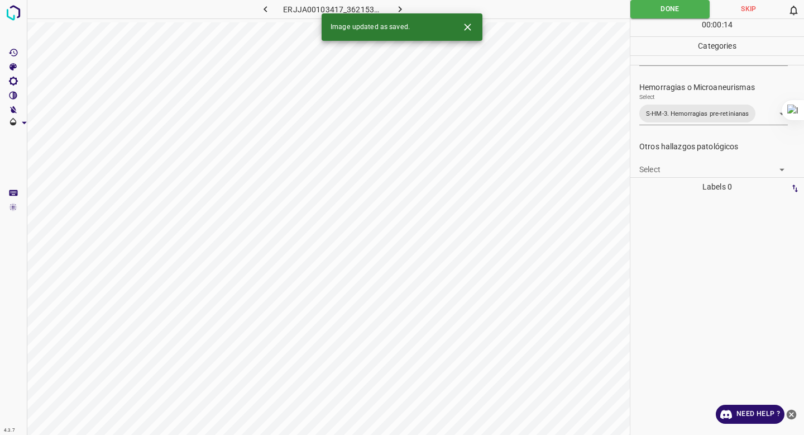
scroll to position [224, 0]
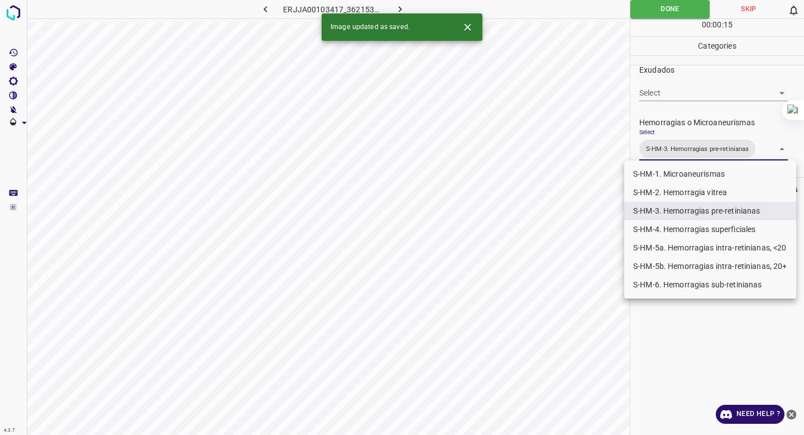
click at [656, 147] on body "4.3.7 ERJJA00103417_362153acc.jpg Done Skip 0 00 : 00 : 15 Categories 0. Sin ha…" at bounding box center [402, 217] width 804 height 435
click at [655, 170] on li "S-HM-1. Microaneurismas" at bounding box center [710, 174] width 172 height 18
type input "S-HM-3. Hemorragias pre-retinianas,S-HM-1. Microaneurismas"
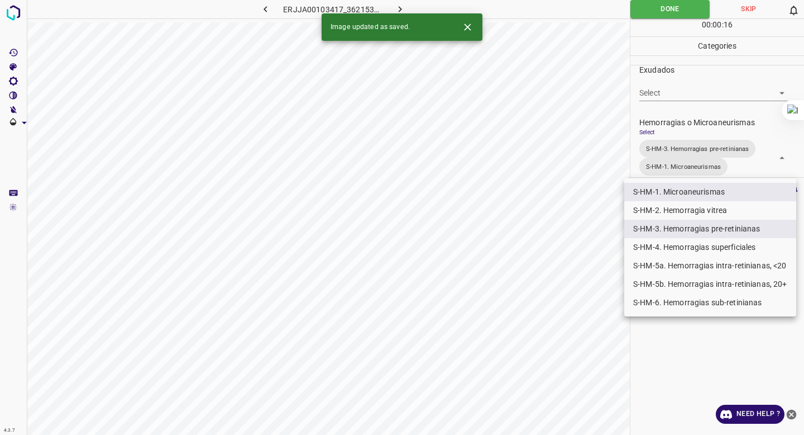
click at [683, 88] on div at bounding box center [402, 217] width 804 height 435
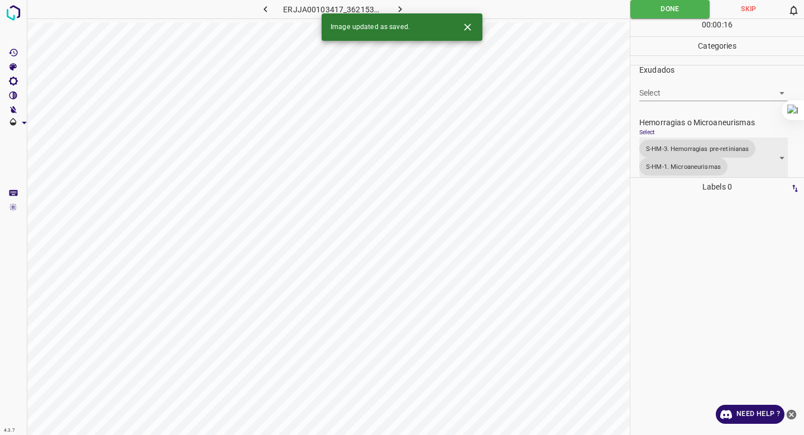
scroll to position [225, 0]
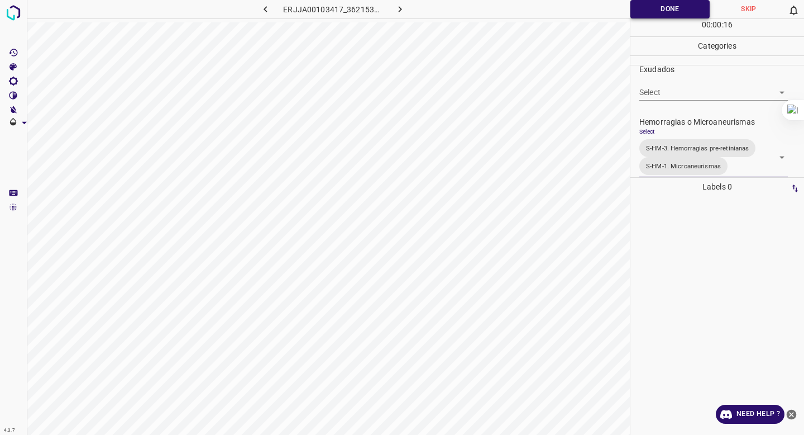
click at [658, 17] on button "Done" at bounding box center [670, 9] width 79 height 18
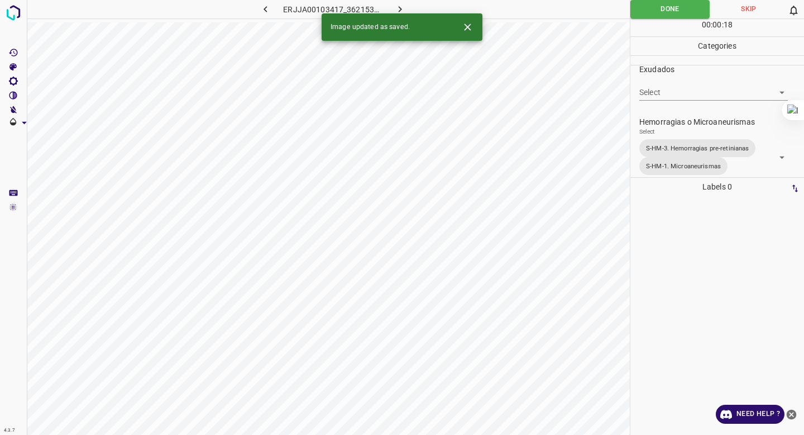
click at [397, 7] on icon "button" at bounding box center [400, 9] width 12 height 12
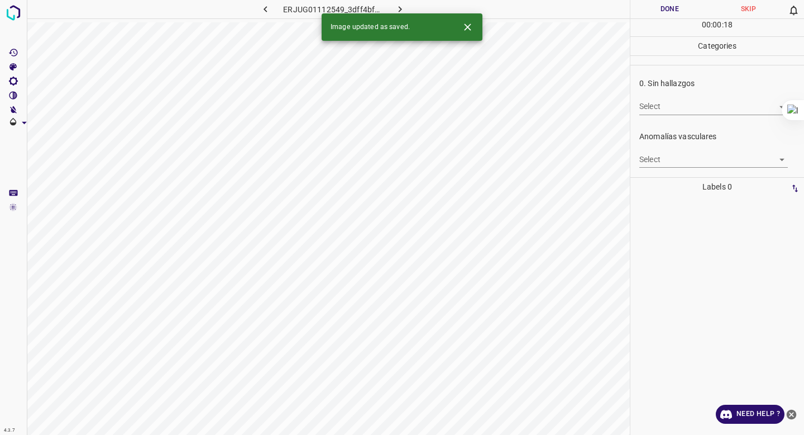
click at [699, 110] on body "4.3.7 ERJUG01112549_3dff4bf48.jpg Done Skip 0 00 : 00 : 18 Categories 0. Sin ha…" at bounding box center [402, 217] width 804 height 435
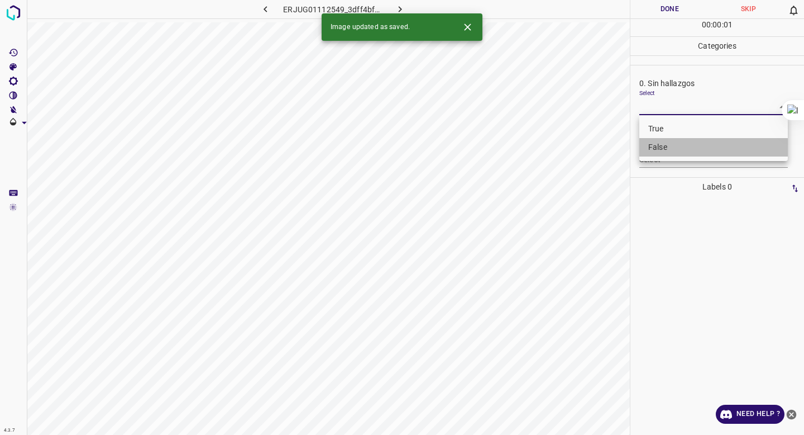
click at [679, 147] on li "False" at bounding box center [713, 147] width 149 height 18
type input "False"
click at [671, 169] on div "Anomalías vasculares Select ​" at bounding box center [718, 149] width 174 height 52
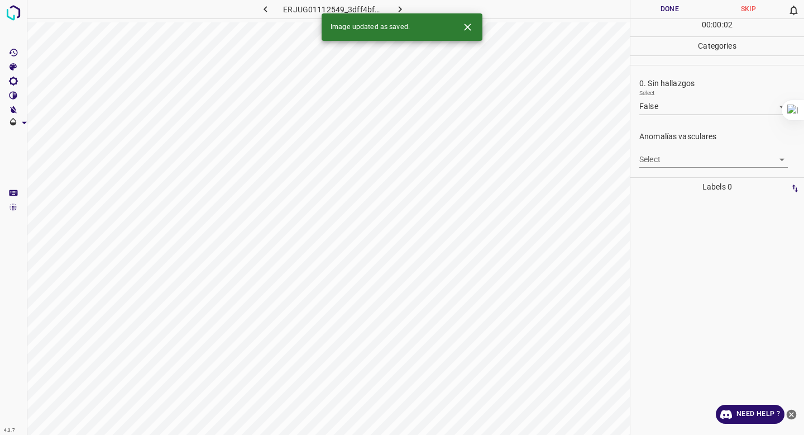
click at [672, 160] on body "4.3.7 ERJUG01112549_3dff4bf48.jpg Done Skip 0 00 : 00 : 02 Categories 0. Sin ha…" at bounding box center [402, 217] width 804 height 435
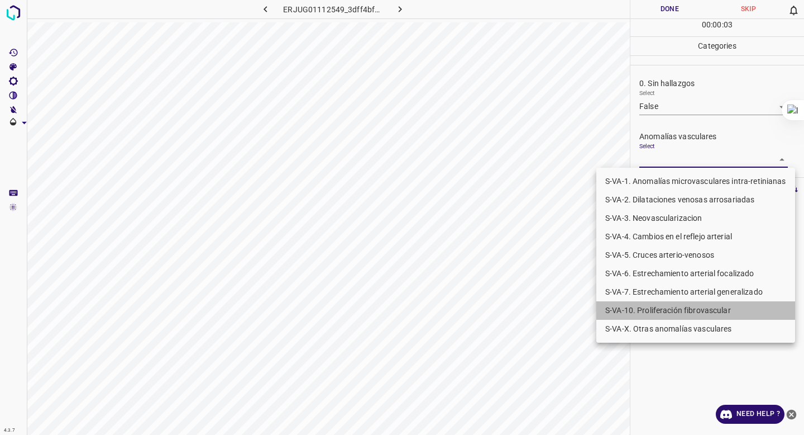
click at [651, 313] on li "S-VA-10. Proliferación fibrovascular" at bounding box center [695, 310] width 199 height 18
type input "S-VA-10. Proliferación fibrovascular"
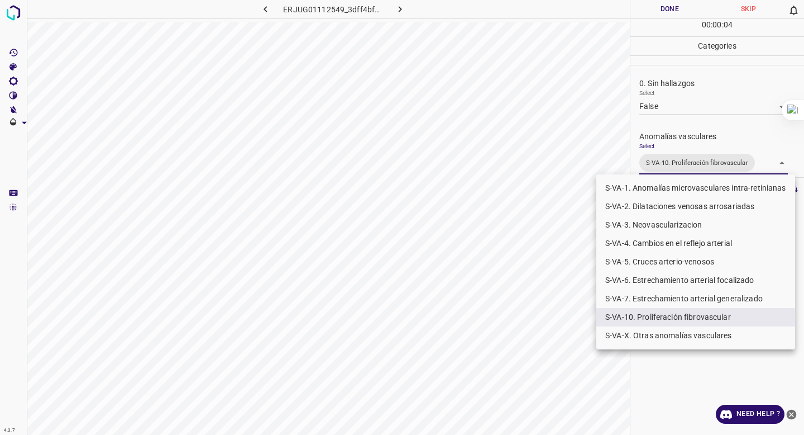
click at [712, 165] on div at bounding box center [402, 217] width 804 height 435
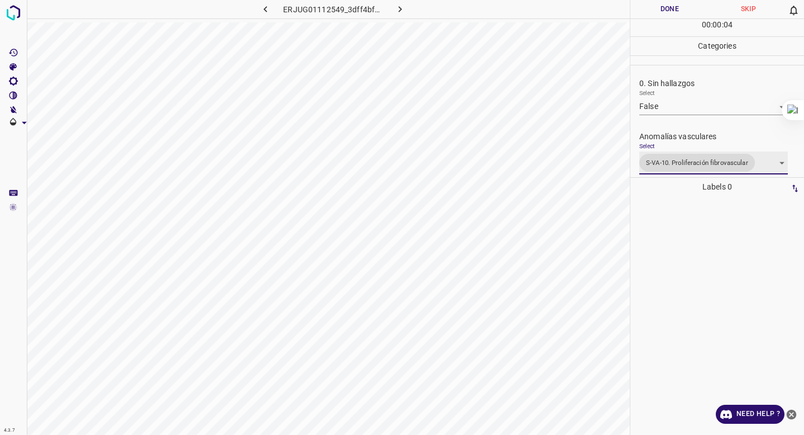
scroll to position [429, 0]
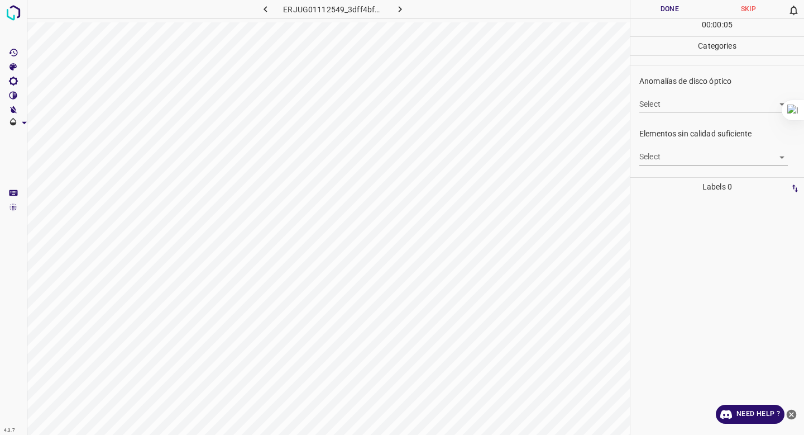
click at [712, 165] on div "Elementos sin calidad suficiente Select ​" at bounding box center [718, 146] width 174 height 52
click at [711, 161] on body "4.3.7 ERJUG01112549_3dff4bf48.jpg Done Skip 0 00 : 00 : 05 Categories 0. Sin ha…" at bounding box center [402, 217] width 804 height 435
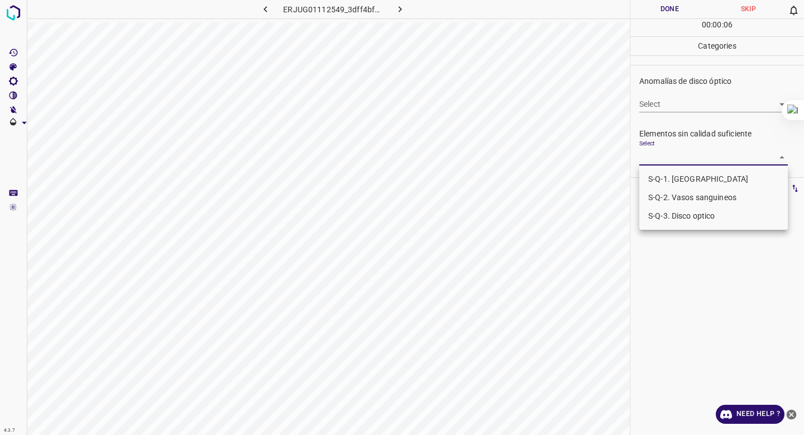
click at [693, 172] on li "S-Q-1. [GEOGRAPHIC_DATA]" at bounding box center [713, 179] width 149 height 18
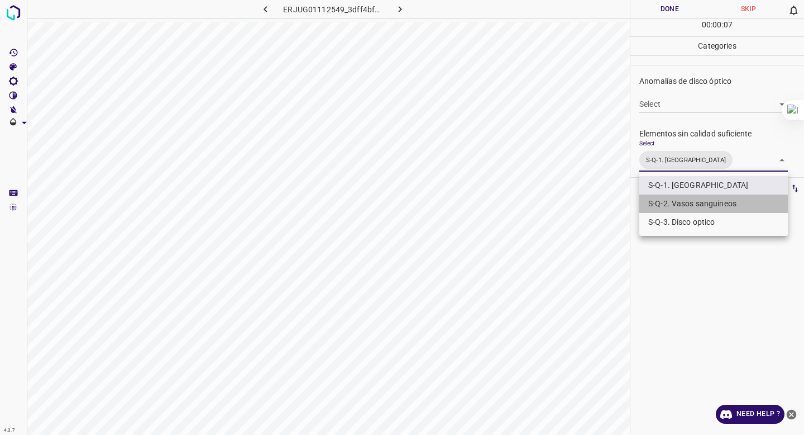
click at [684, 199] on li "S-Q-2. Vasos sanguineos" at bounding box center [713, 203] width 149 height 18
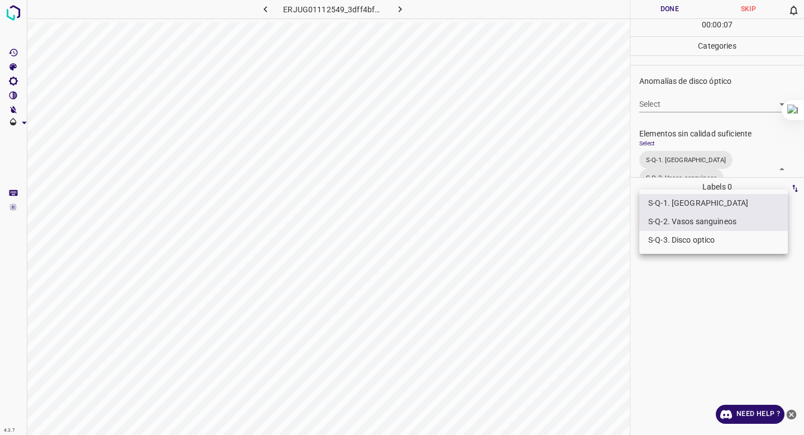
click at [674, 249] on ul "S-Q-1. Macula S-Q-2. Vasos sanguineos S-Q-3. Disco optico" at bounding box center [713, 221] width 149 height 64
click at [681, 244] on li "S-Q-3. Disco optico" at bounding box center [713, 240] width 149 height 18
type input "S-Q-1. Macula,S-Q-2. Vasos sanguineos,S-Q-3. Disco optico"
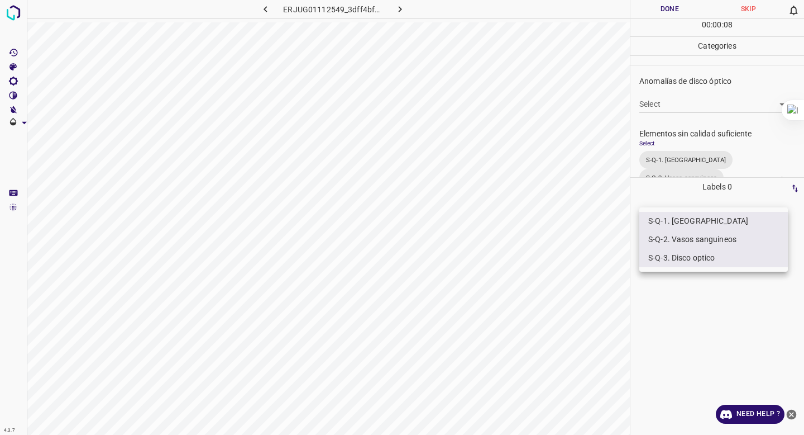
click at [687, 58] on div at bounding box center [402, 217] width 804 height 435
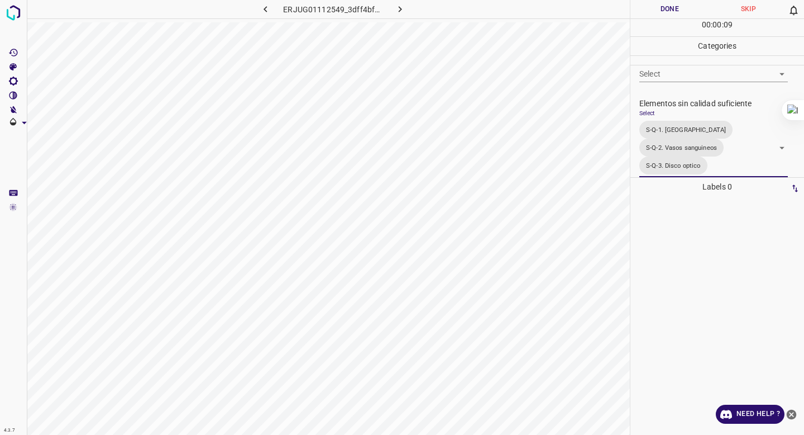
click at [659, 8] on button "Done" at bounding box center [670, 9] width 79 height 18
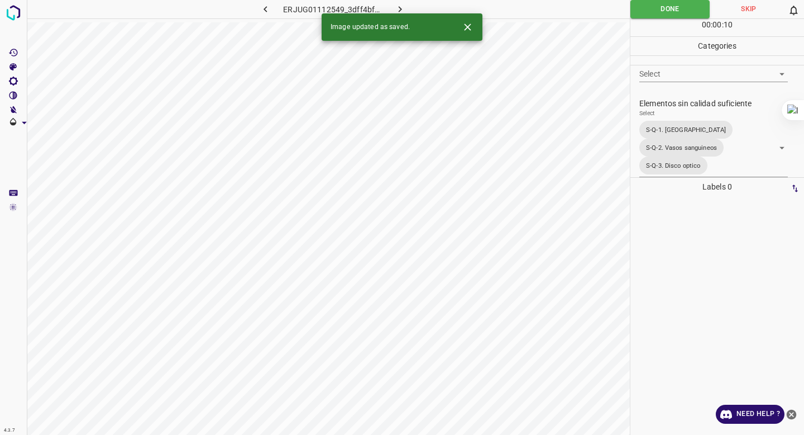
click at [392, 6] on button "button" at bounding box center [401, 9] width 36 height 18
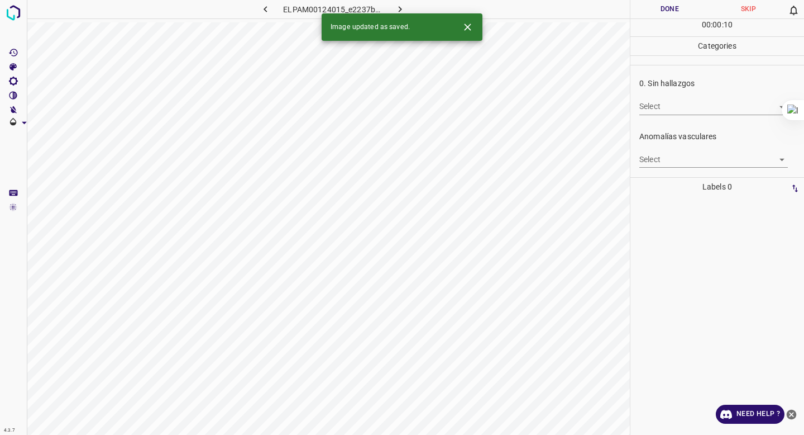
click at [696, 106] on body "4.3.7 ELPAM00124015_e2237b30f.jpg Done Skip 0 00 : 00 : 10 Categories 0. Sin ha…" at bounding box center [402, 217] width 804 height 435
click at [681, 146] on li "False" at bounding box center [713, 147] width 149 height 18
type input "False"
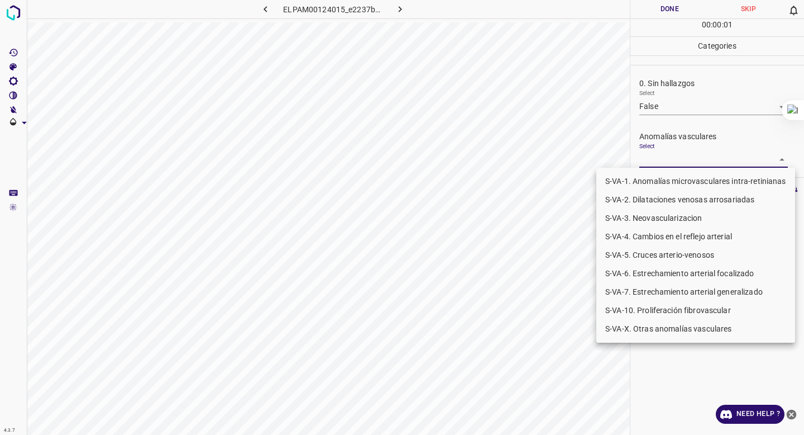
click at [675, 155] on body "4.3.7 ELPAM00124015_e2237b30f.jpg Done Skip 0 00 : 00 : 01 Categories 0. Sin ha…" at bounding box center [402, 217] width 804 height 435
click at [696, 235] on li "S-VA-4. Cambios en el reflejo arterial" at bounding box center [695, 236] width 199 height 18
type input "S-VA-4. Cambios en el reflejo arterial"
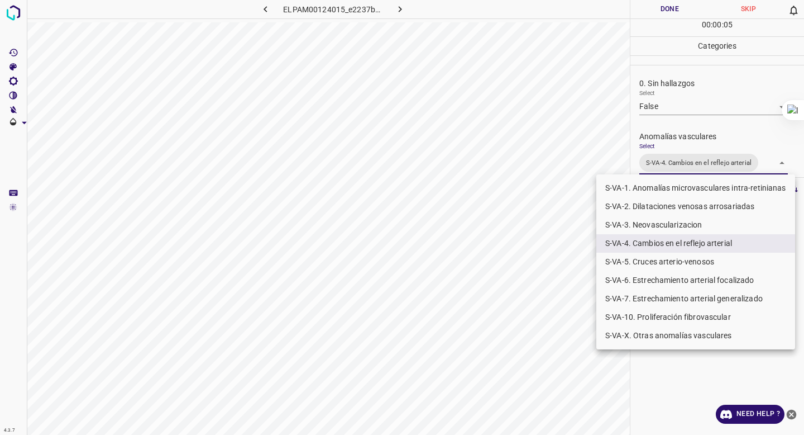
click at [722, 121] on div at bounding box center [402, 217] width 804 height 435
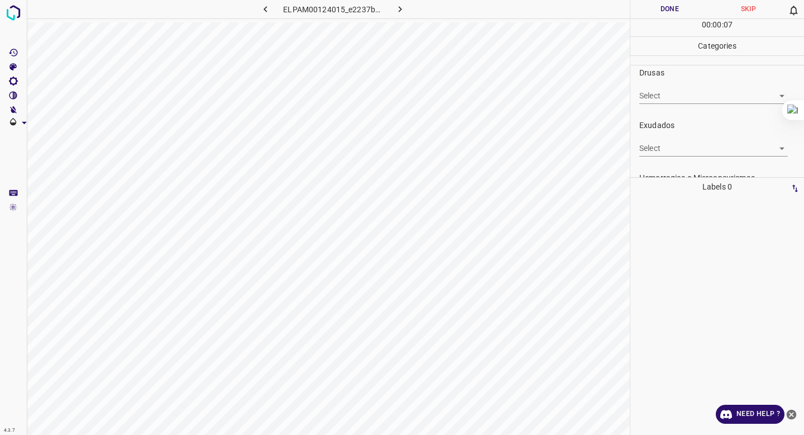
scroll to position [259, 0]
click at [722, 121] on body "4.3.7 ELPAM00124015_e2237b30f.jpg Done Skip 0 00 : 00 : 07 Categories 0. Sin ha…" at bounding box center [402, 217] width 804 height 435
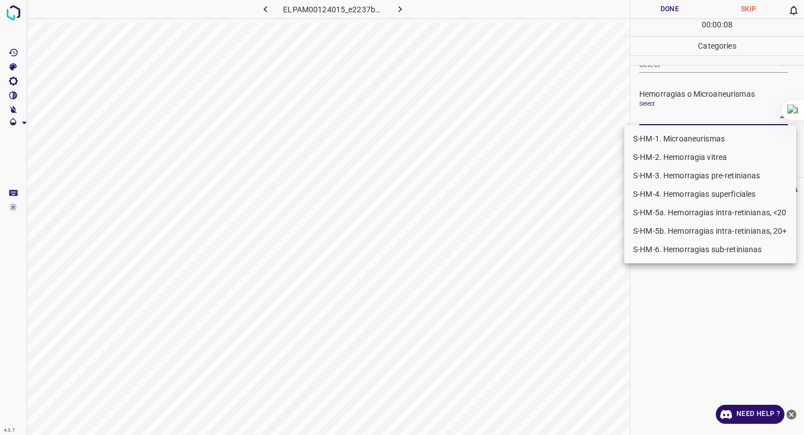
click at [705, 170] on li "S-HM-3. Hemorragias pre-retinianas" at bounding box center [710, 175] width 172 height 18
type input "S-HM-3. Hemorragias pre-retinianas"
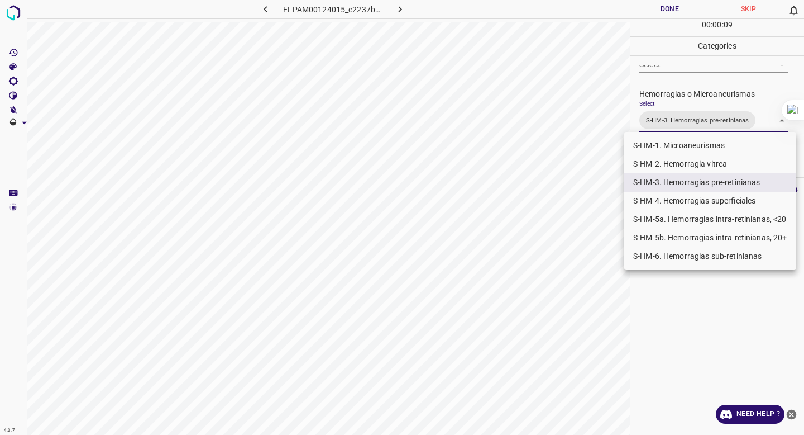
click at [716, 62] on div at bounding box center [402, 217] width 804 height 435
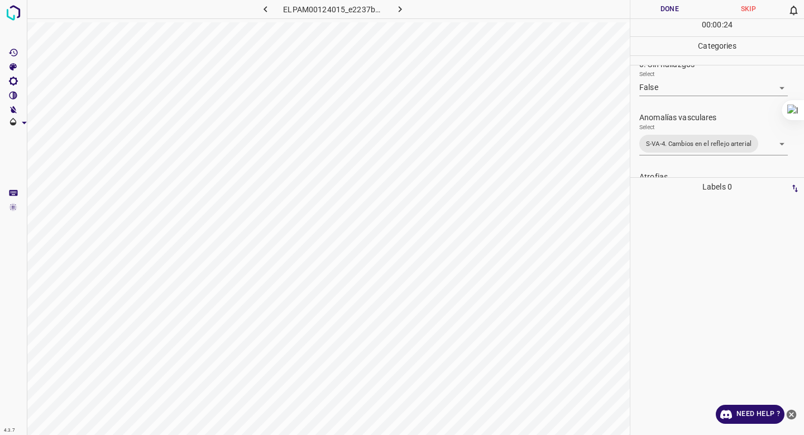
scroll to position [21, 0]
click at [660, 11] on button "Done" at bounding box center [670, 9] width 79 height 18
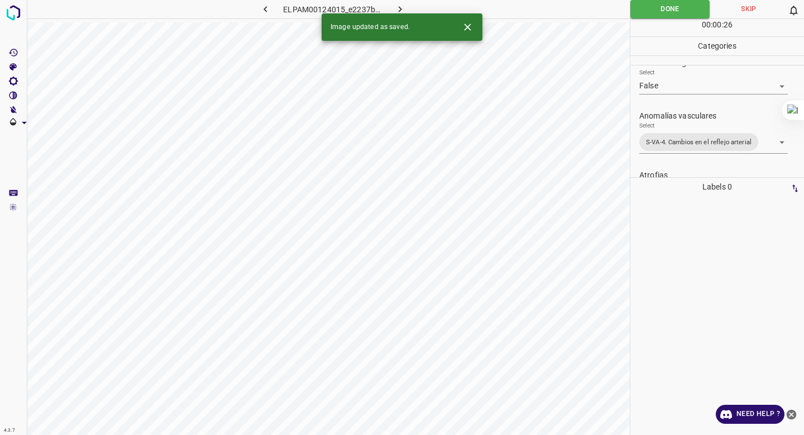
click at [402, 9] on icon "button" at bounding box center [400, 9] width 3 height 6
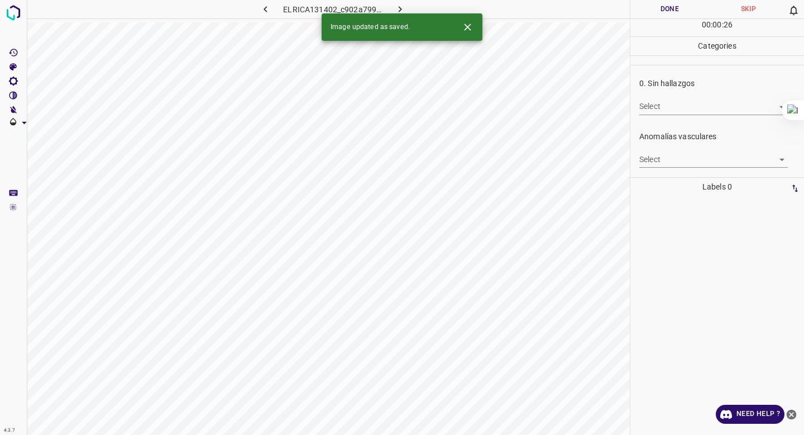
click at [652, 111] on body "4.3.7 ELRICA131402_c902a7997.jpg Done Skip 0 00 : 00 : 26 Categories 0. Sin hal…" at bounding box center [402, 217] width 804 height 435
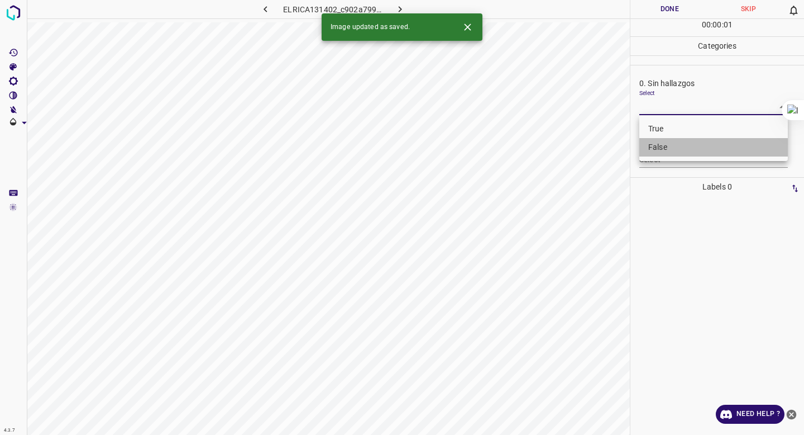
click at [647, 142] on li "False" at bounding box center [713, 147] width 149 height 18
type input "False"
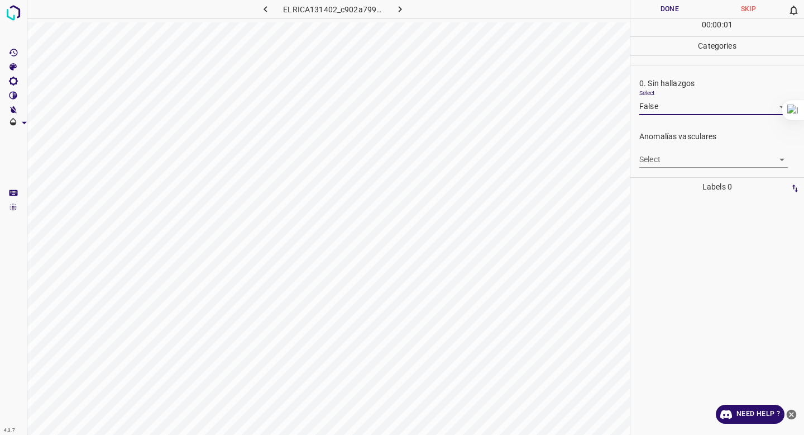
click at [652, 159] on body "4.3.7 ELRICA131402_c902a7997.jpg Done Skip 0 00 : 00 : 01 Categories 0. Sin hal…" at bounding box center [402, 217] width 804 height 435
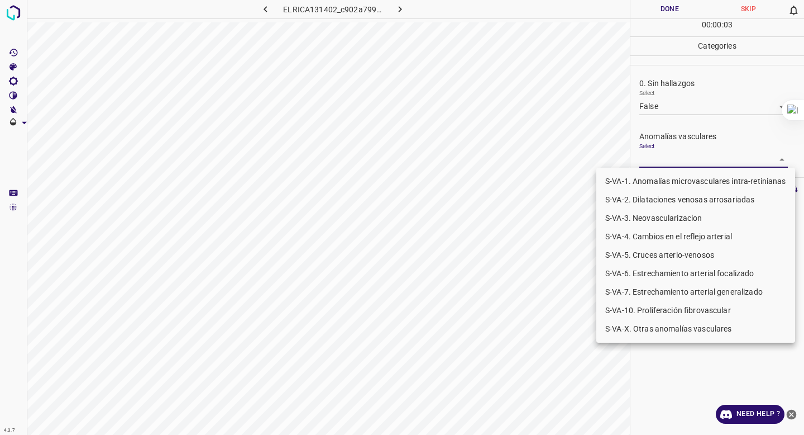
click at [679, 237] on li "S-VA-4. Cambios en el reflejo arterial" at bounding box center [695, 236] width 199 height 18
type input "S-VA-4. Cambios en el reflejo arterial"
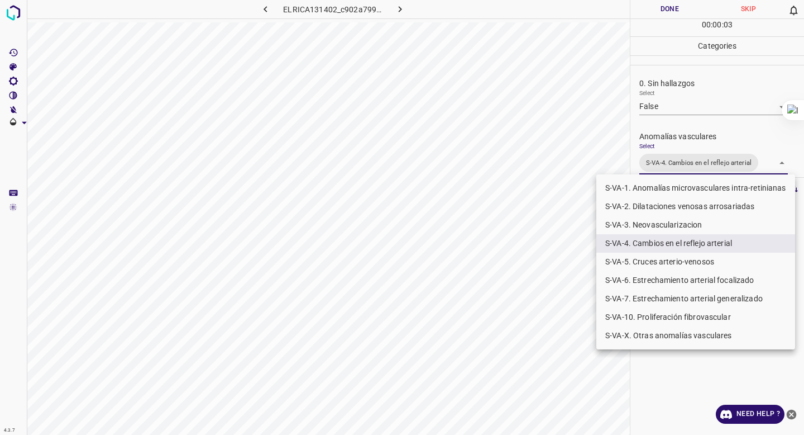
click at [724, 132] on div at bounding box center [402, 217] width 804 height 435
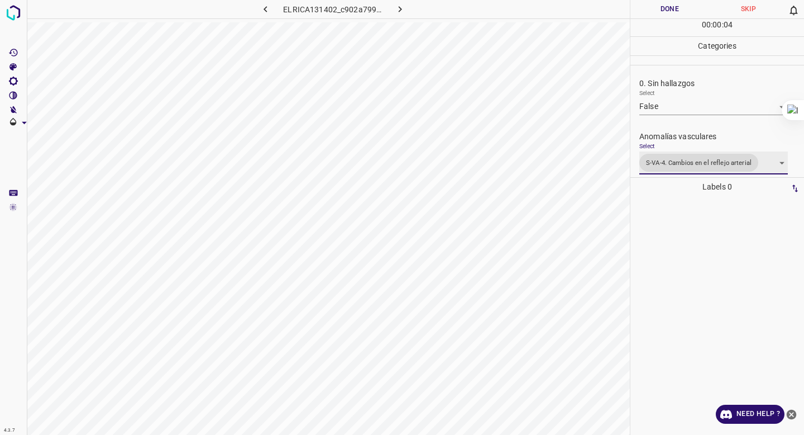
scroll to position [429, 0]
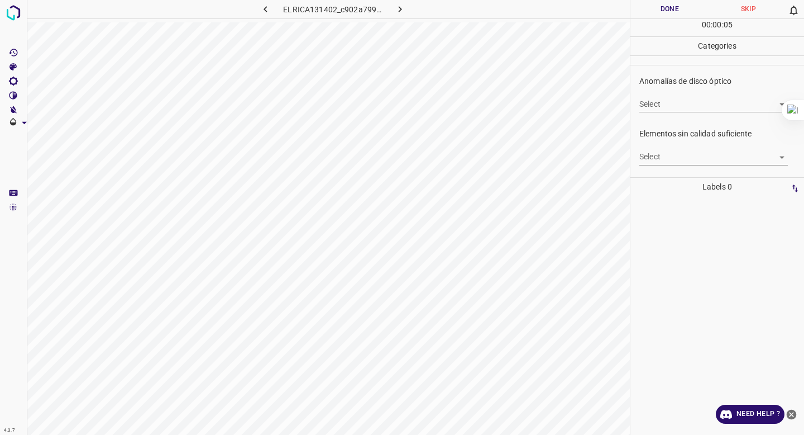
click at [709, 150] on body "4.3.7 ELRICA131402_c902a7997.jpg Done Skip 0 00 : 00 : 05 Categories 0. Sin hal…" at bounding box center [402, 217] width 804 height 435
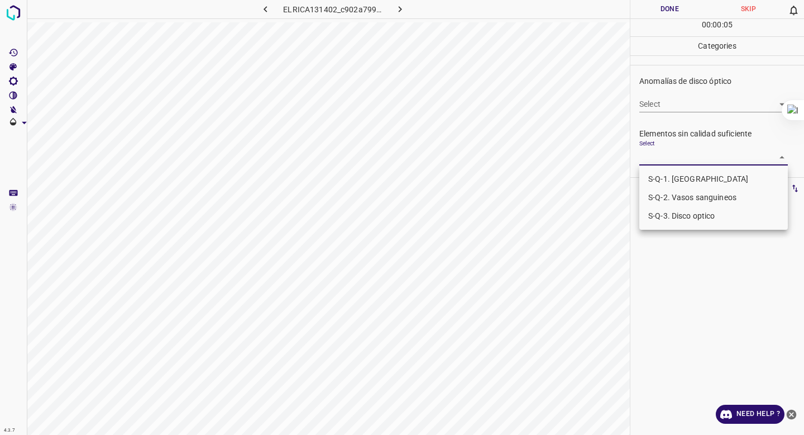
click at [695, 173] on li "S-Q-1. [GEOGRAPHIC_DATA]" at bounding box center [713, 179] width 149 height 18
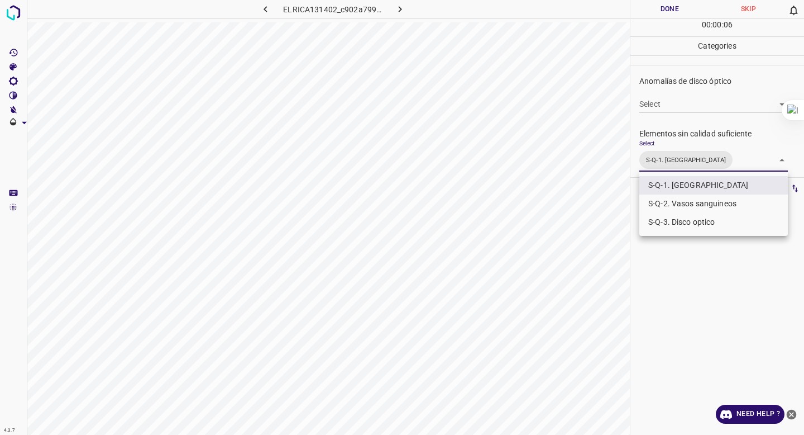
click at [690, 197] on li "S-Q-2. Vasos sanguineos" at bounding box center [713, 203] width 149 height 18
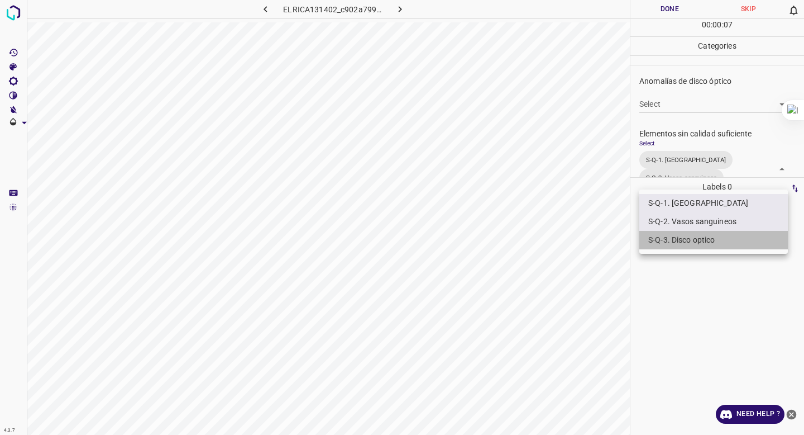
click at [676, 240] on li "S-Q-3. Disco optico" at bounding box center [713, 240] width 149 height 18
type input "S-Q-1. Macula,S-Q-2. Vasos sanguineos,S-Q-3. Disco optico"
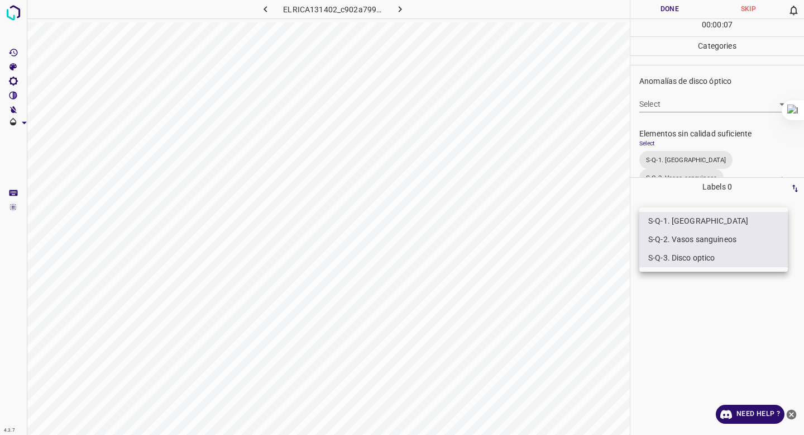
click at [696, 45] on div at bounding box center [402, 217] width 804 height 435
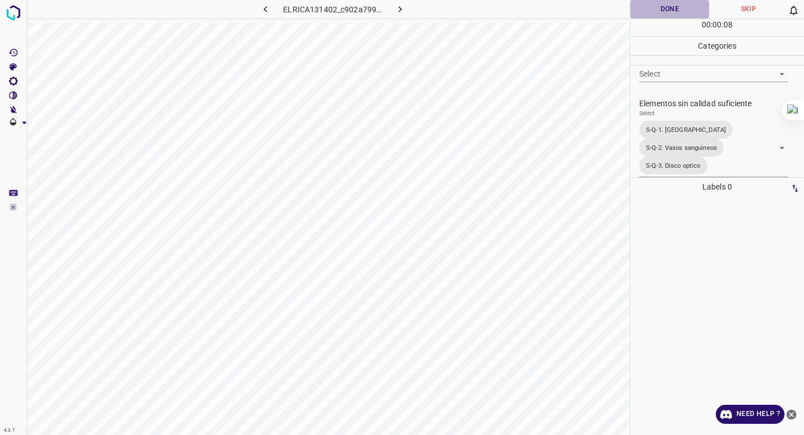
click at [666, 7] on button "Done" at bounding box center [670, 9] width 79 height 18
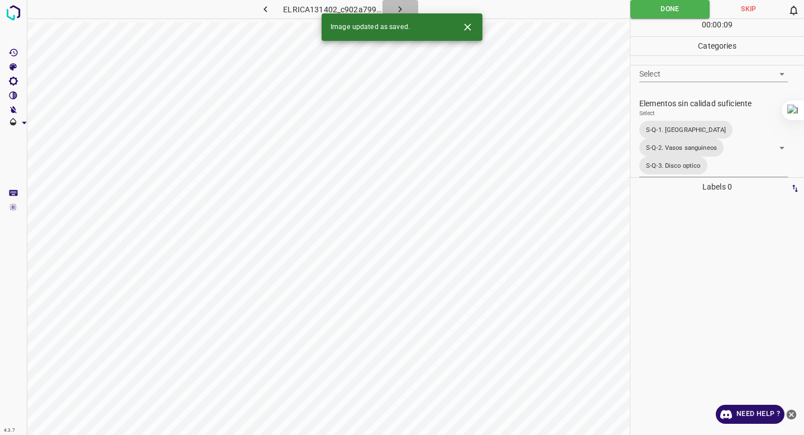
click at [402, 10] on icon "button" at bounding box center [400, 9] width 12 height 12
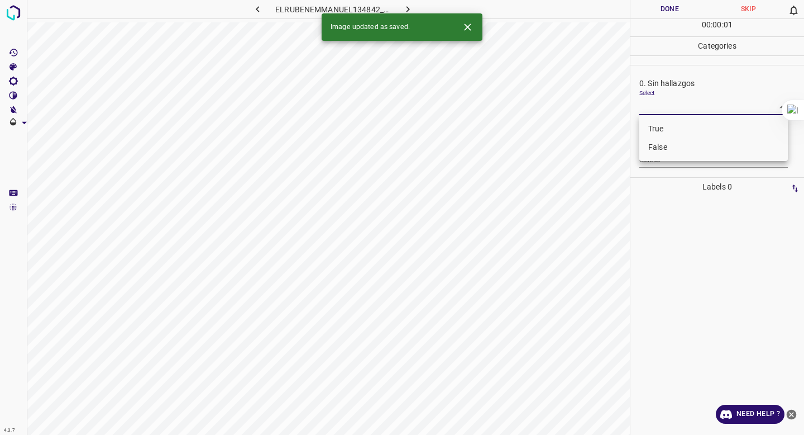
click at [660, 104] on body "4.3.7 ELRUBENEMMANUEL134842_0bf9bef27.jpg Done Skip 0 00 : 00 : 01 Categories 0…" at bounding box center [402, 217] width 804 height 435
click at [662, 147] on li "False" at bounding box center [713, 147] width 149 height 18
type input "False"
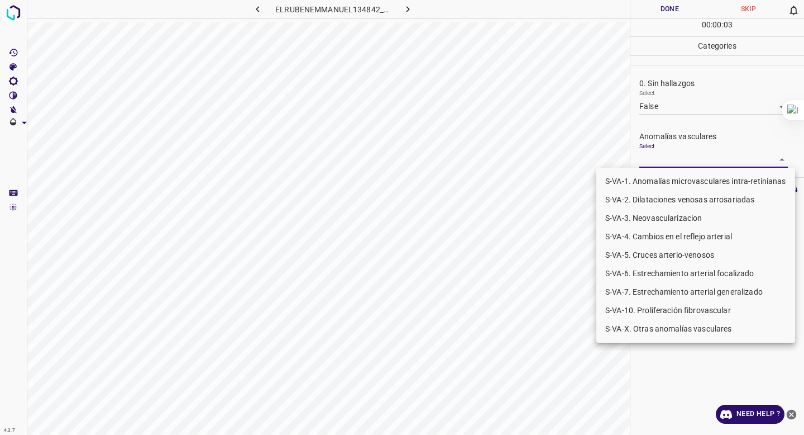
click at [662, 164] on body "4.3.7 ELRUBENEMMANUEL134842_0bf9bef27.jpg Done Skip 0 00 : 00 : 03 Categories 0…" at bounding box center [402, 217] width 804 height 435
click at [660, 238] on li "S-VA-4. Cambios en el reflejo arterial" at bounding box center [695, 236] width 199 height 18
type input "S-VA-4. Cambios en el reflejo arterial"
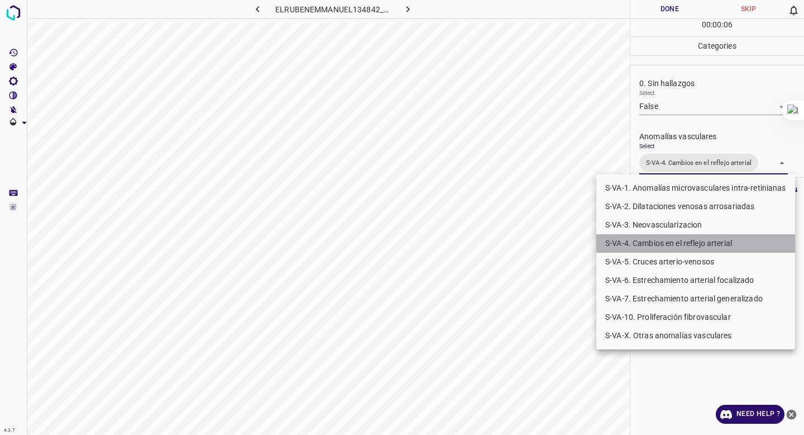
click at [665, 245] on li "S-VA-4. Cambios en el reflejo arterial" at bounding box center [695, 243] width 199 height 18
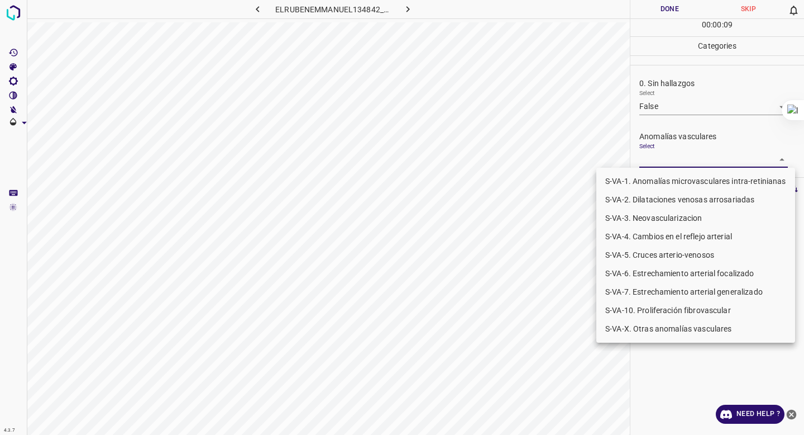
click at [653, 307] on li "S-VA-10. Proliferación fibrovascular" at bounding box center [695, 310] width 199 height 18
type input "S-VA-10. Proliferación fibrovascular"
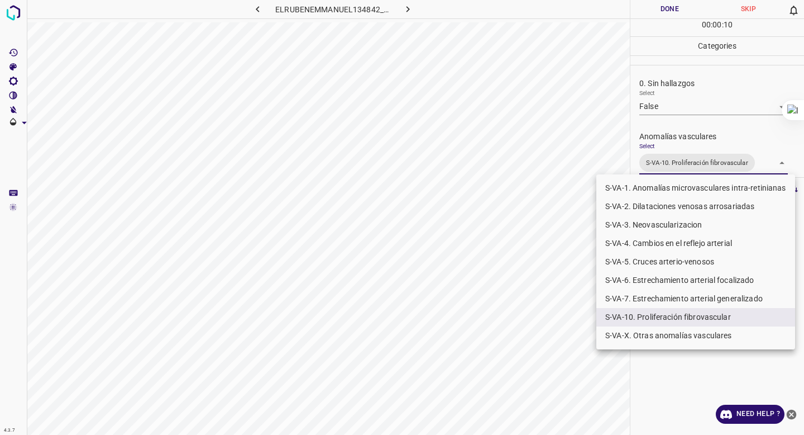
click at [695, 143] on div at bounding box center [402, 217] width 804 height 435
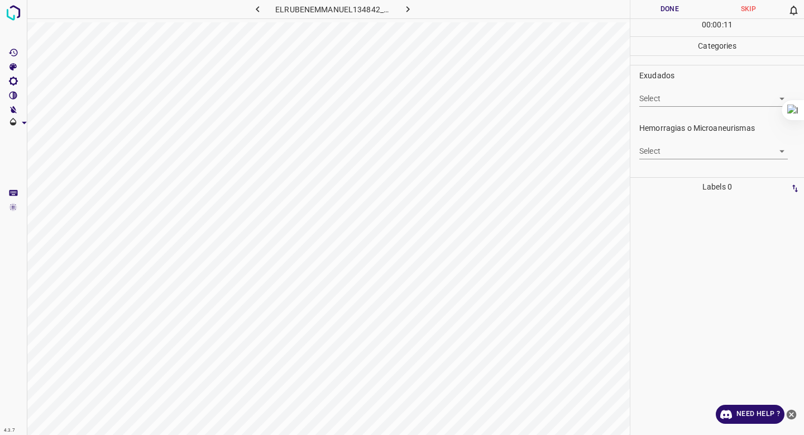
scroll to position [288, 0]
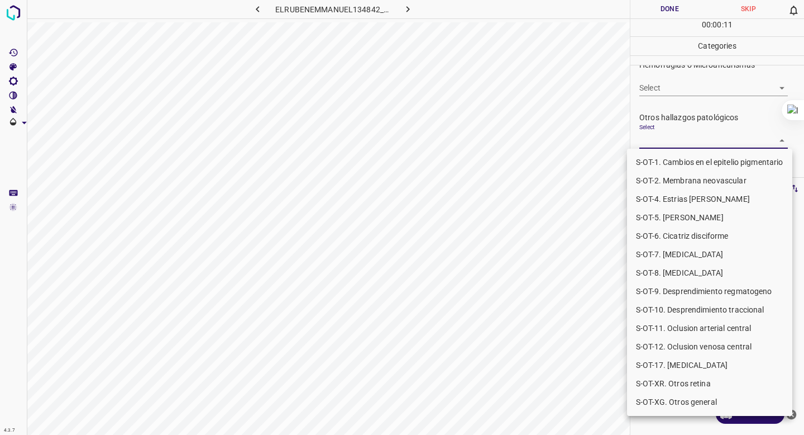
click at [695, 143] on body "4.3.7 ELRUBENEMMANUEL134842_0bf9bef27.jpg Done Skip 0 00 : 00 : 11 Categories 0…" at bounding box center [402, 217] width 804 height 435
click at [681, 316] on li "S-OT-10. Desprendimiento traccional" at bounding box center [709, 309] width 165 height 18
type input "S-OT-10. Desprendimiento traccional"
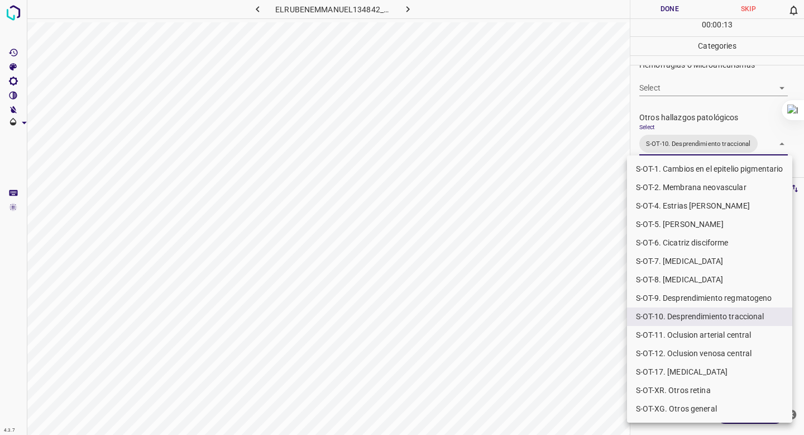
click at [677, 144] on div at bounding box center [402, 217] width 804 height 435
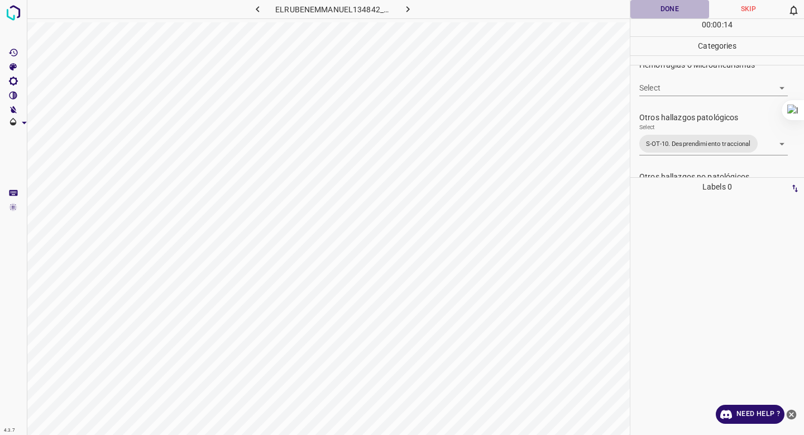
click at [653, 9] on button "Done" at bounding box center [670, 9] width 79 height 18
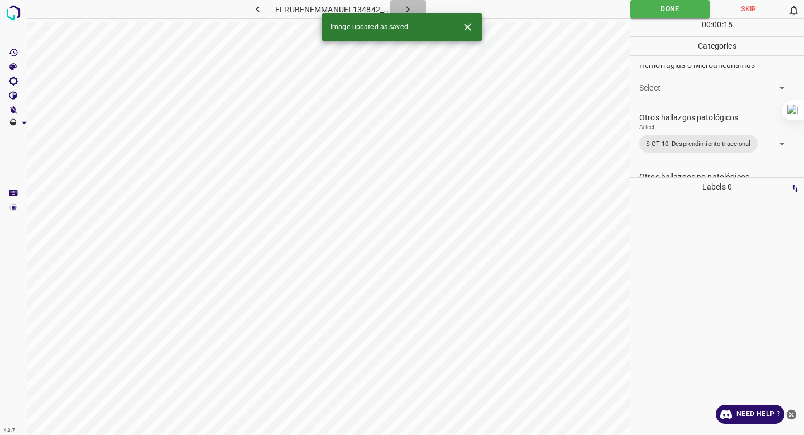
click at [412, 10] on icon "button" at bounding box center [408, 9] width 12 height 12
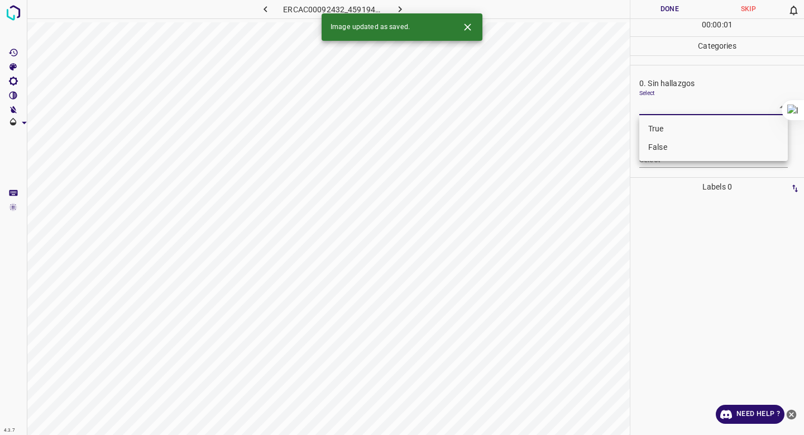
click at [695, 114] on body "4.3.7 ERCAC00092432_459194e46.jpg Done Skip 0 00 : 00 : 01 Categories 0. Sin ha…" at bounding box center [402, 217] width 804 height 435
click at [686, 150] on li "False" at bounding box center [713, 147] width 149 height 18
type input "False"
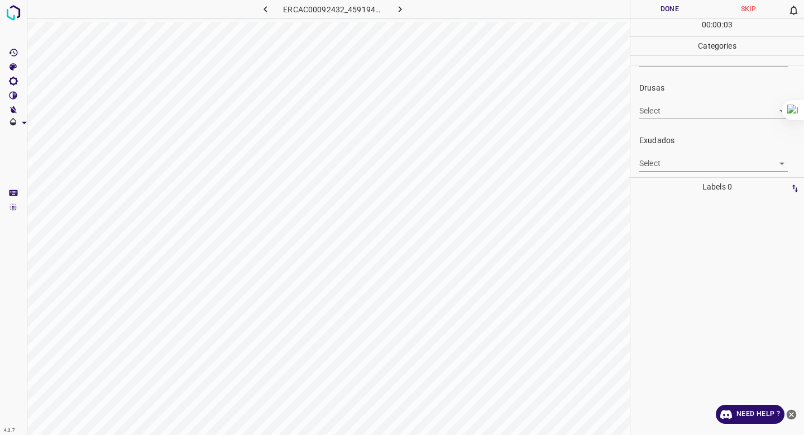
scroll to position [154, 0]
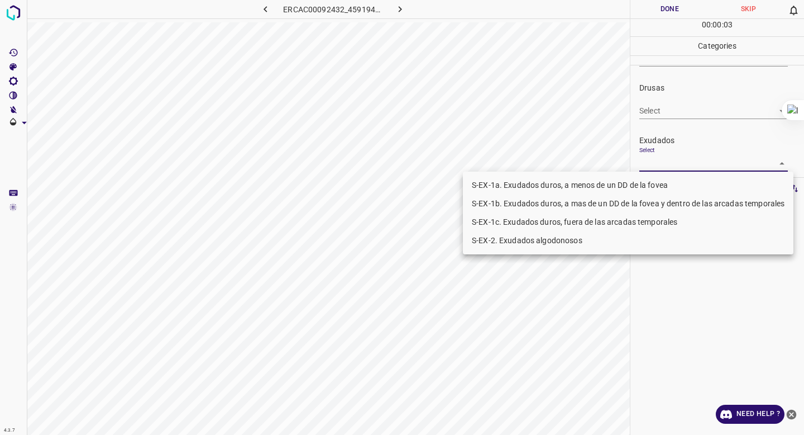
click at [672, 163] on body "4.3.7 ERCAC00092432_459194e46.jpg Done Skip 0 00 : 00 : 03 Categories 0. Sin ha…" at bounding box center [402, 217] width 804 height 435
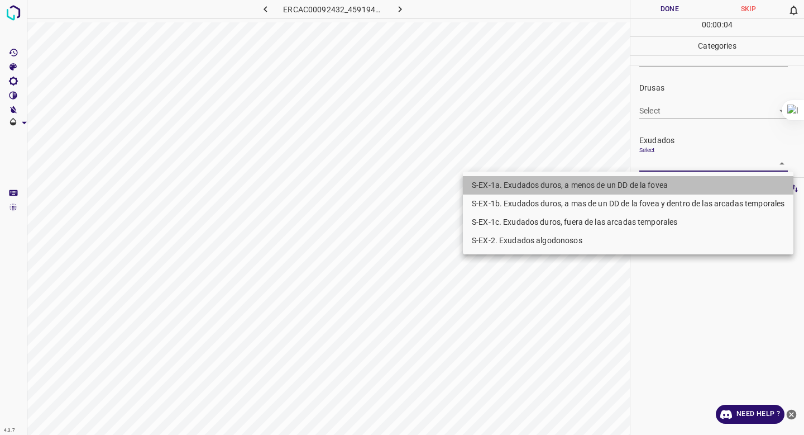
click at [657, 183] on li "S-EX-1a. Exudados duros, a menos de un DD de la fovea" at bounding box center [628, 185] width 331 height 18
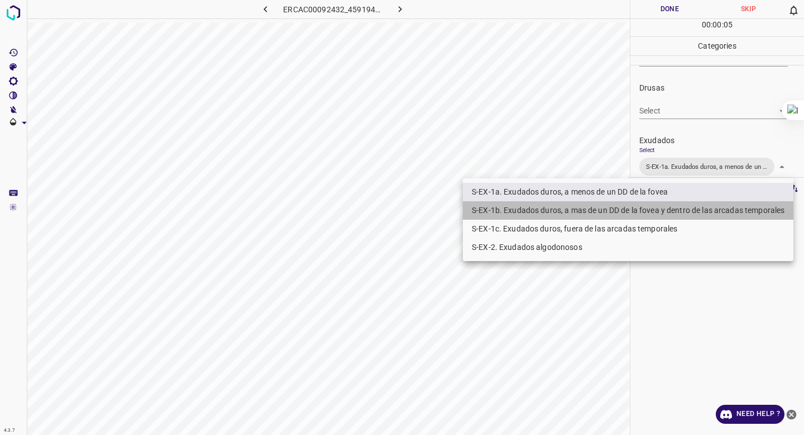
click at [646, 211] on li "S-EX-1b. Exudados duros, a mas de un DD de la fovea y dentro de las arcadas tem…" at bounding box center [628, 210] width 331 height 18
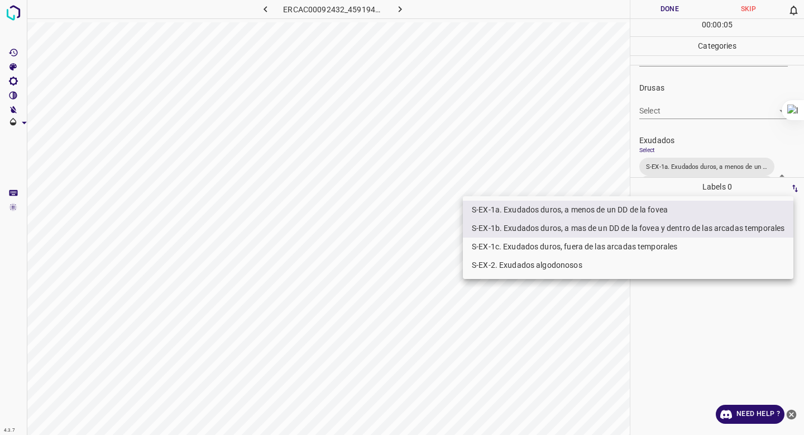
click at [637, 237] on li "S-EX-1b. Exudados duros, a mas de un DD de la fovea y dentro de las arcadas tem…" at bounding box center [628, 228] width 331 height 18
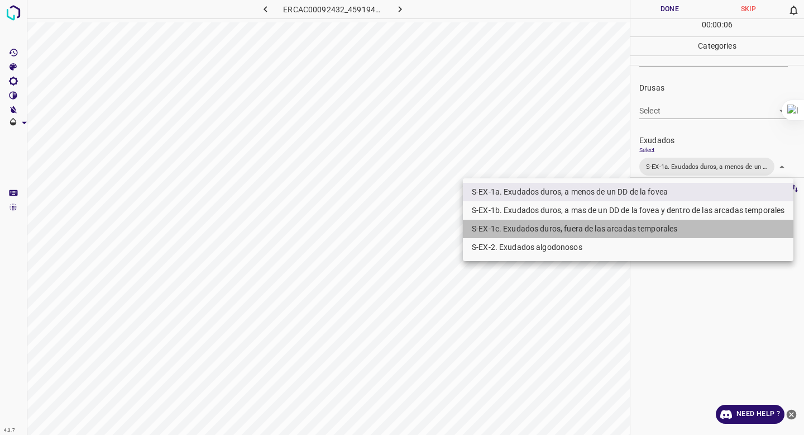
click at [637, 236] on li "S-EX-1c. Exudados duros, fuera de las arcadas temporales" at bounding box center [628, 228] width 331 height 18
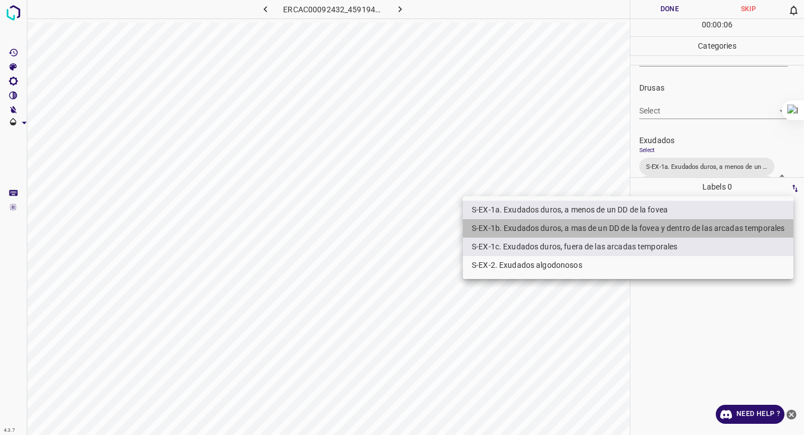
click at [637, 234] on li "S-EX-1b. Exudados duros, a mas de un DD de la fovea y dentro de las arcadas tem…" at bounding box center [628, 228] width 331 height 18
type input "S-EX-1a. Exudados duros, a menos de un DD de la fovea,S-EX-1c. Exudados duros, …"
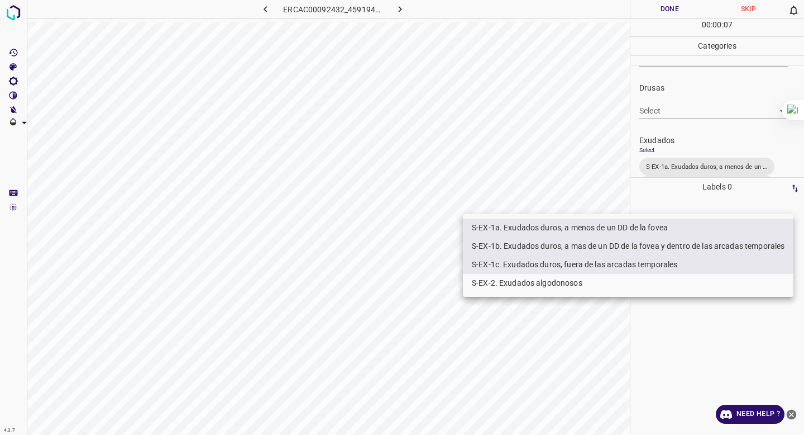
click at [680, 176] on div at bounding box center [402, 217] width 804 height 435
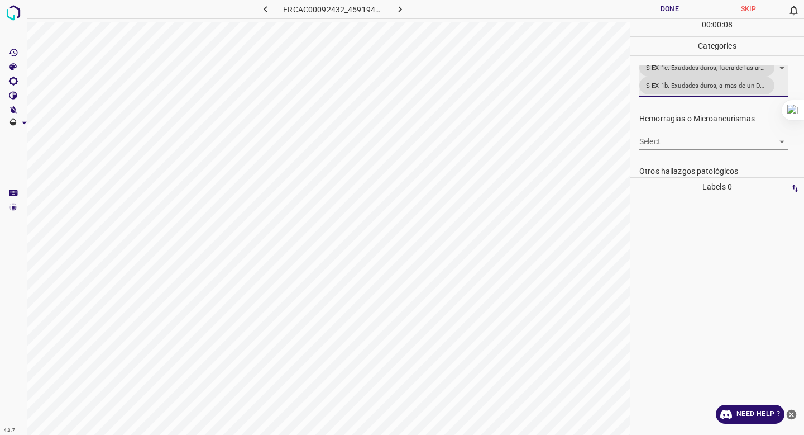
scroll to position [272, 0]
click at [662, 134] on body "4.3.7 ERCAC00092432_459194e46.jpg Done Skip 0 00 : 00 : 09 Categories 0. Sin ha…" at bounding box center [402, 217] width 804 height 435
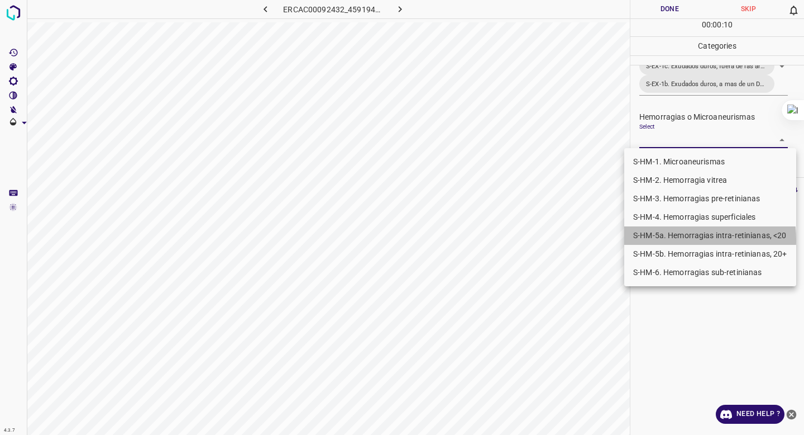
click at [657, 240] on li "S-HM-5a. Hemorragias intra-retinianas, <20" at bounding box center [710, 235] width 172 height 18
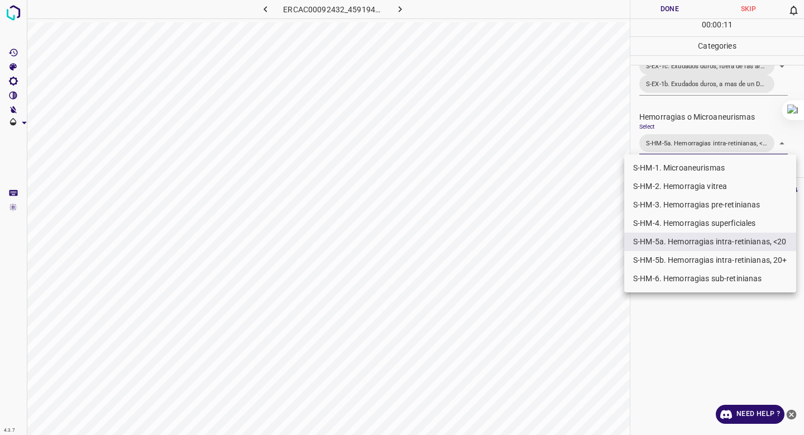
click at [662, 169] on li "S-HM-1. Microaneurismas" at bounding box center [710, 168] width 172 height 18
type input "S-HM-5a. Hemorragias intra-retinianas, <20,S-HM-1. Microaneurismas"
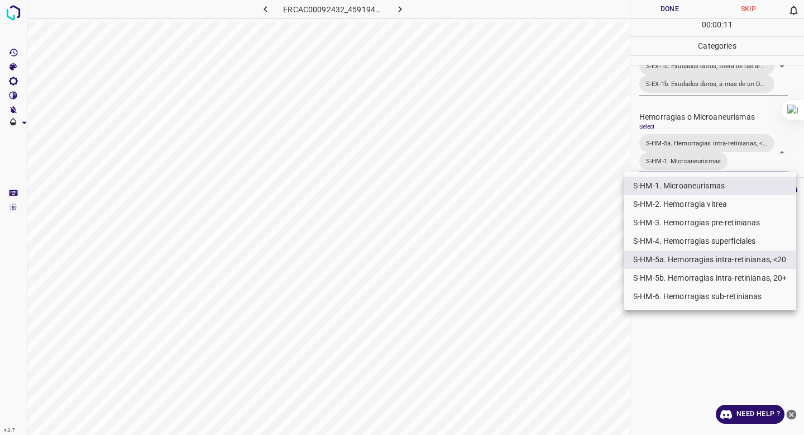
click at [693, 120] on div at bounding box center [402, 217] width 804 height 435
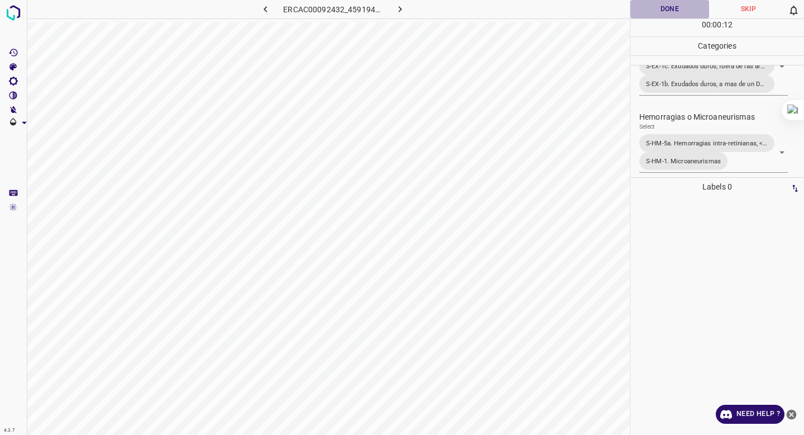
click at [660, 3] on button "Done" at bounding box center [670, 9] width 79 height 18
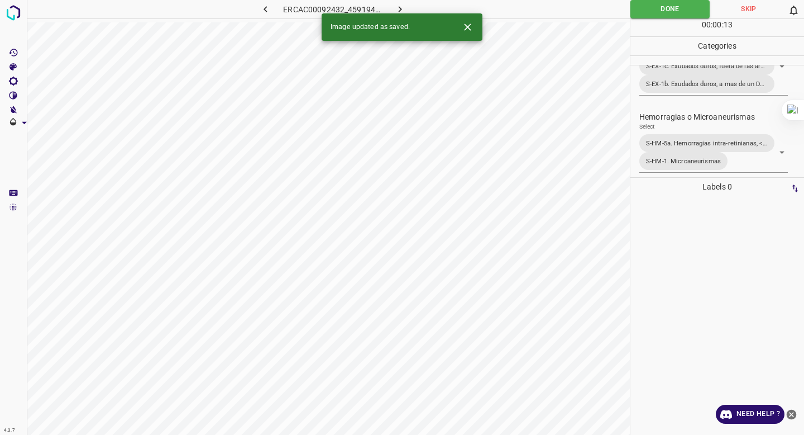
click at [403, 7] on icon "button" at bounding box center [400, 9] width 12 height 12
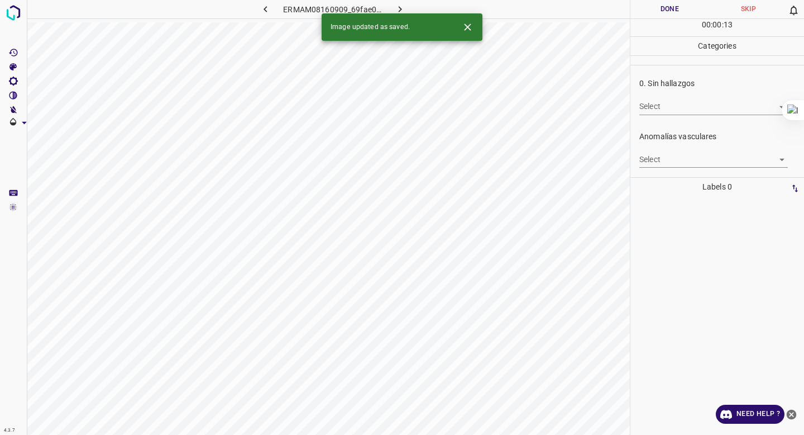
click at [650, 104] on body "4.3.7 ERMAM08160909_69fae091a.jpg Done Skip 0 00 : 00 : 13 Categories 0. Sin ha…" at bounding box center [402, 217] width 804 height 435
click at [652, 138] on li "False" at bounding box center [713, 147] width 149 height 18
type input "False"
click at [652, 166] on body "4.3.7 ERMAM08160909_69fae091a.jpg Done Skip 0 00 : 00 : 01 Categories 0. Sin ha…" at bounding box center [402, 217] width 804 height 435
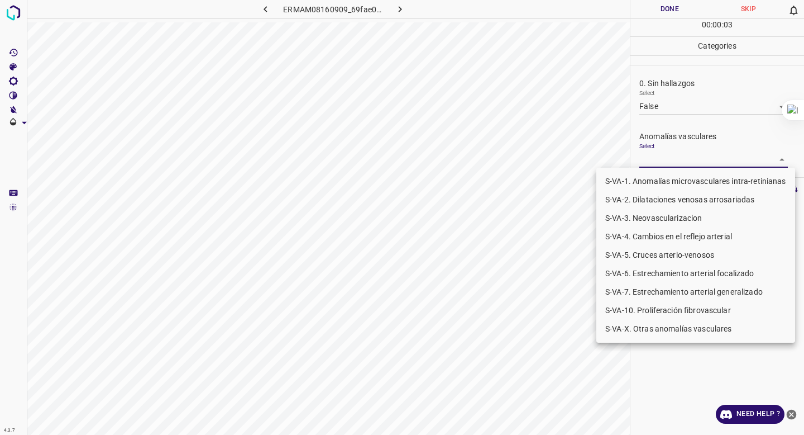
click at [642, 307] on li "S-VA-10. Proliferación fibrovascular" at bounding box center [695, 310] width 199 height 18
type input "S-VA-10. Proliferación fibrovascular"
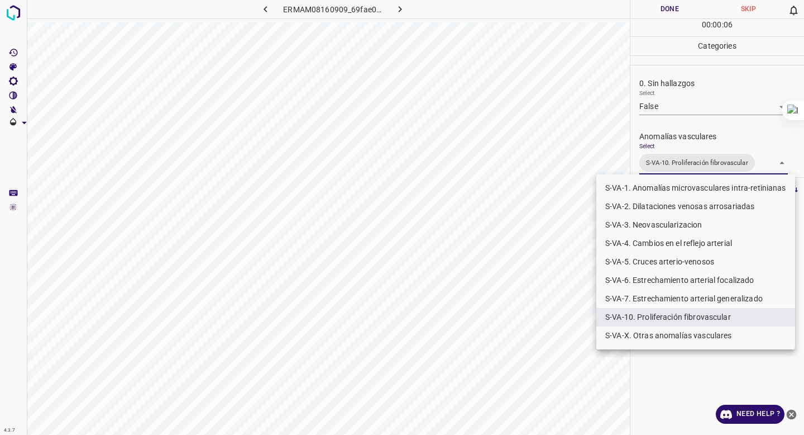
click at [696, 137] on div at bounding box center [402, 217] width 804 height 435
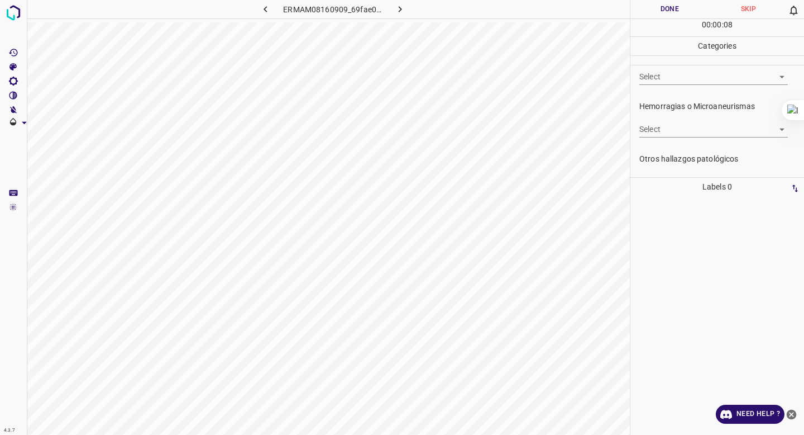
scroll to position [248, 0]
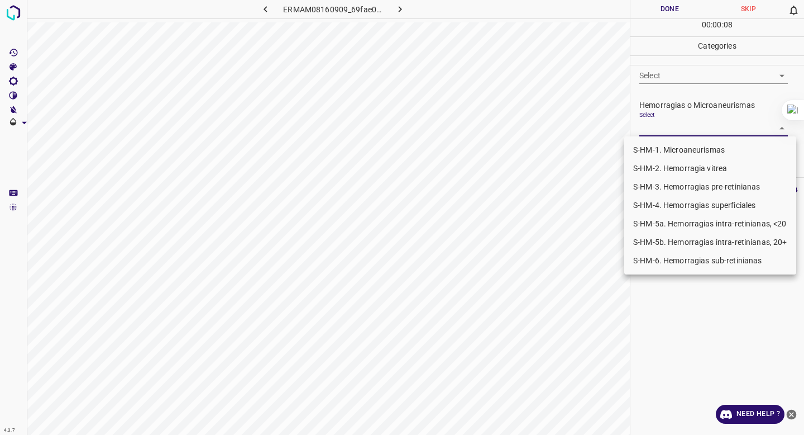
click at [692, 131] on body "4.3.7 ERMAM08160909_69fae091a.jpg Done Skip 0 00 : 00 : 08 Categories 0. Sin ha…" at bounding box center [402, 217] width 804 height 435
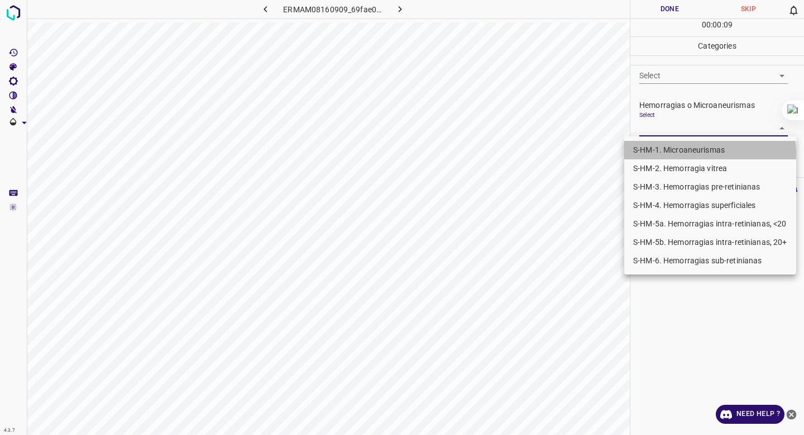
click at [679, 154] on li "S-HM-1. Microaneurismas" at bounding box center [710, 150] width 172 height 18
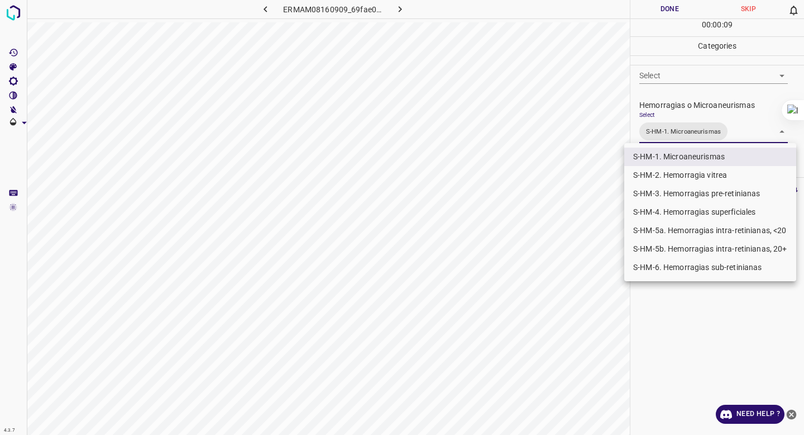
click at [670, 227] on li "S-HM-5a. Hemorragias intra-retinianas, <20" at bounding box center [710, 230] width 172 height 18
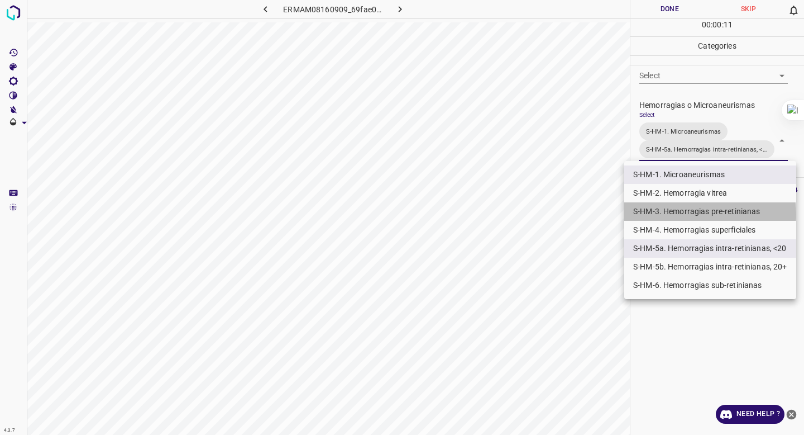
click at [680, 214] on li "S-HM-3. Hemorragias pre-retinianas" at bounding box center [710, 211] width 172 height 18
type input "S-HM-1. Microaneurismas,S-HM-5a. Hemorragias intra-retinianas, <20,S-HM-3. Hemo…"
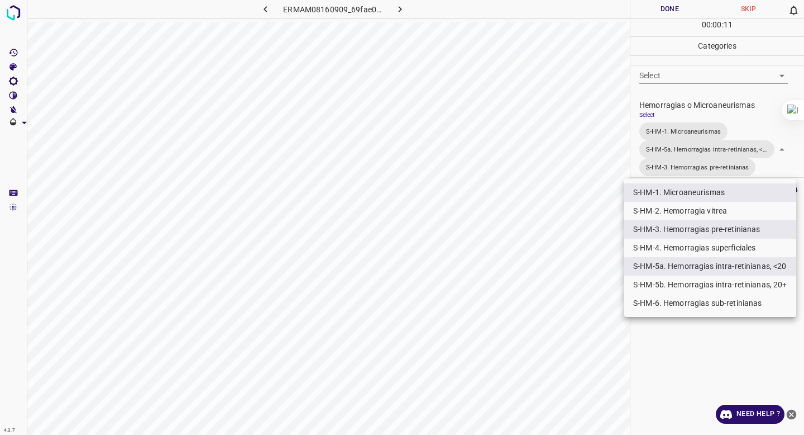
click at [724, 132] on div at bounding box center [402, 217] width 804 height 435
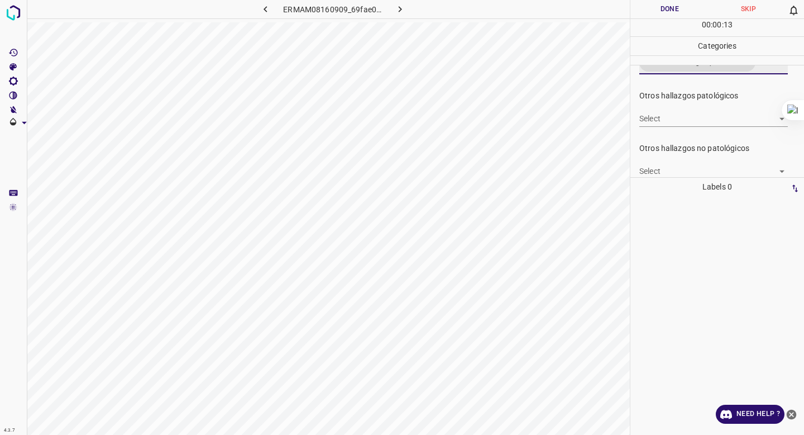
scroll to position [353, 0]
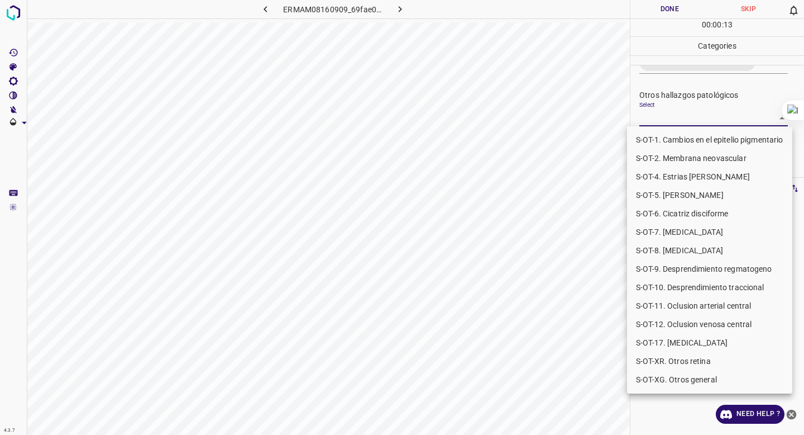
click at [666, 118] on body "4.3.7 ERMAM08160909_69fae091a.jpg Done Skip 0 00 : 00 : 13 Categories 0. Sin ha…" at bounding box center [402, 217] width 804 height 435
click at [680, 286] on li "S-OT-10. Desprendimiento traccional" at bounding box center [709, 287] width 165 height 18
type input "S-OT-10. Desprendimiento traccional"
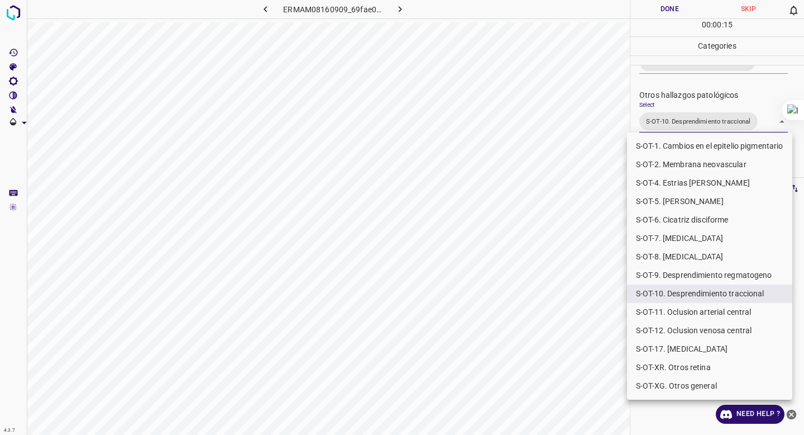
click at [687, 63] on div at bounding box center [402, 217] width 804 height 435
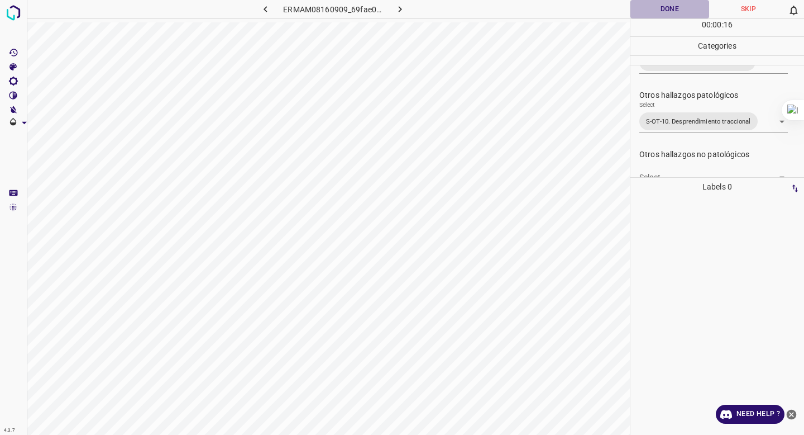
click at [664, 7] on button "Done" at bounding box center [670, 9] width 79 height 18
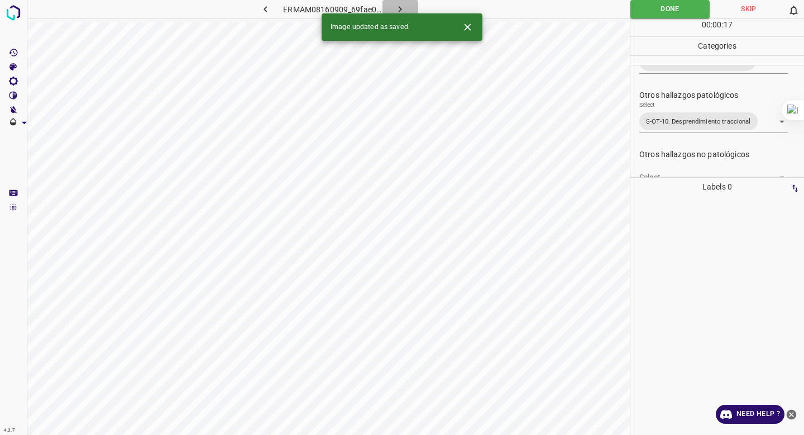
click at [397, 7] on icon "button" at bounding box center [400, 9] width 12 height 12
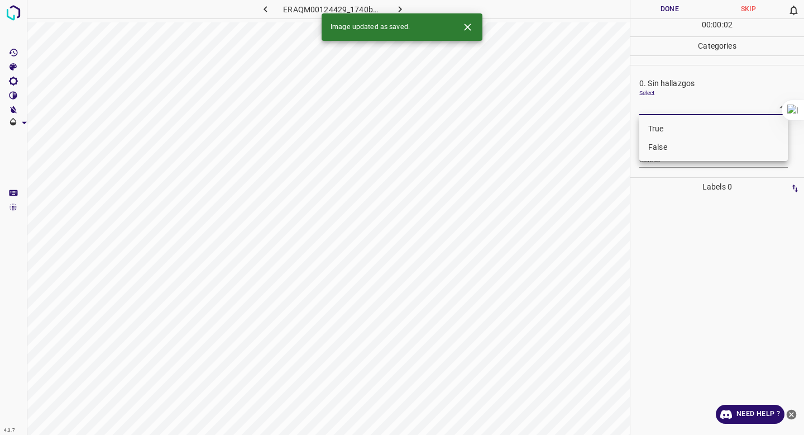
click at [663, 104] on body "4.3.7 ERAQM00124429_1740b88f1.jpg Done Skip 0 00 : 00 : 02 Categories 0. Sin ha…" at bounding box center [402, 217] width 804 height 435
click at [652, 144] on li "False" at bounding box center [713, 147] width 149 height 18
type input "False"
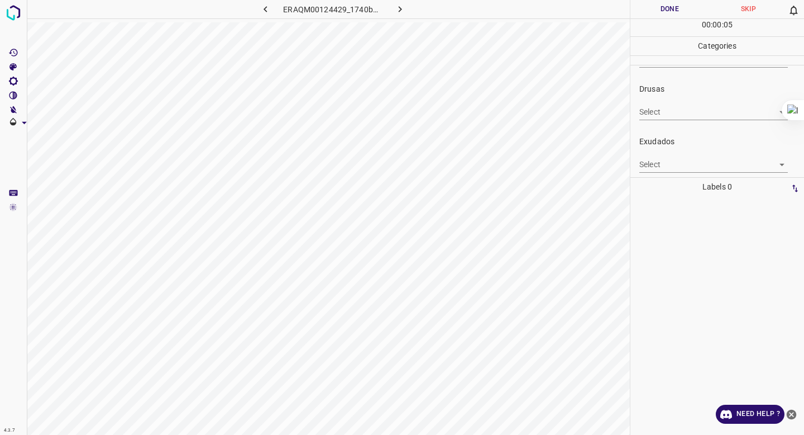
click at [648, 157] on body "4.3.7 ERAQM00124429_1740b88f1.jpg Done Skip 0 00 : 00 : 05 Categories 0. Sin ha…" at bounding box center [402, 217] width 804 height 435
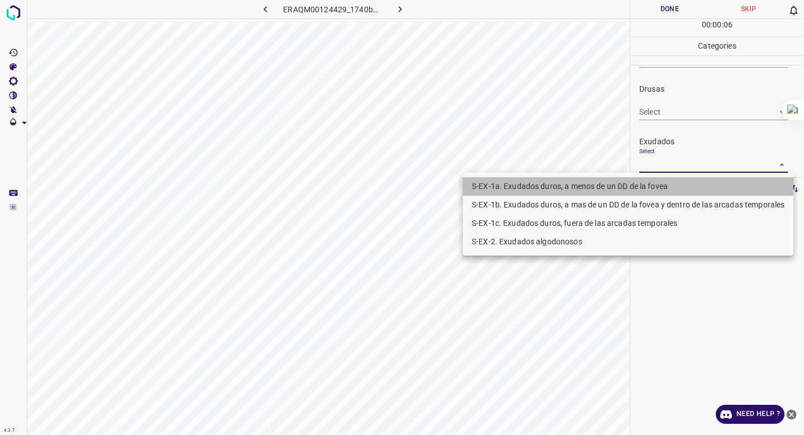
click at [632, 189] on li "S-EX-1a. Exudados duros, a menos de un DD de la fovea" at bounding box center [628, 186] width 331 height 18
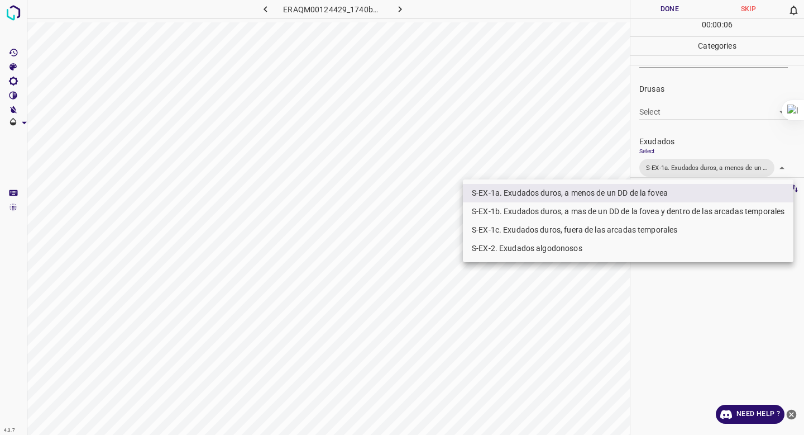
click at [619, 217] on li "S-EX-1b. Exudados duros, a mas de un DD de la fovea y dentro de las arcadas tem…" at bounding box center [628, 211] width 331 height 18
type input "S-EX-1a. Exudados duros, a menos de un DD de la fovea,S-EX-1b. Exudados duros, …"
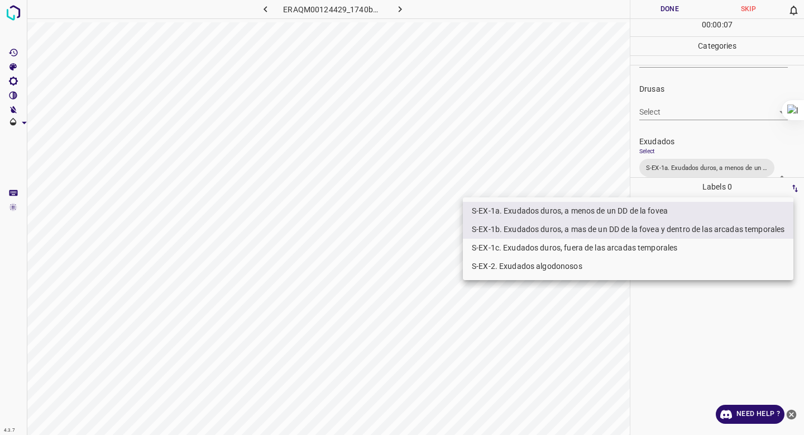
click at [696, 132] on div at bounding box center [402, 217] width 804 height 435
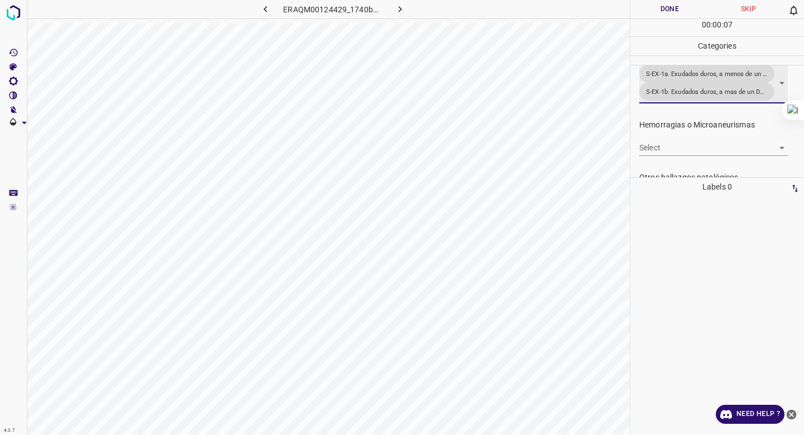
scroll to position [251, 0]
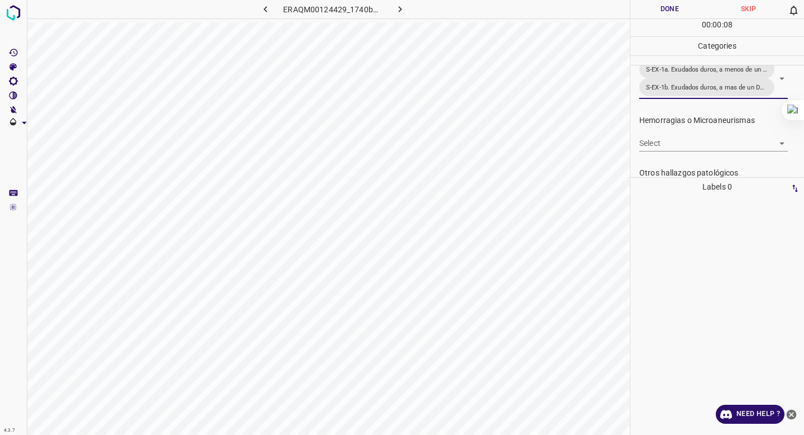
click at [682, 142] on body "4.3.7 ERAQM00124429_1740b88f1.jpg Done Skip 0 00 : 00 : 08 Categories 0. Sin ha…" at bounding box center [402, 217] width 804 height 435
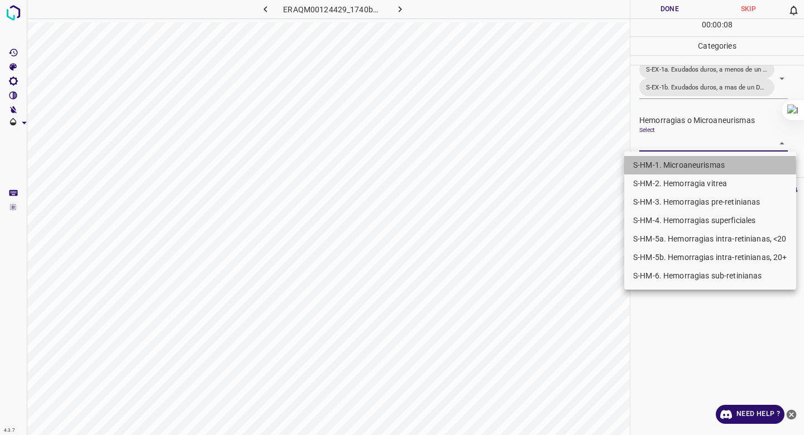
click at [672, 166] on li "S-HM-1. Microaneurismas" at bounding box center [710, 165] width 172 height 18
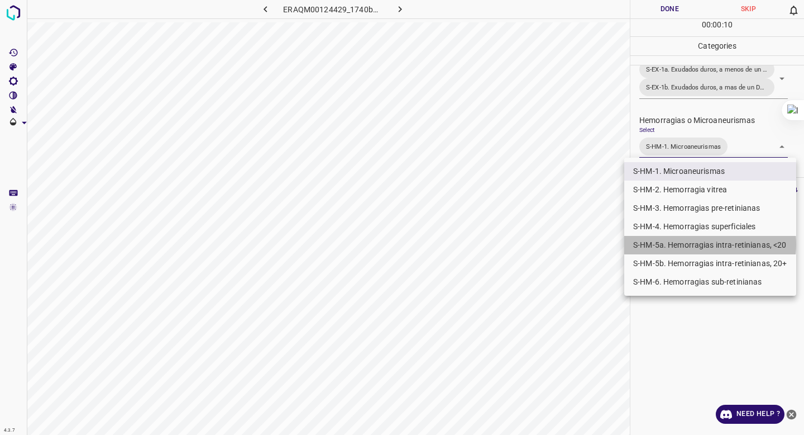
click at [674, 244] on li "S-HM-5a. Hemorragias intra-retinianas, <20" at bounding box center [710, 245] width 172 height 18
type input "S-HM-1. Microaneurismas,S-HM-5a. Hemorragias intra-retinianas, <20"
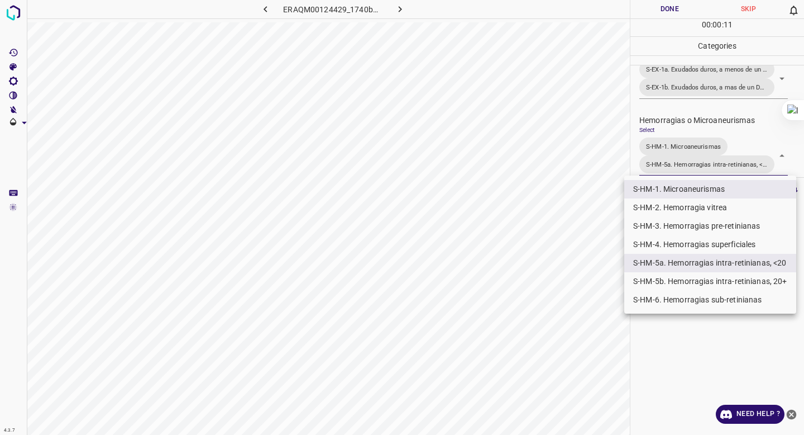
click at [716, 127] on div at bounding box center [402, 217] width 804 height 435
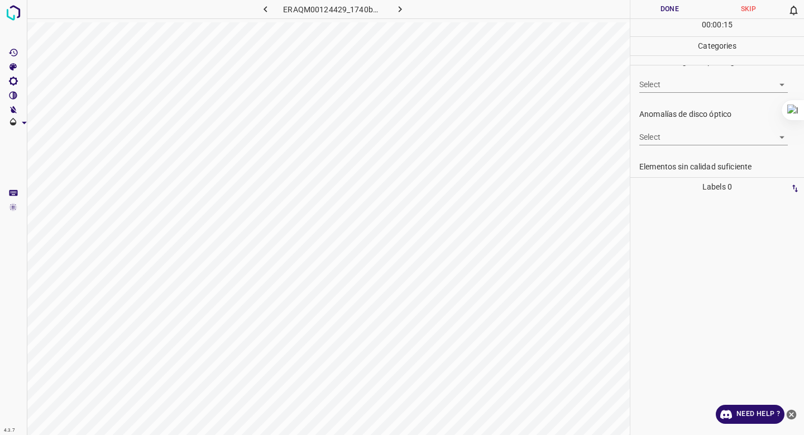
scroll to position [438, 0]
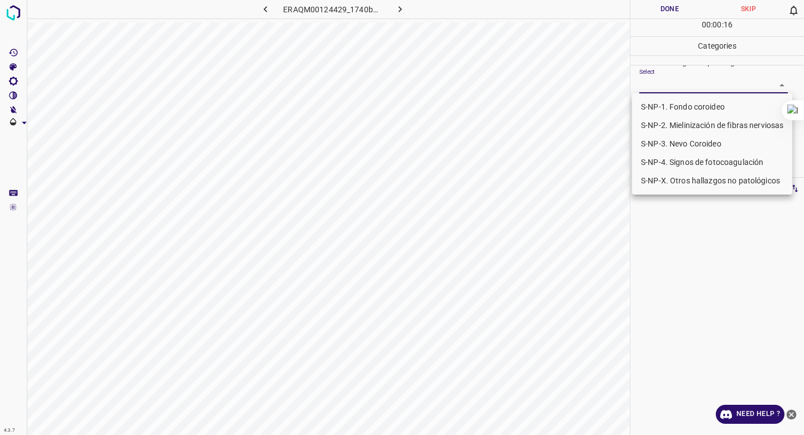
click at [700, 89] on body "4.3.7 ERAQM00124429_1740b88f1.jpg Done Skip 0 00 : 00 : 16 Categories 0. Sin ha…" at bounding box center [402, 217] width 804 height 435
click at [688, 161] on li "S-NP-4. Signos de fotocoagulación" at bounding box center [712, 162] width 160 height 18
type input "S-NP-4. Signos de fotocoagulación"
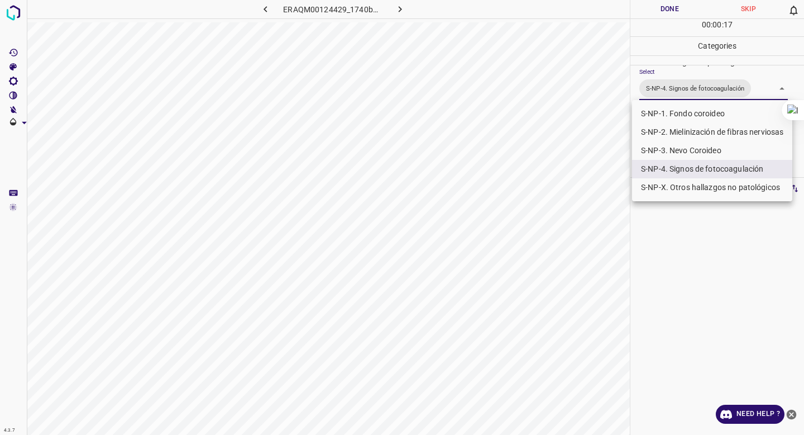
click at [702, 93] on div at bounding box center [402, 217] width 804 height 435
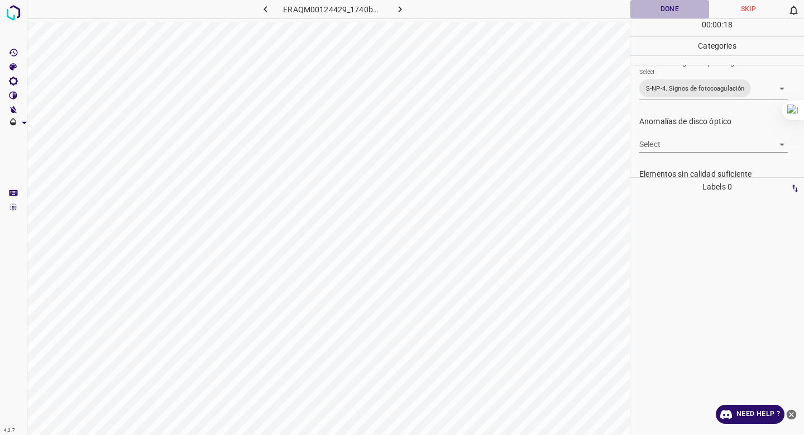
click at [664, 12] on button "Done" at bounding box center [670, 9] width 79 height 18
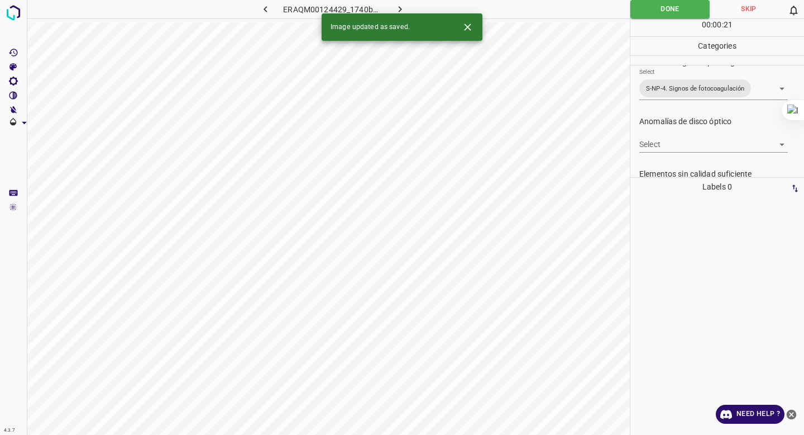
click at [401, 7] on icon "button" at bounding box center [400, 9] width 12 height 12
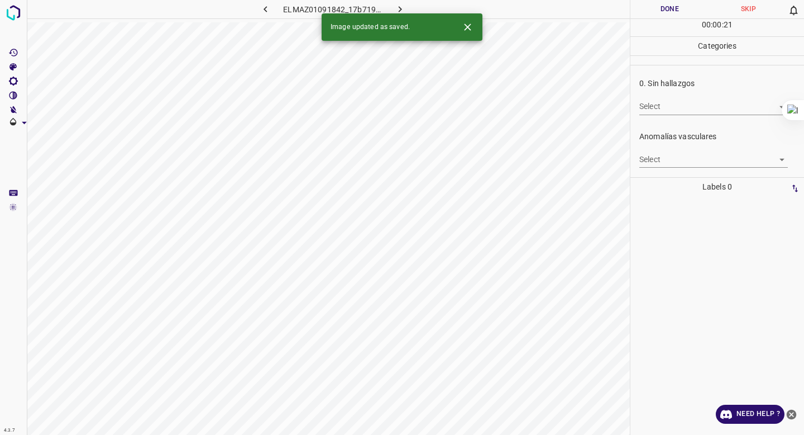
click at [671, 106] on body "4.3.7 ELMAZ01091842_17b719425.jpg Done Skip 0 00 : 00 : 21 Categories 0. Sin ha…" at bounding box center [402, 217] width 804 height 435
click at [662, 142] on li "False" at bounding box center [713, 147] width 149 height 18
type input "False"
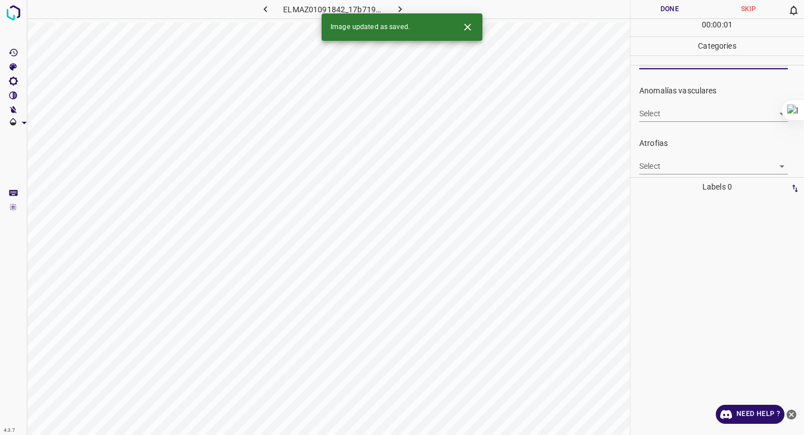
scroll to position [50, 0]
click at [668, 111] on body "4.3.7 ELMAZ01091842_17b719425.jpg Done Skip 0 00 : 00 : 02 Categories 0. Sin ha…" at bounding box center [402, 217] width 804 height 435
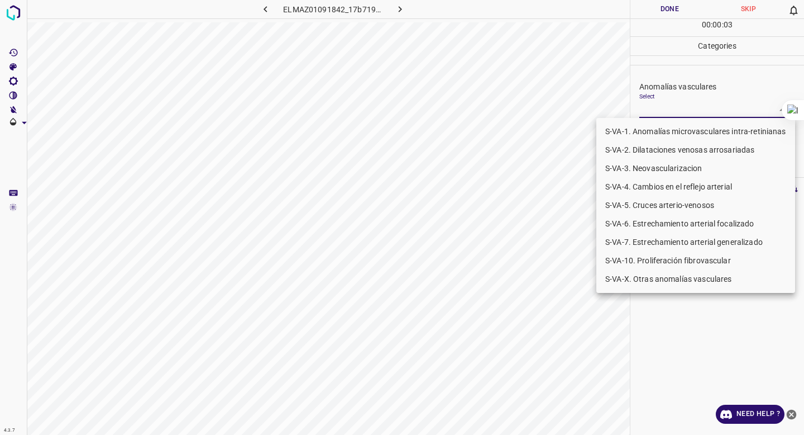
click at [662, 255] on li "S-VA-10. Proliferación fibrovascular" at bounding box center [695, 260] width 199 height 18
type input "S-VA-10. Proliferación fibrovascular"
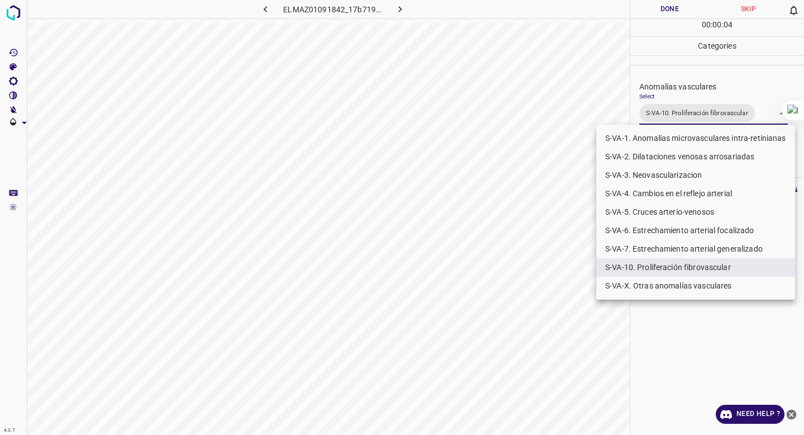
click at [700, 97] on div at bounding box center [402, 217] width 804 height 435
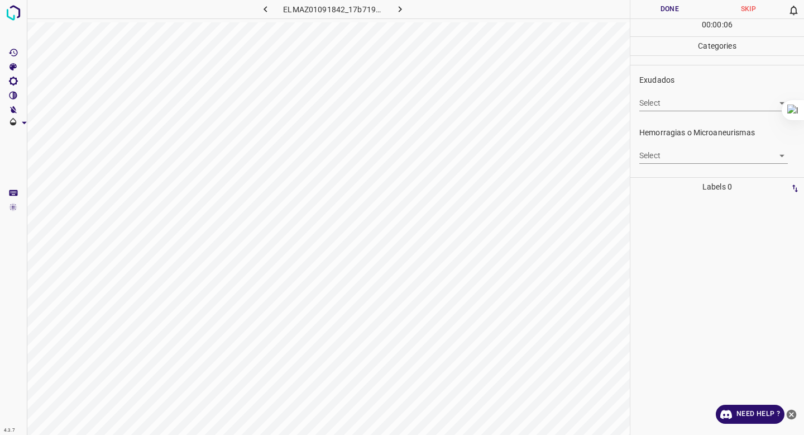
scroll to position [225, 0]
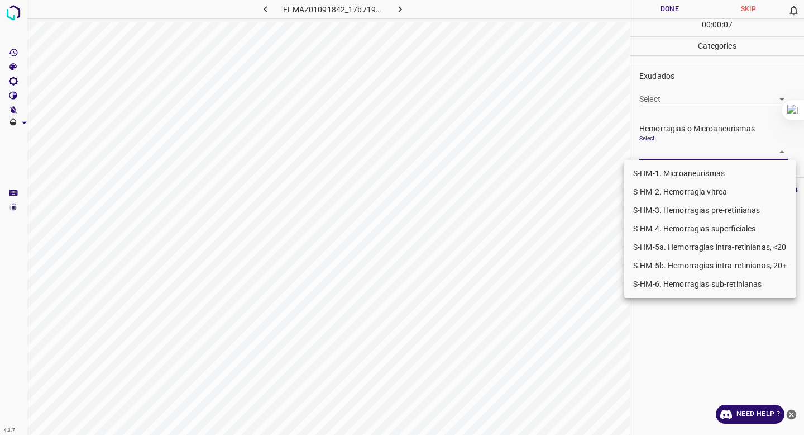
click at [662, 155] on body "4.3.7 ELMAZ01091842_17b719425.jpg Done Skip 0 00 : 00 : 07 Categories 0. Sin ha…" at bounding box center [402, 217] width 804 height 435
click at [662, 173] on li "S-HM-1. Microaneurismas" at bounding box center [710, 173] width 172 height 18
type input "S-HM-1. Microaneurismas"
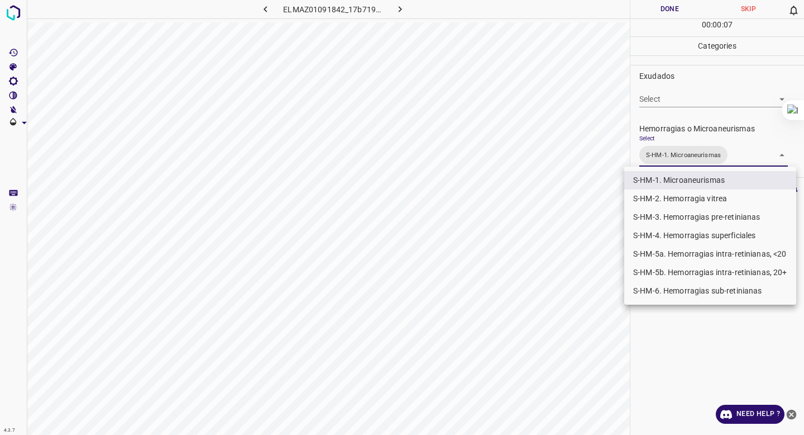
click at [689, 141] on div at bounding box center [402, 217] width 804 height 435
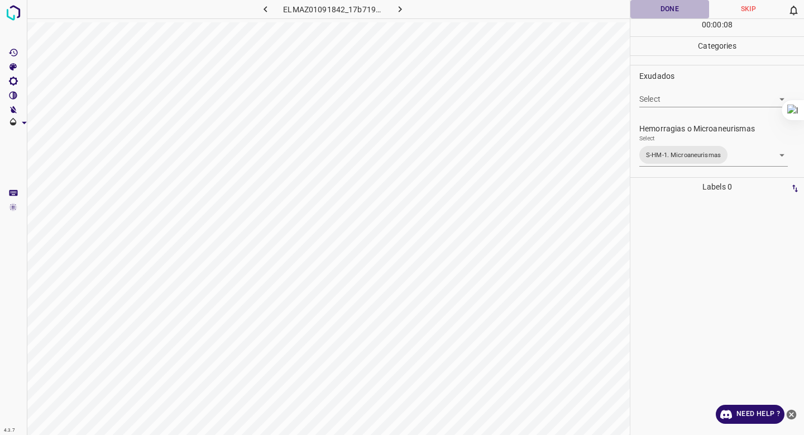
click at [671, 10] on button "Done" at bounding box center [670, 9] width 79 height 18
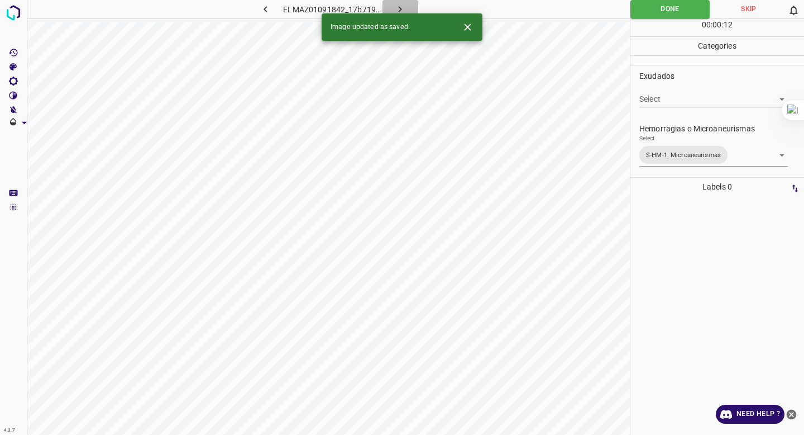
click at [400, 8] on icon "button" at bounding box center [400, 9] width 3 height 6
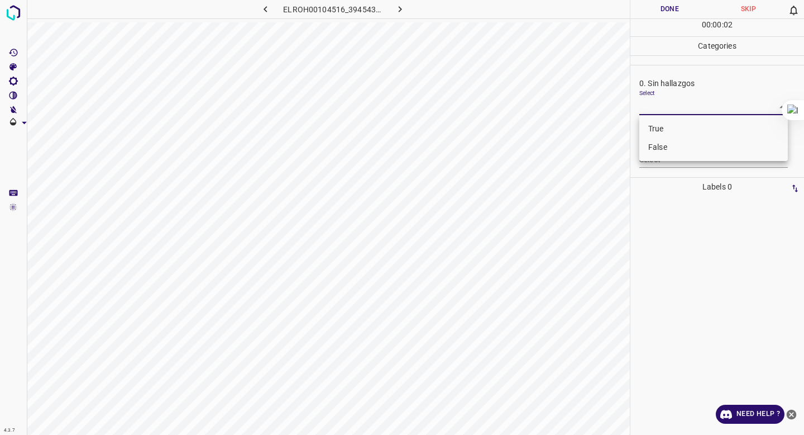
click at [700, 111] on body "4.3.7 ELROH00104516_3945436b9.jpg Done Skip 0 00 : 00 : 02 Categories 0. Sin ha…" at bounding box center [402, 217] width 804 height 435
click at [686, 143] on li "False" at bounding box center [713, 147] width 149 height 18
type input "False"
drag, startPoint x: 675, startPoint y: 144, endPoint x: 669, endPoint y: 147, distance: 6.5
click at [673, 144] on div "Select ​" at bounding box center [713, 154] width 149 height 25
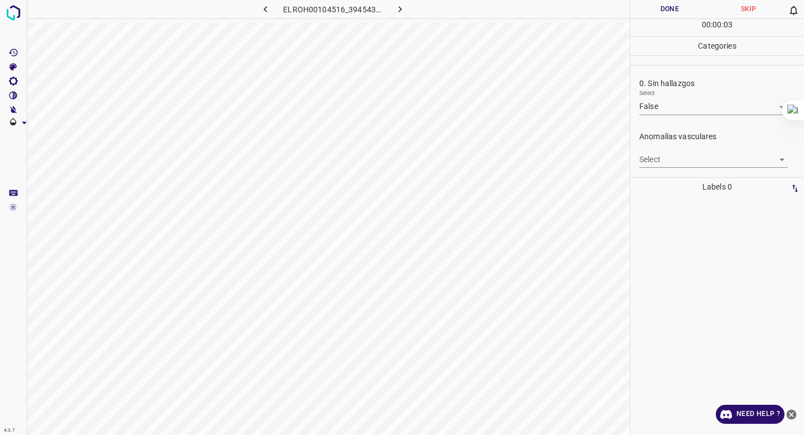
click at [664, 154] on body "4.3.7 ELROH00104516_3945436b9.jpg Done Skip 0 00 : 00 : 03 Categories 0. Sin ha…" at bounding box center [402, 217] width 804 height 435
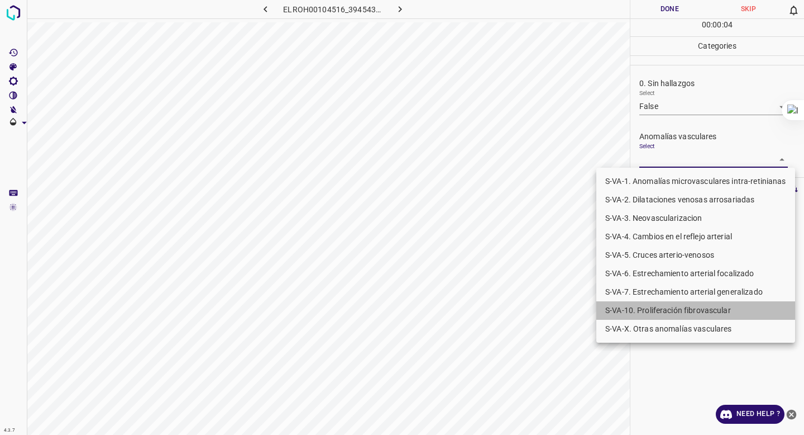
click at [632, 304] on li "S-VA-10. Proliferación fibrovascular" at bounding box center [695, 310] width 199 height 18
type input "S-VA-10. Proliferación fibrovascular"
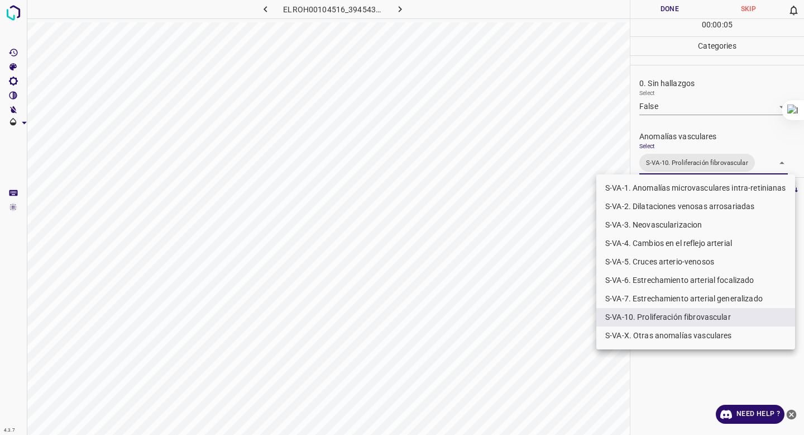
click at [698, 130] on div at bounding box center [402, 217] width 804 height 435
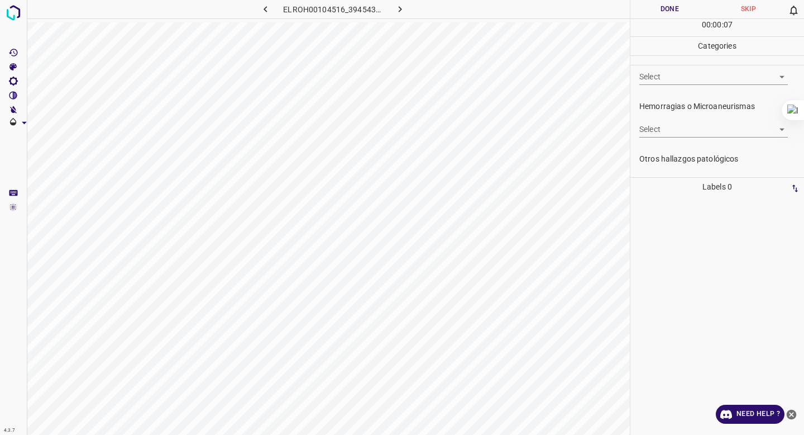
scroll to position [246, 0]
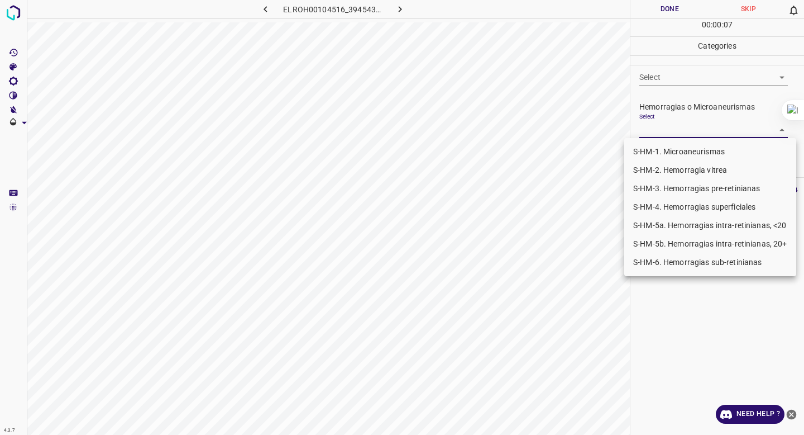
click at [698, 130] on body "4.3.7 ELROH00104516_3945436b9.jpg Done Skip 0 00 : 00 : 07 Categories 0. Sin ha…" at bounding box center [402, 217] width 804 height 435
click at [689, 151] on li "S-HM-1. Microaneurismas" at bounding box center [710, 151] width 172 height 18
type input "S-HM-1. Microaneurismas"
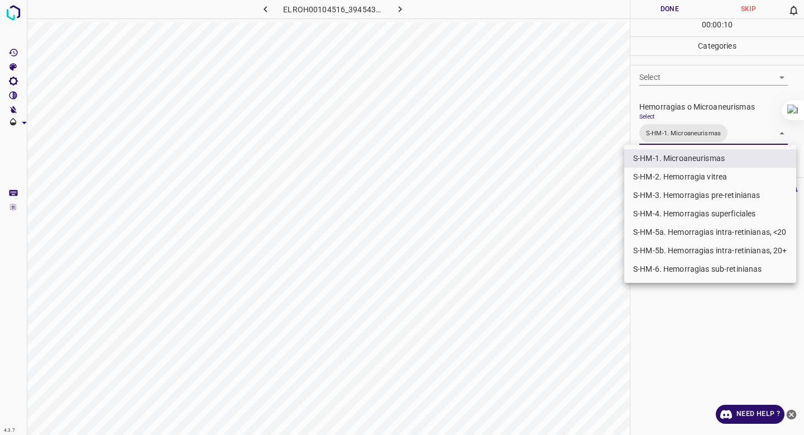
click at [693, 92] on div at bounding box center [402, 217] width 804 height 435
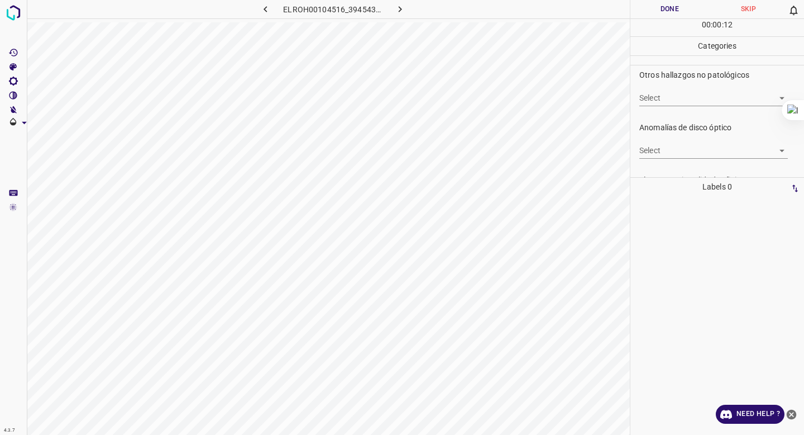
scroll to position [388, 0]
click at [689, 85] on div "Select ​" at bounding box center [713, 95] width 149 height 25
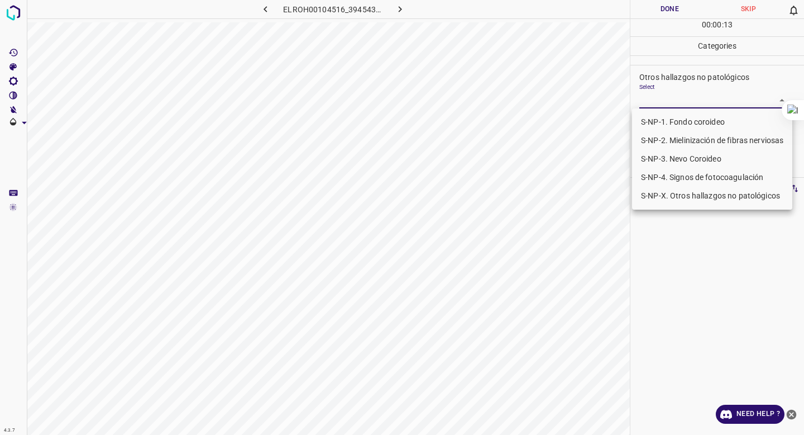
click at [685, 104] on body "4.3.7 ELROH00104516_3945436b9.jpg Done Skip 0 00 : 00 : 13 Categories 0. Sin ha…" at bounding box center [402, 217] width 804 height 435
click at [676, 174] on li "S-NP-4. Signos de fotocoagulación" at bounding box center [712, 177] width 160 height 18
type input "S-NP-4. Signos de fotocoagulación"
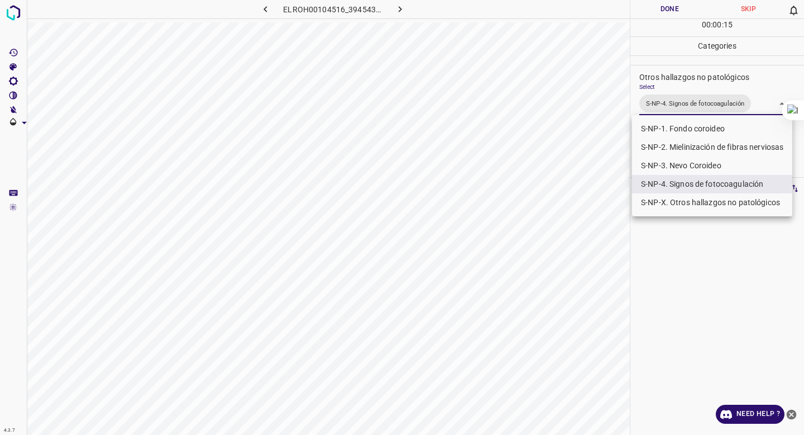
click at [703, 100] on div at bounding box center [402, 217] width 804 height 435
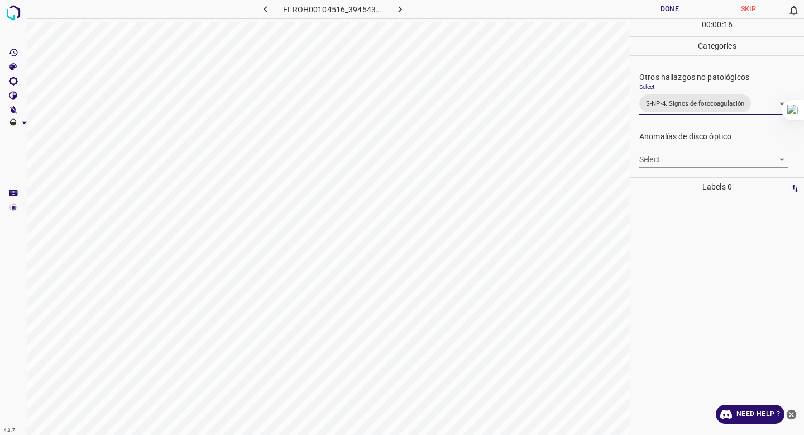
click at [671, 7] on button "Done" at bounding box center [670, 9] width 79 height 18
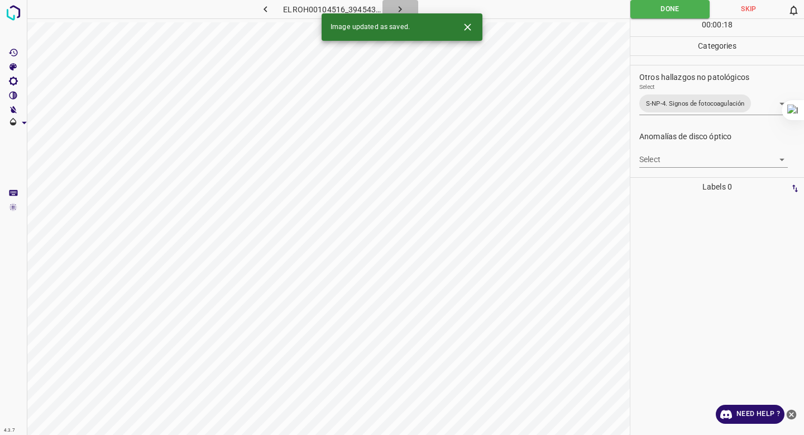
click at [400, 7] on icon "button" at bounding box center [400, 9] width 12 height 12
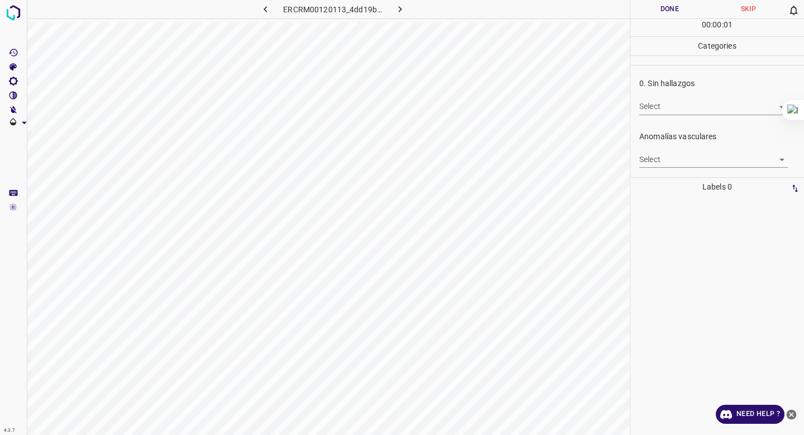
click at [671, 98] on body "4.3.7 ERCRM00120113_4dd19baec.jpg Done Skip 0 00 : 00 : 01 Categories 0. Sin ha…" at bounding box center [402, 217] width 804 height 435
click at [668, 146] on li "False" at bounding box center [713, 147] width 149 height 18
type input "False"
click at [668, 146] on div "Select ​" at bounding box center [713, 154] width 149 height 25
click at [667, 150] on div "Select ​" at bounding box center [713, 154] width 149 height 25
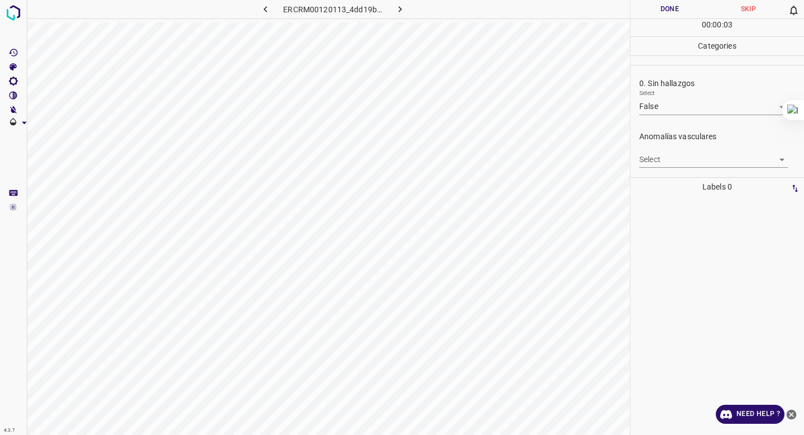
click at [665, 162] on body "4.3.7 ERCRM00120113_4dd19baec.jpg Done Skip 0 00 : 00 : 03 Categories 0. Sin ha…" at bounding box center [402, 217] width 804 height 435
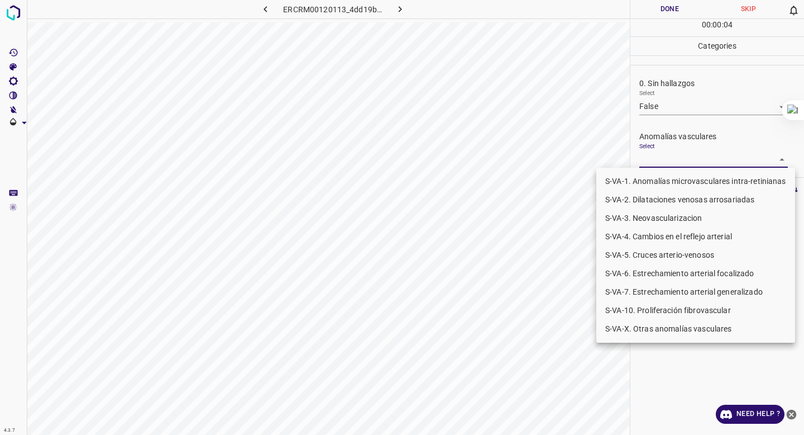
click at [666, 306] on li "S-VA-10. Proliferación fibrovascular" at bounding box center [695, 310] width 199 height 18
type input "S-VA-10. Proliferación fibrovascular"
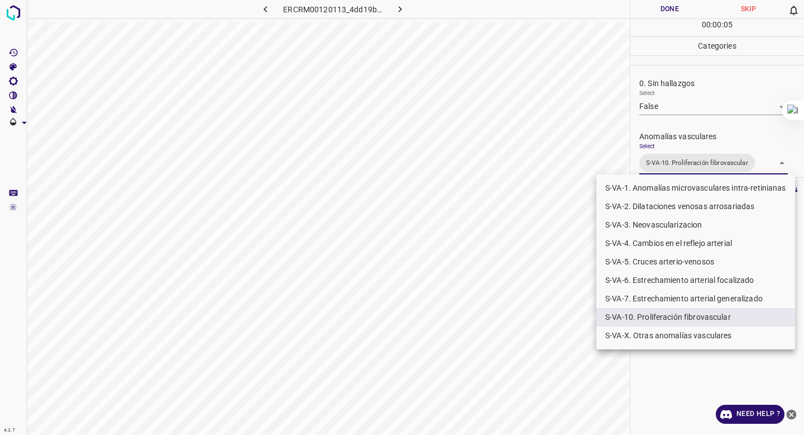
click at [694, 156] on div at bounding box center [402, 217] width 804 height 435
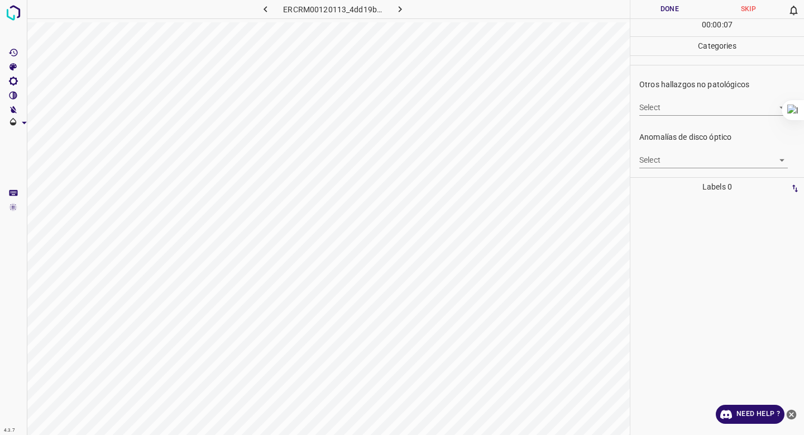
scroll to position [371, 0]
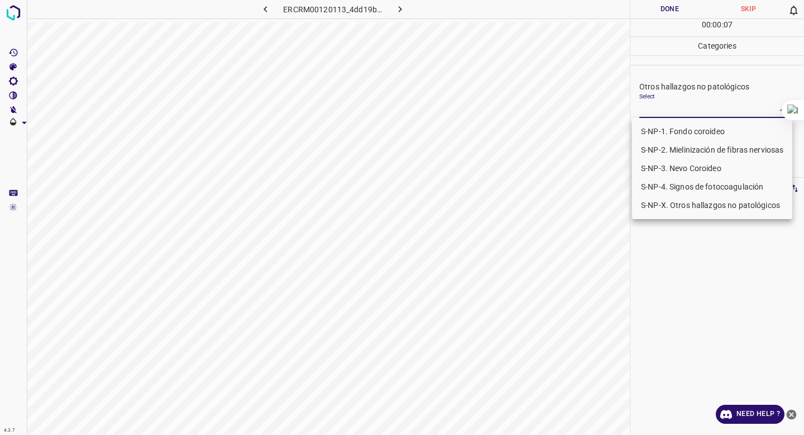
click at [705, 112] on body "4.3.7 ERCRM00120113_4dd19baec.jpg Done Skip 0 00 : 00 : 07 Categories 0. Sin ha…" at bounding box center [402, 217] width 804 height 435
click at [705, 96] on div at bounding box center [402, 217] width 804 height 435
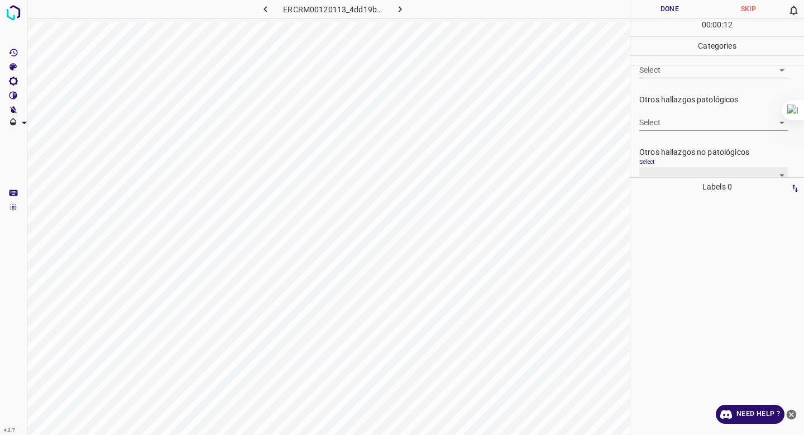
scroll to position [304, 0]
click at [673, 123] on body "4.3.7 ERCRM00120113_4dd19baec.jpg Done Skip 0 00 : 00 : 13 Categories 0. Sin ha…" at bounding box center [402, 217] width 804 height 435
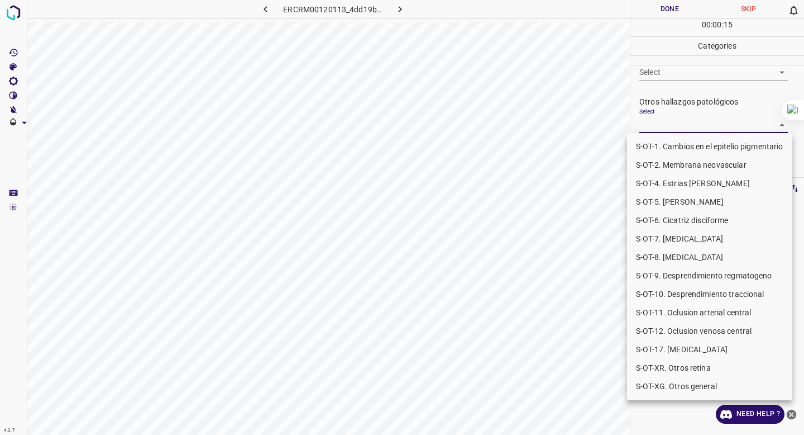
click at [693, 288] on li "S-OT-10. Desprendimiento traccional" at bounding box center [709, 294] width 165 height 18
type input "S-OT-10. Desprendimiento traccional"
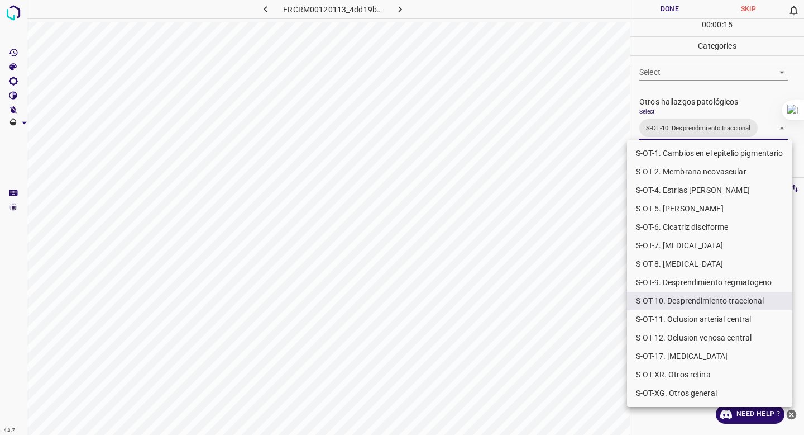
click at [540, 349] on div at bounding box center [402, 217] width 804 height 435
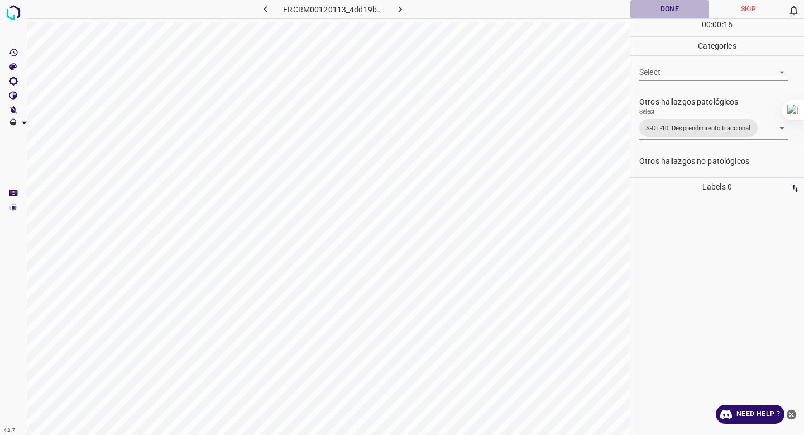
click at [673, 16] on button "Done" at bounding box center [670, 9] width 79 height 18
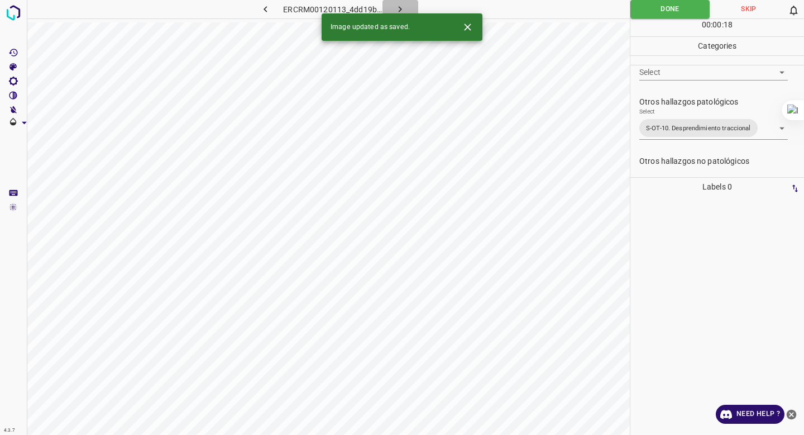
click at [394, 6] on icon "button" at bounding box center [400, 9] width 12 height 12
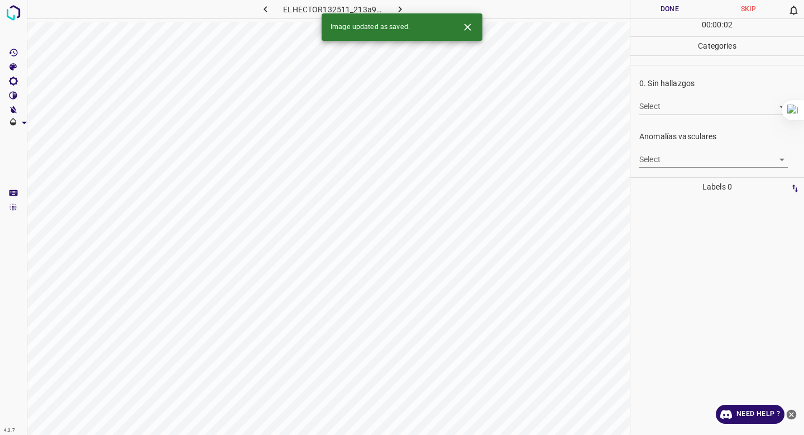
click at [643, 109] on body "4.3.7 ELHECTOR132511_213a9dc5d.jpg Done Skip 0 00 : 00 : 02 Categories 0. Sin h…" at bounding box center [402, 217] width 804 height 435
click at [653, 144] on li "False" at bounding box center [713, 147] width 149 height 18
type input "False"
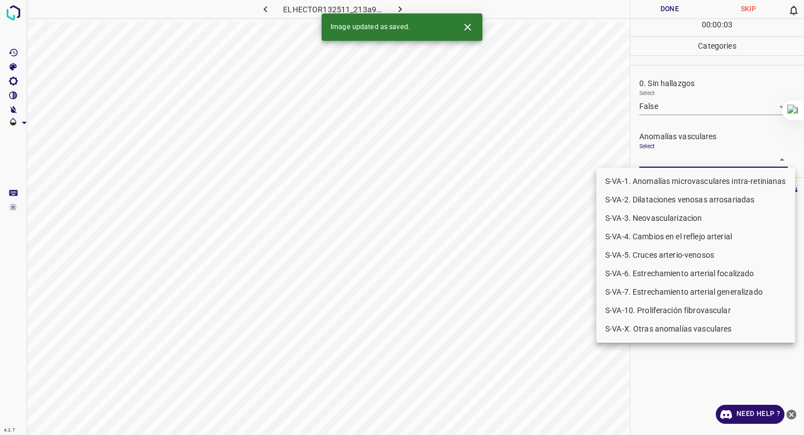
click at [655, 157] on body "4.3.7 ELHECTOR132511_213a9dc5d.jpg Done Skip 0 00 : 00 : 03 Categories 0. Sin h…" at bounding box center [402, 217] width 804 height 435
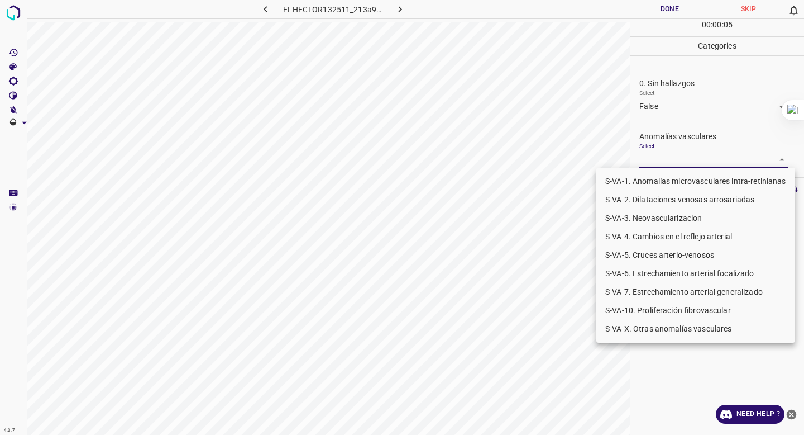
click at [645, 311] on li "S-VA-10. Proliferación fibrovascular" at bounding box center [695, 310] width 199 height 18
type input "S-VA-10. Proliferación fibrovascular"
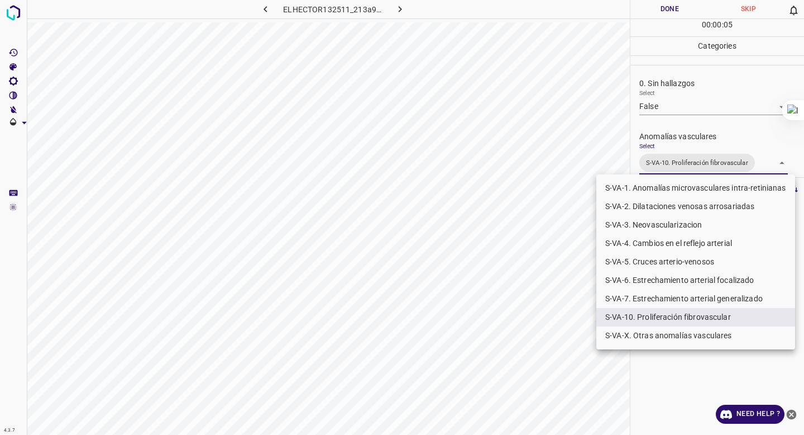
click at [684, 120] on div at bounding box center [402, 217] width 804 height 435
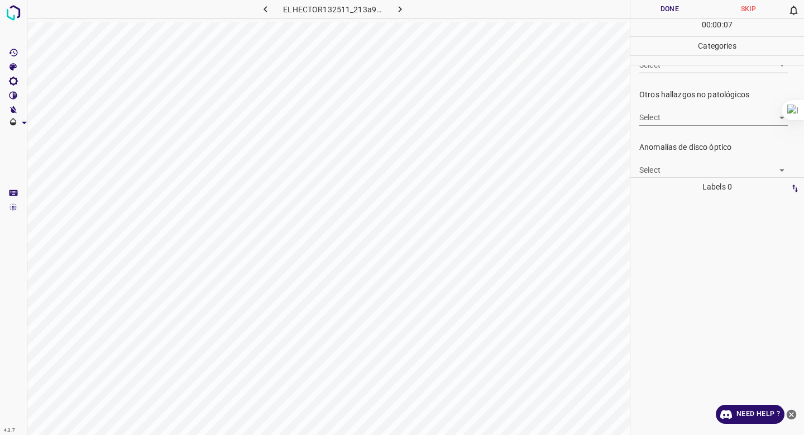
scroll to position [362, 0]
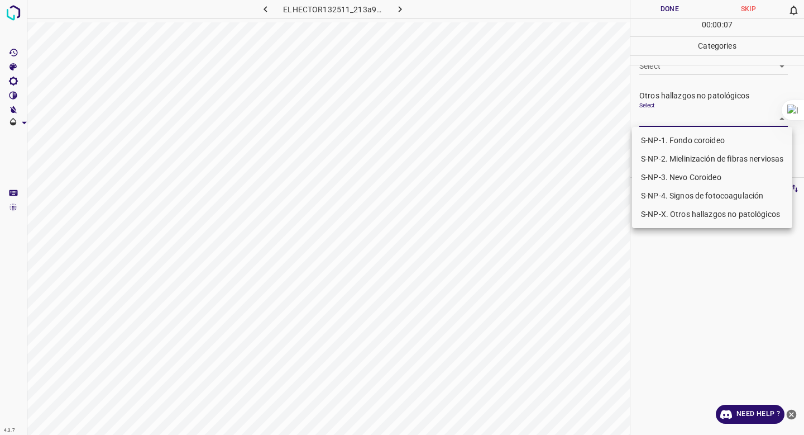
click at [684, 119] on body "4.3.7 ELHECTOR132511_213a9dc5d.jpg Done Skip 0 00 : 00 : 07 Categories 0. Sin h…" at bounding box center [402, 217] width 804 height 435
click at [680, 197] on li "S-NP-4. Signos de fotocoagulación" at bounding box center [712, 196] width 160 height 18
type input "S-NP-4. Signos de fotocoagulación"
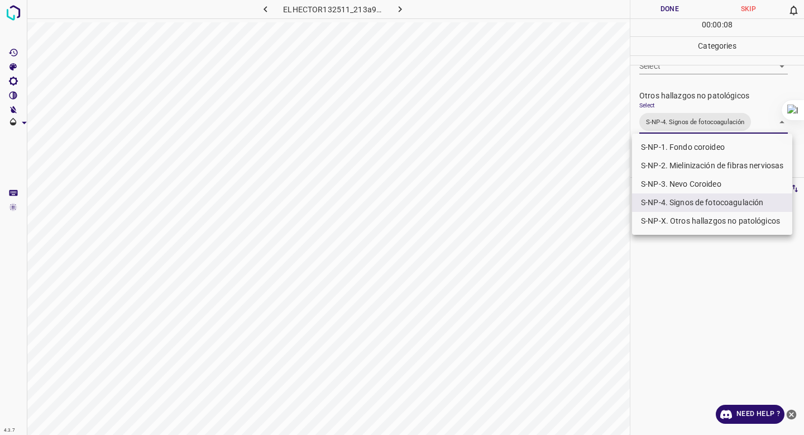
click at [682, 64] on div at bounding box center [402, 217] width 804 height 435
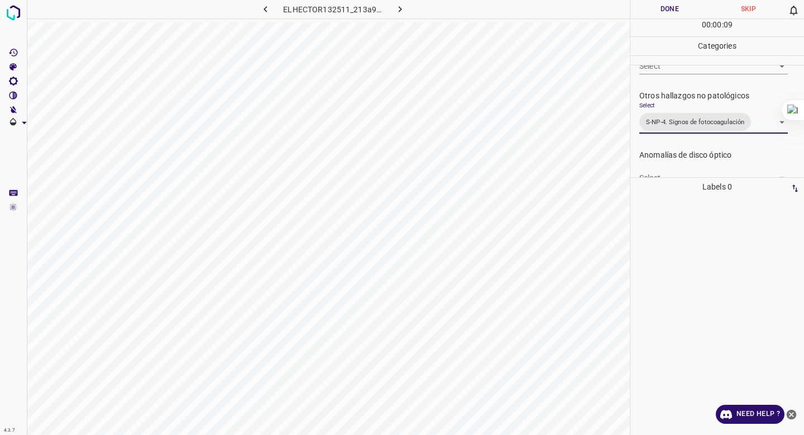
click at [666, 3] on button "Done" at bounding box center [670, 9] width 79 height 18
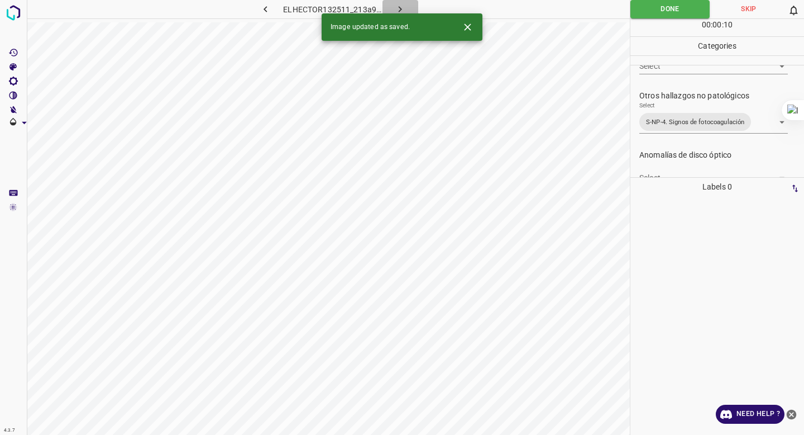
click at [404, 7] on icon "button" at bounding box center [400, 9] width 12 height 12
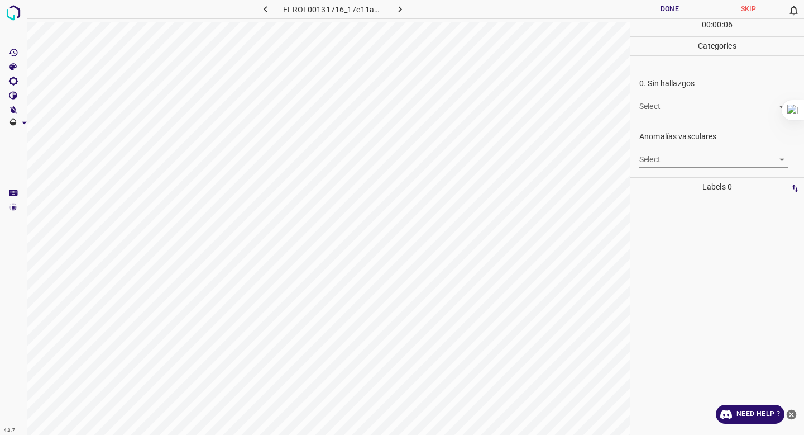
click at [651, 101] on body "4.3.7 ELROL00131716_17e11a2d9.jpg Done Skip 0 00 : 00 : 06 Categories 0. Sin ha…" at bounding box center [402, 217] width 804 height 435
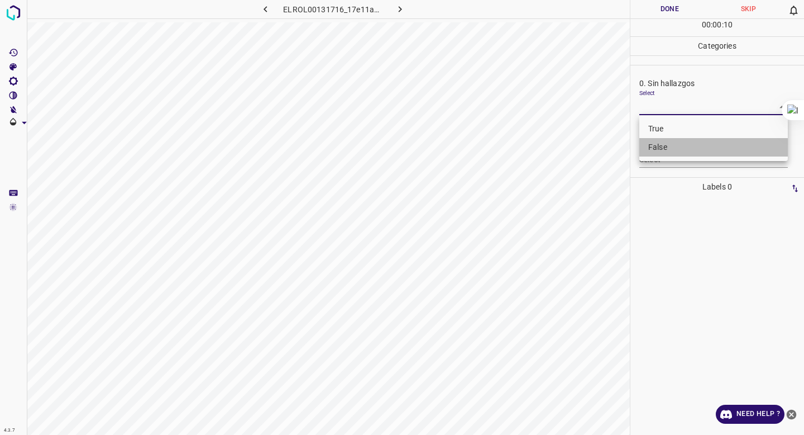
click at [656, 145] on li "False" at bounding box center [713, 147] width 149 height 18
type input "False"
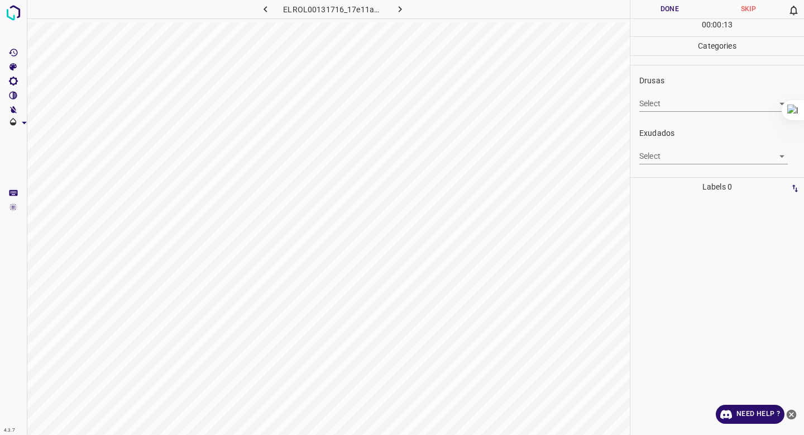
scroll to position [159, 0]
click at [675, 155] on body "4.3.7 ELROL00131716_17e11a2d9.jpg Done Skip 0 00 : 00 : 13 Categories 0. Sin ha…" at bounding box center [402, 217] width 804 height 435
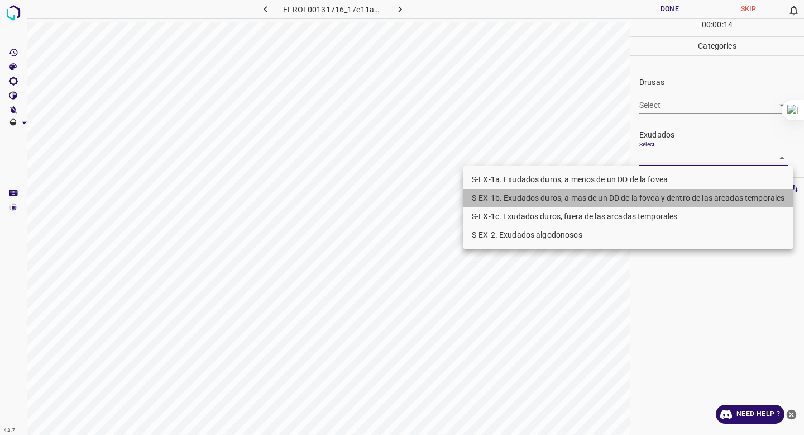
click at [661, 193] on li "S-EX-1b. Exudados duros, a mas de un DD de la fovea y dentro de las arcadas tem…" at bounding box center [628, 198] width 331 height 18
type input "S-EX-1b. Exudados duros, a mas de un DD de la fovea y dentro de las arcadas tem…"
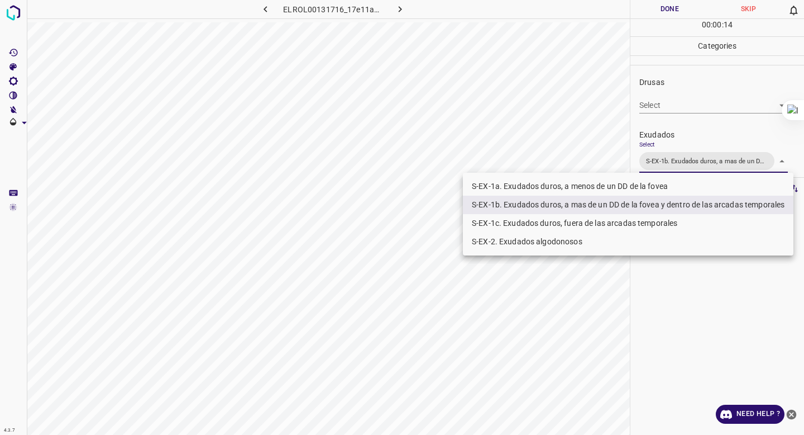
click at [683, 161] on div at bounding box center [402, 217] width 804 height 435
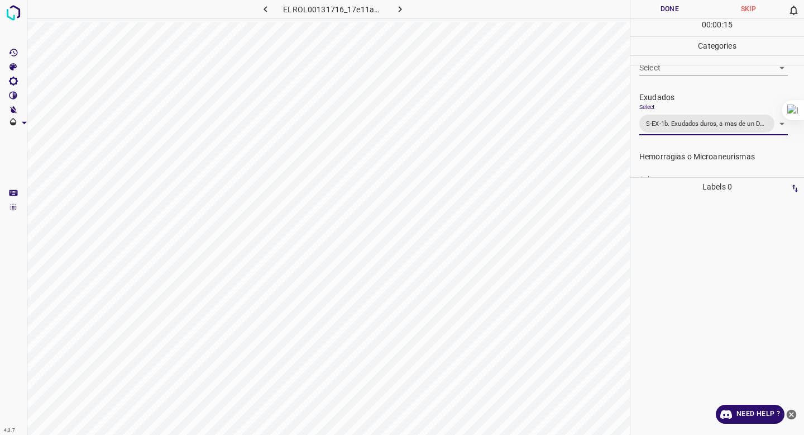
click at [684, 161] on p "Hemorragias o Microaneurismas" at bounding box center [721, 157] width 165 height 12
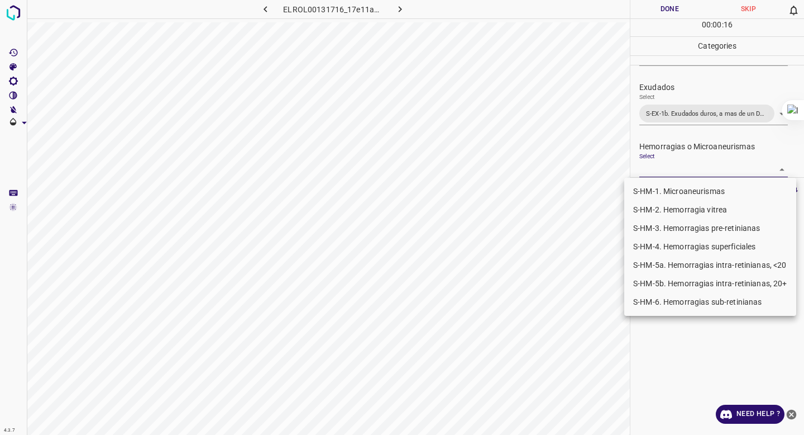
click at [665, 173] on body "4.3.7 ELROL00131716_17e11a2d9.jpg Done Skip 0 00 : 00 : 16 Categories 0. Sin ha…" at bounding box center [402, 217] width 804 height 435
click at [661, 189] on li "S-HM-1. Microaneurismas" at bounding box center [710, 191] width 172 height 18
type input "S-HM-1. Microaneurismas"
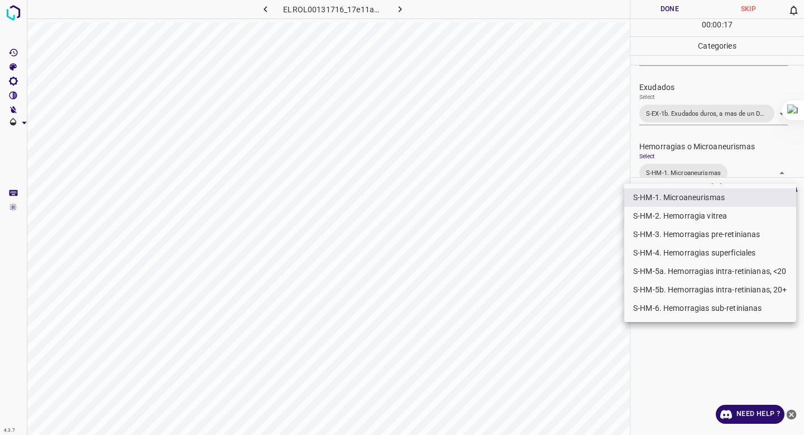
click at [708, 135] on div at bounding box center [402, 217] width 804 height 435
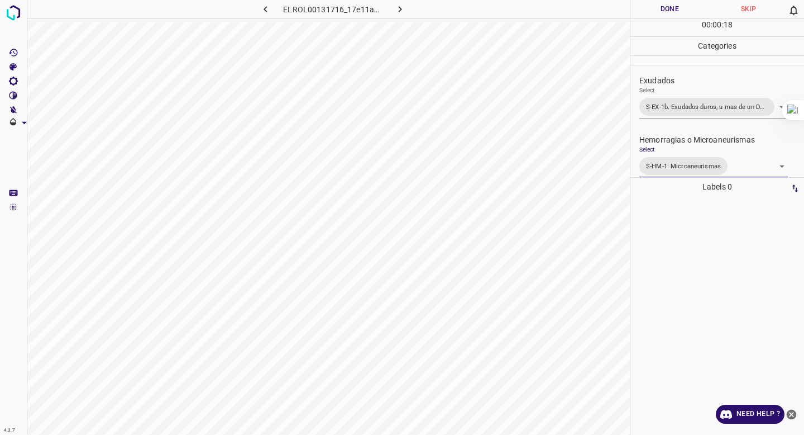
click at [680, 13] on button "Done" at bounding box center [670, 9] width 79 height 18
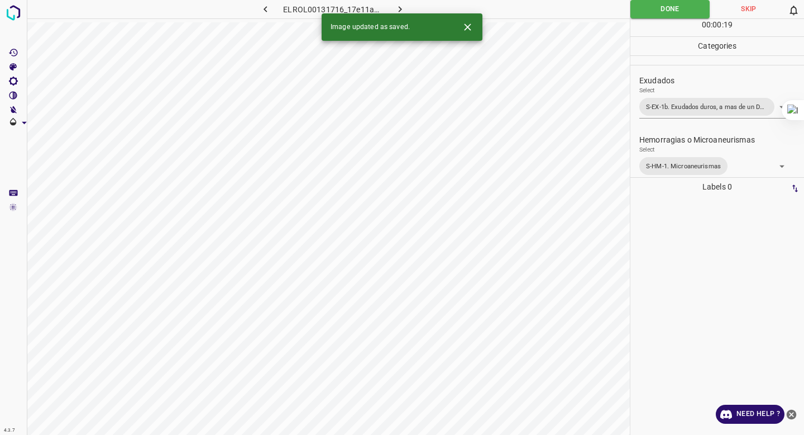
click at [395, 5] on icon "button" at bounding box center [400, 9] width 12 height 12
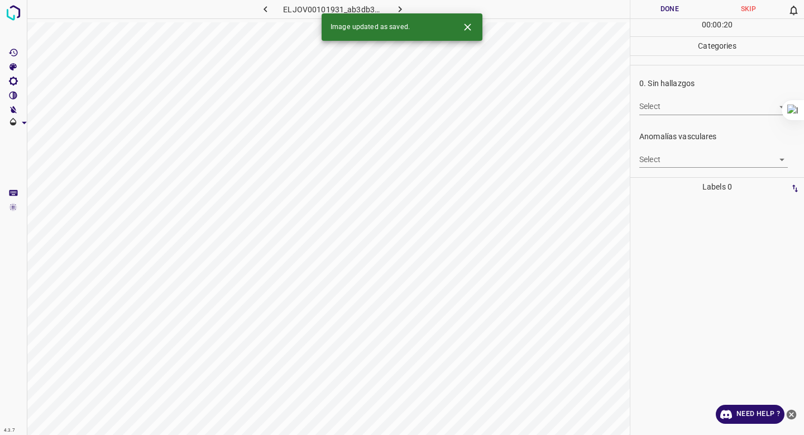
click at [675, 106] on body "4.3.7 ELJOV00101931_ab3db3fb6.jpg Done Skip 0 00 : 00 : 20 Categories 0. Sin ha…" at bounding box center [402, 217] width 804 height 435
click at [667, 147] on li "False" at bounding box center [713, 147] width 149 height 18
type input "False"
click at [656, 159] on body "4.3.7 ELJOV00101931_ab3db3fb6.jpg Done Skip 0 00 : 00 : 01 Categories 0. Sin ha…" at bounding box center [402, 217] width 804 height 435
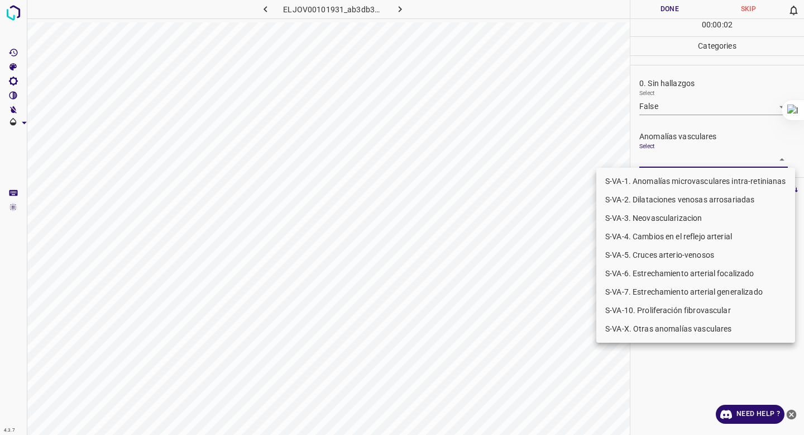
click at [641, 307] on li "S-VA-10. Proliferación fibrovascular" at bounding box center [695, 310] width 199 height 18
type input "S-VA-10. Proliferación fibrovascular"
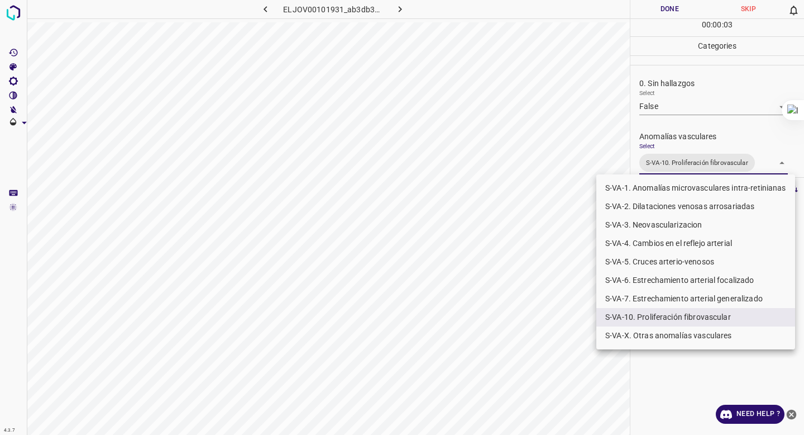
click at [707, 132] on div at bounding box center [402, 217] width 804 height 435
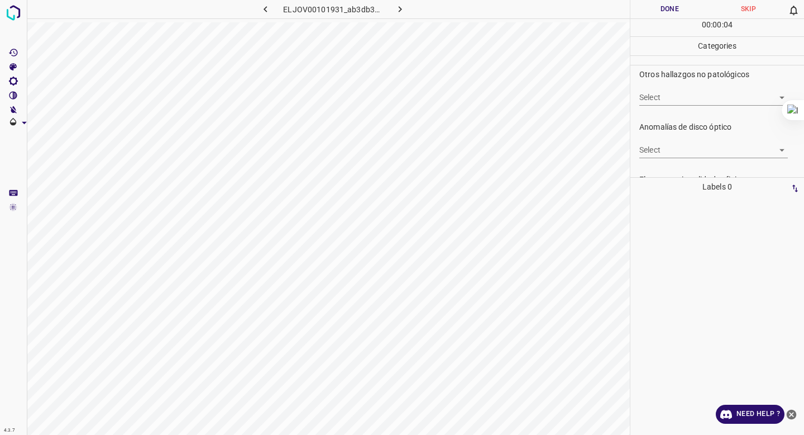
scroll to position [380, 0]
click at [704, 100] on body "4.3.7 ELJOV00101931_ab3db3fb6.jpg Done Skip 0 00 : 00 : 05 Categories 0. Sin ha…" at bounding box center [402, 217] width 804 height 435
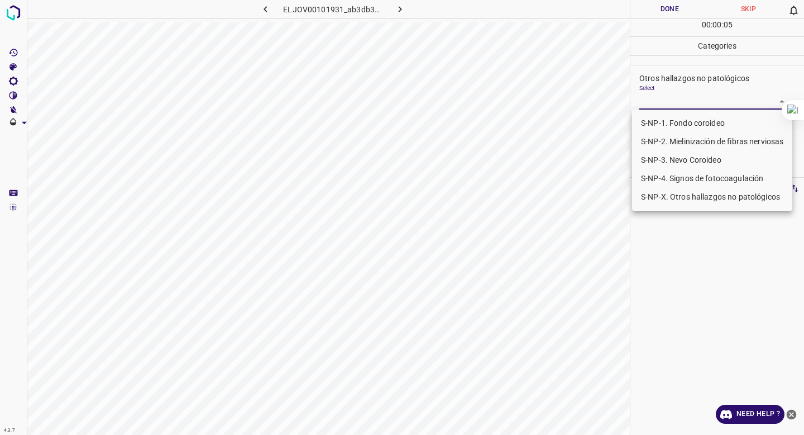
click at [691, 175] on li "S-NP-4. Signos de fotocoagulación" at bounding box center [712, 178] width 160 height 18
type input "S-NP-4. Signos de fotocoagulación"
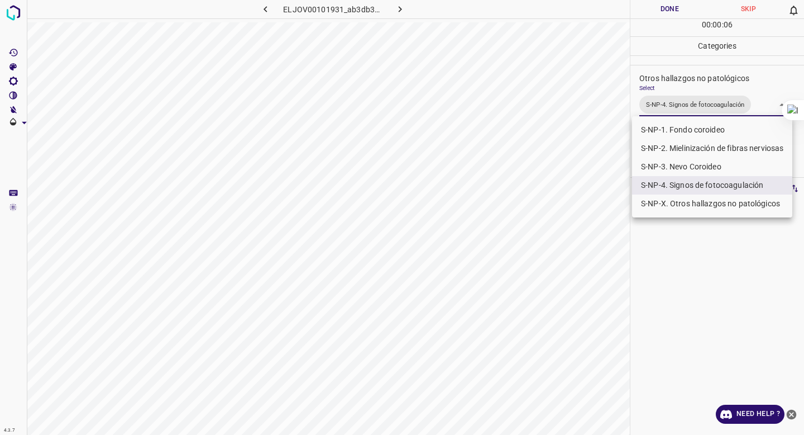
click at [710, 106] on div at bounding box center [402, 217] width 804 height 435
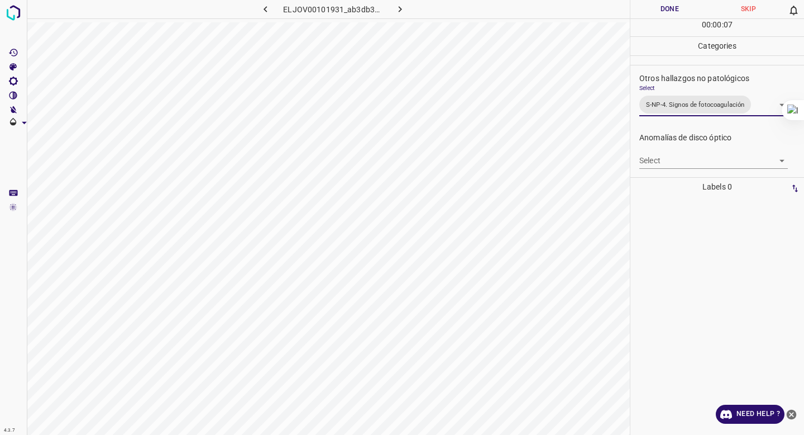
click at [655, 16] on button "Done" at bounding box center [670, 9] width 79 height 18
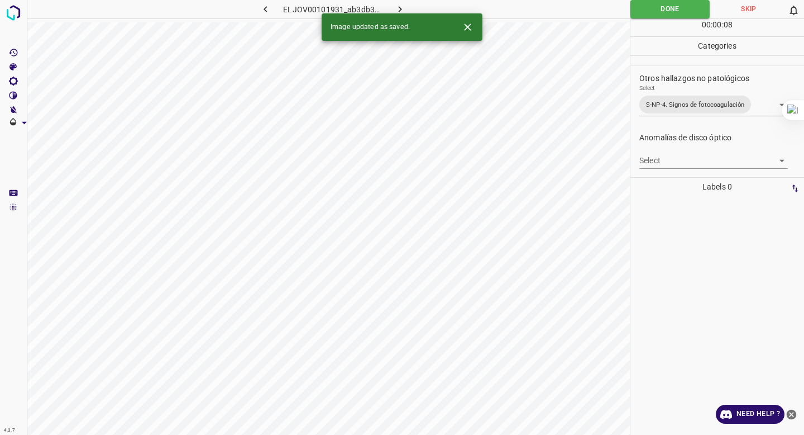
click at [400, 8] on icon "button" at bounding box center [400, 9] width 3 height 6
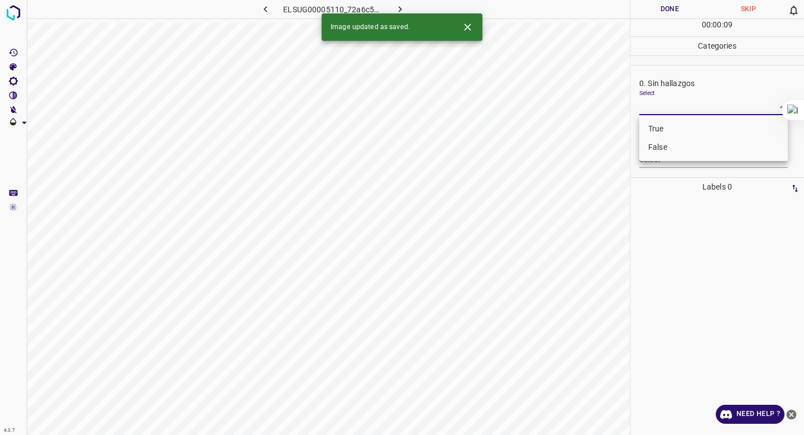
click at [678, 108] on body "4.3.7 ELSUG00005110_72a6c5b26.jpg Done Skip 0 00 : 00 : 09 Categories 0. Sin ha…" at bounding box center [402, 217] width 804 height 435
click at [669, 142] on li "False" at bounding box center [713, 147] width 149 height 18
type input "False"
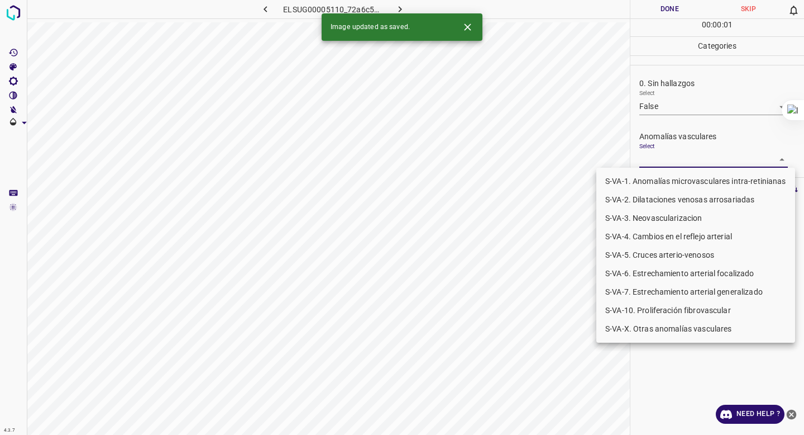
click at [661, 156] on body "4.3.7 ELSUG00005110_72a6c5b26.jpg Done Skip 0 00 : 00 : 01 Categories 0. Sin ha…" at bounding box center [402, 217] width 804 height 435
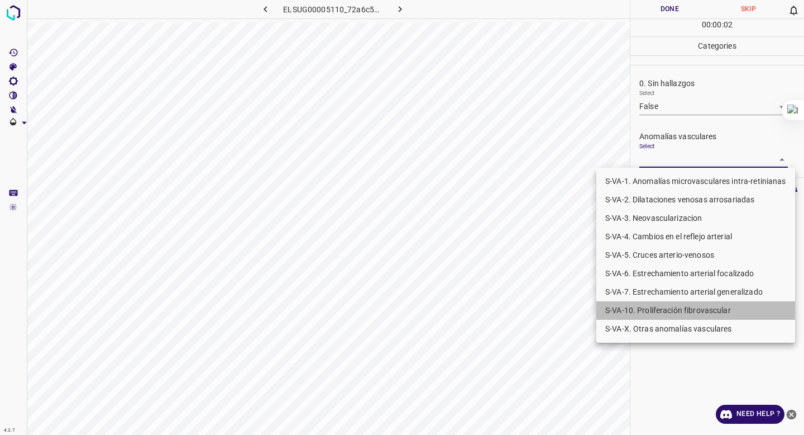
click at [653, 309] on li "S-VA-10. Proliferación fibrovascular" at bounding box center [695, 310] width 199 height 18
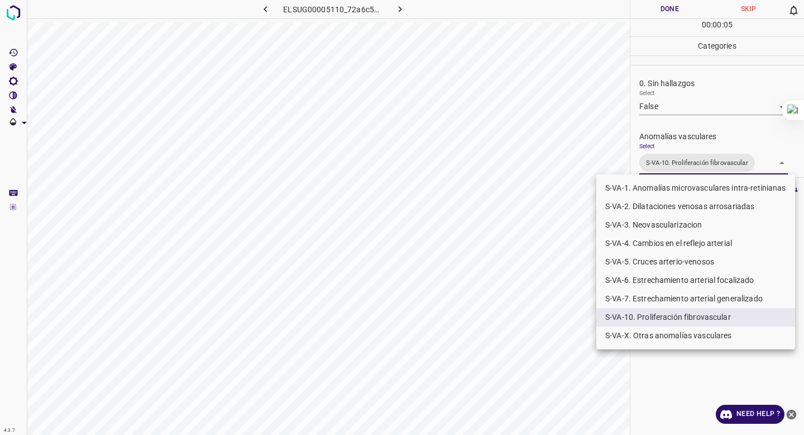
click at [690, 228] on li "S-VA-3. Neovascularizacion" at bounding box center [695, 225] width 199 height 18
type input "S-VA-10. Proliferación fibrovascular,S-VA-3. Neovascularizacion"
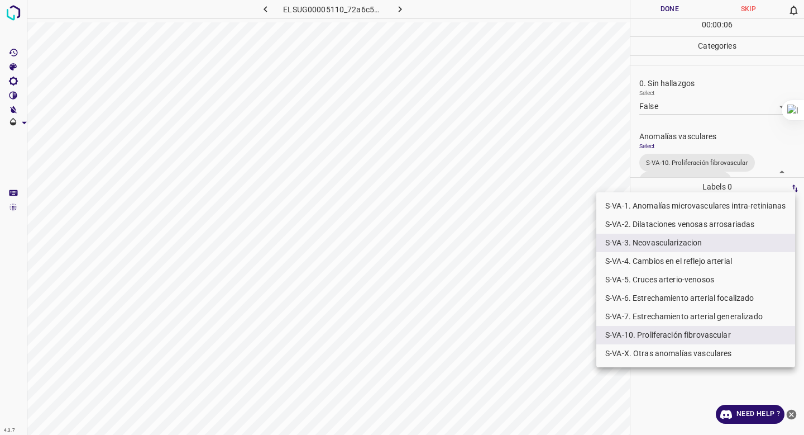
click at [699, 131] on div at bounding box center [402, 217] width 804 height 435
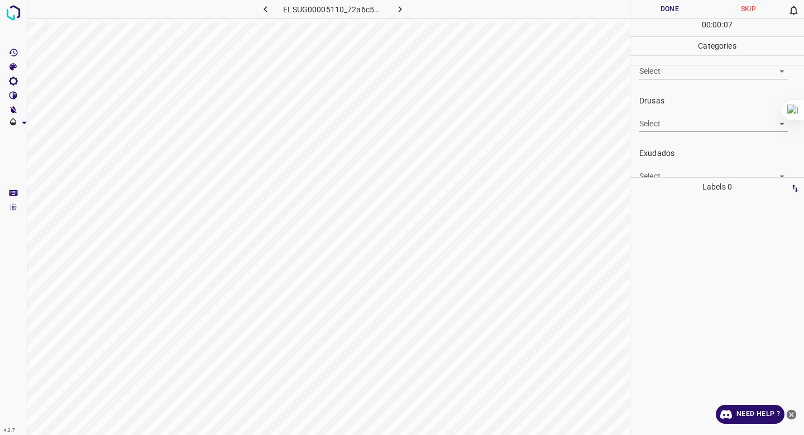
scroll to position [191, 0]
click at [675, 148] on body "4.3.7 ELSUG00005110_72a6c5b26.jpg Done Skip 0 00 : 00 : 08 Categories 0. Sin ha…" at bounding box center [402, 217] width 804 height 435
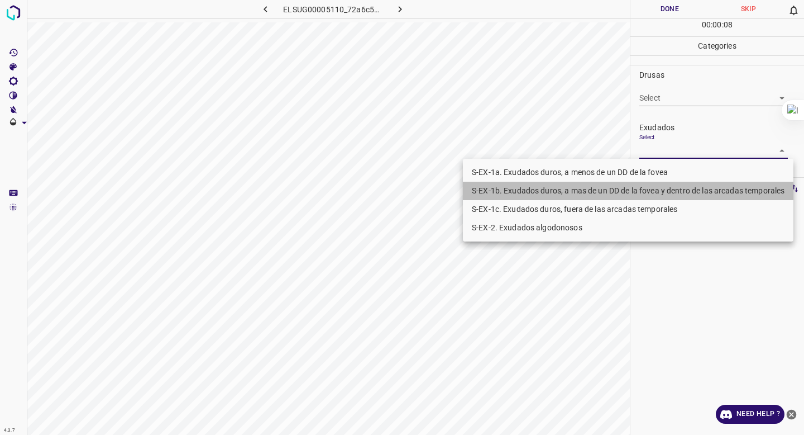
click at [656, 188] on li "S-EX-1b. Exudados duros, a mas de un DD de la fovea y dentro de las arcadas tem…" at bounding box center [628, 191] width 331 height 18
type input "S-EX-1b. Exudados duros, a mas de un DD de la fovea y dentro de las arcadas tem…"
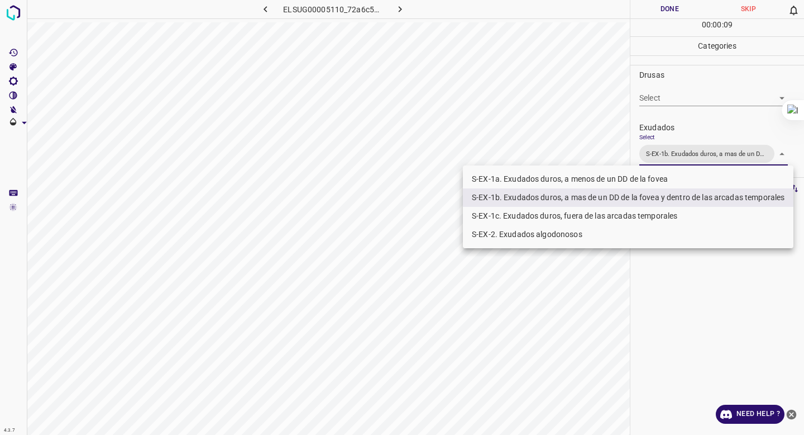
click at [685, 139] on div at bounding box center [402, 217] width 804 height 435
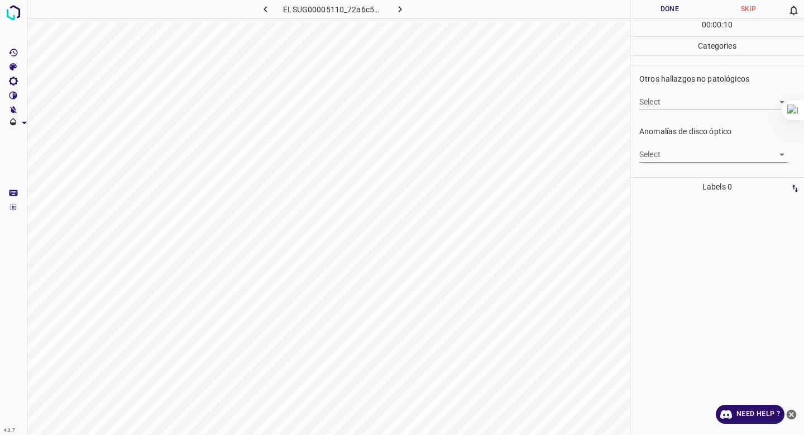
scroll to position [402, 0]
click at [688, 104] on body "4.3.7 ELSUG00005110_72a6c5b26.jpg Done Skip 0 00 : 00 : 11 Categories 0. Sin ha…" at bounding box center [402, 217] width 804 height 435
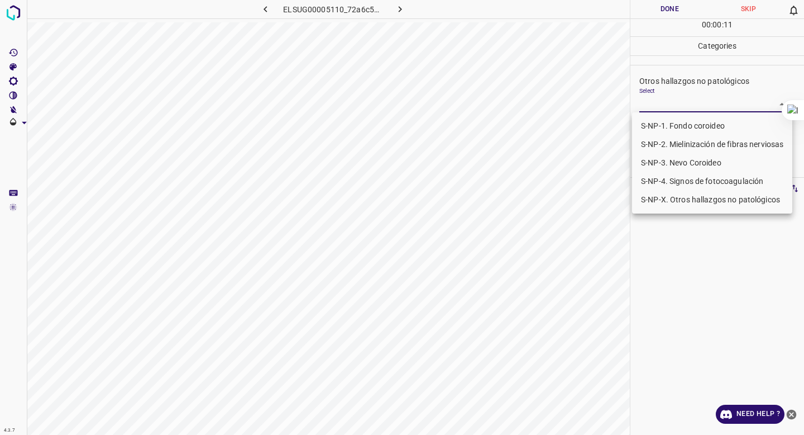
click at [680, 180] on li "S-NP-4. Signos de fotocoagulación" at bounding box center [712, 181] width 160 height 18
type input "S-NP-4. Signos de fotocoagulación"
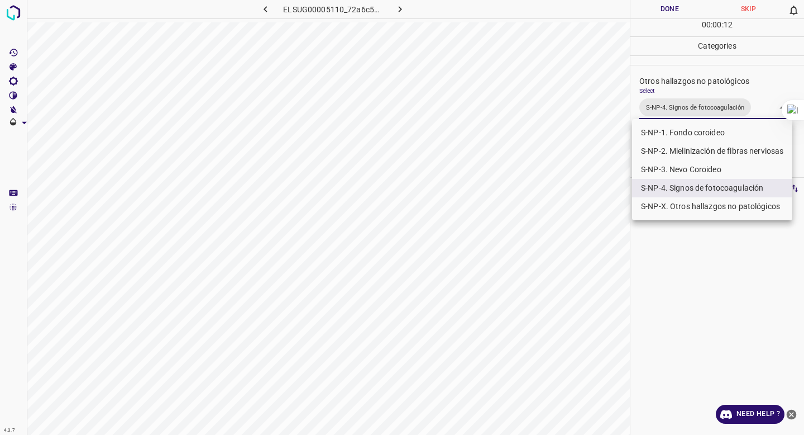
click at [706, 83] on div at bounding box center [402, 217] width 804 height 435
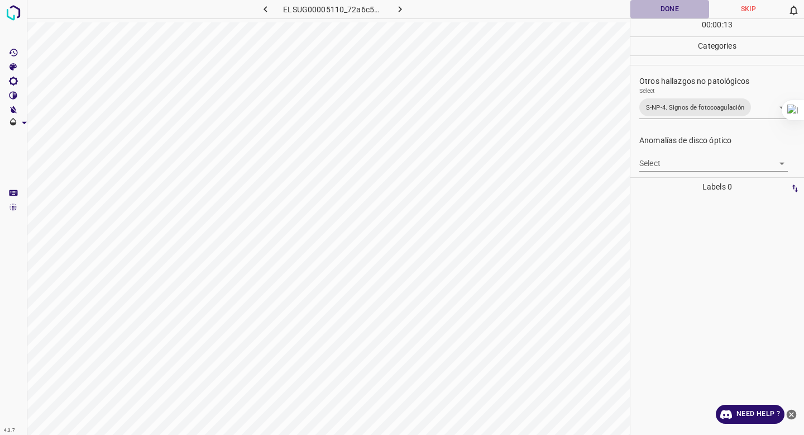
click at [665, 12] on button "Done" at bounding box center [670, 9] width 79 height 18
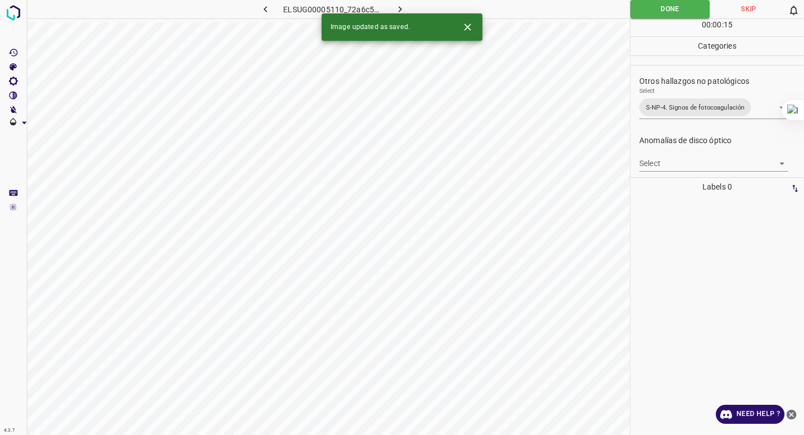
click at [390, 6] on button "button" at bounding box center [401, 9] width 36 height 18
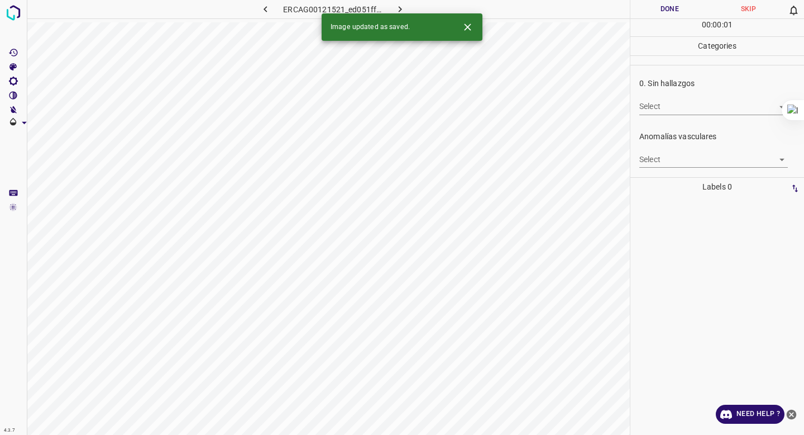
click at [729, 109] on body "4.3.7 ERCAG00121521_ed051ffd3.jpg Done Skip 0 00 : 00 : 01 Categories 0. Sin ha…" at bounding box center [402, 217] width 804 height 435
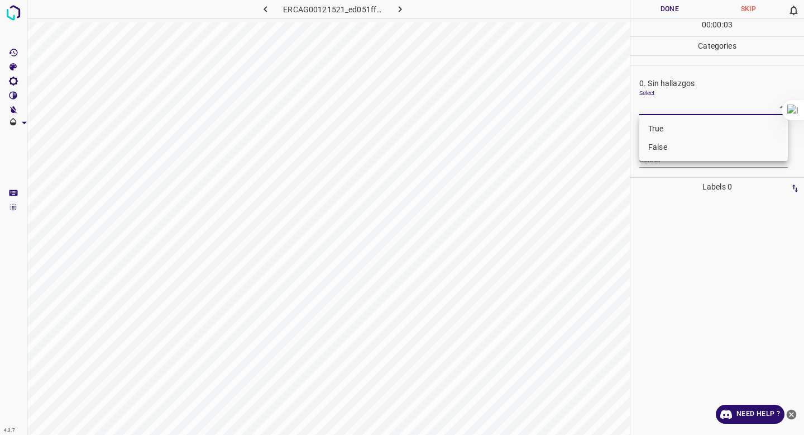
click at [713, 149] on li "False" at bounding box center [713, 147] width 149 height 18
type input "False"
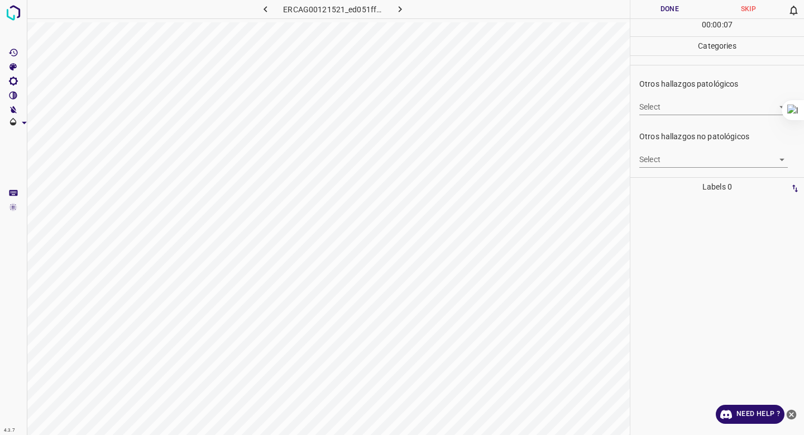
scroll to position [316, 0]
click at [693, 155] on body "4.3.7 ERCAG00121521_ed051ffd3.jpg Done Skip 0 00 : 00 : 07 Categories 0. Sin ha…" at bounding box center [402, 217] width 804 height 435
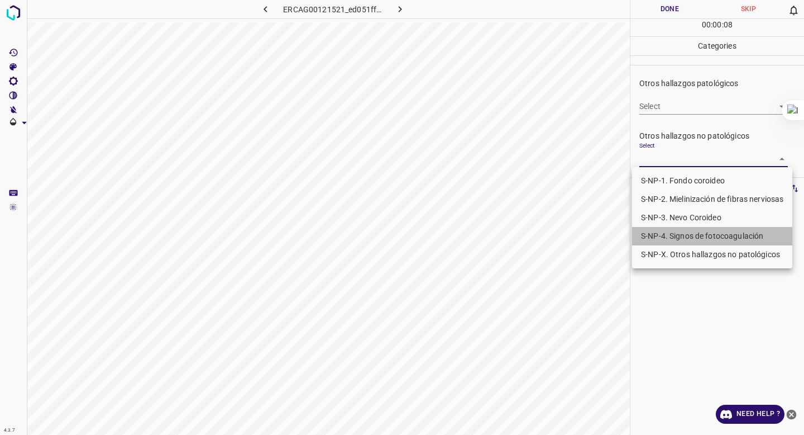
click at [669, 232] on li "S-NP-4. Signos de fotocoagulación" at bounding box center [712, 236] width 160 height 18
type input "S-NP-4. Signos de fotocoagulación"
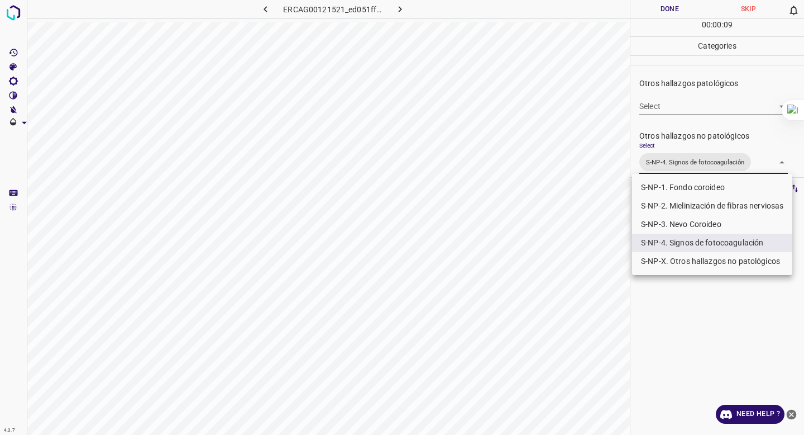
click at [676, 143] on div at bounding box center [402, 217] width 804 height 435
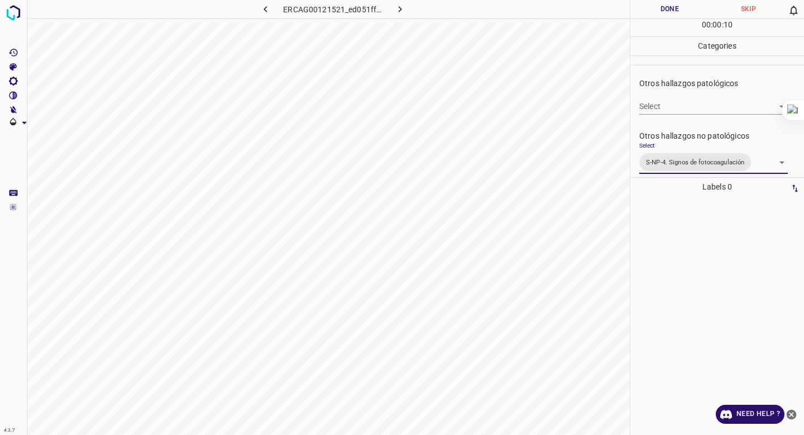
click at [677, 112] on body "4.3.7 ERCAG00121521_ed051ffd3.jpg Done Skip 0 00 : 00 : 10 Categories 0. Sin ha…" at bounding box center [402, 217] width 804 height 435
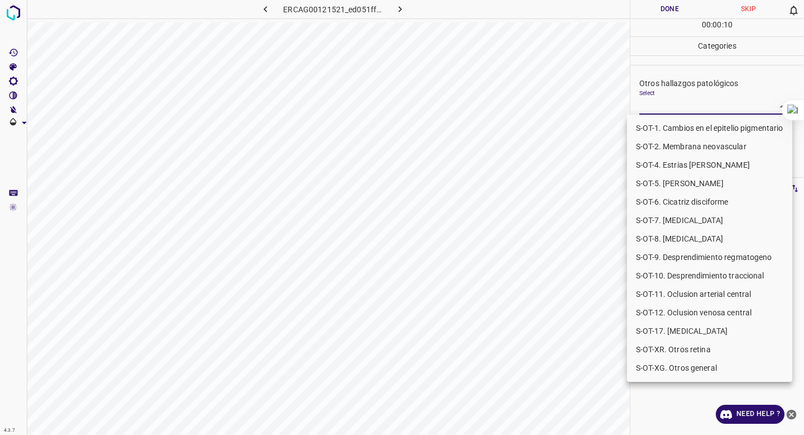
click at [670, 130] on li "S-OT-1. Cambios en el epitelio pigmentario" at bounding box center [709, 128] width 165 height 18
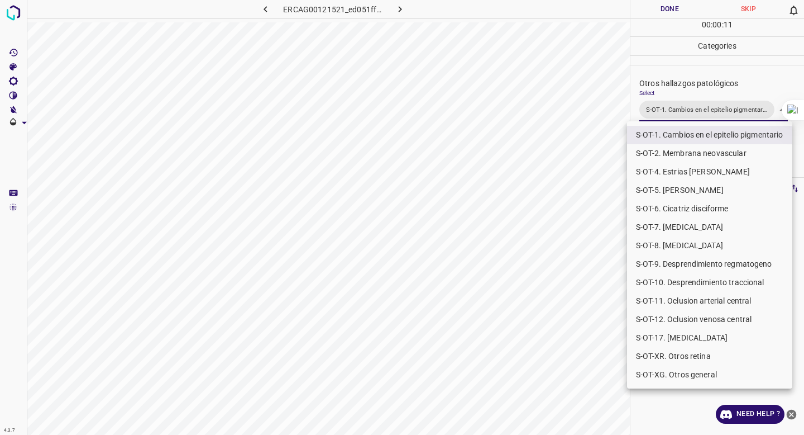
click at [663, 347] on li "S-OT-XR. Otros retina" at bounding box center [709, 356] width 165 height 18
type input "S-OT-1. Cambios en el epitelio pigmentario,S-OT-XR. Otros retina"
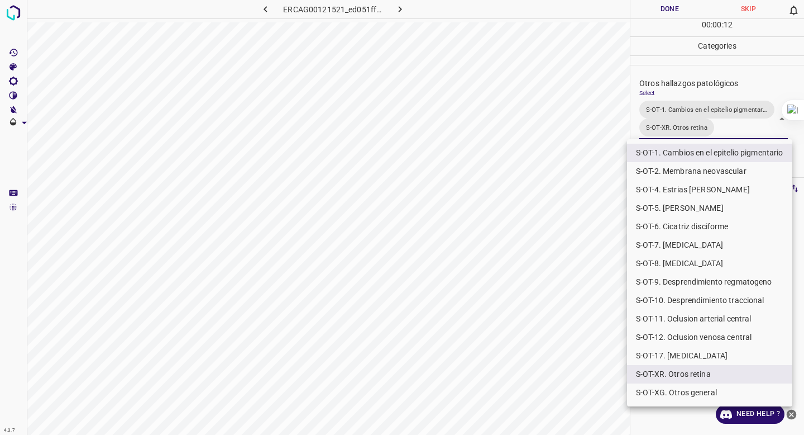
click at [677, 110] on div at bounding box center [402, 217] width 804 height 435
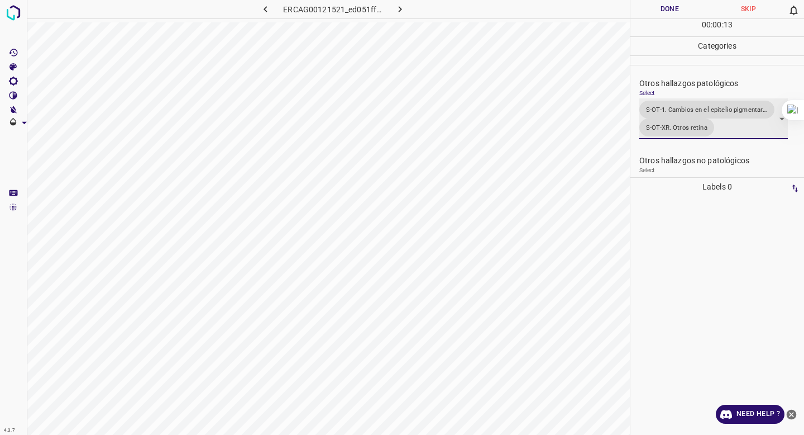
scroll to position [454, 0]
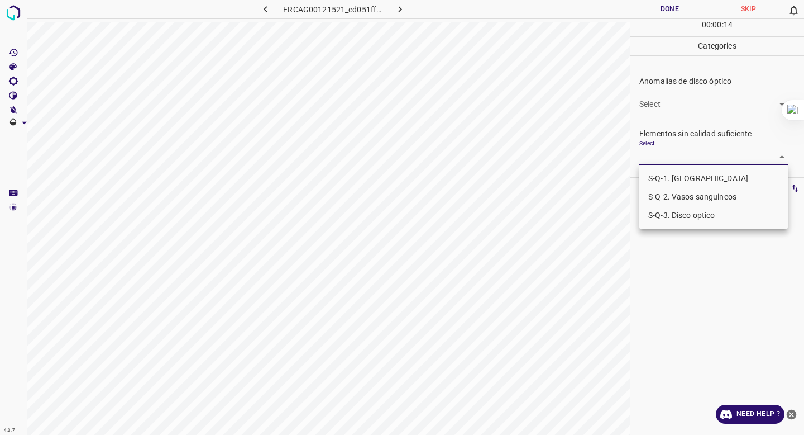
click at [657, 150] on body "4.3.7 ERCAG00121521_ed051ffd3.jpg Done Skip 0 00 : 00 : 14 Categories 0. Sin ha…" at bounding box center [402, 217] width 804 height 435
click at [656, 183] on li "S-Q-1. [GEOGRAPHIC_DATA]" at bounding box center [713, 178] width 149 height 18
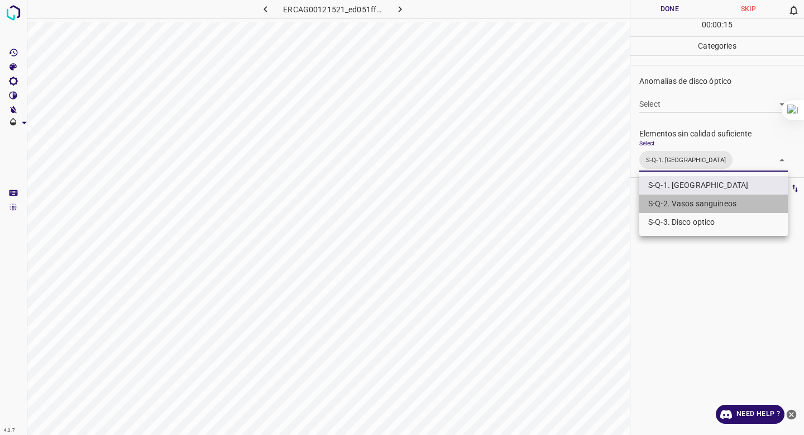
click at [656, 198] on li "S-Q-2. Vasos sanguineos" at bounding box center [713, 203] width 149 height 18
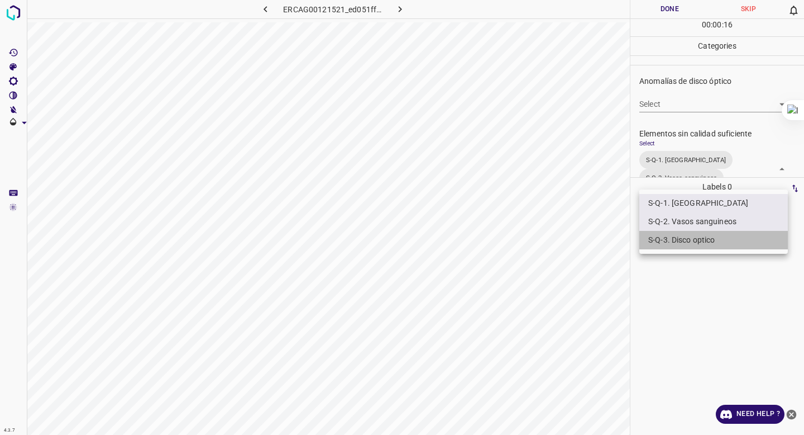
click at [657, 241] on li "S-Q-3. Disco optico" at bounding box center [713, 240] width 149 height 18
type input "S-Q-1. Macula,S-Q-2. Vasos sanguineos,S-Q-3. Disco optico"
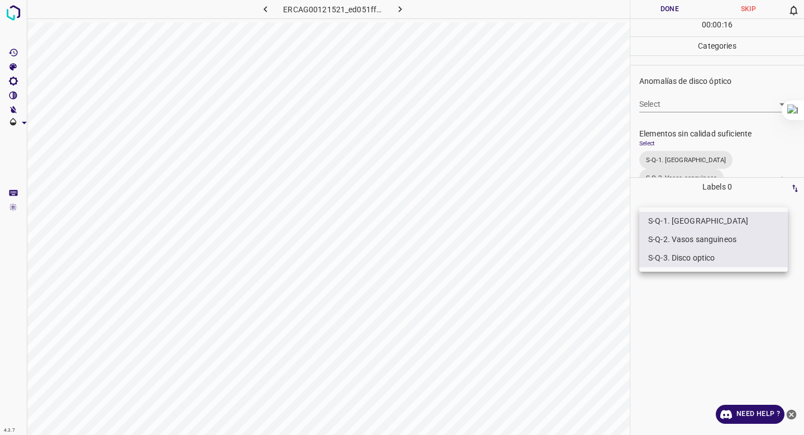
click at [691, 79] on div at bounding box center [402, 217] width 804 height 435
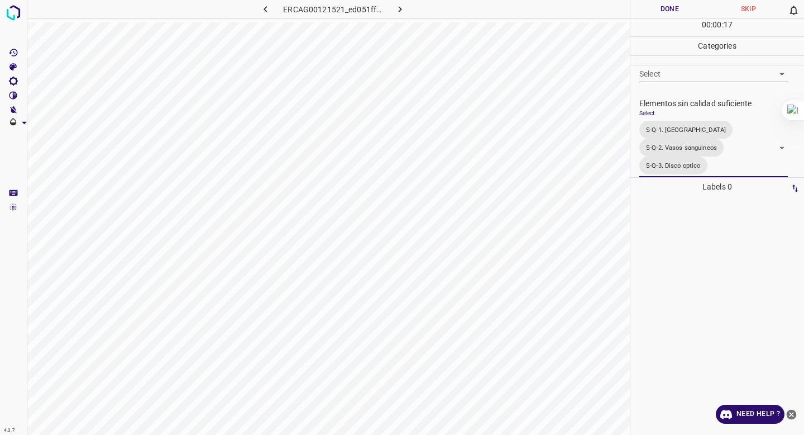
click at [669, 6] on button "Done" at bounding box center [670, 9] width 79 height 18
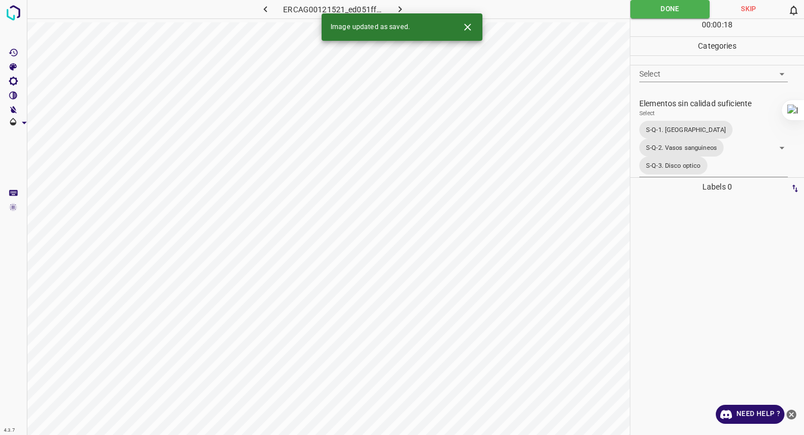
click at [393, 6] on button "button" at bounding box center [401, 9] width 36 height 18
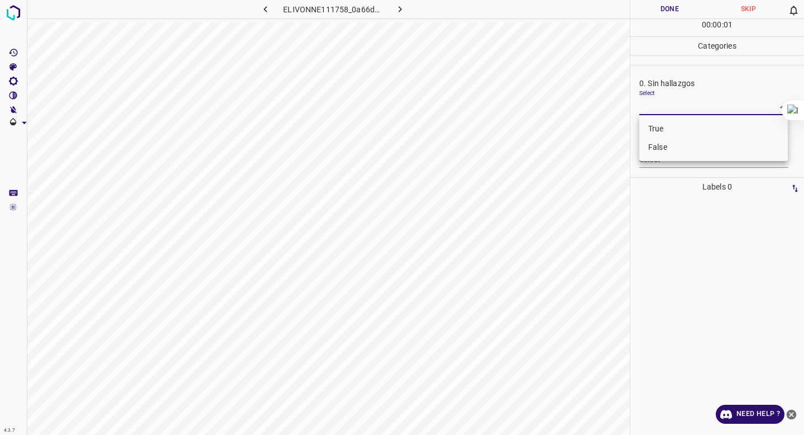
click at [664, 104] on body "4.3.7 ELIVONNE111758_0a66d4f60.jpg Done Skip 0 00 : 00 : 01 Categories 0. Sin h…" at bounding box center [402, 217] width 804 height 435
click at [661, 143] on li "False" at bounding box center [713, 147] width 149 height 18
type input "False"
click at [660, 159] on body "4.3.7 ELIVONNE111758_0a66d4f60.jpg Done Skip 0 00 : 00 : 02 Categories 0. Sin h…" at bounding box center [402, 217] width 804 height 435
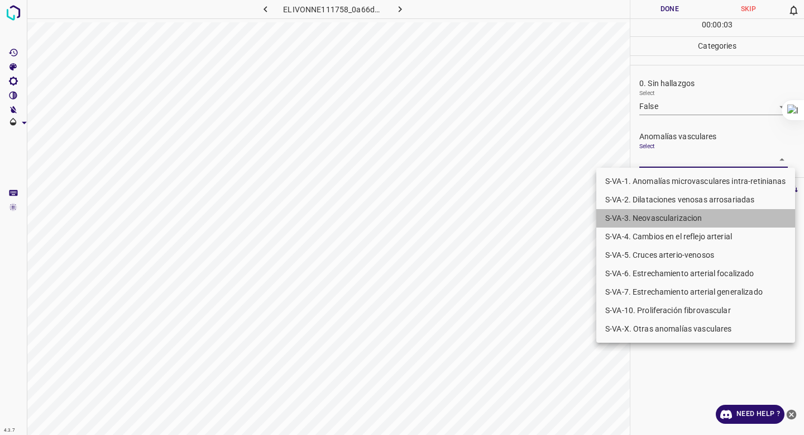
click at [664, 215] on li "S-VA-3. Neovascularizacion" at bounding box center [695, 218] width 199 height 18
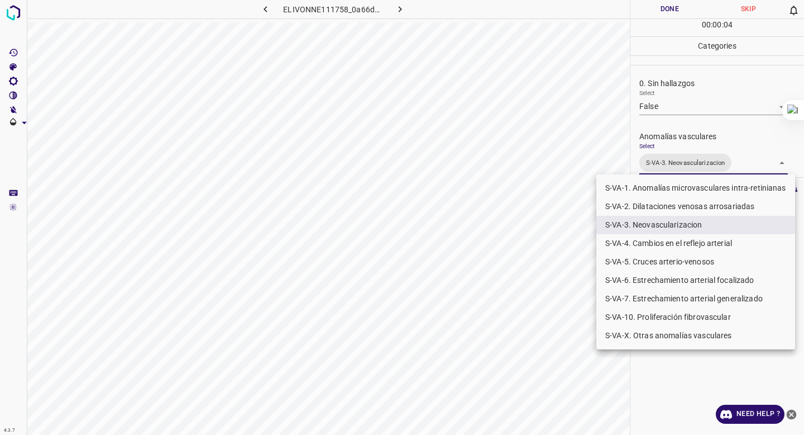
click at [648, 318] on li "S-VA-10. Proliferación fibrovascular" at bounding box center [695, 317] width 199 height 18
type input "S-VA-3. Neovascularizacion,S-VA-10. Proliferación fibrovascular"
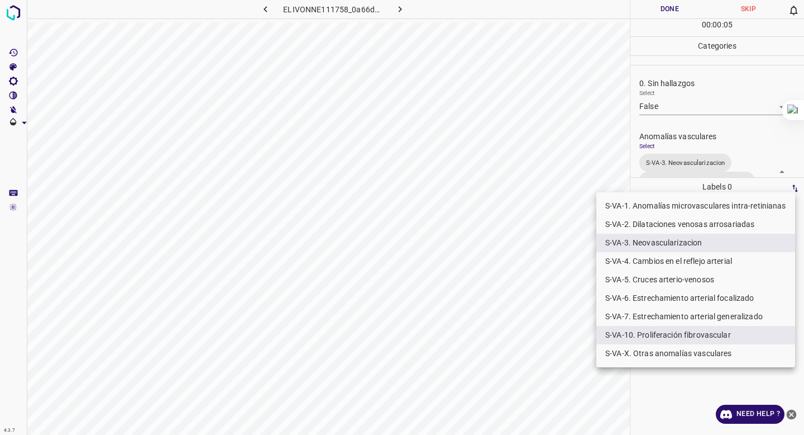
click at [732, 128] on div at bounding box center [402, 217] width 804 height 435
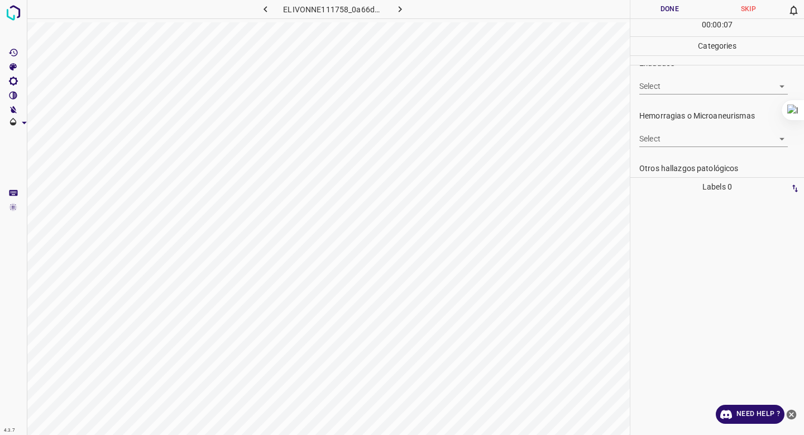
scroll to position [275, 0]
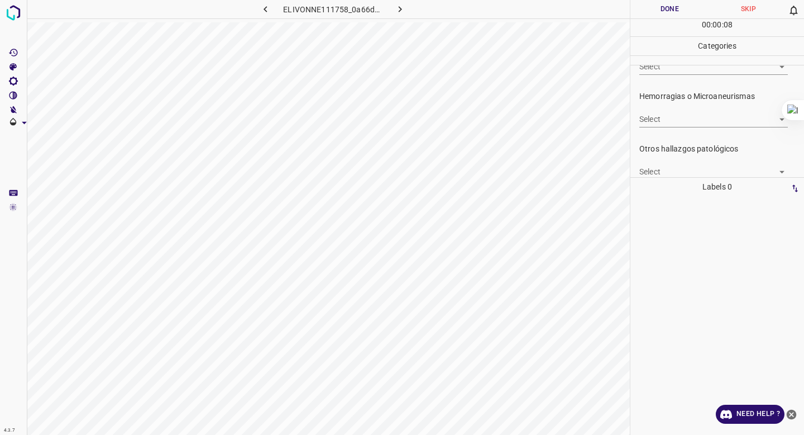
click at [690, 171] on body "4.3.7 ELIVONNE111758_0a66d4f60.jpg Done Skip 0 00 : 00 : 08 Categories 0. Sin h…" at bounding box center [402, 217] width 804 height 435
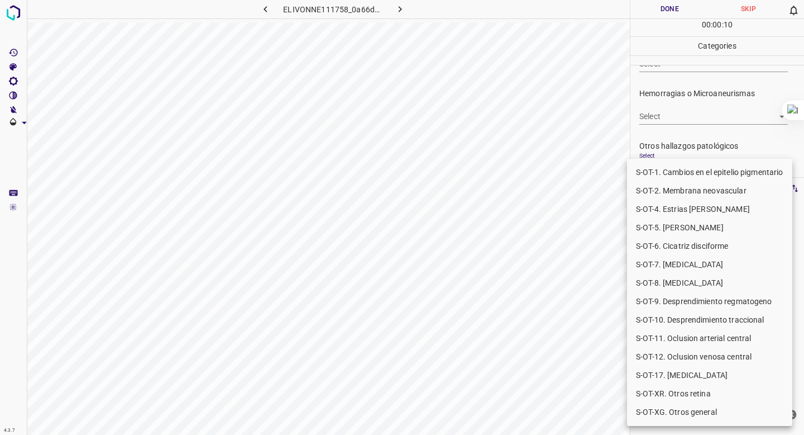
click at [686, 314] on li "S-OT-10. Desprendimiento traccional" at bounding box center [709, 320] width 165 height 18
type input "S-OT-10. Desprendimiento traccional"
click at [674, 91] on div at bounding box center [402, 217] width 804 height 435
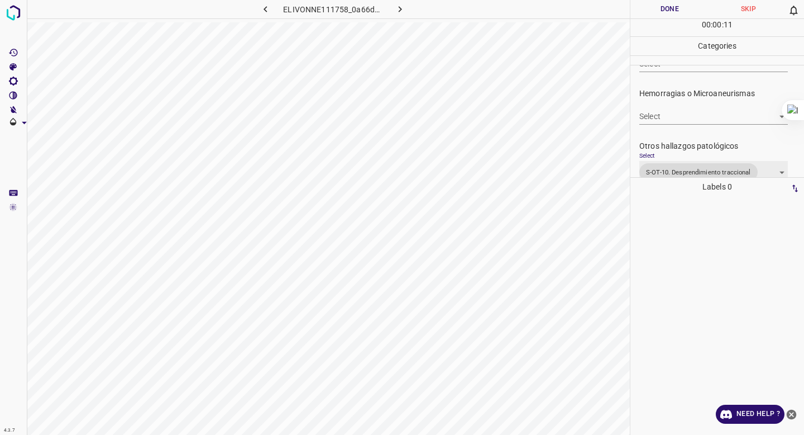
scroll to position [284, 0]
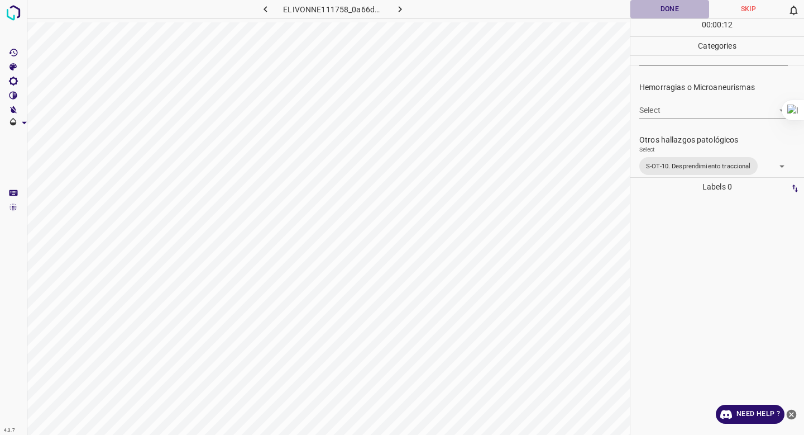
click at [663, 12] on button "Done" at bounding box center [670, 9] width 79 height 18
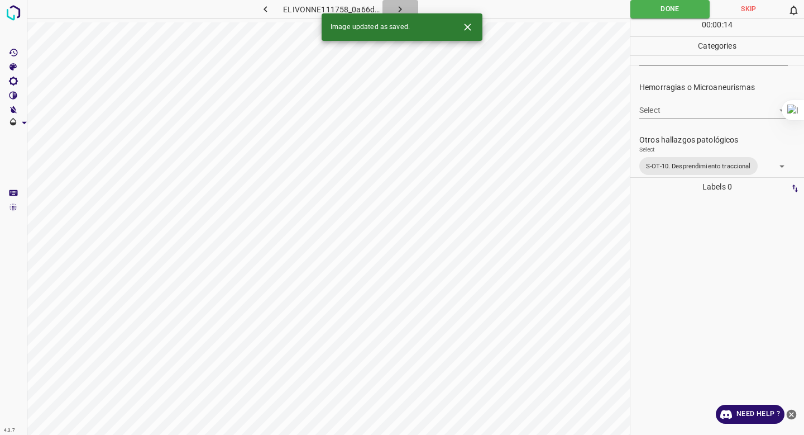
click at [402, 8] on icon "button" at bounding box center [400, 9] width 12 height 12
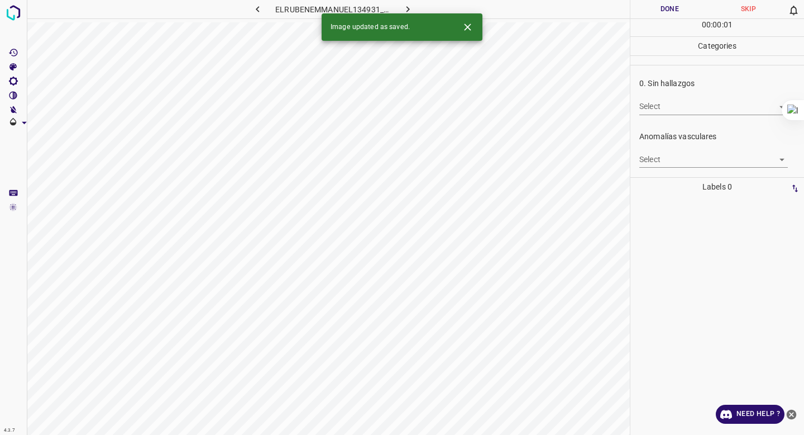
click at [688, 111] on body "4.3.7 ELRUBENEMMANUEL134931_0bf9bef27.jpg Done Skip 0 00 : 00 : 01 Categories 0…" at bounding box center [402, 217] width 804 height 435
click at [677, 150] on li "False" at bounding box center [713, 147] width 149 height 18
type input "False"
click at [667, 164] on body "4.3.7 ELRUBENEMMANUEL134931_0bf9bef27.jpg Done Skip 0 00 : 00 : 02 Categories 0…" at bounding box center [402, 217] width 804 height 435
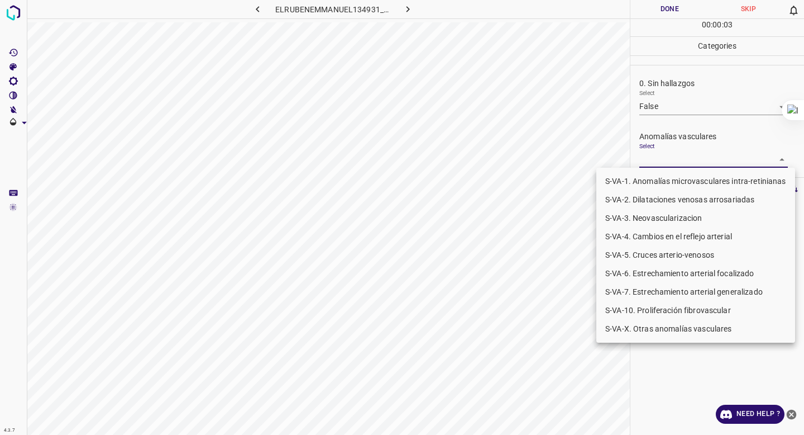
click at [658, 316] on li "S-VA-10. Proliferación fibrovascular" at bounding box center [695, 310] width 199 height 18
type input "S-VA-10. Proliferación fibrovascular"
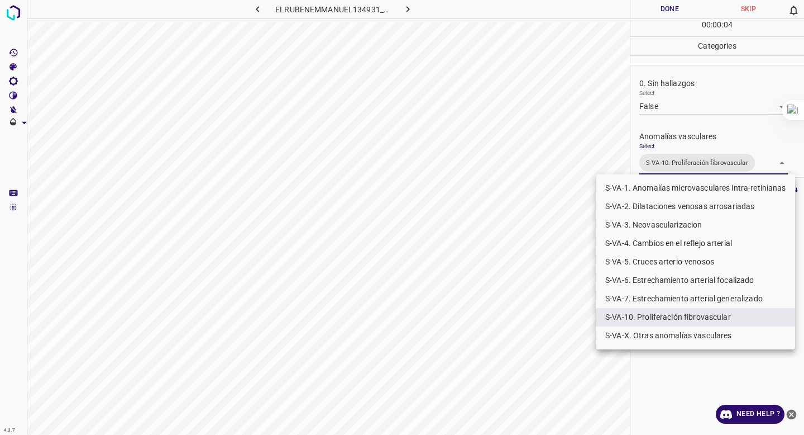
click at [719, 120] on div at bounding box center [402, 217] width 804 height 435
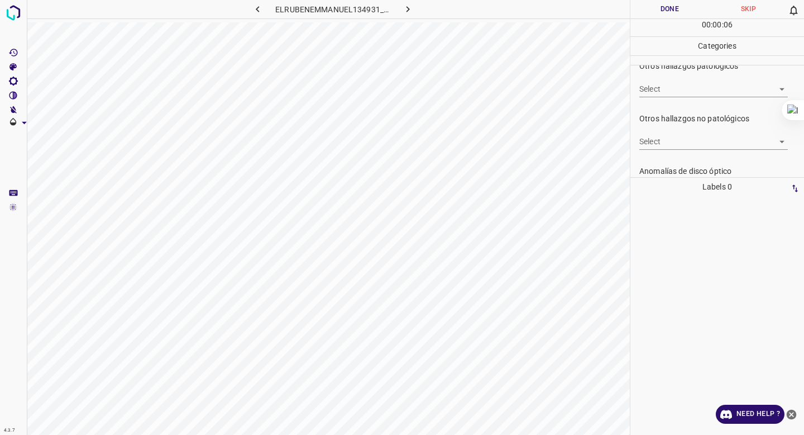
scroll to position [333, 0]
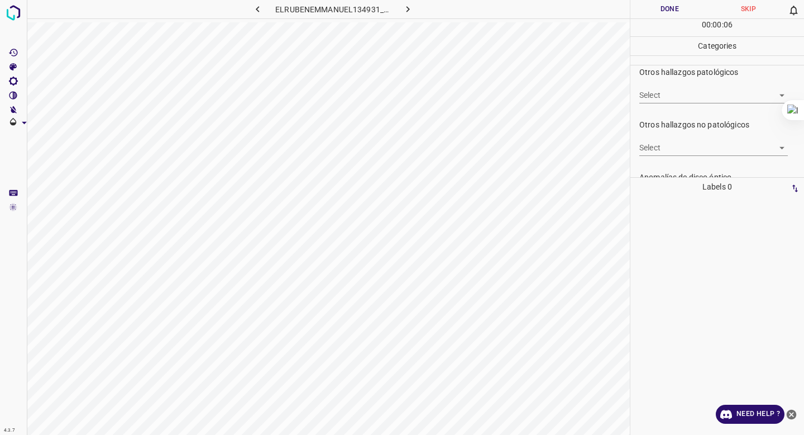
drag, startPoint x: 722, startPoint y: 104, endPoint x: 722, endPoint y: 92, distance: 11.7
click at [722, 101] on div "Otros hallazgos patológicos Select ​" at bounding box center [718, 85] width 174 height 52
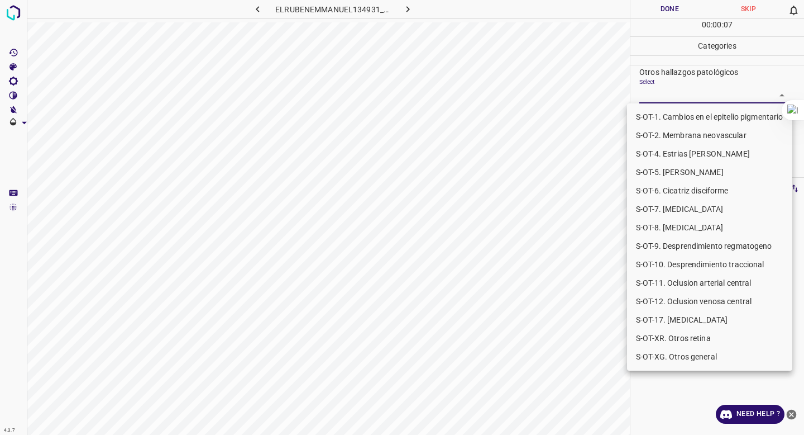
click at [720, 87] on body "4.3.7 ELRUBENEMMANUEL134931_0bf9bef27.jpg Done Skip 0 00 : 00 : 07 Categories 0…" at bounding box center [402, 217] width 804 height 435
click at [702, 265] on li "S-OT-10. Desprendimiento traccional" at bounding box center [709, 264] width 165 height 18
type input "S-OT-10. Desprendimiento traccional"
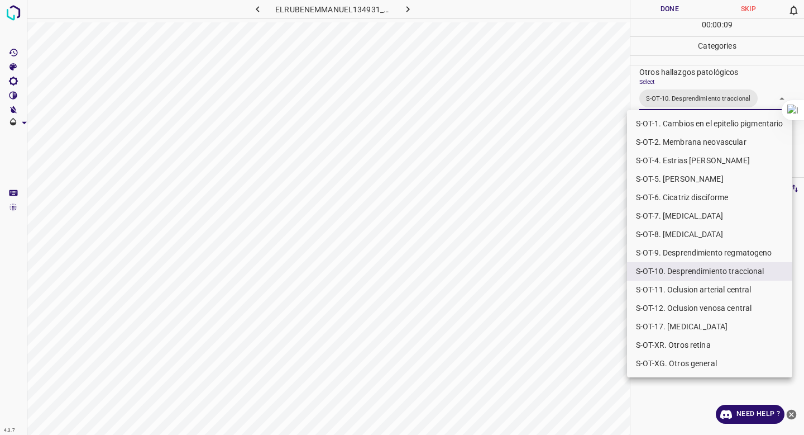
click at [528, 332] on div at bounding box center [402, 217] width 804 height 435
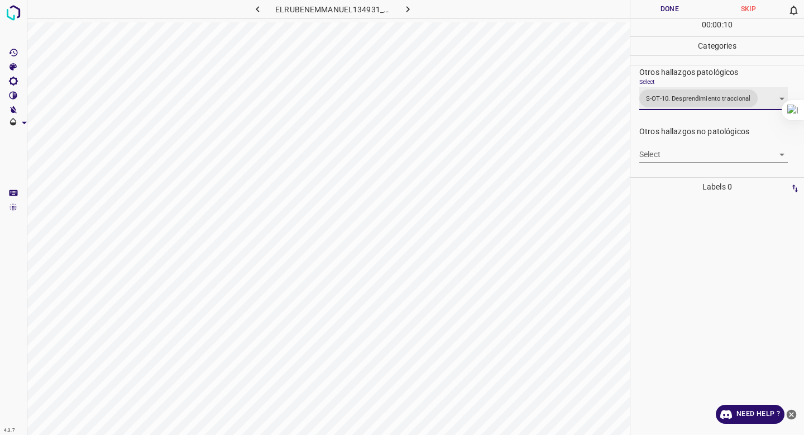
scroll to position [436, 0]
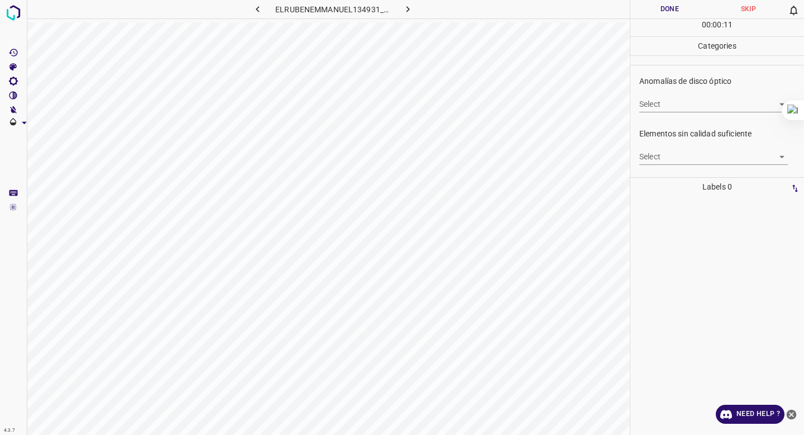
click at [679, 161] on body "4.3.7 ELRUBENEMMANUEL134931_0bf9bef27.jpg Done Skip 0 00 : 00 : 11 Categories 0…" at bounding box center [402, 217] width 804 height 435
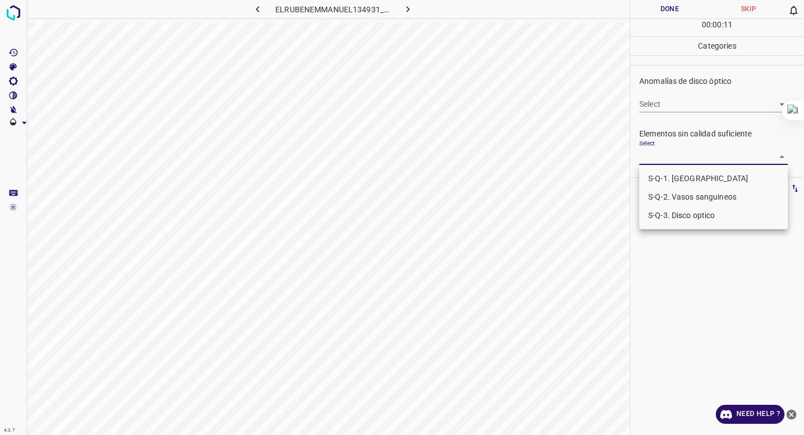
click at [675, 183] on li "S-Q-1. [GEOGRAPHIC_DATA]" at bounding box center [713, 178] width 149 height 18
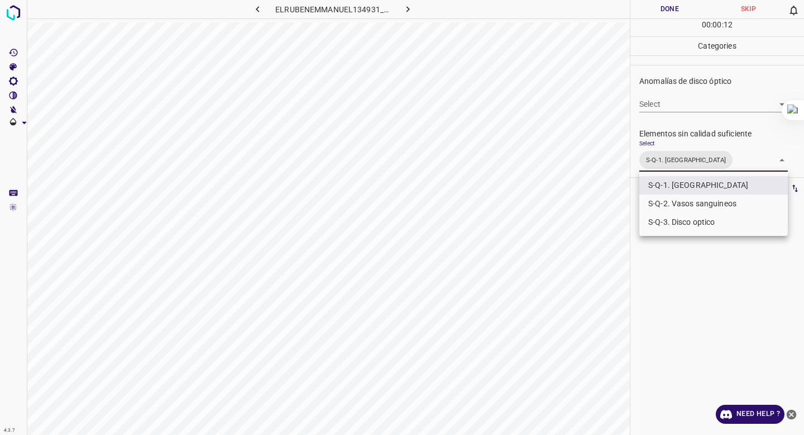
click at [672, 201] on li "S-Q-2. Vasos sanguineos" at bounding box center [713, 203] width 149 height 18
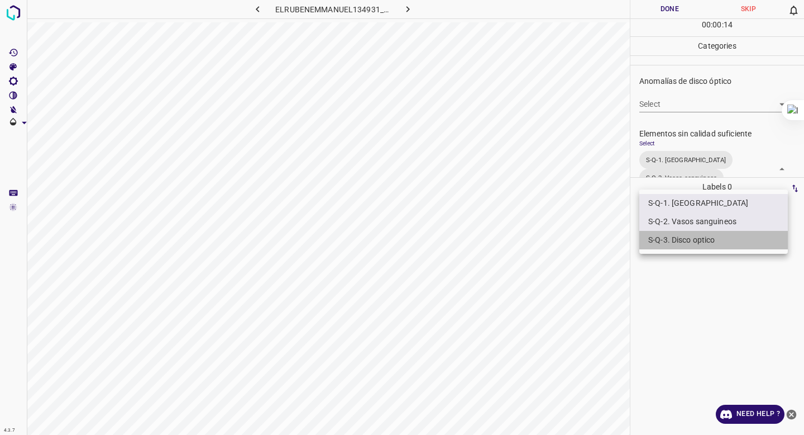
click at [662, 235] on li "S-Q-3. Disco optico" at bounding box center [713, 240] width 149 height 18
type input "S-Q-1. Macula,S-Q-2. Vasos sanguineos,S-Q-3. Disco optico"
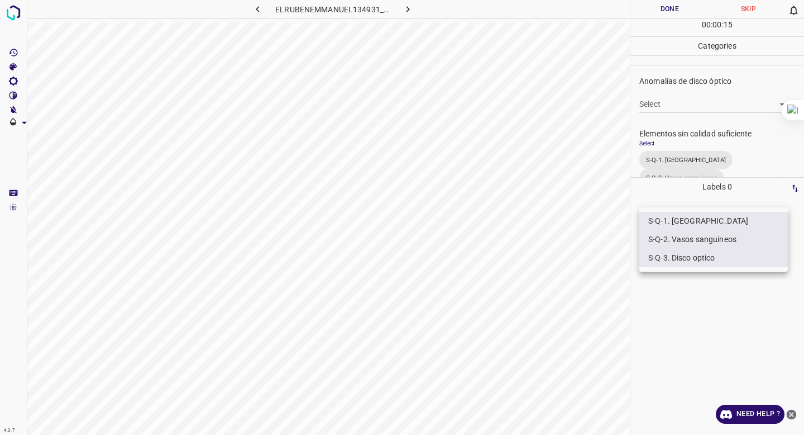
click at [664, 3] on div at bounding box center [402, 217] width 804 height 435
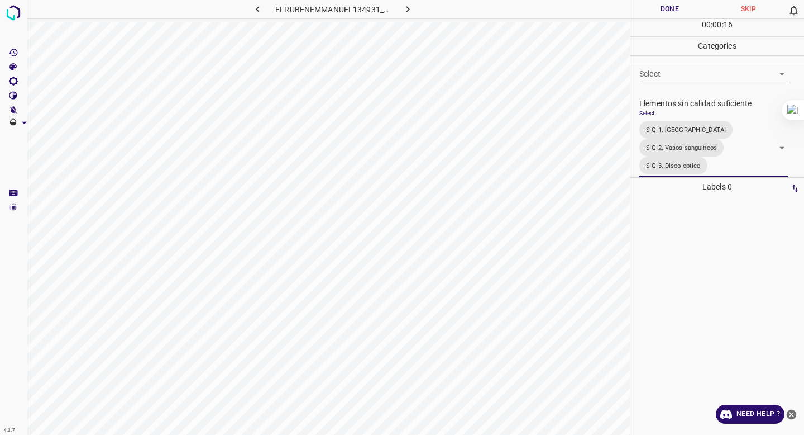
click at [663, 13] on button "Done" at bounding box center [670, 9] width 79 height 18
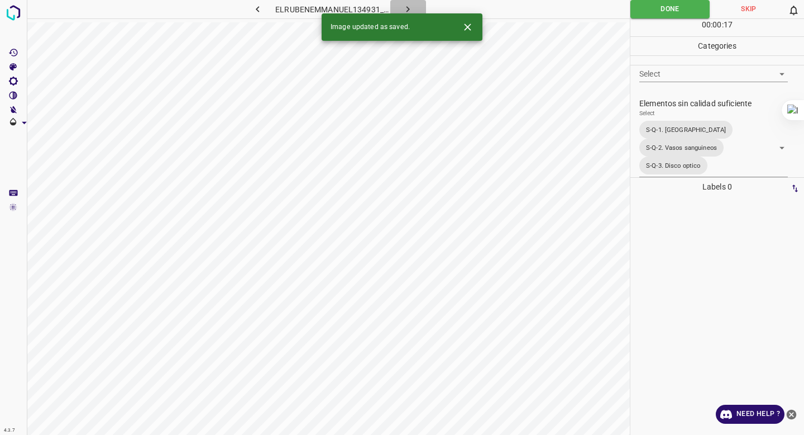
click at [408, 9] on icon "button" at bounding box center [408, 9] width 3 height 6
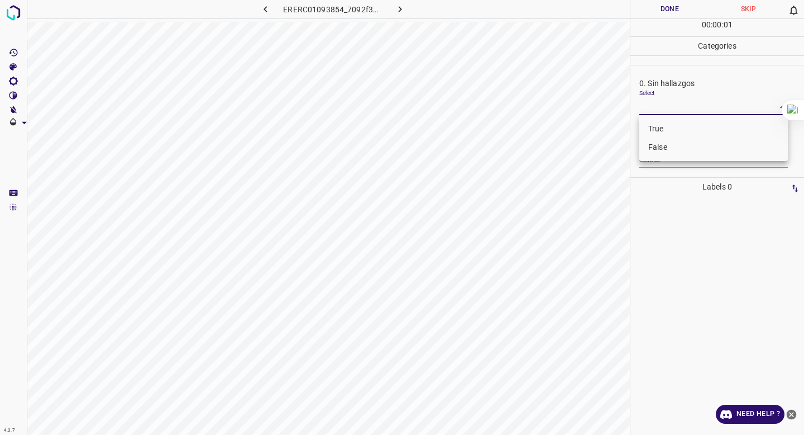
click at [663, 103] on body "4.3.7 ERERC01093854_7092f3dd9.jpg Done Skip 0 00 : 00 : 01 Categories 0. Sin ha…" at bounding box center [402, 217] width 804 height 435
click at [658, 153] on li "False" at bounding box center [713, 147] width 149 height 18
type input "False"
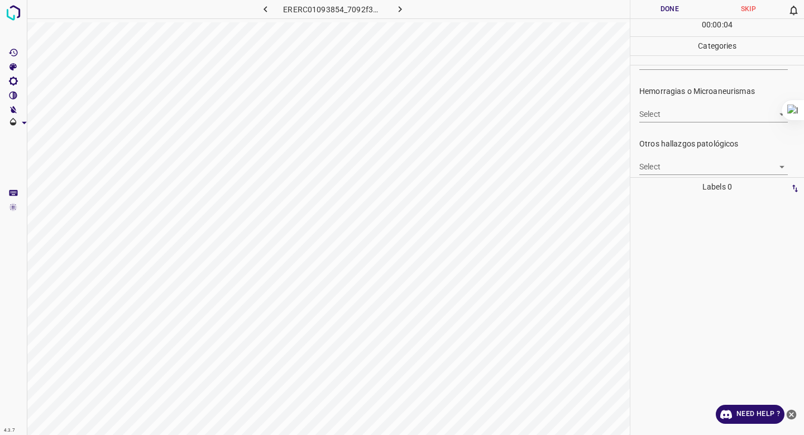
scroll to position [256, 0]
click at [670, 120] on body "4.3.7 ERERC01093854_7092f3dd9.jpg Done Skip 0 00 : 00 : 05 Categories 0. Sin ha…" at bounding box center [402, 217] width 804 height 435
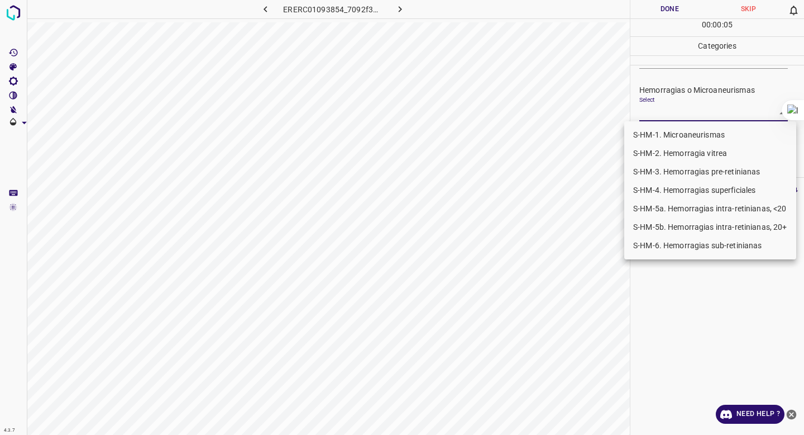
click at [658, 135] on li "S-HM-1. Microaneurismas" at bounding box center [710, 135] width 172 height 18
type input "S-HM-1. Microaneurismas"
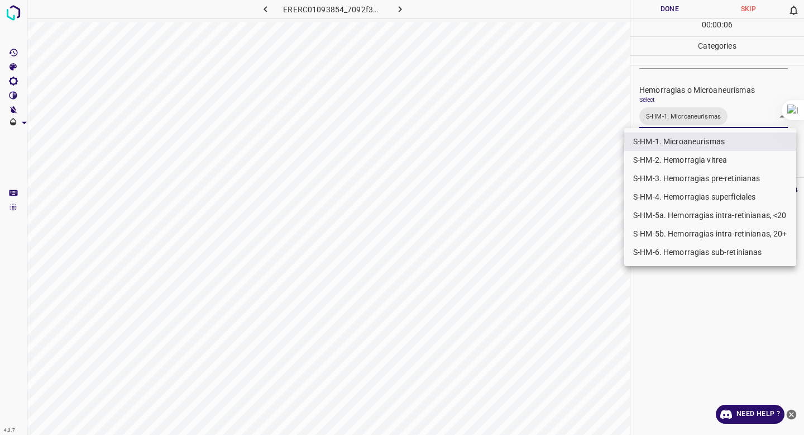
click at [675, 109] on div at bounding box center [402, 217] width 804 height 435
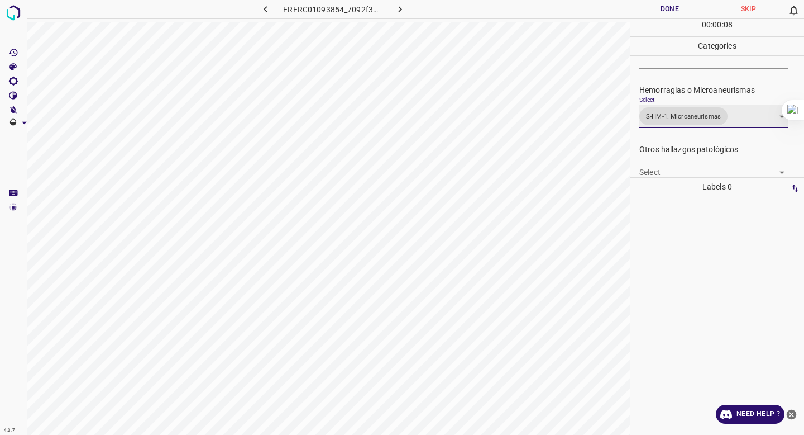
scroll to position [0, 0]
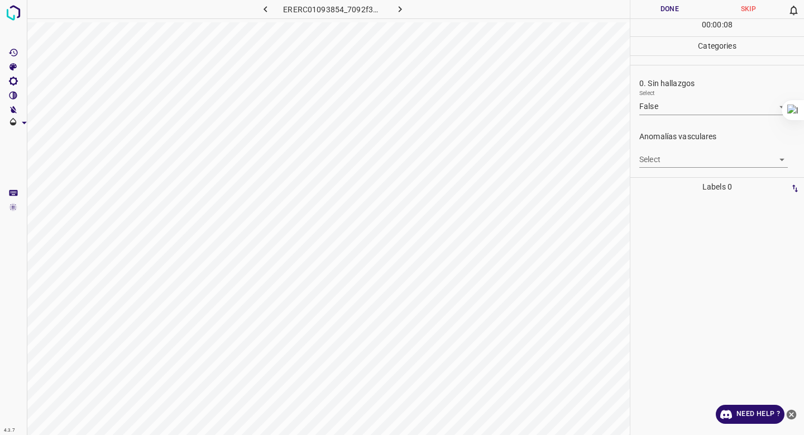
click at [654, 160] on body "4.3.7 ERERC01093854_7092f3dd9.jpg Done Skip 0 00 : 00 : 08 Categories 0. Sin ha…" at bounding box center [402, 217] width 804 height 435
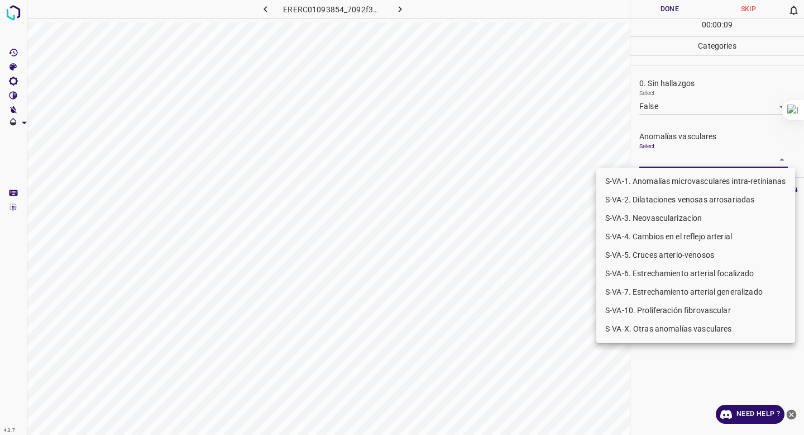
click at [663, 239] on li "S-VA-4. Cambios en el reflejo arterial" at bounding box center [695, 236] width 199 height 18
type input "S-VA-4. Cambios en el reflejo arterial"
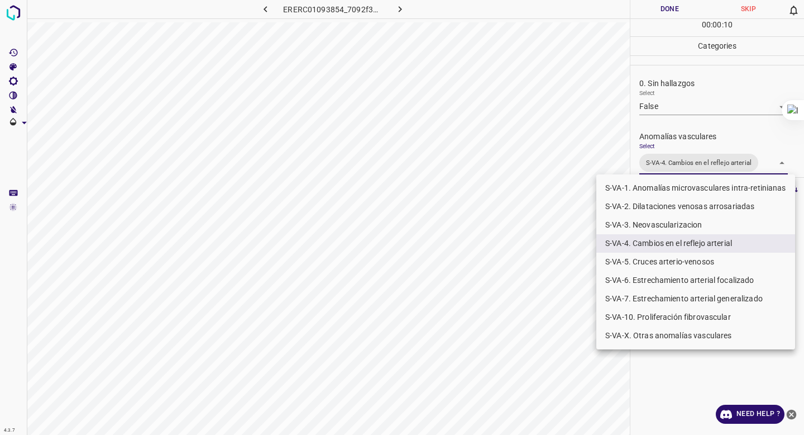
click at [679, 133] on div at bounding box center [402, 217] width 804 height 435
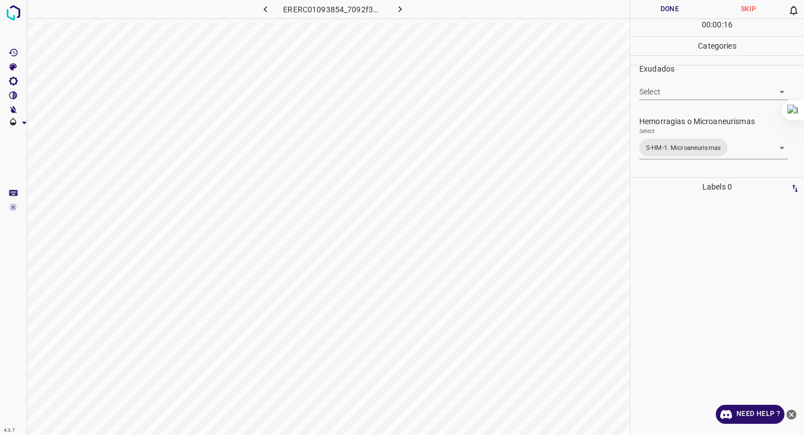
scroll to position [235, 0]
click at [671, 146] on body "4.3.7 ERERC01093854_7092f3dd9.jpg Done Skip 0 00 : 00 : 16 Categories 0. Sin ha…" at bounding box center [402, 217] width 804 height 435
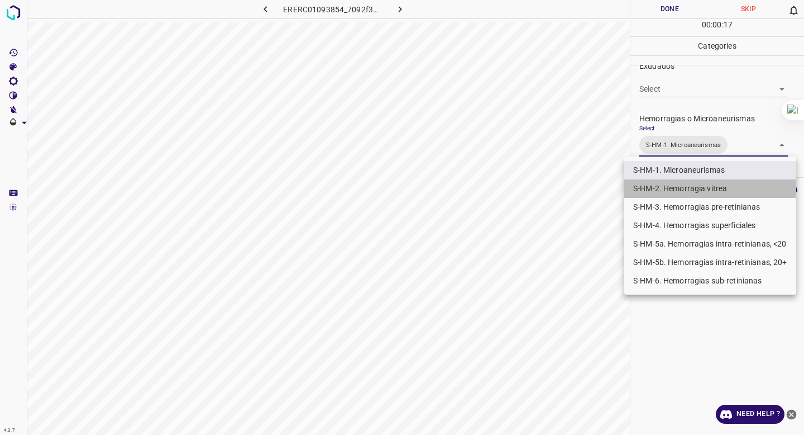
click at [663, 187] on li "S-HM-2. Hemorragia vitrea" at bounding box center [710, 188] width 172 height 18
type input "S-HM-1. Microaneurismas,S-HM-2. Hemorragia vitrea"
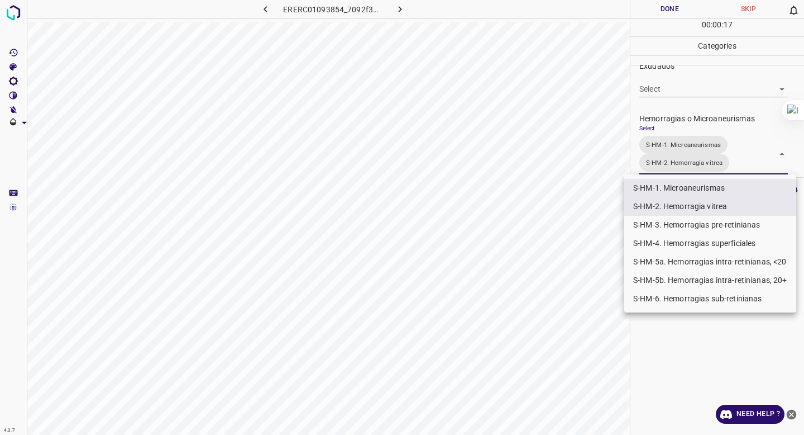
click at [686, 113] on div at bounding box center [402, 217] width 804 height 435
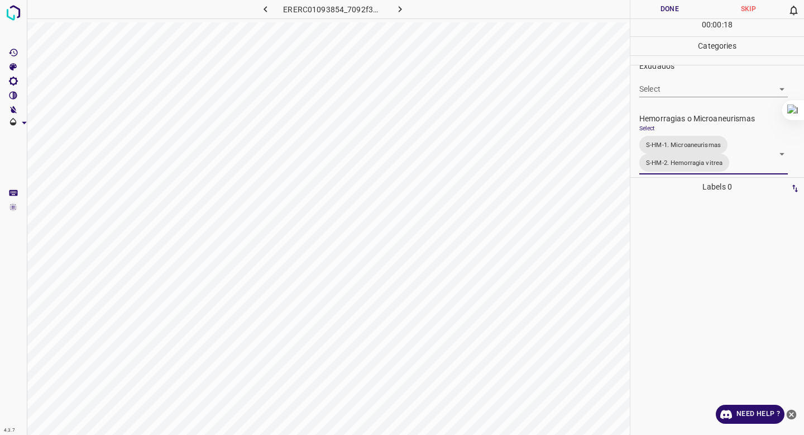
click at [664, 5] on button "Done" at bounding box center [670, 9] width 79 height 18
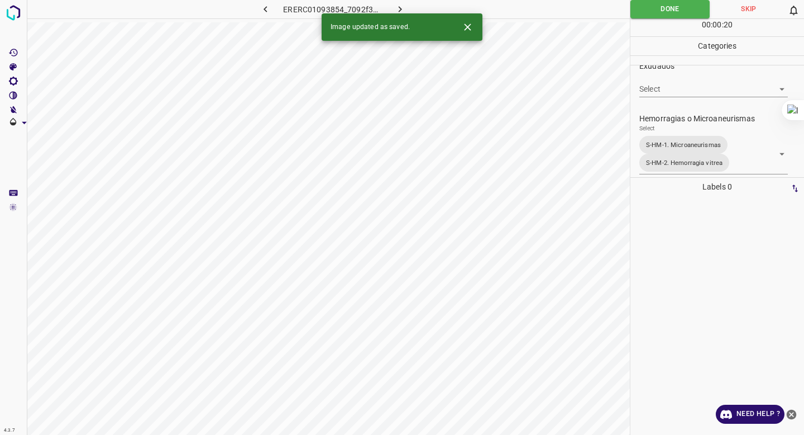
click at [411, 5] on button "button" at bounding box center [401, 9] width 36 height 18
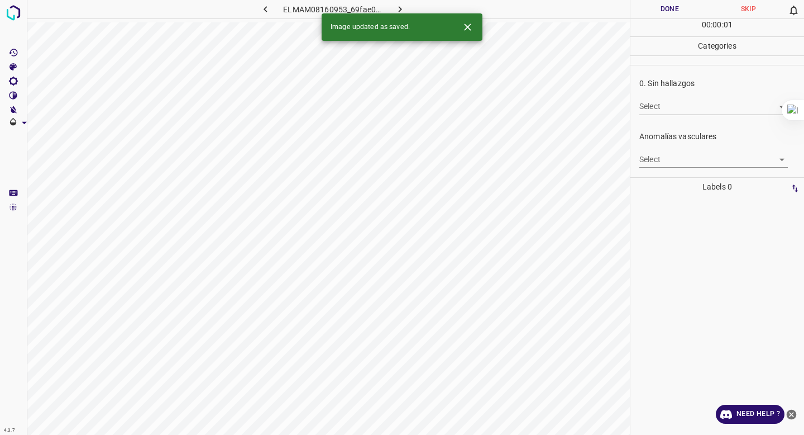
click at [661, 113] on body "4.3.7 ELMAM08160953_69fae091a.jpg Done Skip 0 00 : 00 : 01 Categories 0. Sin ha…" at bounding box center [402, 217] width 804 height 435
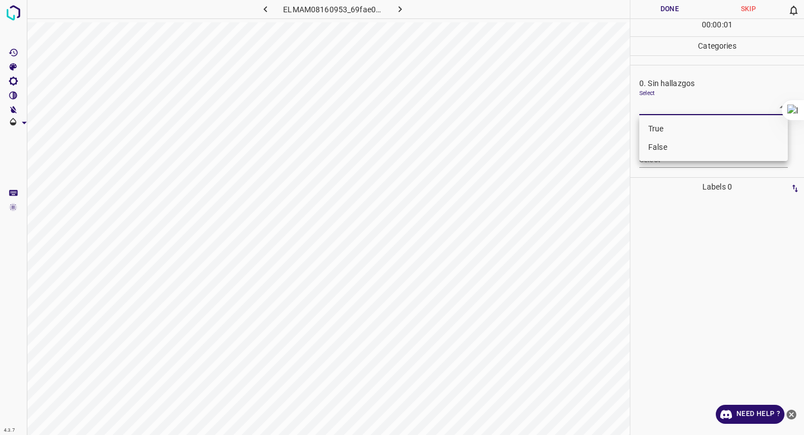
click at [657, 154] on li "False" at bounding box center [713, 147] width 149 height 18
type input "False"
click at [676, 169] on div "Anomalías vasculares Select ​" at bounding box center [718, 149] width 174 height 52
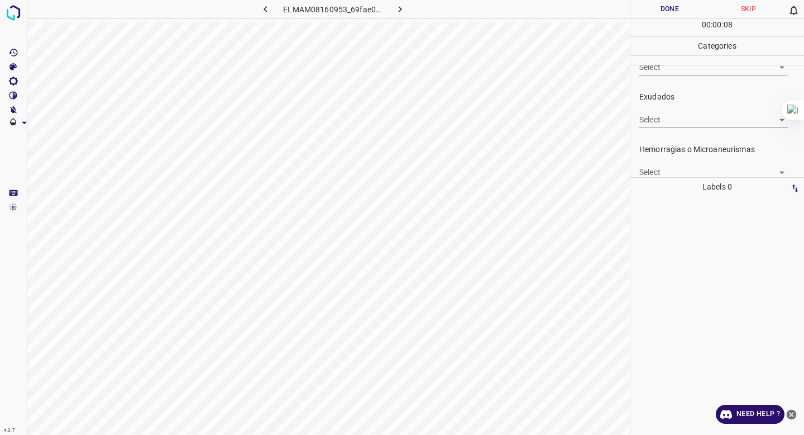
scroll to position [201, 0]
click at [674, 164] on body "4.3.7 ELMAM08160953_69fae091a.jpg Done Skip 0 00 : 00 : 09 Categories 0. Sin ha…" at bounding box center [402, 217] width 804 height 435
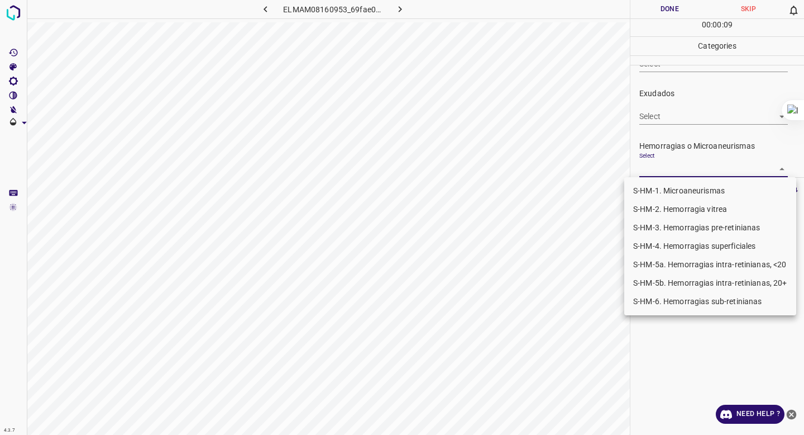
click at [666, 179] on ul "S-HM-1. Microaneurismas S-HM-2. Hemorragia vitrea S-HM-3. Hemorragias pre-retin…" at bounding box center [710, 246] width 172 height 138
click at [658, 189] on li "S-HM-1. Microaneurismas" at bounding box center [710, 191] width 172 height 18
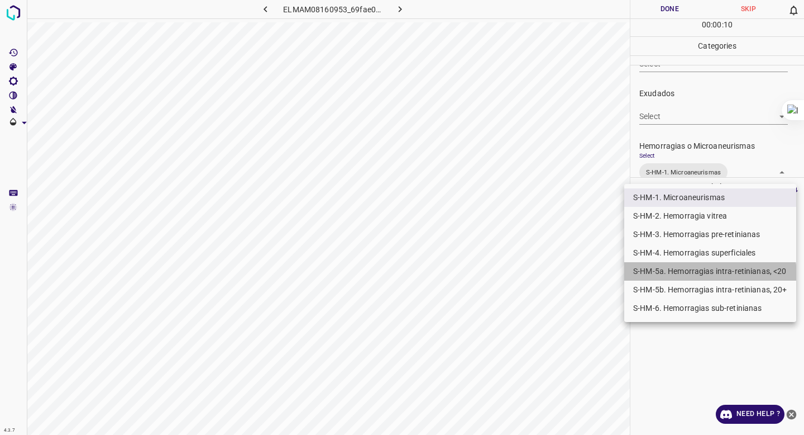
click at [658, 278] on li "S-HM-5a. Hemorragias intra-retinianas, <20" at bounding box center [710, 271] width 172 height 18
type input "S-HM-1. Microaneurismas,S-HM-5a. Hemorragias intra-retinianas, <20"
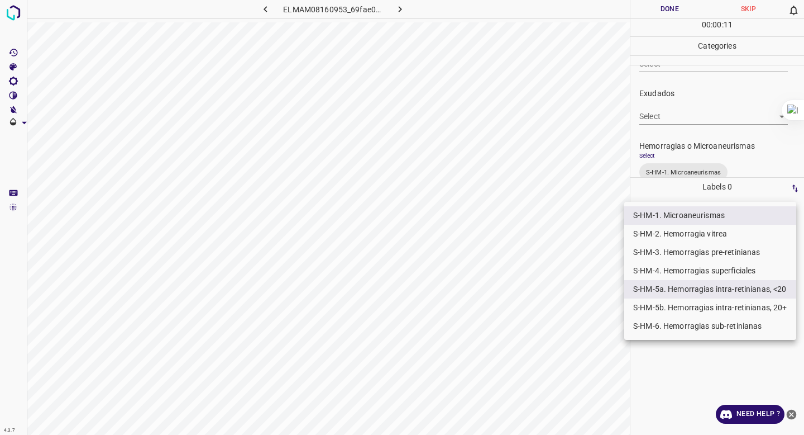
click at [684, 153] on div at bounding box center [402, 217] width 804 height 435
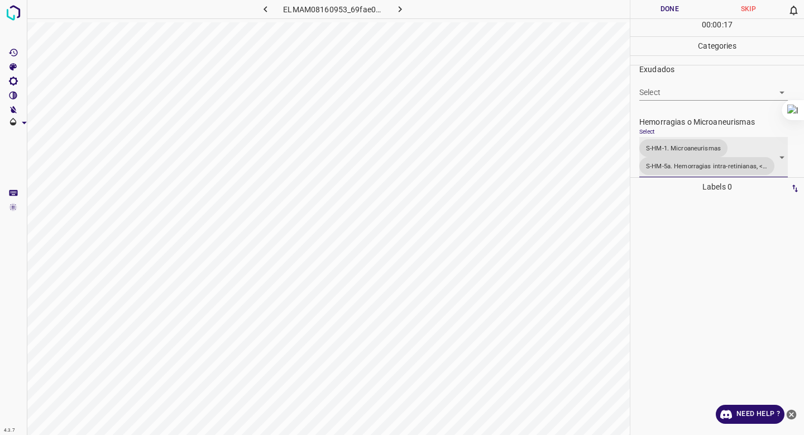
scroll to position [0, 0]
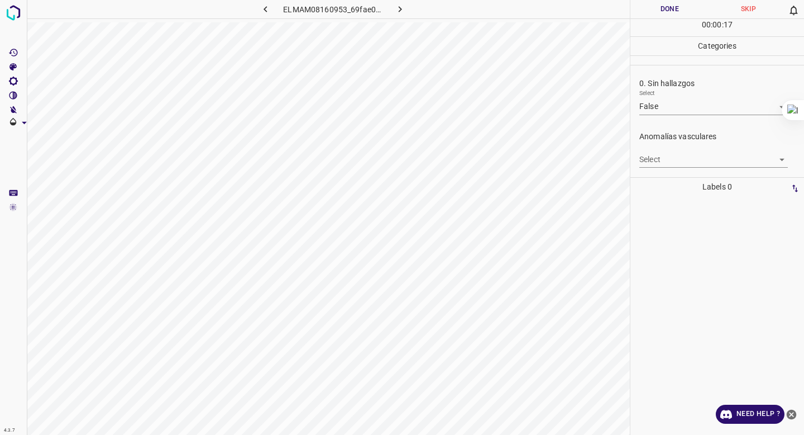
click at [665, 163] on body "4.3.7 ELMAM08160953_69fae091a.jpg Done Skip 0 00 : 00 : 17 Categories 0. Sin ha…" at bounding box center [402, 217] width 804 height 435
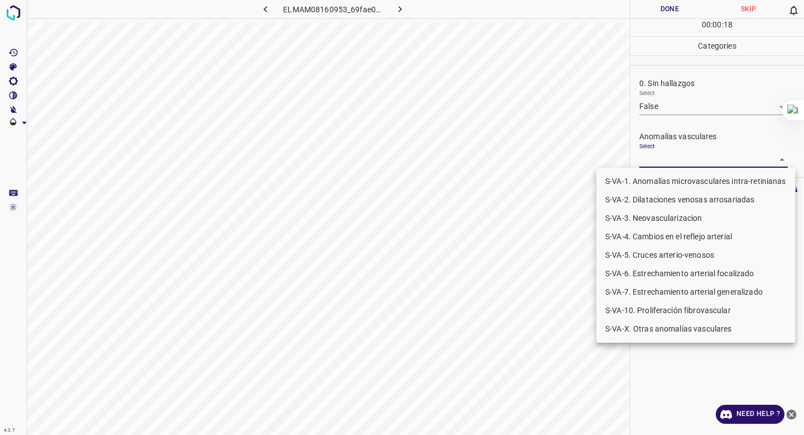
click at [650, 312] on li "S-VA-10. Proliferación fibrovascular" at bounding box center [695, 310] width 199 height 18
type input "S-VA-10. Proliferación fibrovascular"
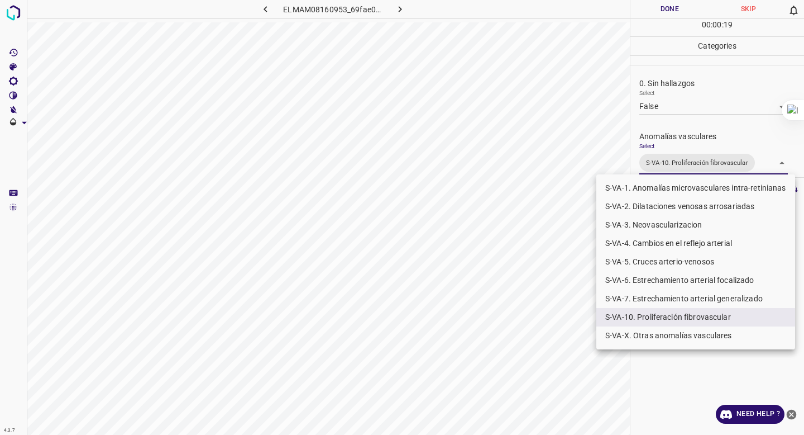
click at [707, 125] on div at bounding box center [402, 217] width 804 height 435
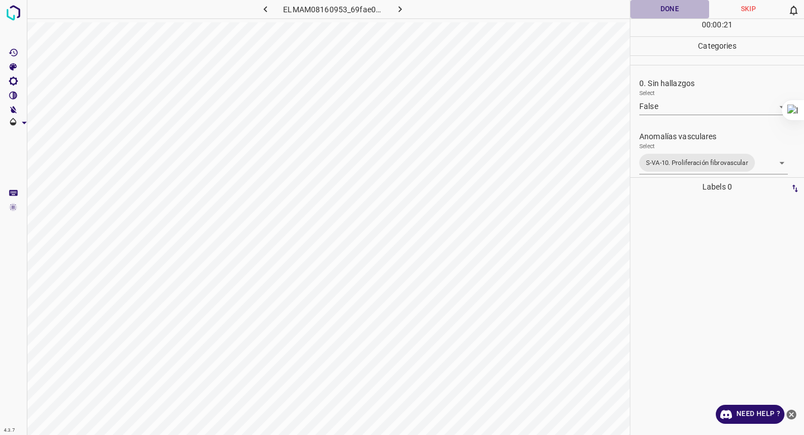
click at [667, 11] on button "Done" at bounding box center [670, 9] width 79 height 18
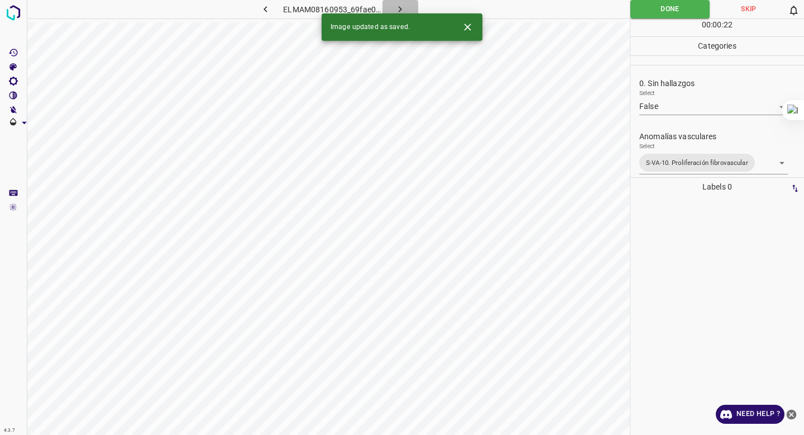
click at [403, 9] on icon "button" at bounding box center [400, 9] width 12 height 12
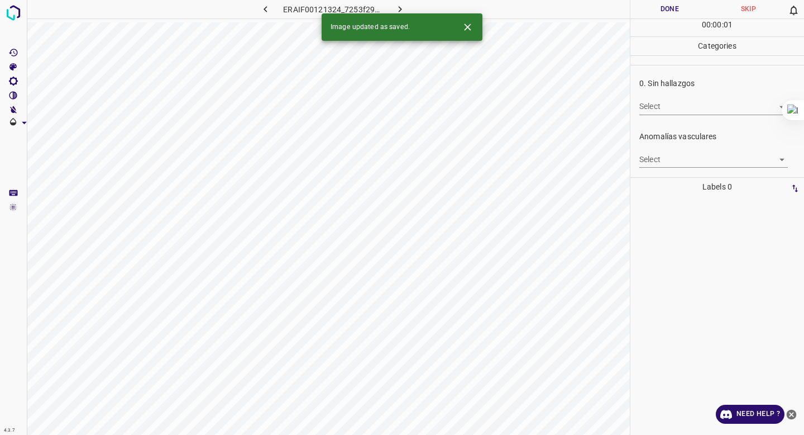
click at [651, 104] on body "4.3.7 ERAIF00121324_7253f297e.jpg Done Skip 0 00 : 00 : 01 Categories 0. Sin ha…" at bounding box center [402, 217] width 804 height 435
click at [655, 144] on li "False" at bounding box center [713, 147] width 149 height 18
type input "False"
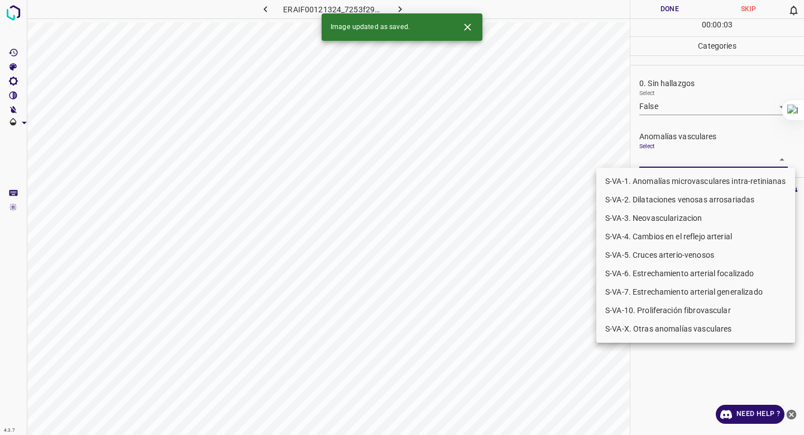
click at [659, 161] on body "4.3.7 ERAIF00121324_7253f297e.jpg Done Skip 0 00 : 00 : 03 Categories 0. Sin ha…" at bounding box center [402, 217] width 804 height 435
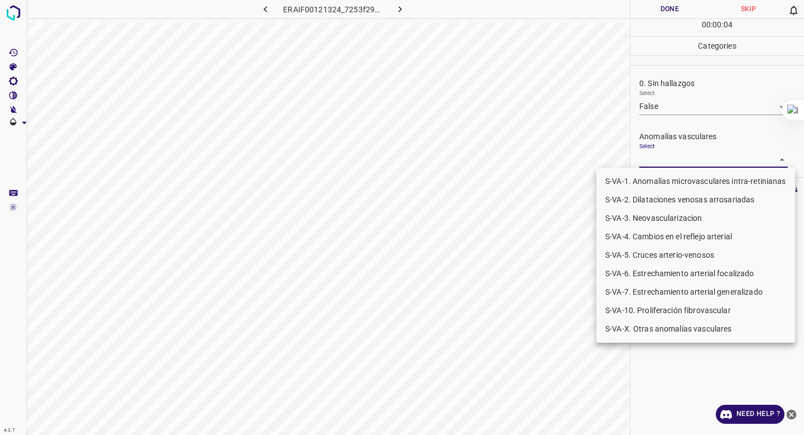
click at [661, 309] on li "S-VA-10. Proliferación fibrovascular" at bounding box center [695, 310] width 199 height 18
type input "S-VA-10. Proliferación fibrovascular"
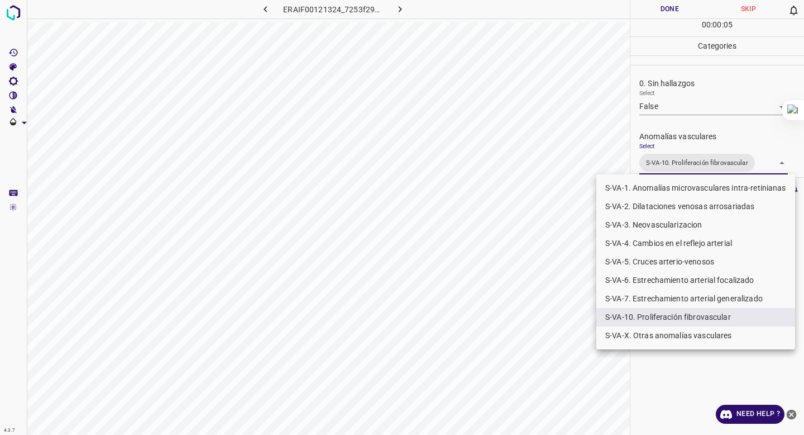
click at [694, 128] on div at bounding box center [402, 217] width 804 height 435
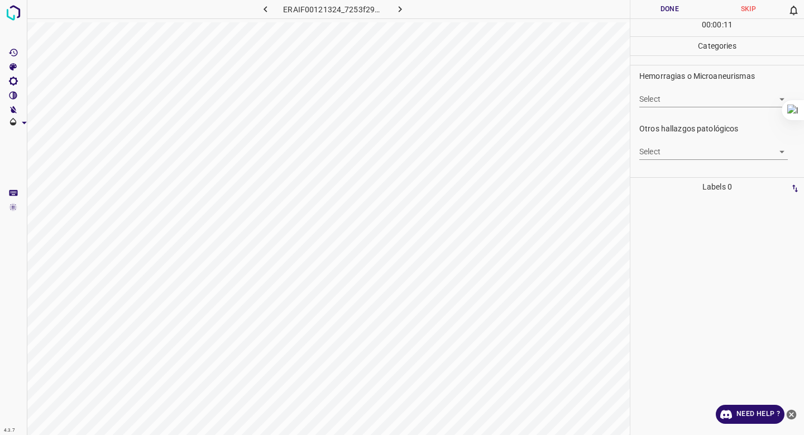
scroll to position [277, 0]
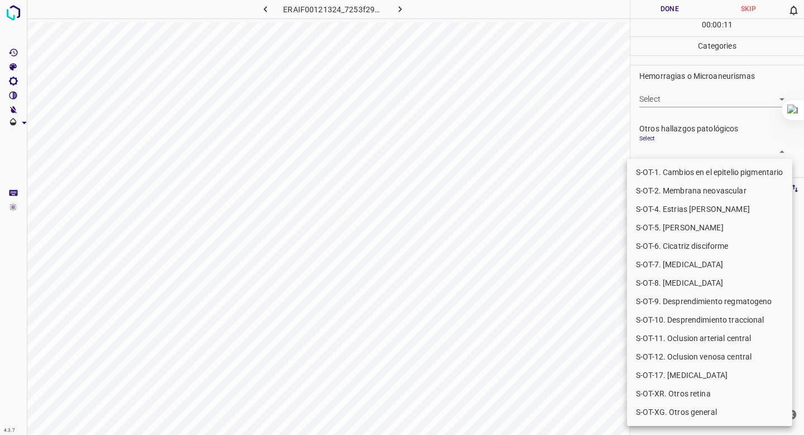
click at [670, 152] on body "4.3.7 ERAIF00121324_7253f297e.jpg Done Skip 0 00 : 00 : 11 Categories 0. Sin ha…" at bounding box center [402, 217] width 804 height 435
click at [682, 322] on li "S-OT-10. Desprendimiento traccional" at bounding box center [709, 320] width 165 height 18
type input "S-OT-10. Desprendimiento traccional"
click at [698, 152] on div at bounding box center [402, 217] width 804 height 435
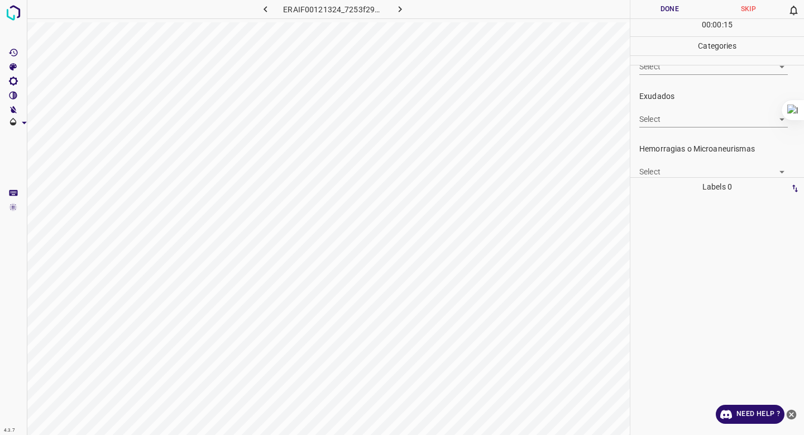
scroll to position [197, 0]
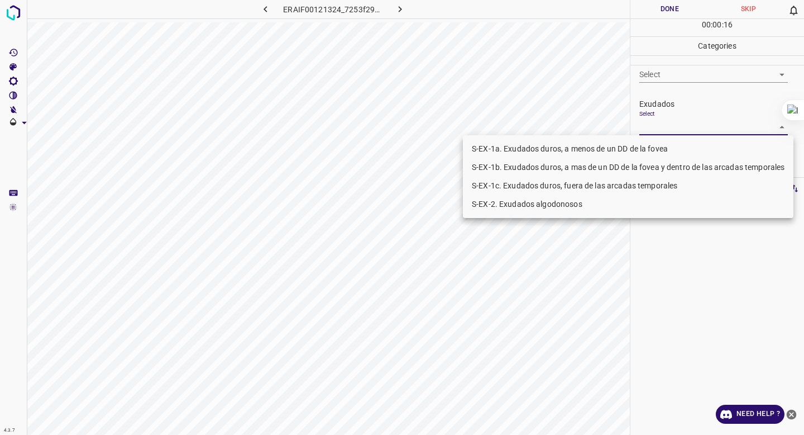
click at [704, 125] on body "4.3.7 ERAIF00121324_7253f297e.jpg Done Skip 0 00 : 00 : 16 Categories 0. Sin ha…" at bounding box center [402, 217] width 804 height 435
click at [685, 146] on li "S-EX-1a. Exudados duros, a menos de un DD de la fovea" at bounding box center [628, 149] width 331 height 18
type input "S-EX-1a. Exudados duros, a menos de un DD de la fovea"
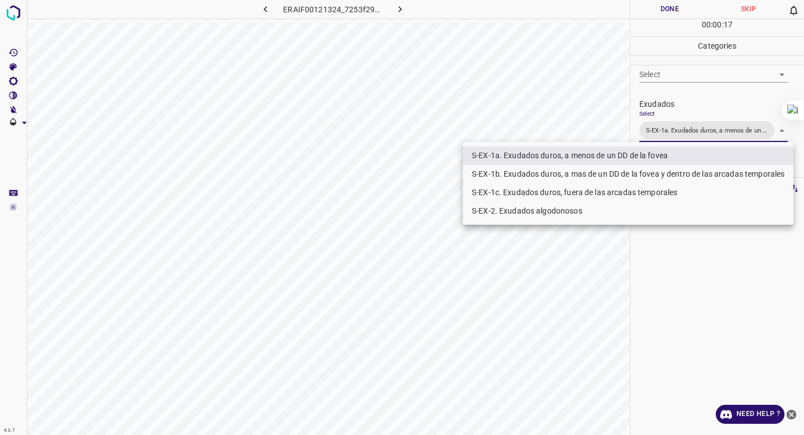
click at [707, 93] on div at bounding box center [402, 217] width 804 height 435
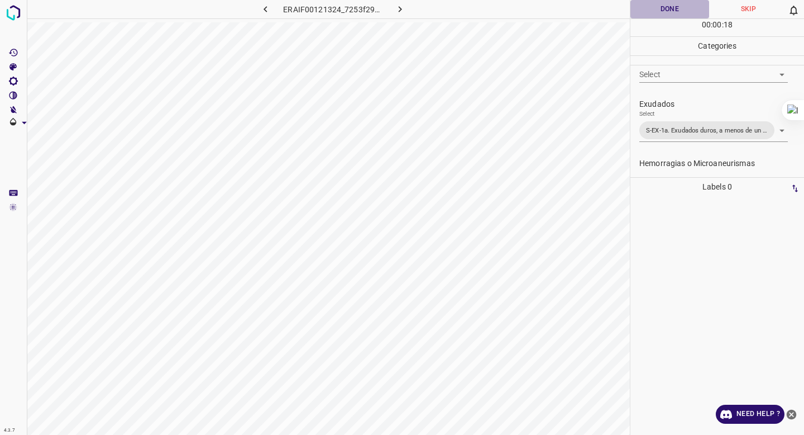
click at [667, 12] on button "Done" at bounding box center [670, 9] width 79 height 18
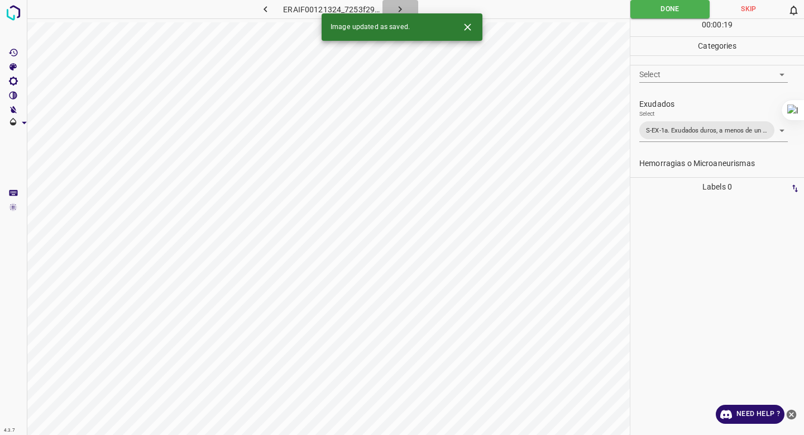
click at [402, 12] on icon "button" at bounding box center [400, 9] width 12 height 12
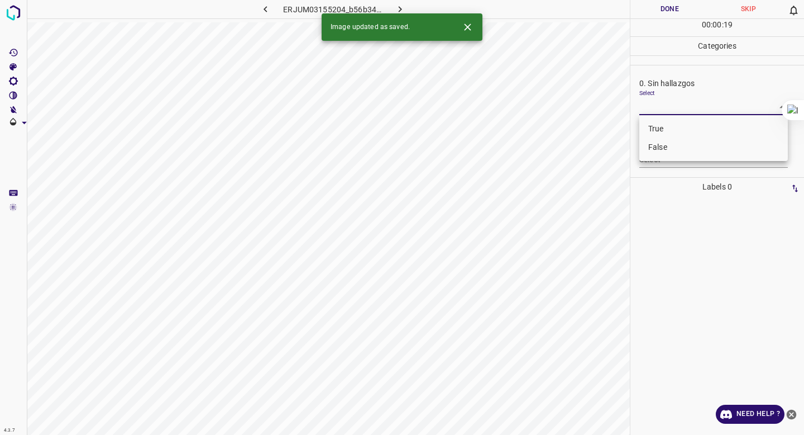
click at [715, 102] on body "4.3.7 ERJUM03155204_b56b34df3.jpg Done Skip 0 00 : 00 : 19 Categories 0. Sin ha…" at bounding box center [402, 217] width 804 height 435
click at [698, 154] on li "False" at bounding box center [713, 147] width 149 height 18
type input "False"
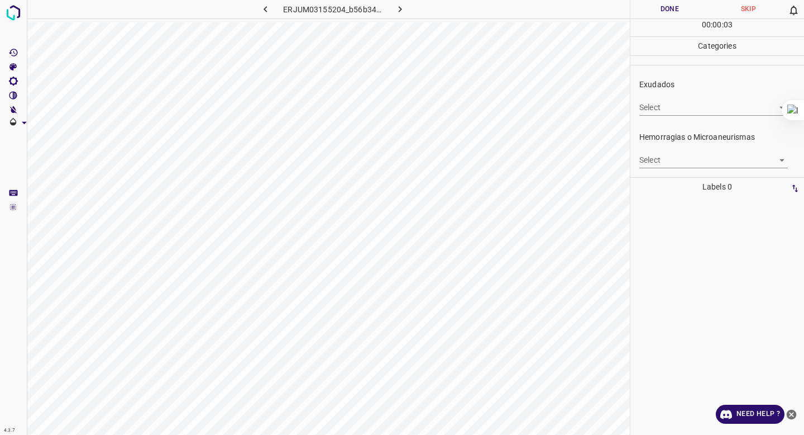
scroll to position [212, 0]
click at [685, 159] on body "4.3.7 ERJUM03155204_b56b34df3.jpg Done Skip 0 00 : 00 : 03 Categories 0. Sin ha…" at bounding box center [402, 217] width 804 height 435
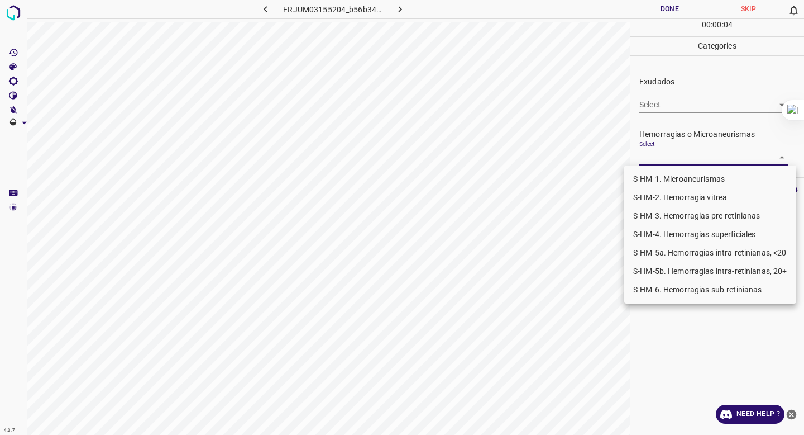
click at [669, 194] on li "S-HM-2. Hemorragia vitrea" at bounding box center [710, 197] width 172 height 18
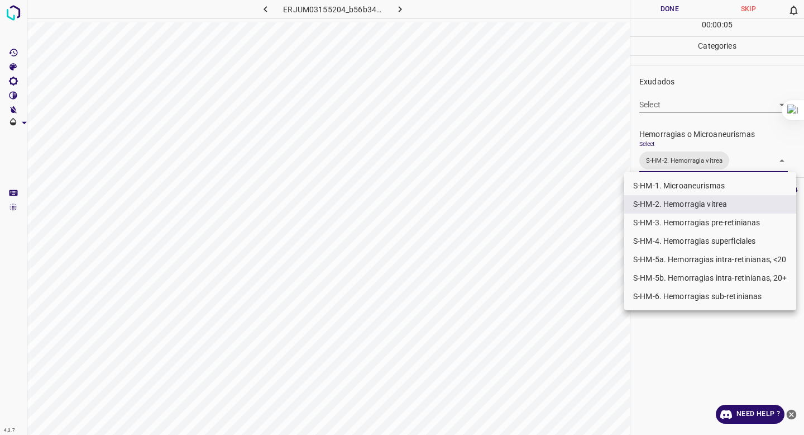
click at [671, 187] on li "S-HM-1. Microaneurismas" at bounding box center [710, 185] width 172 height 18
type input "S-HM-2. Hemorragia vitrea,S-HM-1. Microaneurismas"
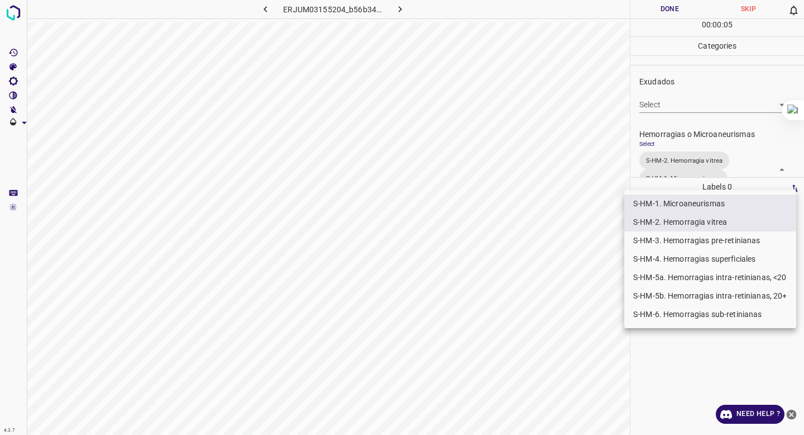
click at [694, 126] on div at bounding box center [402, 217] width 804 height 435
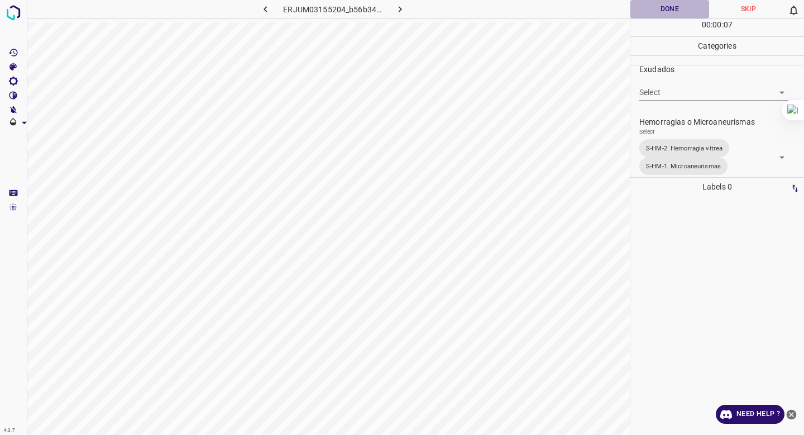
click at [676, 15] on button "Done" at bounding box center [670, 9] width 79 height 18
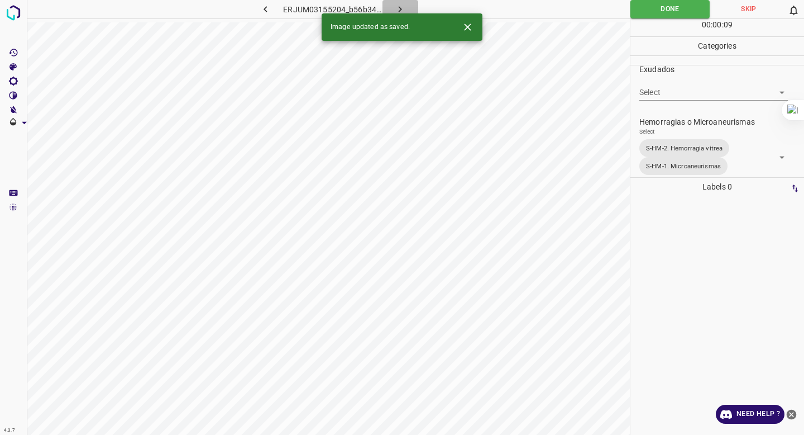
click at [397, 10] on icon "button" at bounding box center [400, 9] width 12 height 12
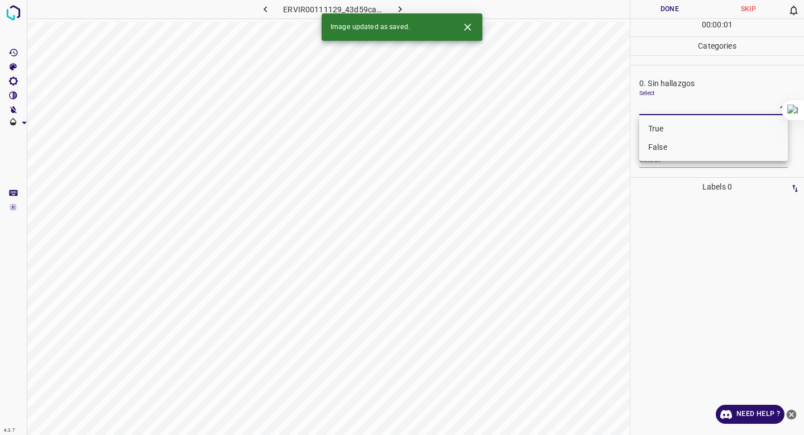
click at [675, 109] on body "4.3.7 ERVIR00111129_43d59ca5f.jpg Done Skip 0 00 : 00 : 01 Categories 0. Sin ha…" at bounding box center [402, 217] width 804 height 435
click at [668, 141] on li "False" at bounding box center [713, 147] width 149 height 18
type input "False"
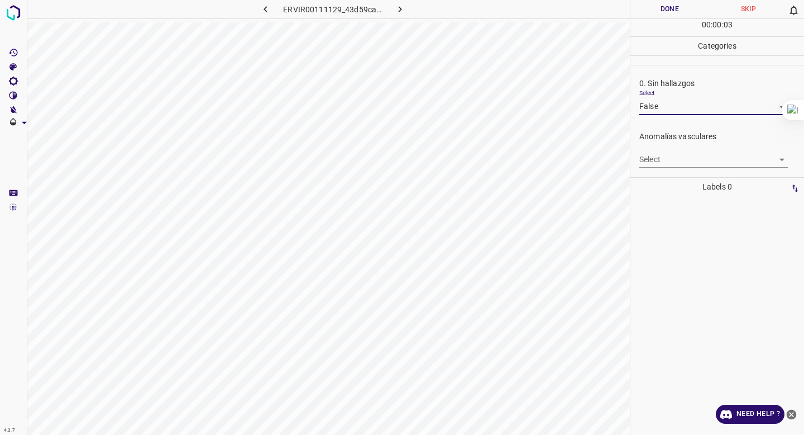
click at [666, 155] on body "4.3.7 ERVIR00111129_43d59ca5f.jpg Done Skip 0 00 : 00 : 03 Categories 0. Sin ha…" at bounding box center [402, 217] width 804 height 435
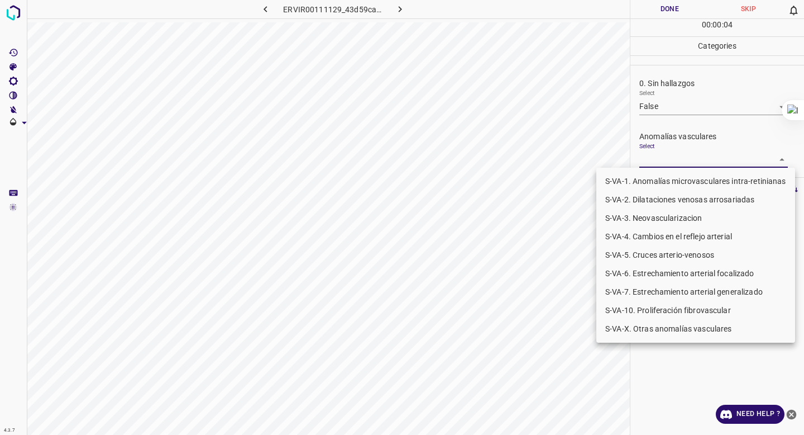
click at [655, 214] on li "S-VA-3. Neovascularizacion" at bounding box center [695, 218] width 199 height 18
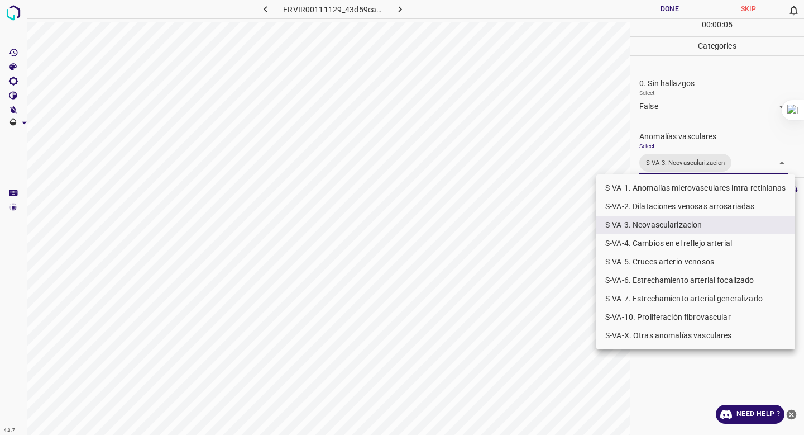
click at [642, 316] on li "S-VA-10. Proliferación fibrovascular" at bounding box center [695, 317] width 199 height 18
type input "S-VA-3. Neovascularizacion,S-VA-10. Proliferación fibrovascular"
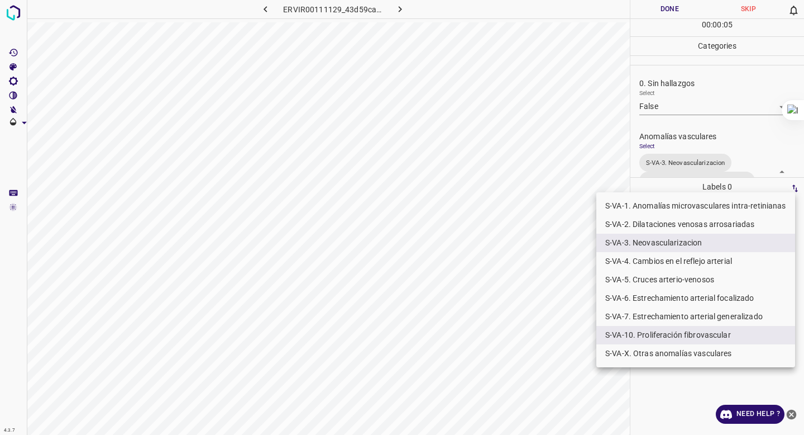
click at [697, 169] on div at bounding box center [402, 217] width 804 height 435
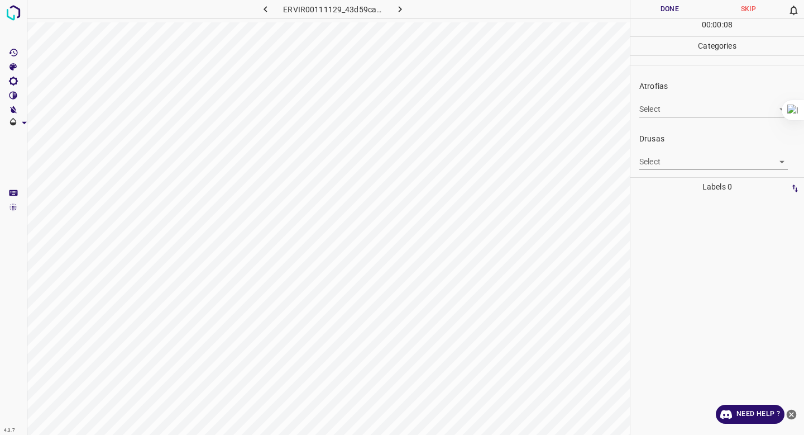
scroll to position [447, 0]
click at [693, 164] on body "4.3.7 ERVIR00111129_43d59ca5f.jpg Done Skip 0 00 : 00 : 08 Categories 0. Sin ha…" at bounding box center [402, 217] width 804 height 435
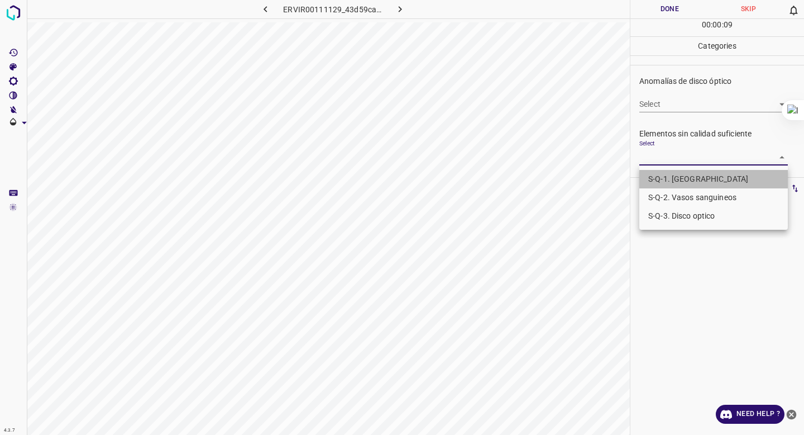
click at [681, 175] on li "S-Q-1. [GEOGRAPHIC_DATA]" at bounding box center [713, 179] width 149 height 18
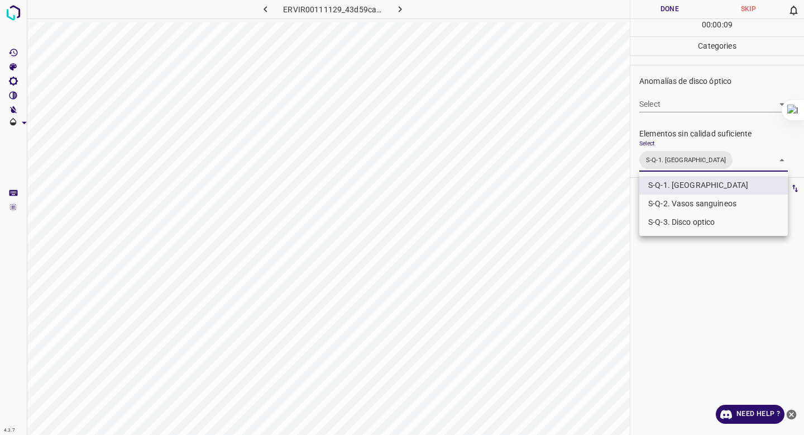
click at [675, 207] on li "S-Q-2. Vasos sanguineos" at bounding box center [713, 203] width 149 height 18
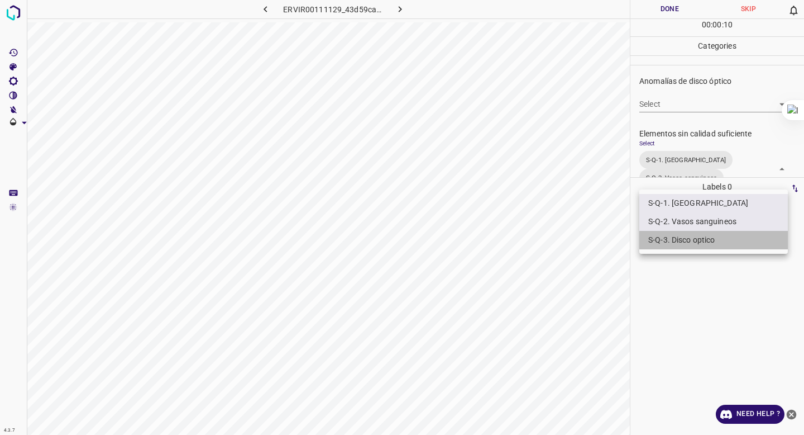
click at [667, 237] on li "S-Q-3. Disco optico" at bounding box center [713, 240] width 149 height 18
type input "S-Q-1. Macula,S-Q-2. Vasos sanguineos,S-Q-3. Disco optico"
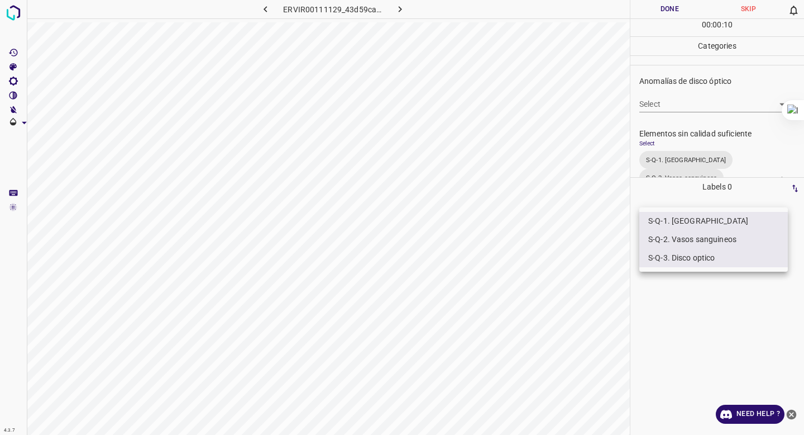
click at [688, 40] on div at bounding box center [402, 217] width 804 height 435
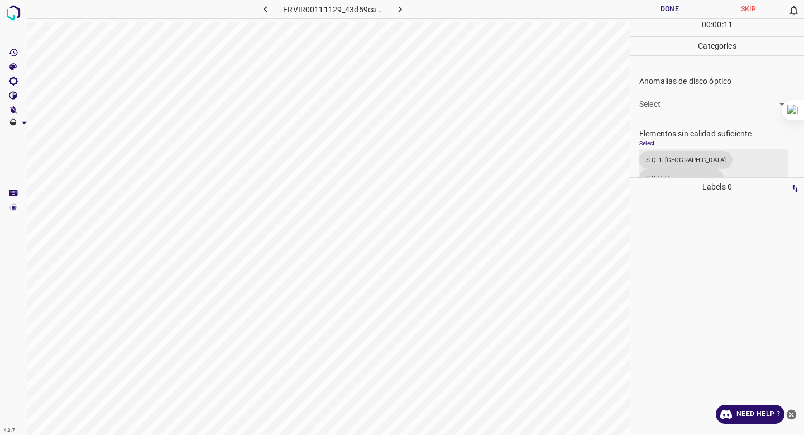
scroll to position [478, 0]
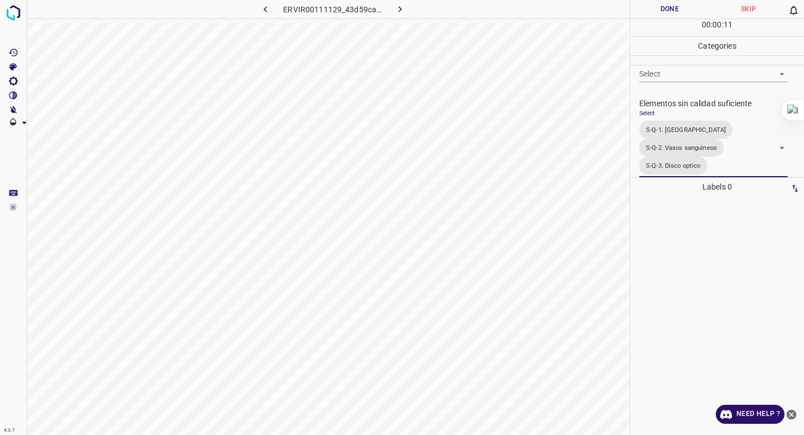
click at [653, 12] on button "Done" at bounding box center [670, 9] width 79 height 18
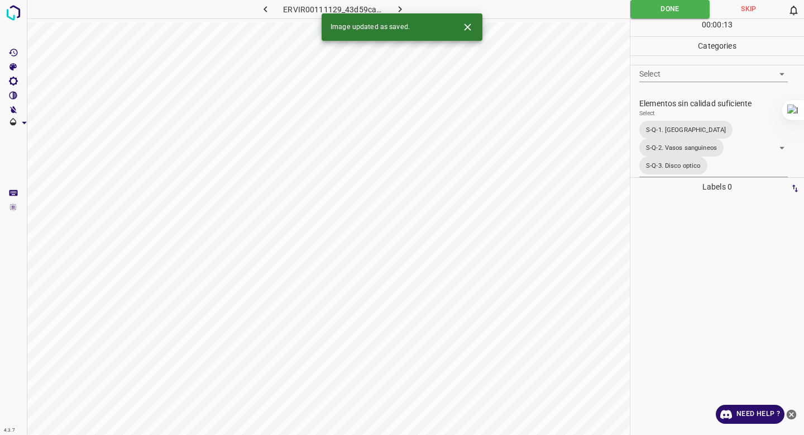
click at [400, 11] on icon "button" at bounding box center [400, 9] width 12 height 12
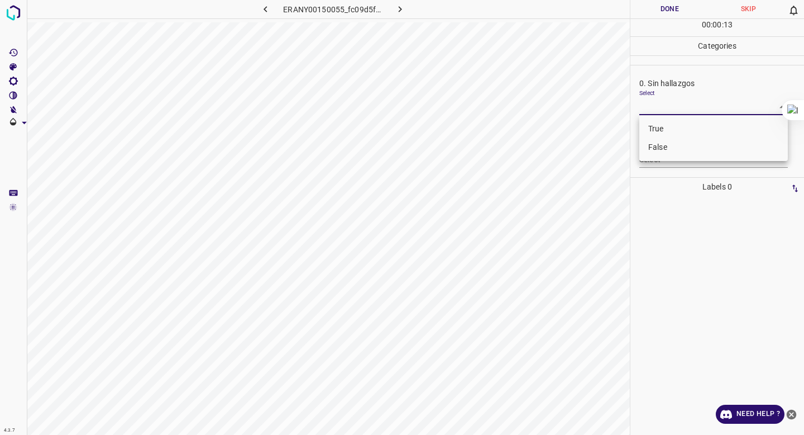
click at [668, 104] on body "4.3.7 ERANY00150055_fc09d5fc2.jpg Done Skip 0 00 : 00 : 13 Categories 0. Sin ha…" at bounding box center [402, 217] width 804 height 435
click at [659, 147] on li "False" at bounding box center [713, 147] width 149 height 18
type input "False"
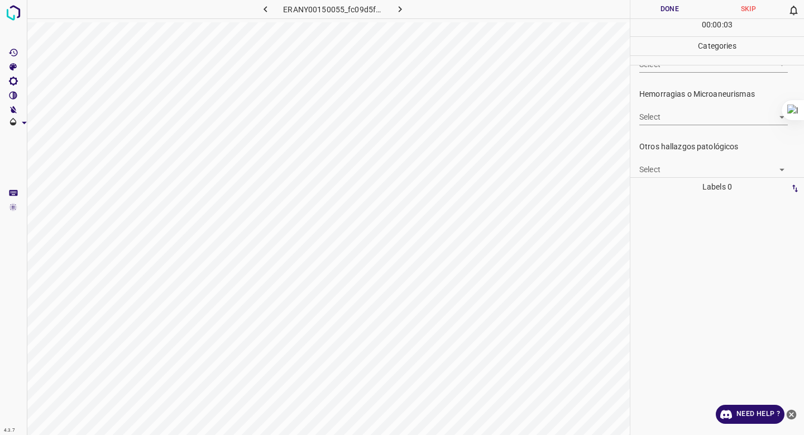
scroll to position [254, 0]
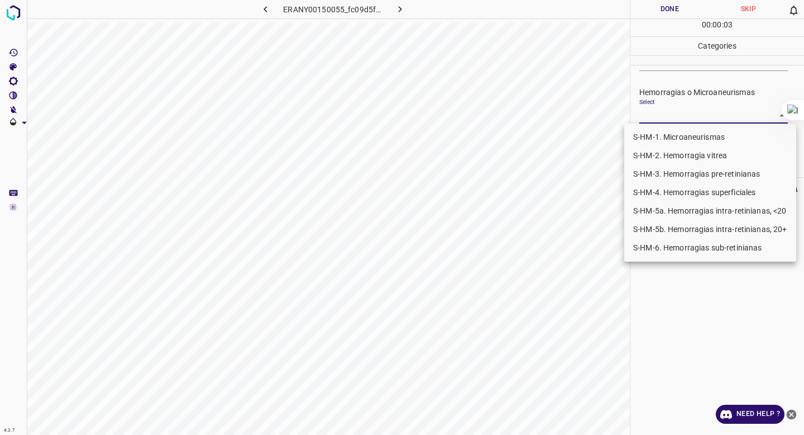
click at [666, 118] on body "4.3.7 ERANY00150055_fc09d5fc2.jpg Done Skip 0 00 : 00 : 03 Categories 0. Sin ha…" at bounding box center [402, 217] width 804 height 435
click at [651, 137] on li "S-HM-1. Microaneurismas" at bounding box center [710, 137] width 172 height 18
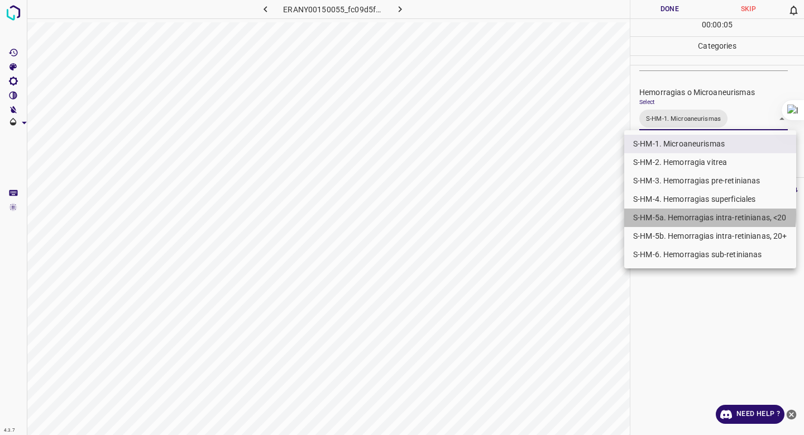
click at [662, 214] on li "S-HM-5a. Hemorragias intra-retinianas, <20" at bounding box center [710, 217] width 172 height 18
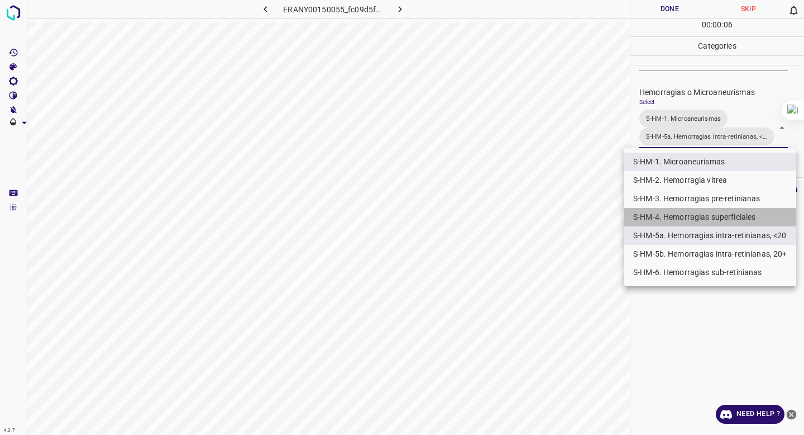
click at [661, 215] on li "S-HM-4. Hemorragias superficiales" at bounding box center [710, 217] width 172 height 18
type input "S-HM-1. Microaneurismas,S-HM-5a. Hemorragias intra-retinianas, <20,S-HM-4. Hemo…"
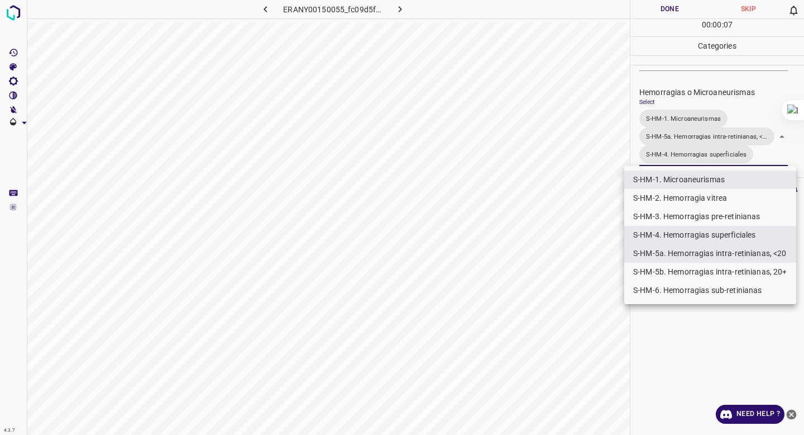
click at [682, 102] on div at bounding box center [402, 217] width 804 height 435
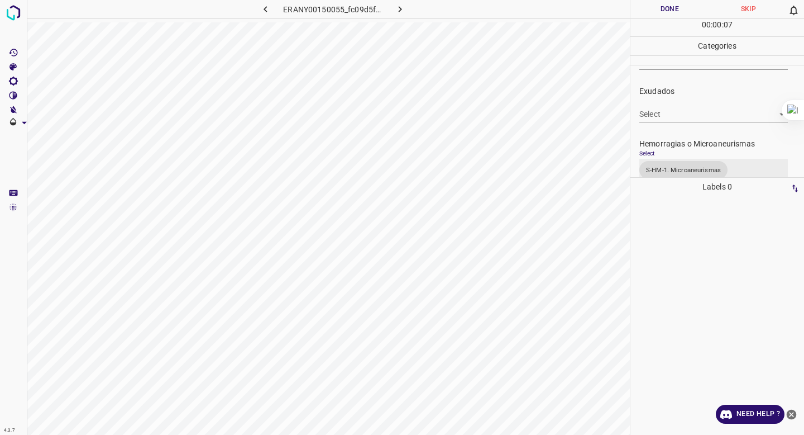
scroll to position [202, 0]
click at [666, 119] on body "4.3.7 ERANY00150055_fc09d5fc2.jpg Done Skip 0 00 : 00 : 08 Categories 0. Sin ha…" at bounding box center [402, 217] width 804 height 435
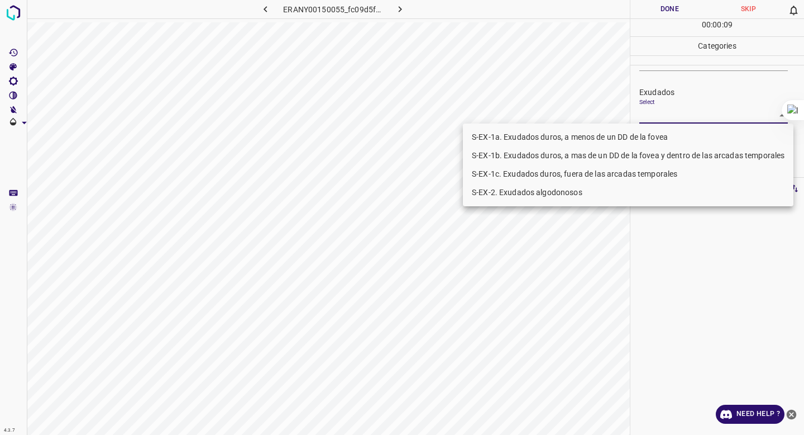
click at [641, 188] on li "S-EX-2. Exudados algodonosos" at bounding box center [628, 192] width 331 height 18
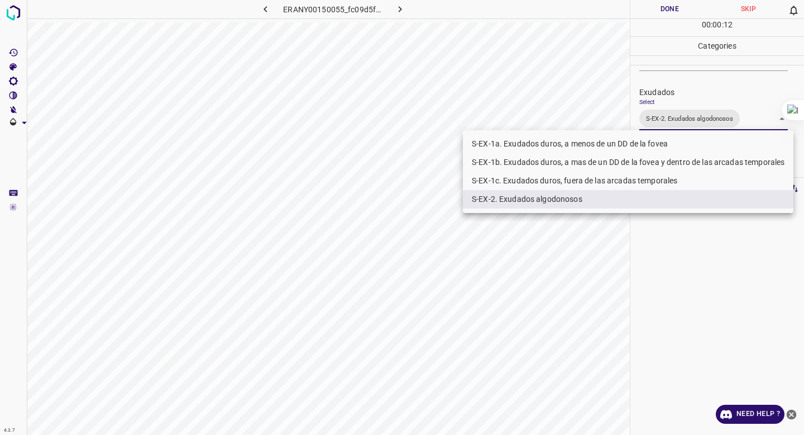
drag, startPoint x: 693, startPoint y: 94, endPoint x: 691, endPoint y: 88, distance: 5.8
click at [691, 89] on div at bounding box center [402, 217] width 804 height 435
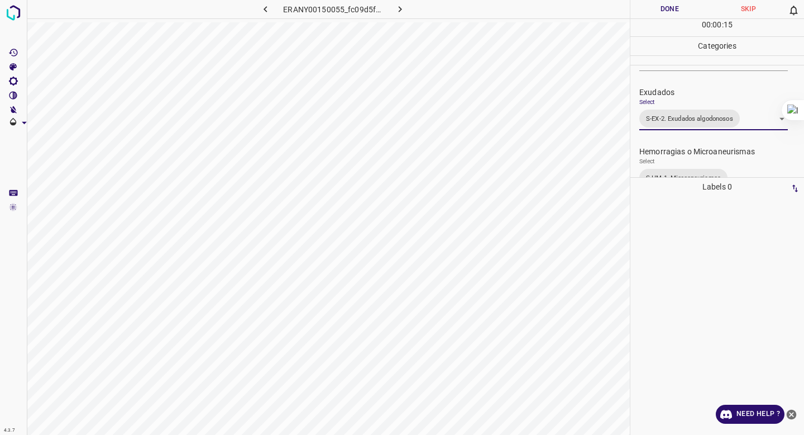
click at [663, 114] on body "4.3.7 ERANY00150055_fc09d5fc2.jpg Done Skip 0 00 : 00 : 15 Categories 0. Sin ha…" at bounding box center [402, 217] width 804 height 435
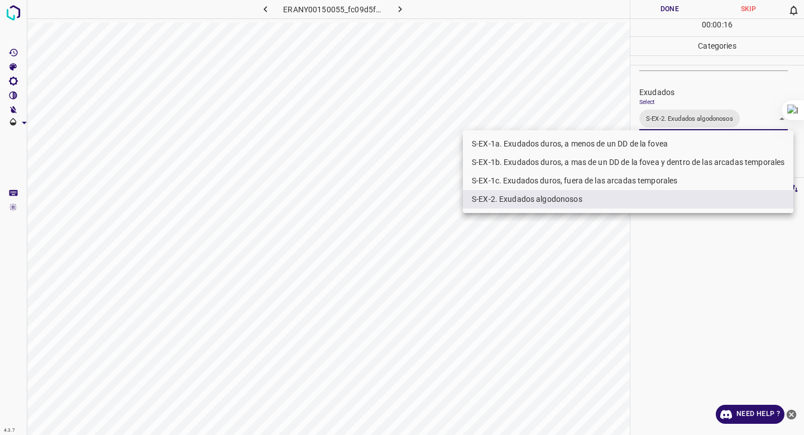
click at [654, 179] on li "S-EX-1c. Exudados duros, fuera de las arcadas temporales" at bounding box center [628, 180] width 331 height 18
type input "S-EX-2. Exudados algodonosos,S-EX-1c. Exudados duros, fuera de las arcadas temp…"
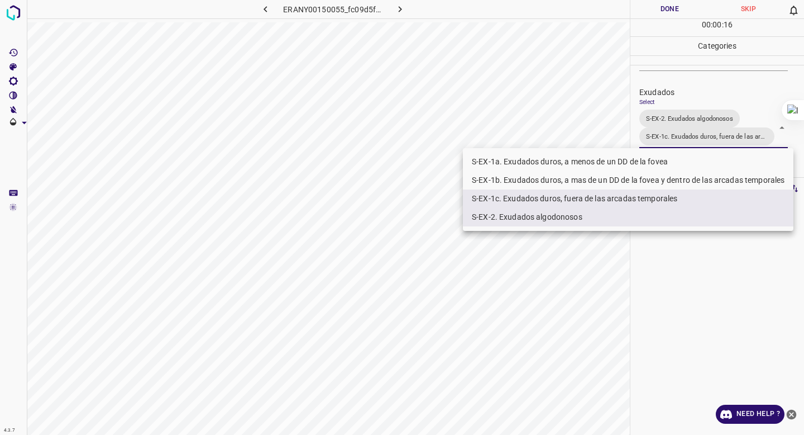
click at [688, 123] on div at bounding box center [402, 217] width 804 height 435
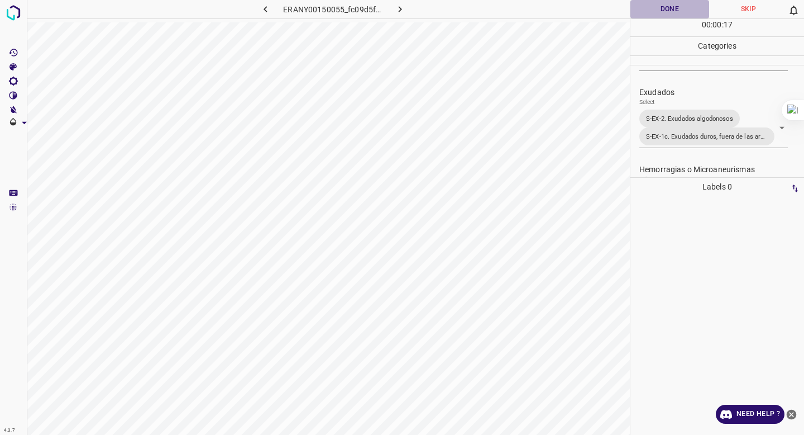
click at [649, 11] on button "Done" at bounding box center [670, 9] width 79 height 18
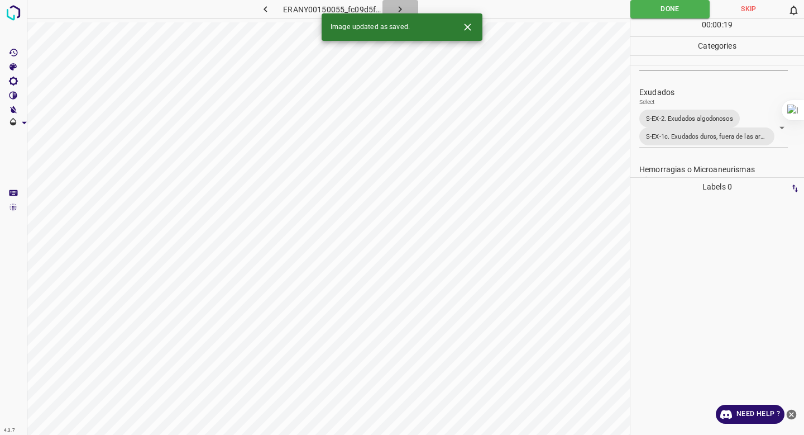
click at [396, 6] on icon "button" at bounding box center [400, 9] width 12 height 12
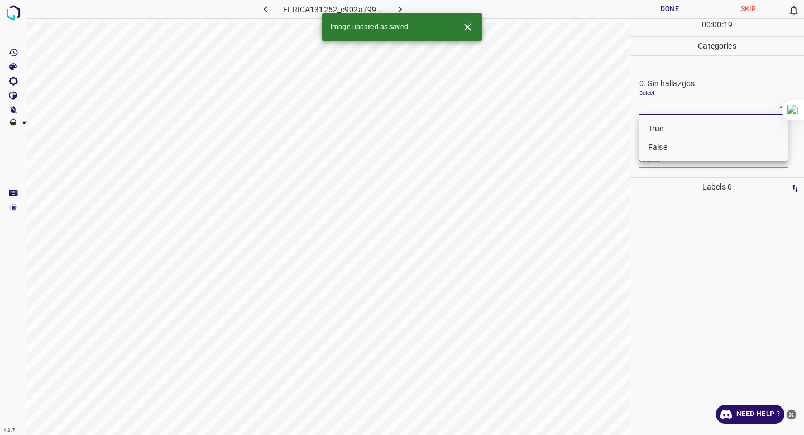
click at [671, 111] on body "4.3.7 ELRICA131252_c902a7997.jpg Done Skip 0 00 : 00 : 19 Categories 0. Sin hal…" at bounding box center [402, 217] width 804 height 435
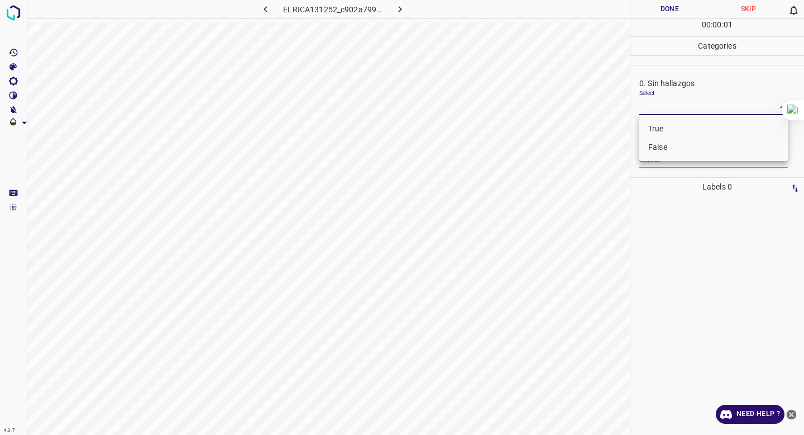
click at [660, 146] on li "False" at bounding box center [713, 147] width 149 height 18
type input "False"
click at [660, 157] on body "4.3.7 ELRICA131252_c902a7997.jpg Done Skip 0 00 : 00 : 01 Categories 0. Sin hal…" at bounding box center [402, 217] width 804 height 435
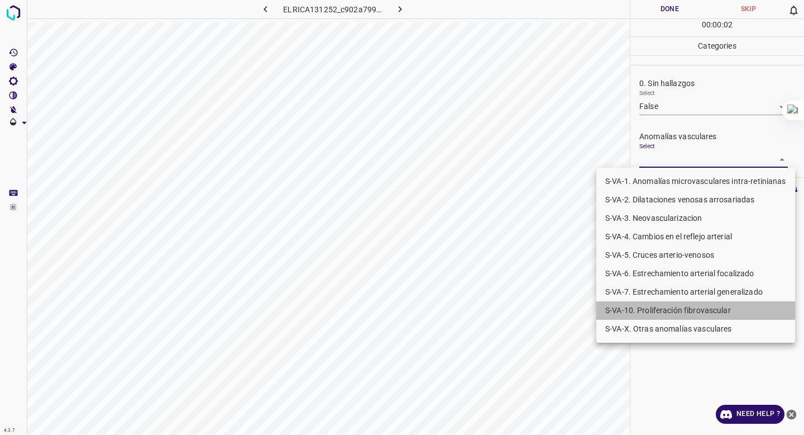
click at [666, 307] on li "S-VA-10. Proliferación fibrovascular" at bounding box center [695, 310] width 199 height 18
type input "S-VA-10. Proliferación fibrovascular"
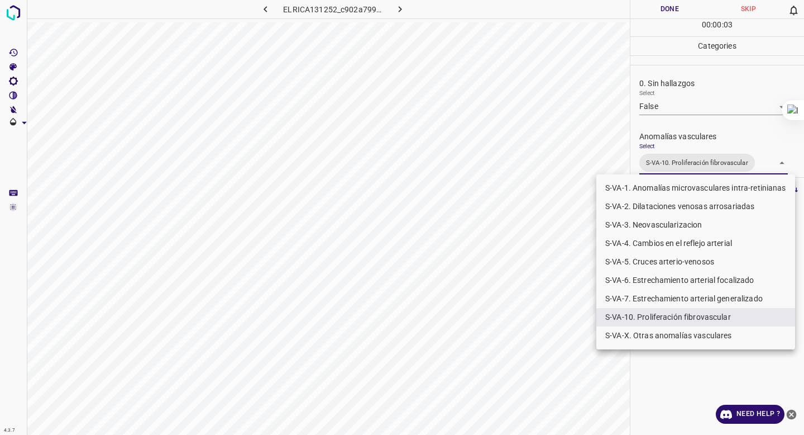
click at [698, 123] on div at bounding box center [402, 217] width 804 height 435
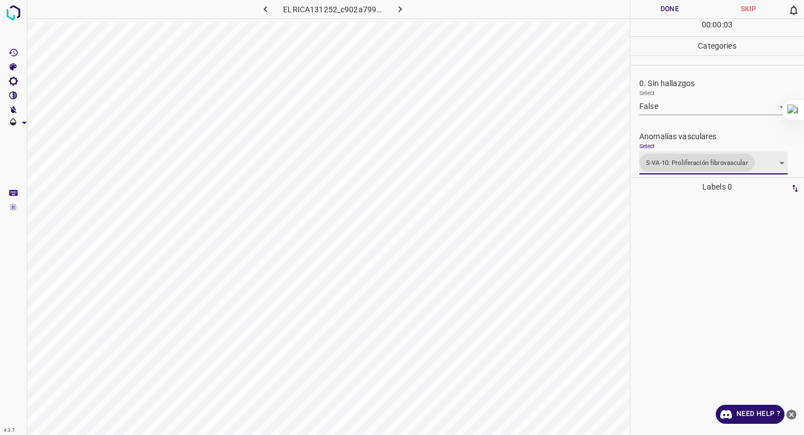
scroll to position [429, 0]
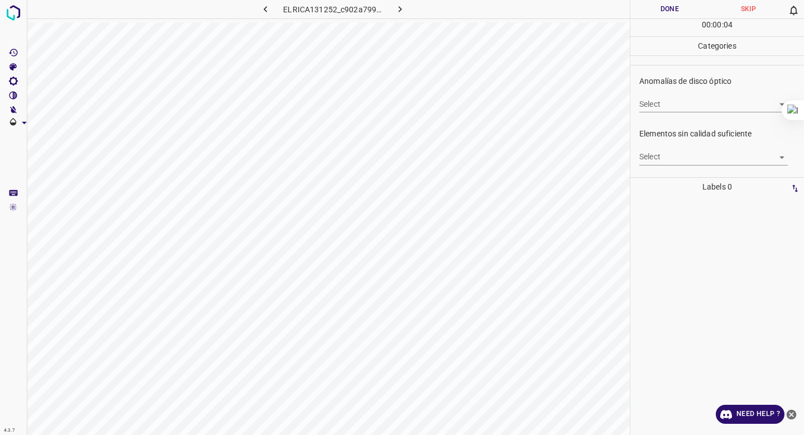
click at [667, 155] on body "4.3.7 ELRICA131252_c902a7997.jpg Done Skip 0 00 : 00 : 04 Categories 0. Sin hal…" at bounding box center [402, 217] width 804 height 435
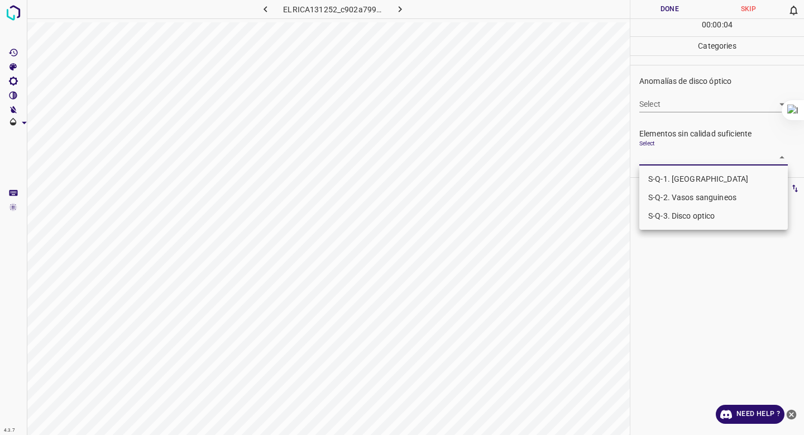
click at [664, 182] on li "S-Q-1. [GEOGRAPHIC_DATA]" at bounding box center [713, 179] width 149 height 18
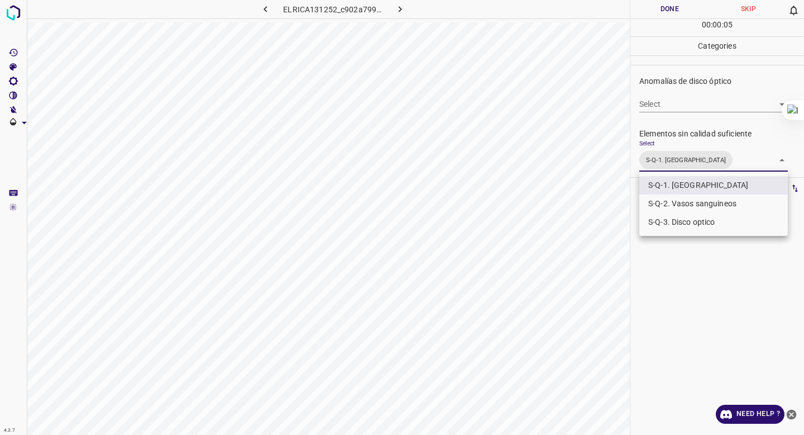
click at [664, 203] on li "S-Q-2. Vasos sanguineos" at bounding box center [713, 203] width 149 height 18
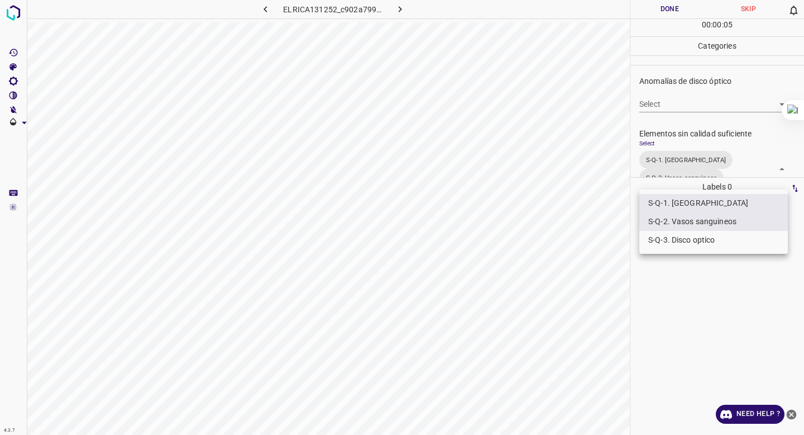
click at [662, 237] on li "S-Q-3. Disco optico" at bounding box center [713, 240] width 149 height 18
type input "S-Q-1. Macula,S-Q-2. Vasos sanguineos,S-Q-3. Disco optico"
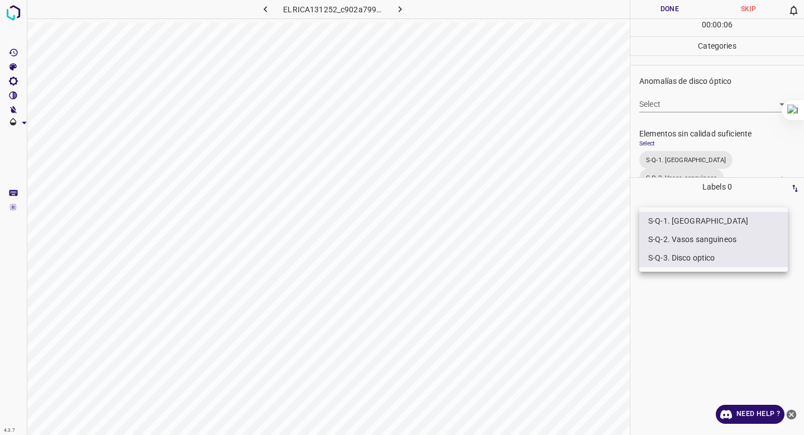
click at [660, 75] on div at bounding box center [402, 217] width 804 height 435
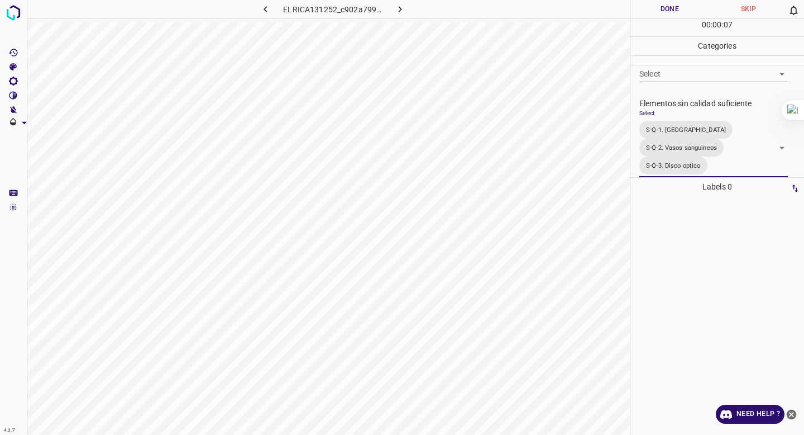
click at [643, 13] on button "Done" at bounding box center [670, 9] width 79 height 18
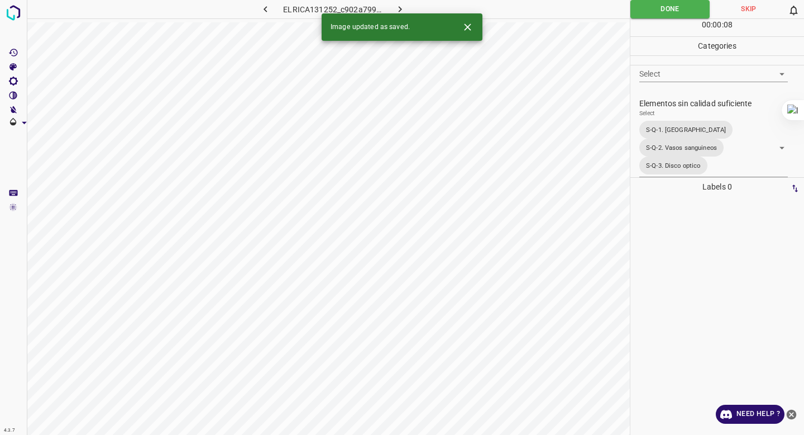
click at [404, 11] on icon "button" at bounding box center [400, 9] width 12 height 12
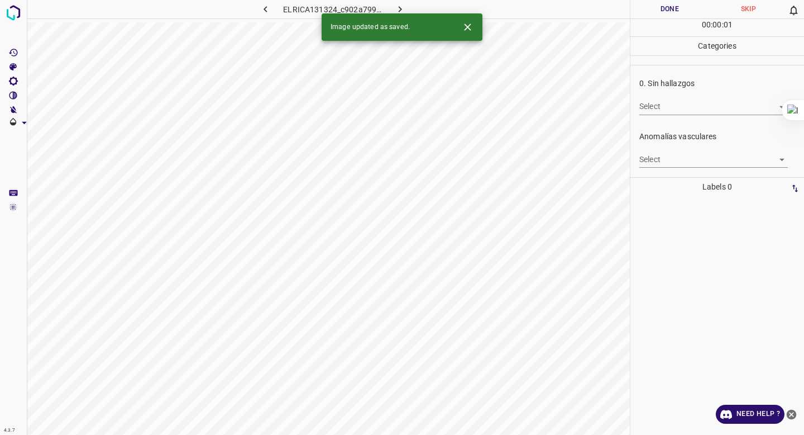
click at [655, 106] on body "4.3.7 ELRICA131324_c902a7997.jpg Done Skip 0 00 : 00 : 01 Categories 0. Sin hal…" at bounding box center [402, 217] width 804 height 435
click at [661, 149] on li "False" at bounding box center [713, 147] width 149 height 18
type input "False"
click at [660, 166] on body "4.3.7 ELRICA131324_c902a7997.jpg Done Skip 0 00 : 00 : 02 Categories 0. Sin hal…" at bounding box center [402, 217] width 804 height 435
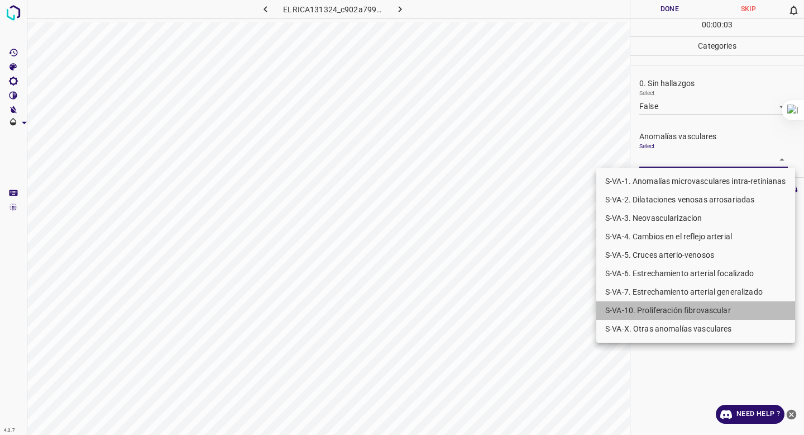
click at [647, 307] on li "S-VA-10. Proliferación fibrovascular" at bounding box center [695, 310] width 199 height 18
type input "S-VA-10. Proliferación fibrovascular"
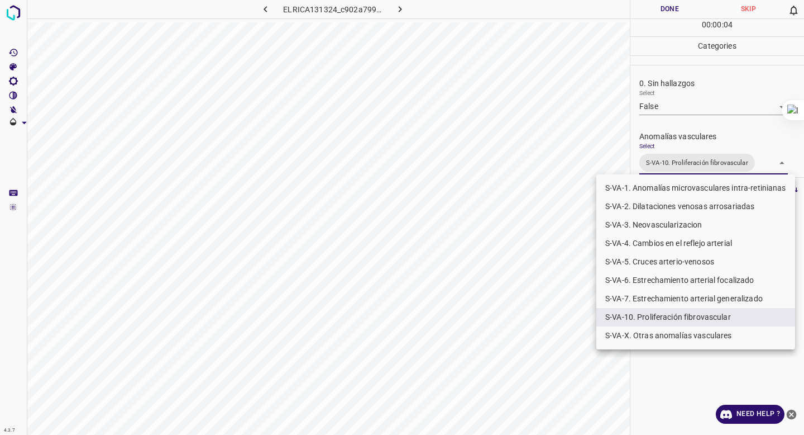
click at [686, 104] on div at bounding box center [402, 217] width 804 height 435
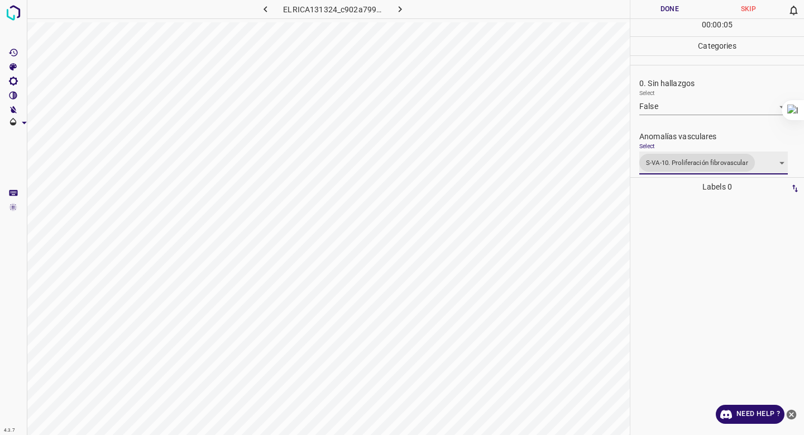
scroll to position [429, 0]
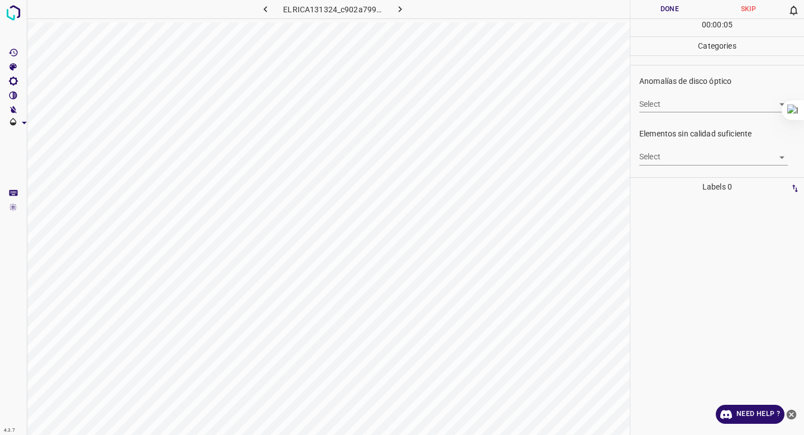
click at [671, 163] on body "4.3.7 ELRICA131324_c902a7997.jpg Done Skip 0 00 : 00 : 05 Categories 0. Sin hal…" at bounding box center [402, 217] width 804 height 435
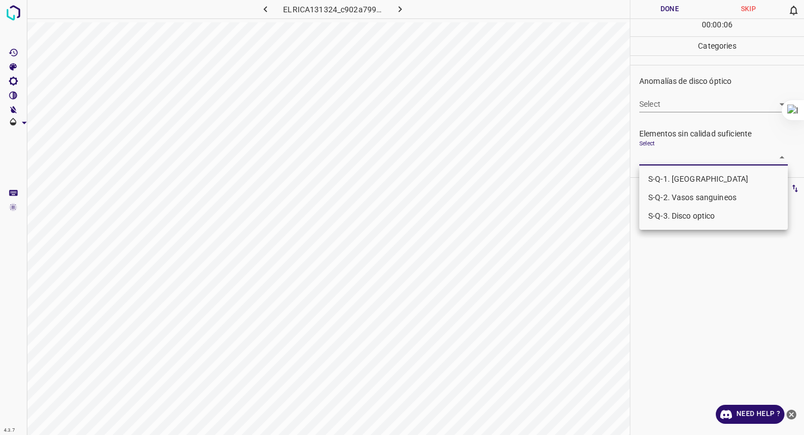
click at [669, 175] on li "S-Q-1. [GEOGRAPHIC_DATA]" at bounding box center [713, 179] width 149 height 18
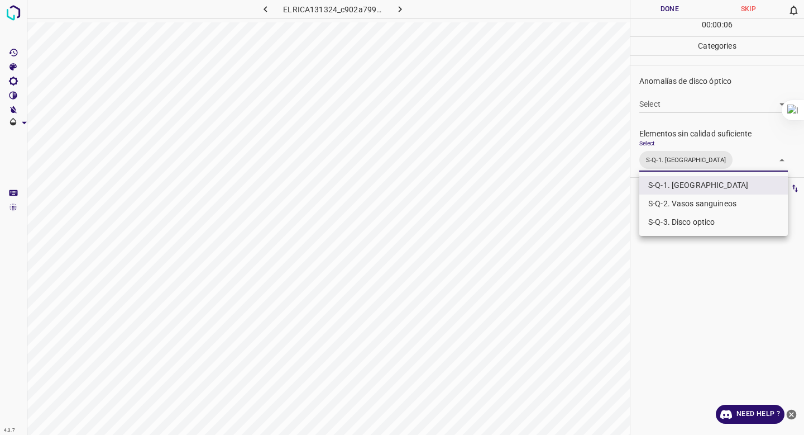
click at [669, 209] on li "S-Q-2. Vasos sanguineos" at bounding box center [713, 203] width 149 height 18
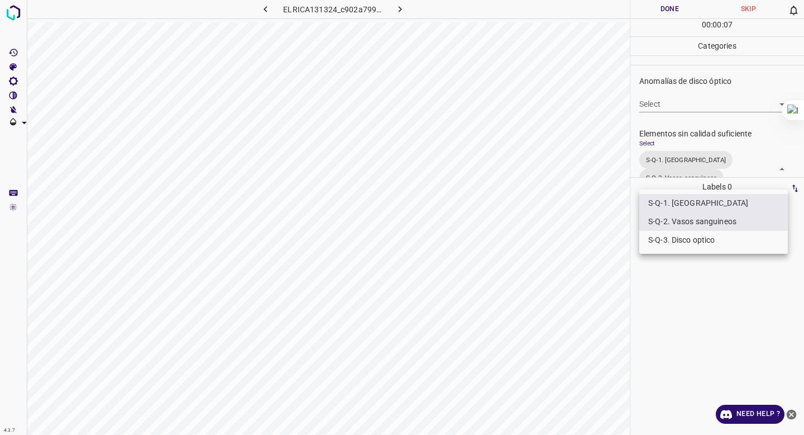
click at [666, 238] on li "S-Q-3. Disco optico" at bounding box center [713, 240] width 149 height 18
type input "S-Q-1. Macula,S-Q-2. Vasos sanguineos,S-Q-3. Disco optico"
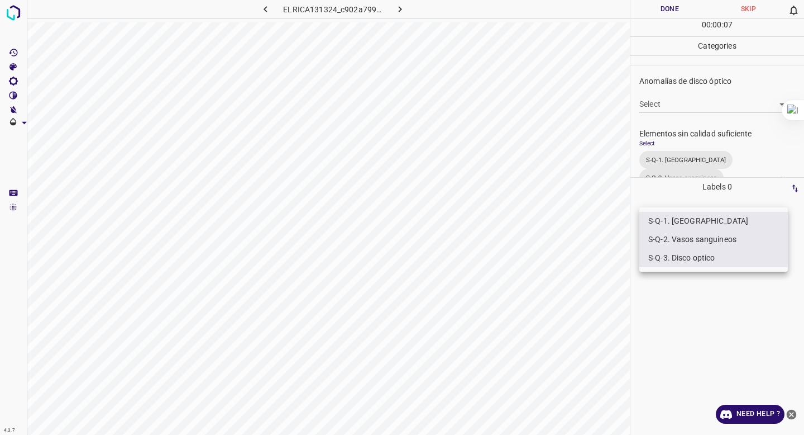
click at [667, 28] on div at bounding box center [402, 217] width 804 height 435
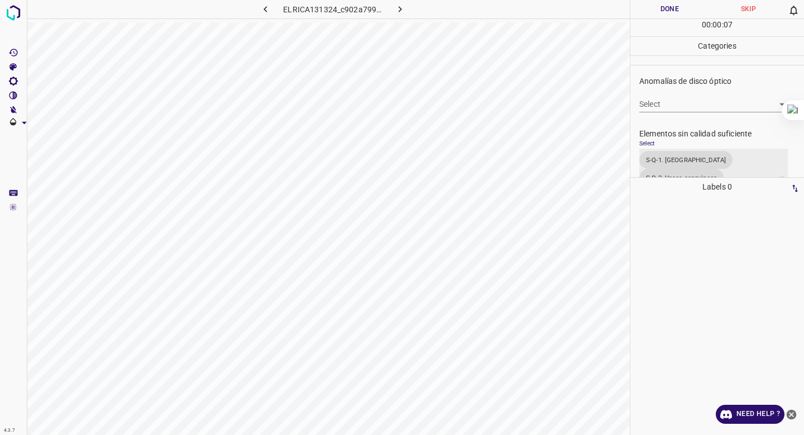
scroll to position [460, 0]
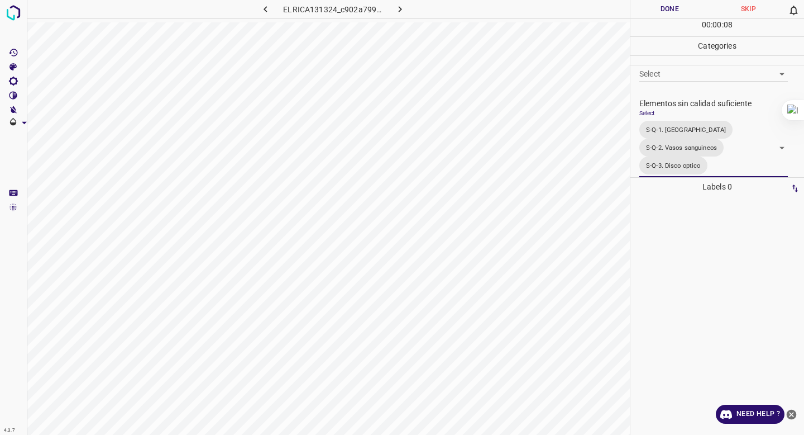
click at [665, 11] on button "Done" at bounding box center [670, 9] width 79 height 18
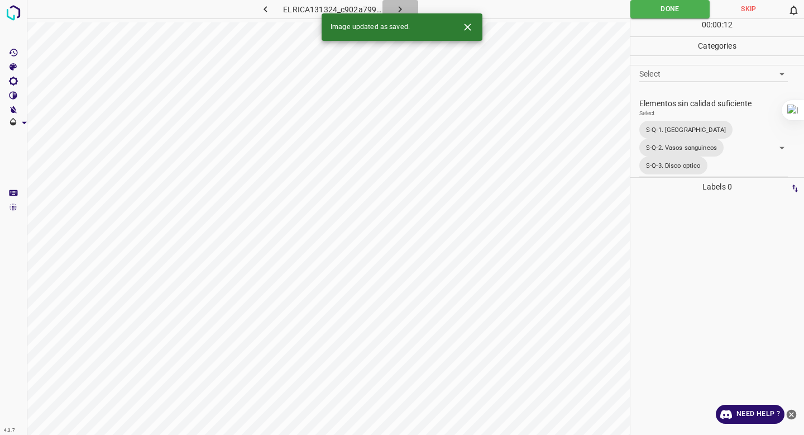
click at [393, 9] on button "button" at bounding box center [401, 9] width 36 height 18
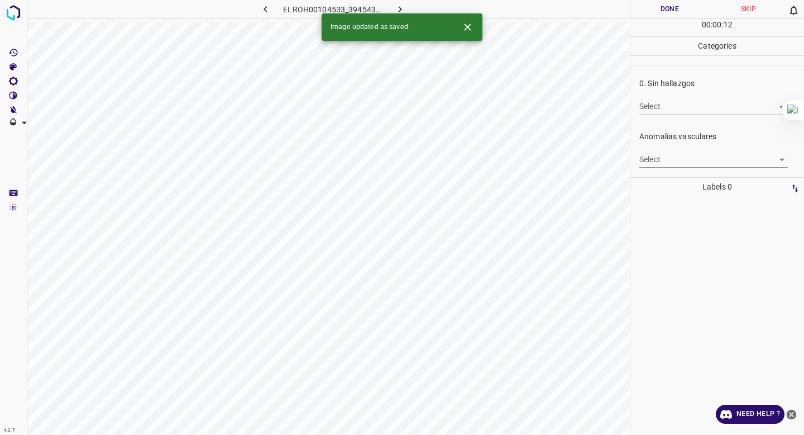
click at [720, 108] on body "4.3.7 ELROH00104533_3945436b9.jpg Done Skip 0 00 : 00 : 12 Categories 0. Sin ha…" at bounding box center [402, 217] width 804 height 435
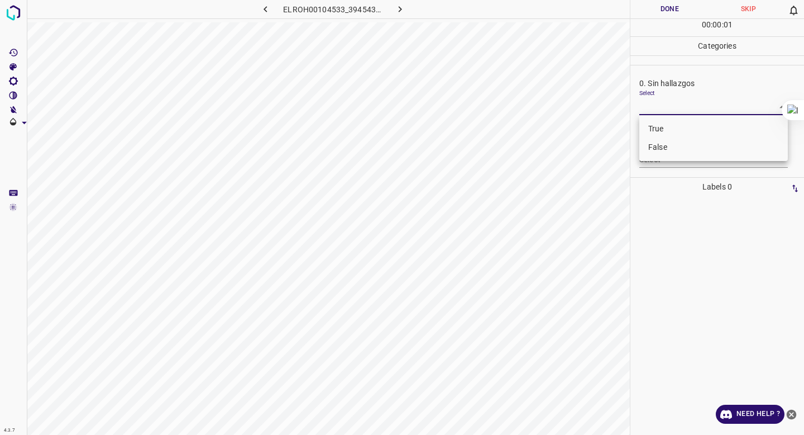
click at [703, 142] on li "False" at bounding box center [713, 147] width 149 height 18
type input "False"
click at [686, 159] on body "4.3.7 ELROH00104533_3945436b9.jpg Done Skip 0 00 : 00 : 01 Categories 0. Sin ha…" at bounding box center [402, 217] width 804 height 435
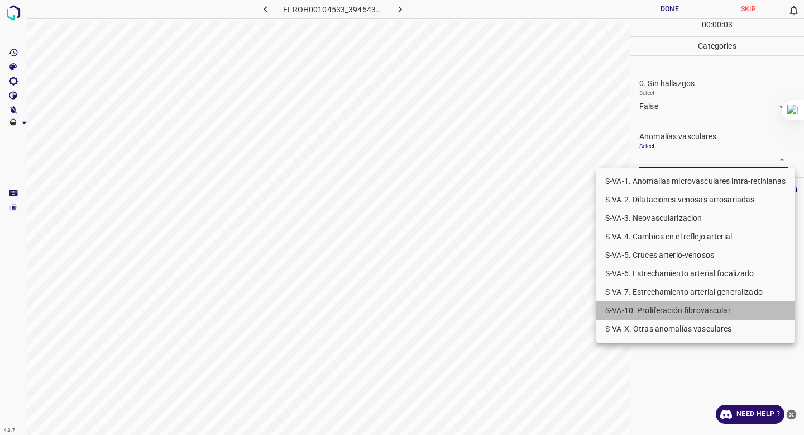
click at [647, 306] on li "S-VA-10. Proliferación fibrovascular" at bounding box center [695, 310] width 199 height 18
type input "S-VA-10. Proliferación fibrovascular"
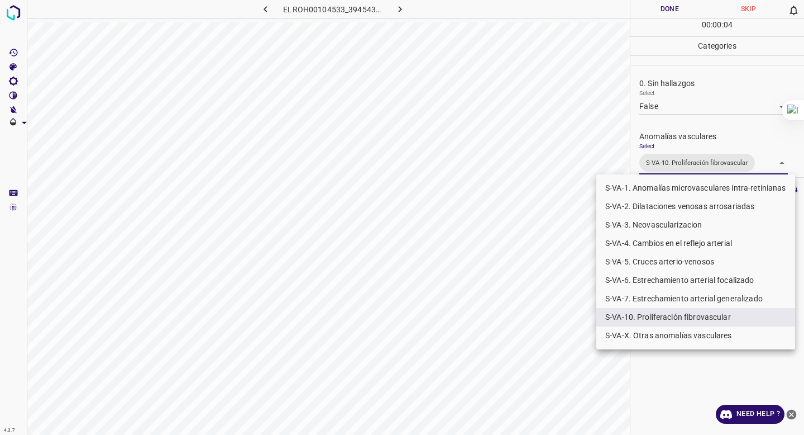
click at [683, 117] on div at bounding box center [402, 217] width 804 height 435
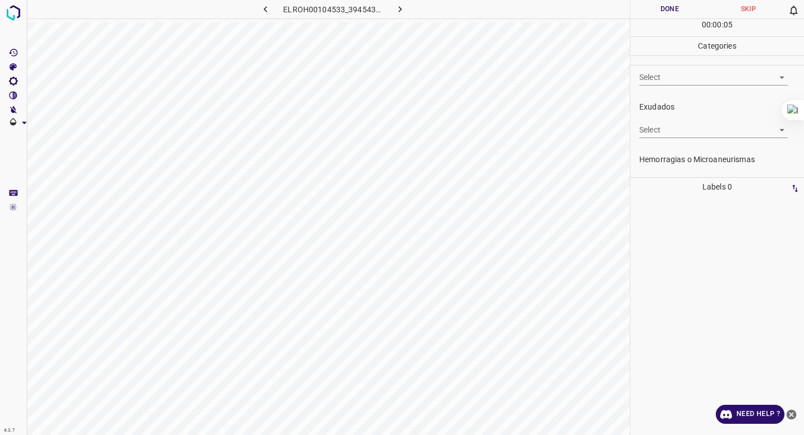
scroll to position [238, 0]
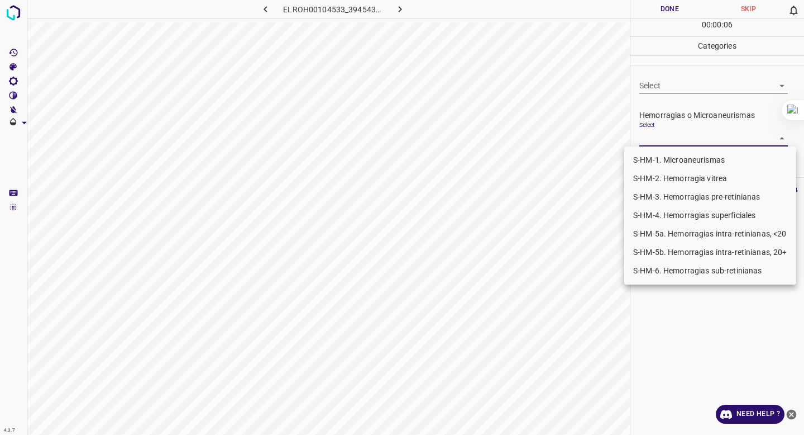
click at [671, 139] on body "4.3.7 ELROH00104533_3945436b9.jpg Done Skip 0 00 : 00 : 06 Categories 0. Sin ha…" at bounding box center [402, 217] width 804 height 435
click at [664, 159] on li "S-HM-1. Microaneurismas" at bounding box center [710, 160] width 172 height 18
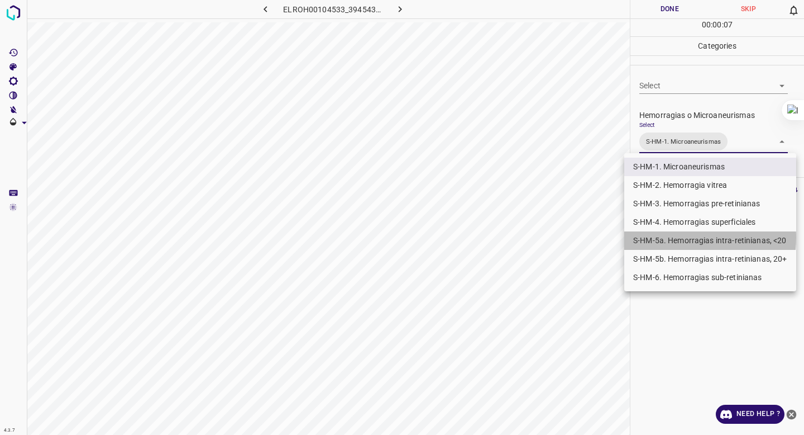
click at [665, 237] on li "S-HM-5a. Hemorragias intra-retinianas, <20" at bounding box center [710, 240] width 172 height 18
type input "S-HM-1. Microaneurismas,S-HM-5a. Hemorragias intra-retinianas, <20"
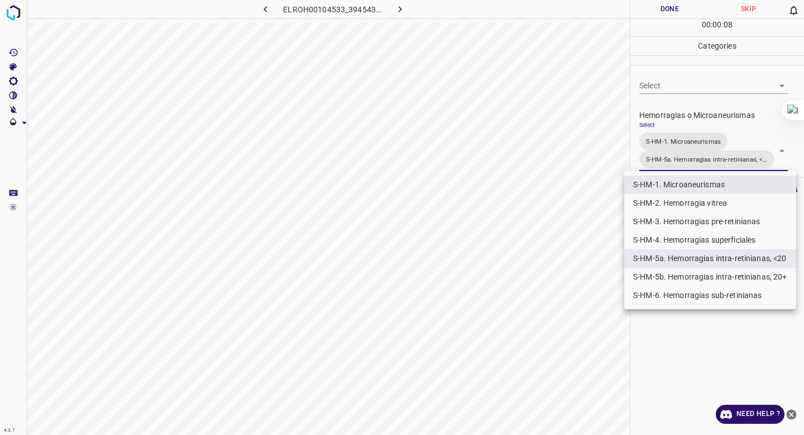
click at [702, 112] on div at bounding box center [402, 217] width 804 height 435
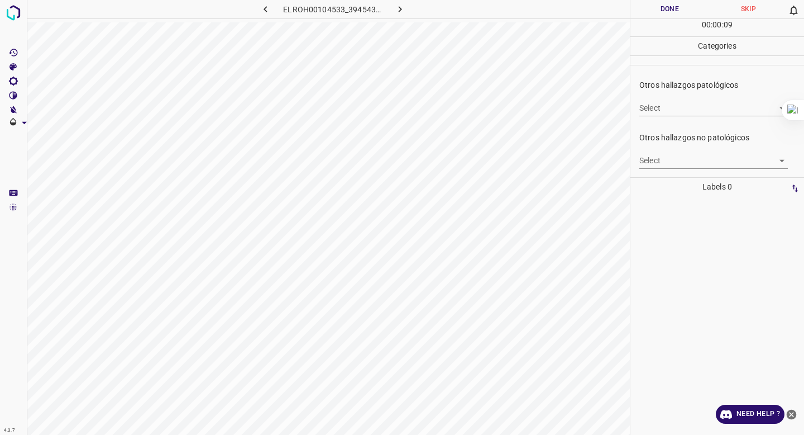
scroll to position [349, 0]
click at [686, 152] on body "4.3.7 ELROH00104533_3945436b9.jpg Done Skip 0 00 : 00 : 09 Categories 0. Sin ha…" at bounding box center [402, 217] width 804 height 435
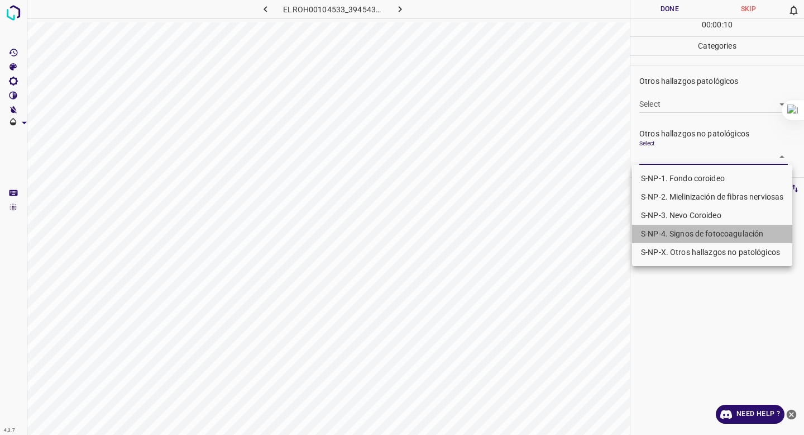
click at [671, 231] on li "S-NP-4. Signos de fotocoagulación" at bounding box center [712, 234] width 160 height 18
type input "S-NP-4. Signos de fotocoagulación"
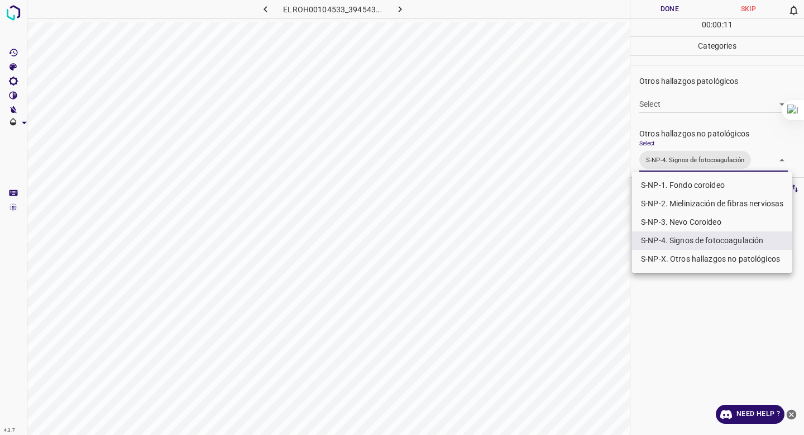
click at [689, 111] on div at bounding box center [402, 217] width 804 height 435
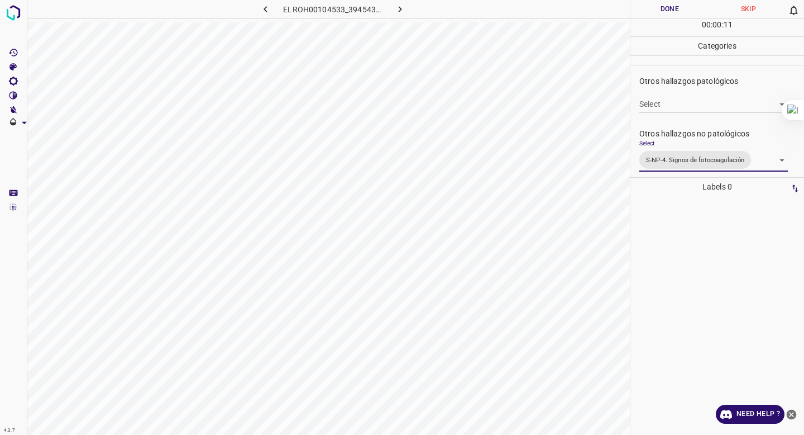
click at [675, 6] on button "Done" at bounding box center [670, 9] width 79 height 18
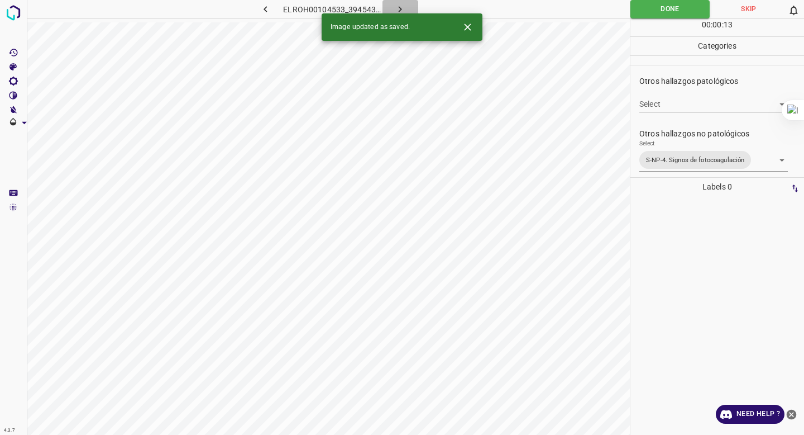
click at [408, 10] on button "button" at bounding box center [401, 9] width 36 height 18
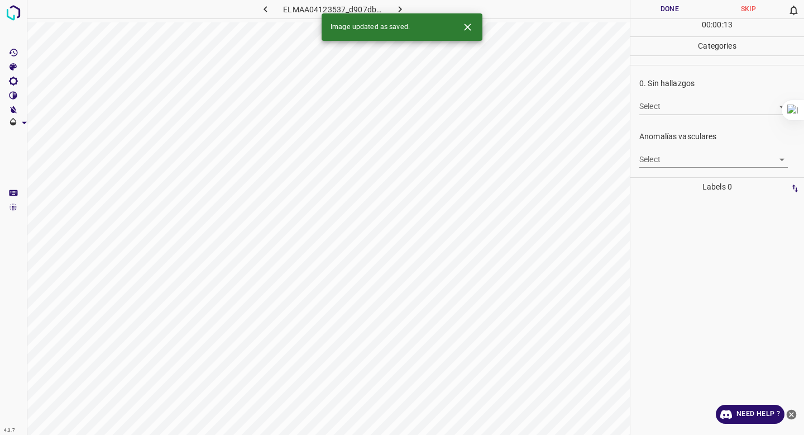
click at [685, 108] on body "4.3.7 ELMAA04123537_d907dbdea.jpg Done Skip 0 00 : 00 : 13 Categories 0. Sin ha…" at bounding box center [402, 217] width 804 height 435
click at [677, 151] on li "False" at bounding box center [713, 147] width 149 height 18
type input "False"
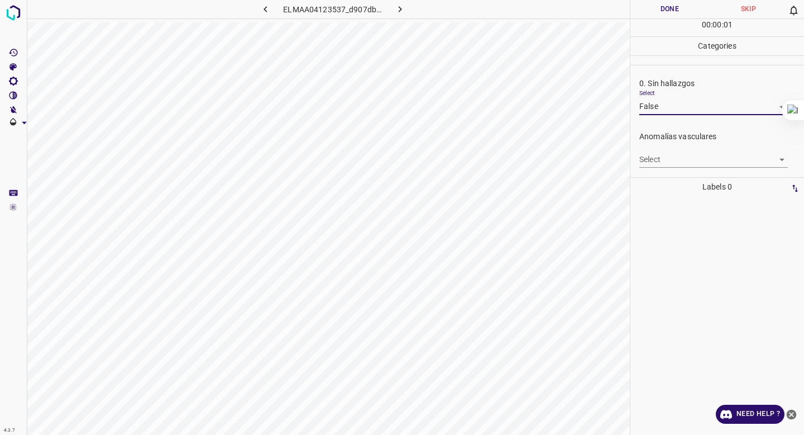
click at [676, 156] on body "4.3.7 ELMAA04123537_d907dbdea.jpg Done Skip 0 00 : 00 : 01 Categories 0. Sin ha…" at bounding box center [402, 217] width 804 height 435
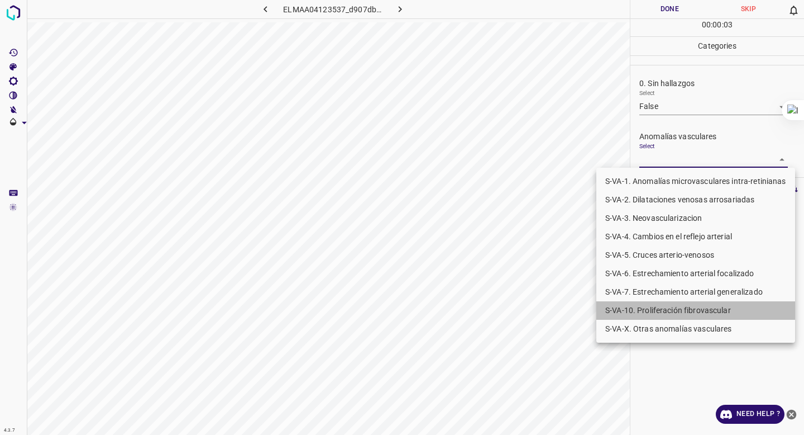
click at [653, 313] on li "S-VA-10. Proliferación fibrovascular" at bounding box center [695, 310] width 199 height 18
type input "S-VA-10. Proliferación fibrovascular"
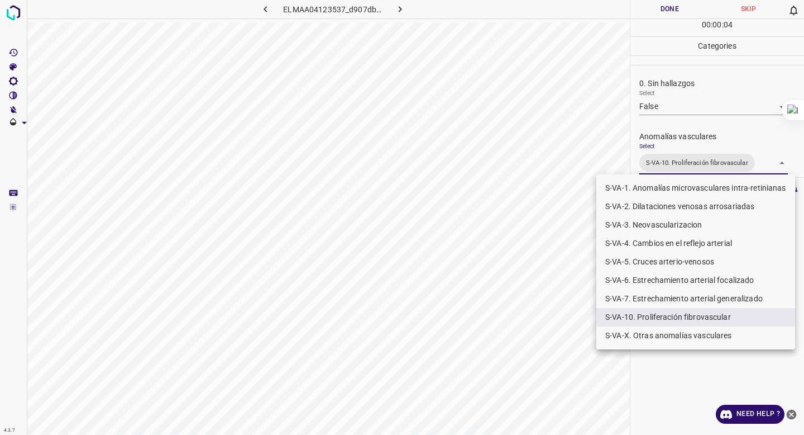
click at [721, 34] on div at bounding box center [402, 217] width 804 height 435
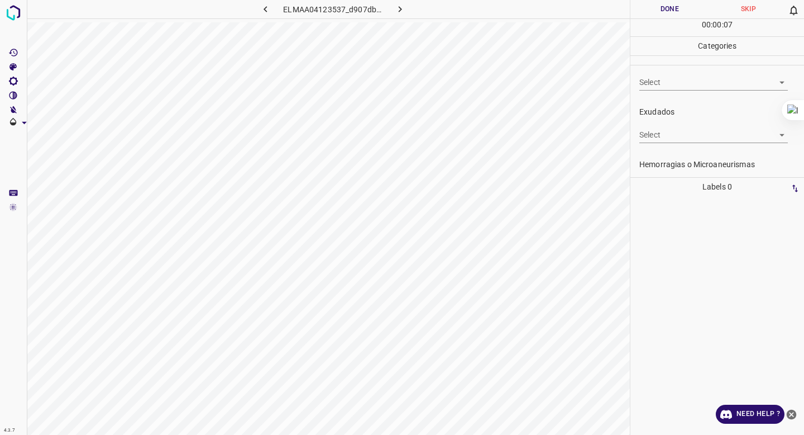
scroll to position [231, 0]
click at [671, 149] on body "4.3.7 ELMAA04123537_d907dbdea.jpg Done Skip 0 00 : 00 : 07 Categories 0. Sin ha…" at bounding box center [402, 217] width 804 height 435
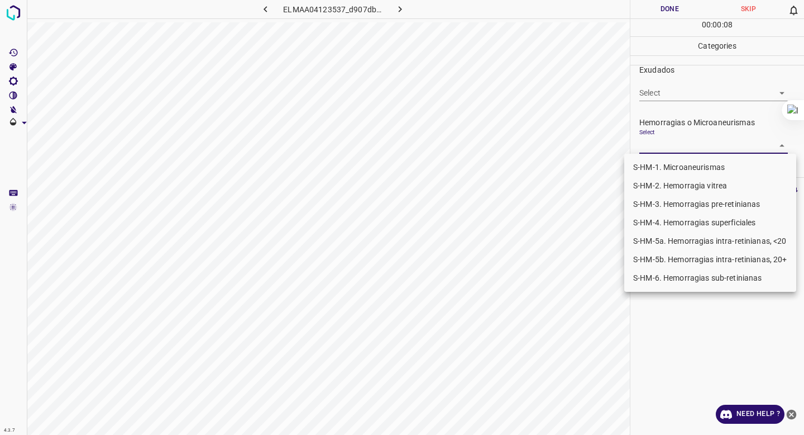
click at [665, 168] on li "S-HM-1. Microaneurismas" at bounding box center [710, 167] width 172 height 18
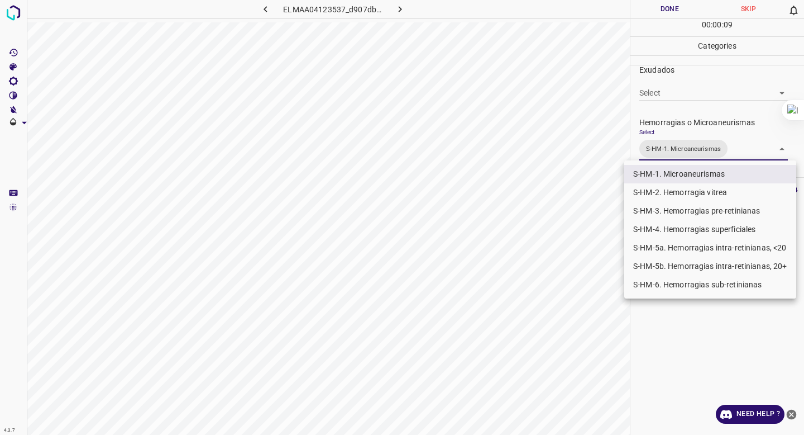
click at [669, 247] on li "S-HM-5a. Hemorragias intra-retinianas, <20" at bounding box center [710, 247] width 172 height 18
type input "S-HM-1. Microaneurismas,S-HM-5a. Hemorragias intra-retinianas, <20"
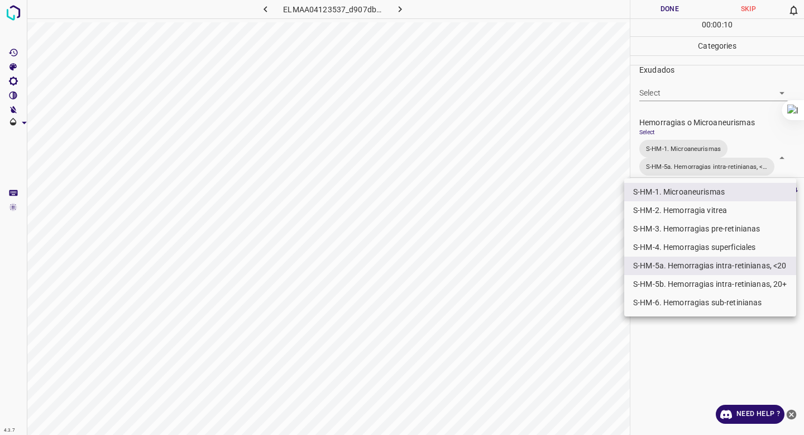
click at [684, 131] on div at bounding box center [402, 217] width 804 height 435
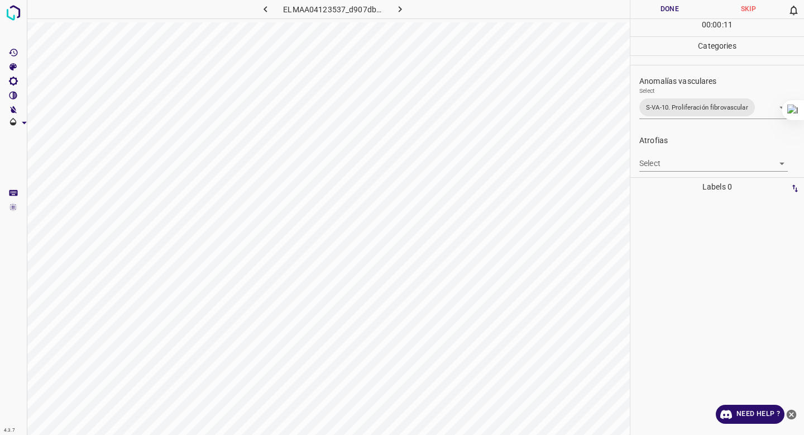
scroll to position [55, 0]
click at [690, 113] on body "4.3.7 ELMAA04123537_d907dbdea.jpg Done Skip 0 00 : 00 : 12 Categories 0. Sin ha…" at bounding box center [402, 217] width 804 height 435
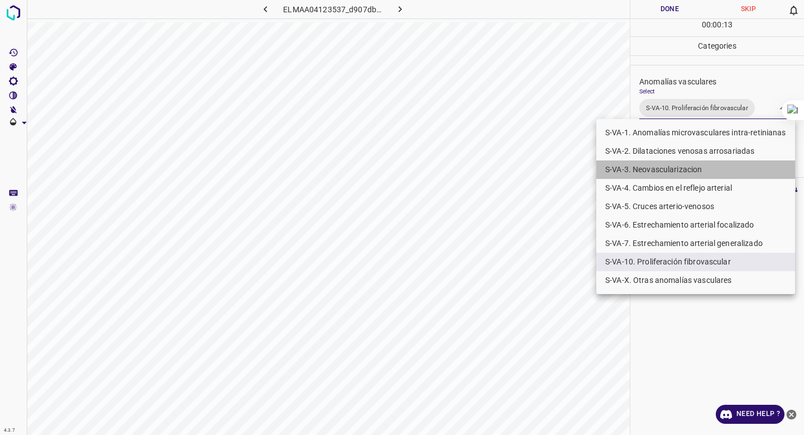
click at [684, 169] on li "S-VA-3. Neovascularizacion" at bounding box center [695, 169] width 199 height 18
type input "S-VA-10. Proliferación fibrovascular,S-VA-3. Neovascularizacion"
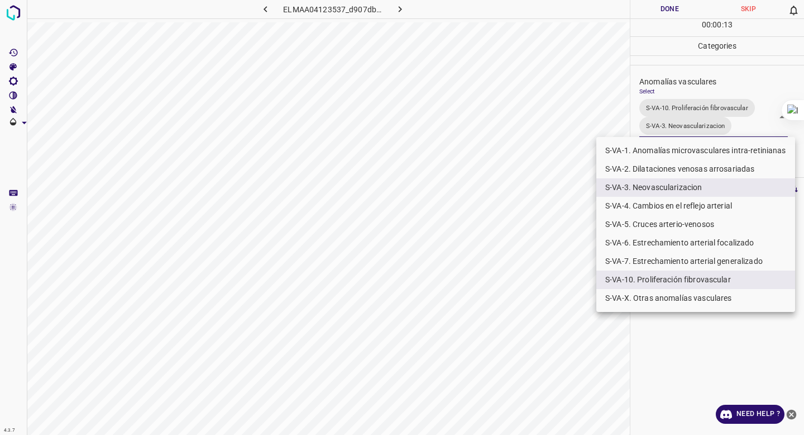
click at [711, 79] on div at bounding box center [402, 217] width 804 height 435
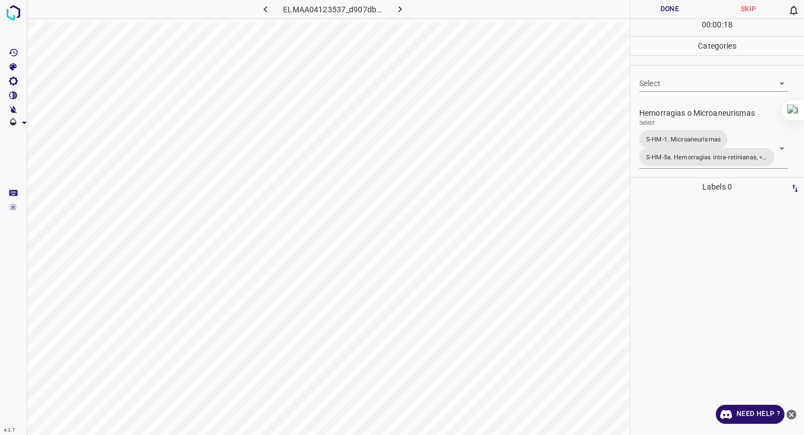
scroll to position [257, 0]
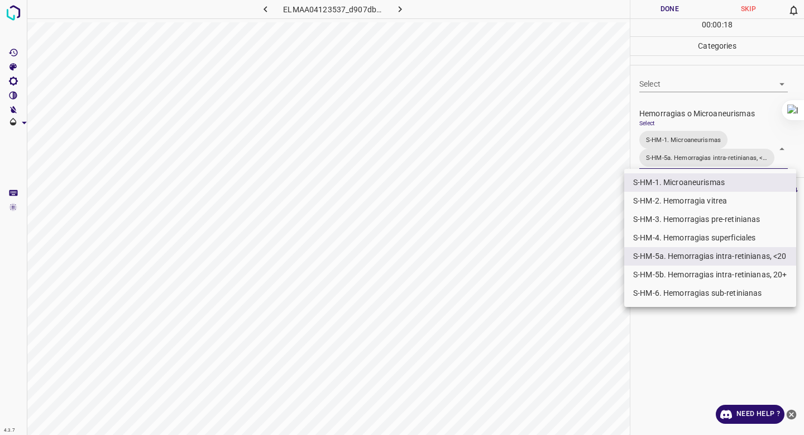
click at [688, 144] on body "4.3.7 ELMAA04123537_d907dbdea.jpg Done Skip 0 00 : 00 : 18 Categories 0. Sin ha…" at bounding box center [402, 217] width 804 height 435
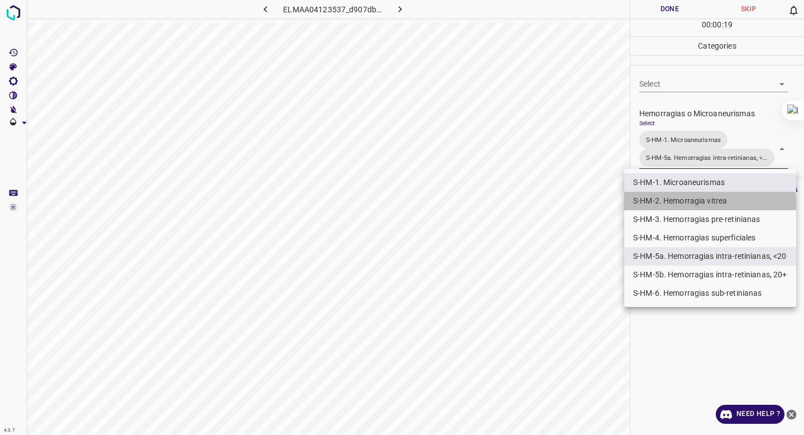
click at [681, 203] on li "S-HM-2. Hemorragia vitrea" at bounding box center [710, 201] width 172 height 18
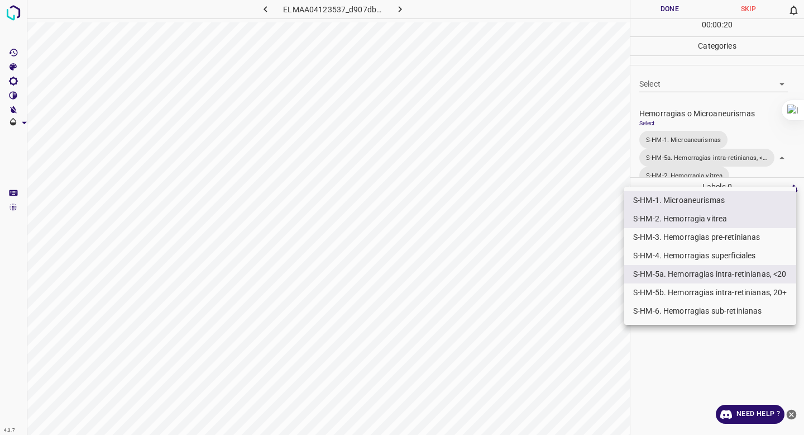
click at [681, 241] on li "S-HM-3. Hemorragias pre-retinianas" at bounding box center [710, 237] width 172 height 18
type input "S-HM-1. Microaneurismas,S-HM-5a. Hemorragias intra-retinianas, <20,S-HM-2. Hemo…"
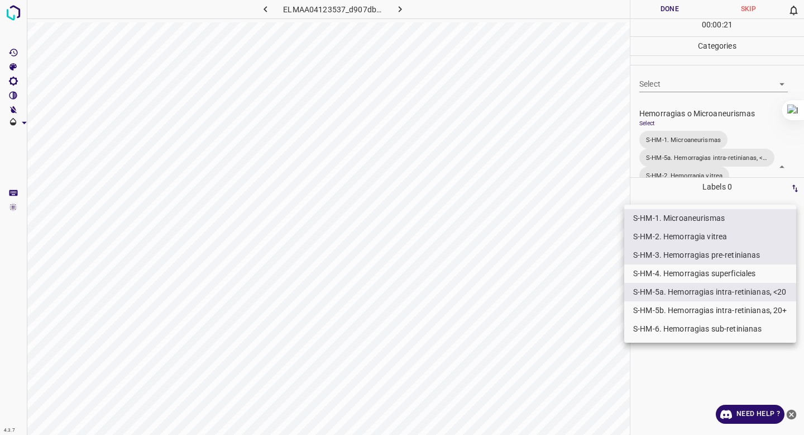
click at [699, 150] on div at bounding box center [402, 217] width 804 height 435
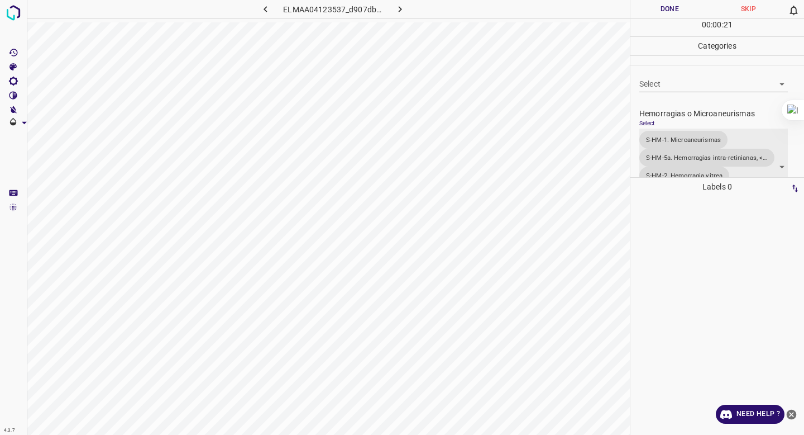
scroll to position [285, 0]
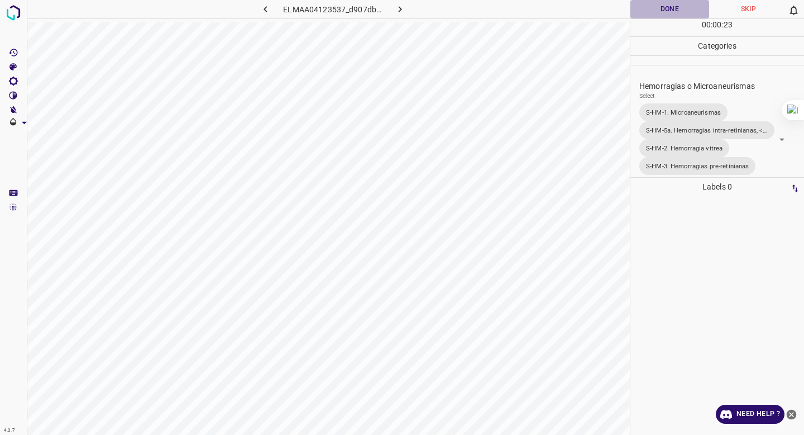
click at [670, 11] on button "Done" at bounding box center [670, 9] width 79 height 18
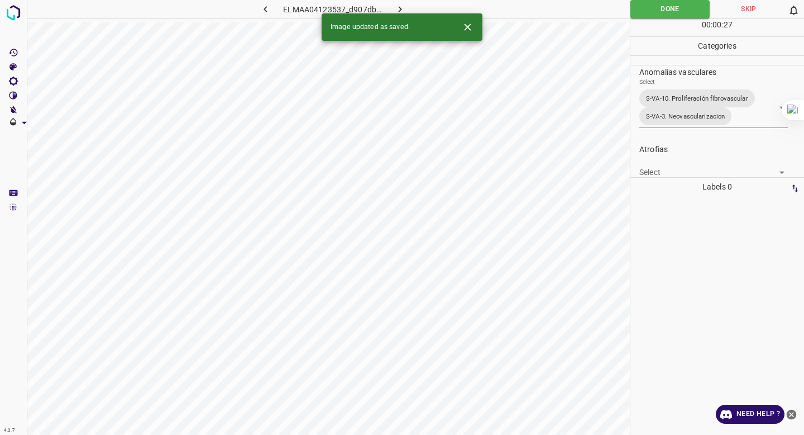
scroll to position [65, 0]
click at [405, 12] on icon "button" at bounding box center [400, 9] width 12 height 12
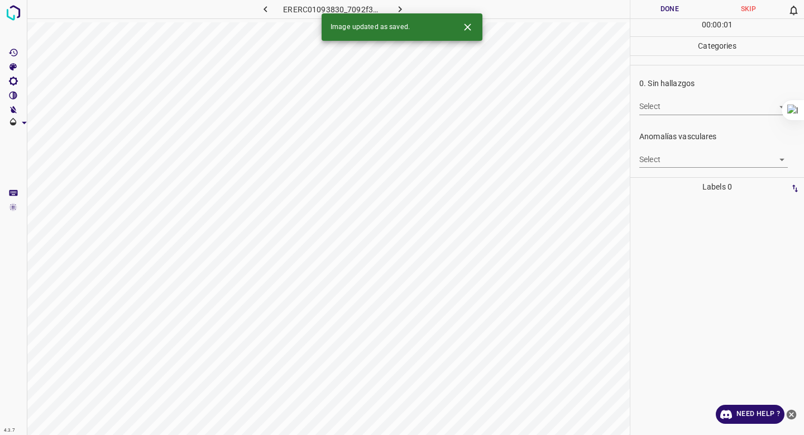
click at [684, 107] on body "4.3.7 ERERC01093830_7092f3dd9.jpg Done Skip 0 00 : 00 : 01 Categories 0. Sin ha…" at bounding box center [402, 217] width 804 height 435
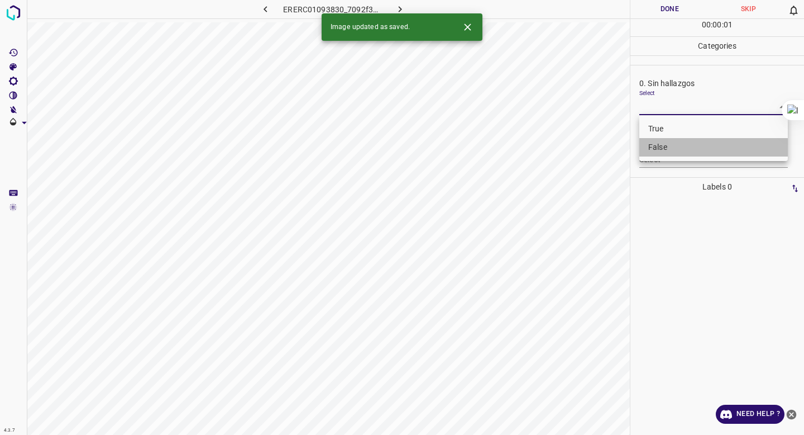
click at [679, 146] on li "False" at bounding box center [713, 147] width 149 height 18
type input "False"
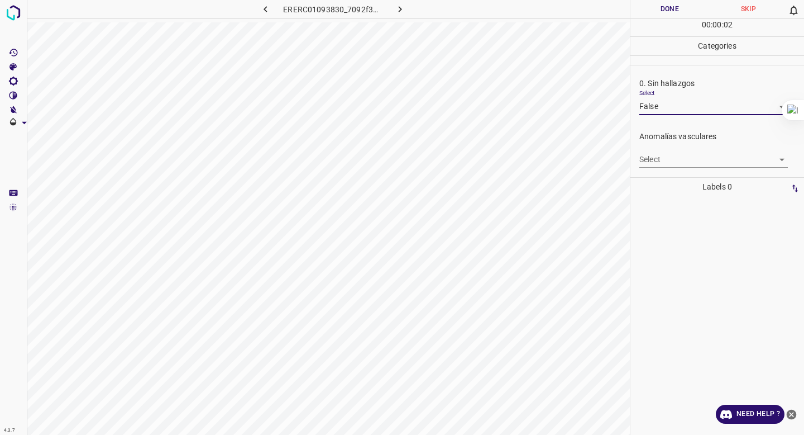
click at [658, 159] on body "4.3.7 ERERC01093830_7092f3dd9.jpg Done Skip 0 00 : 00 : 02 Categories 0. Sin ha…" at bounding box center [402, 217] width 804 height 435
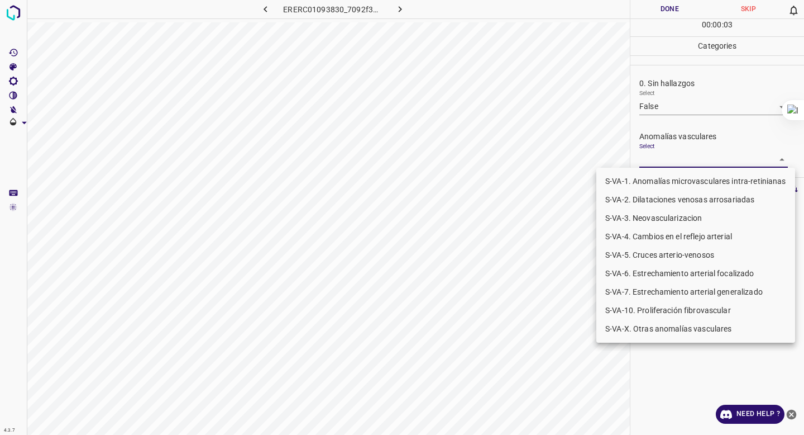
click at [655, 332] on li "S-VA-X. Otras anomalías vasculares" at bounding box center [695, 328] width 199 height 18
type input "S-VA-X. Otras anomalías vasculares"
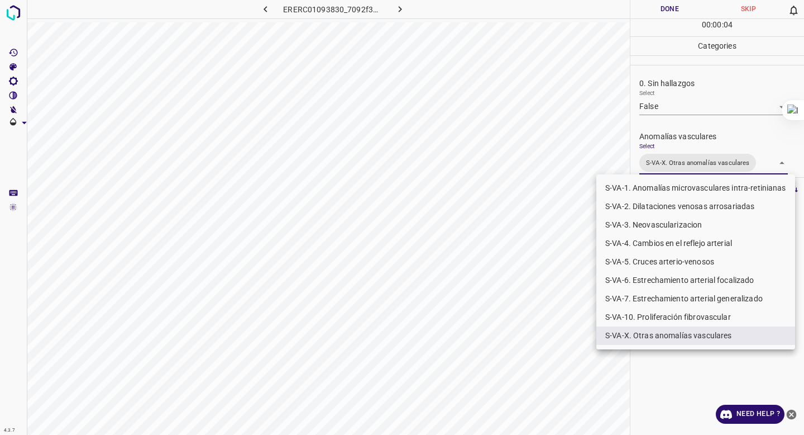
click at [676, 133] on div at bounding box center [402, 217] width 804 height 435
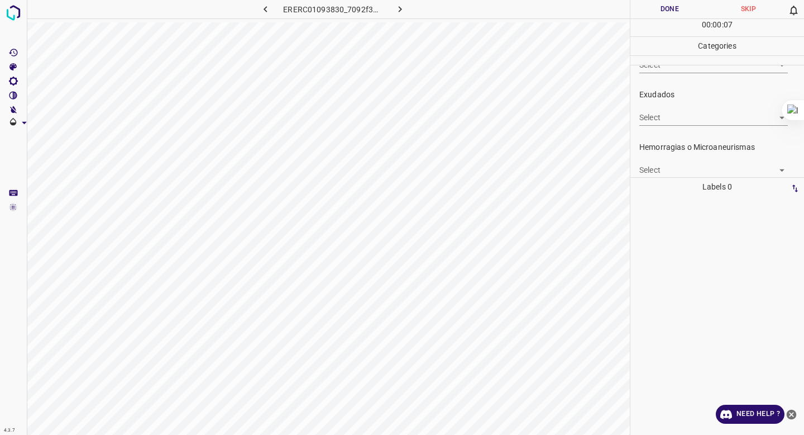
scroll to position [212, 0]
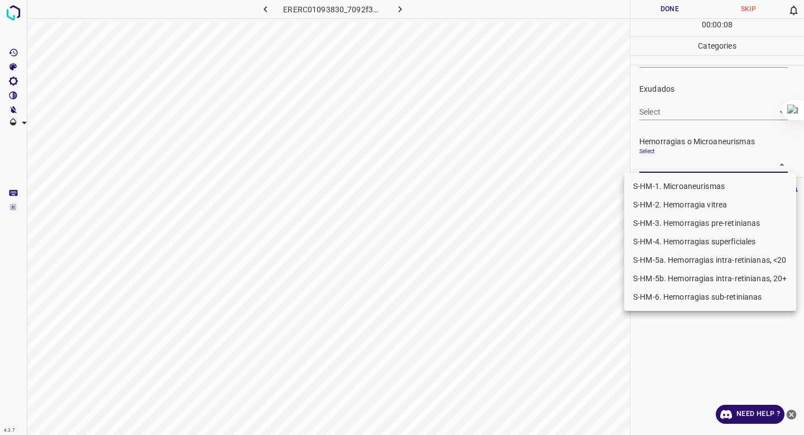
click at [658, 166] on body "4.3.7 ERERC01093830_7092f3dd9.jpg Done Skip 0 00 : 00 : 08 Categories 0. Sin ha…" at bounding box center [402, 217] width 804 height 435
click at [652, 192] on li "S-HM-1. Microaneurismas" at bounding box center [710, 186] width 172 height 18
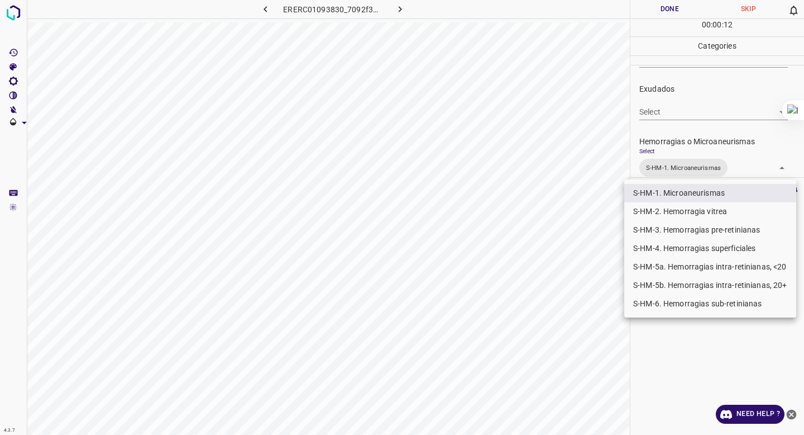
click at [683, 211] on li "S-HM-2. Hemorragia vitrea" at bounding box center [710, 211] width 172 height 18
type input "S-HM-1. Microaneurismas,S-HM-2. Hemorragia vitrea"
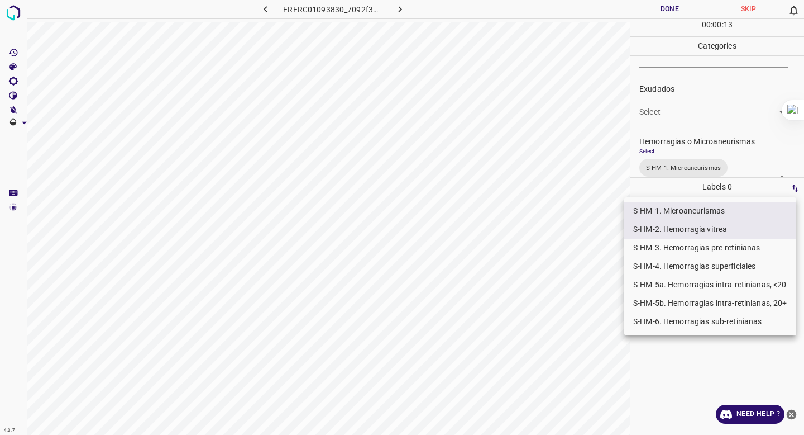
click at [688, 115] on div at bounding box center [402, 217] width 804 height 435
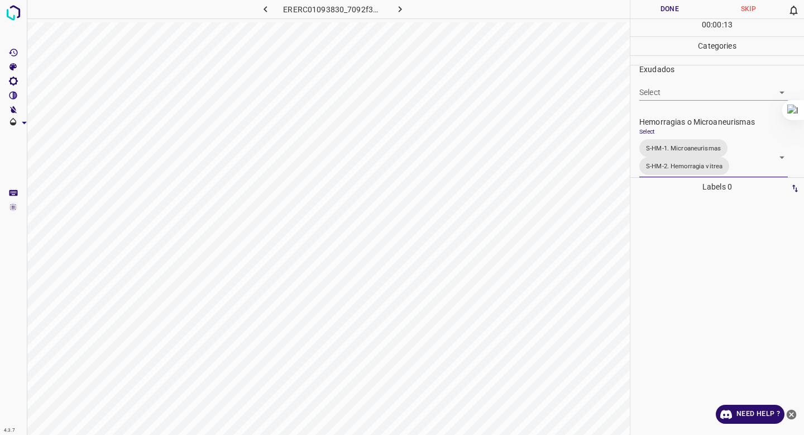
click at [662, 7] on button "Done" at bounding box center [670, 9] width 79 height 18
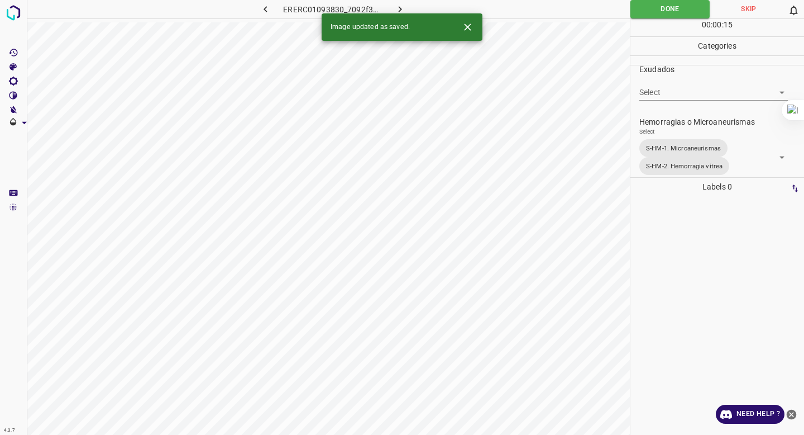
click at [393, 4] on button "button" at bounding box center [401, 9] width 36 height 18
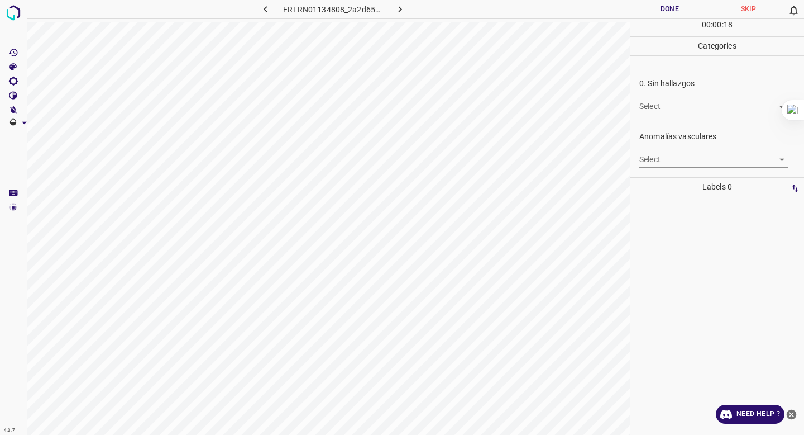
drag, startPoint x: 394, startPoint y: 4, endPoint x: 332, endPoint y: -68, distance: 95.5
click at [332, 0] on html "4.3.7 ERFRN01134808_2a2d659f3.jpg Done Skip 0 00 : 00 : 18 Categories 0. Sin ha…" at bounding box center [402, 217] width 804 height 435
